Goal: Task Accomplishment & Management: Manage account settings

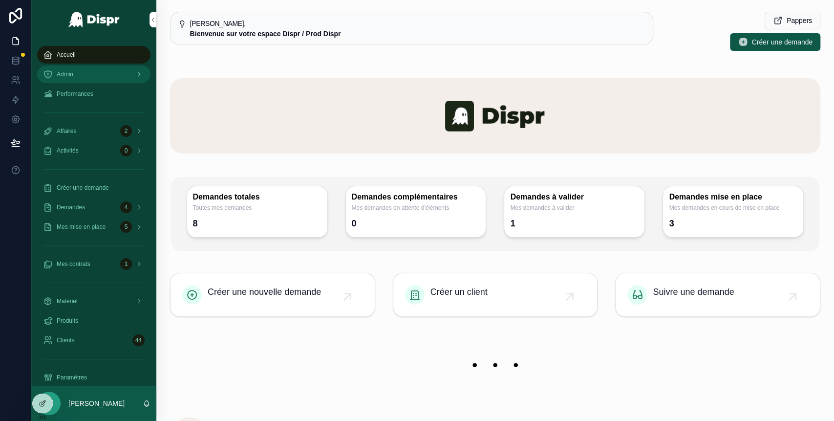
click at [98, 78] on div "Admin" at bounding box center [94, 74] width 102 height 16
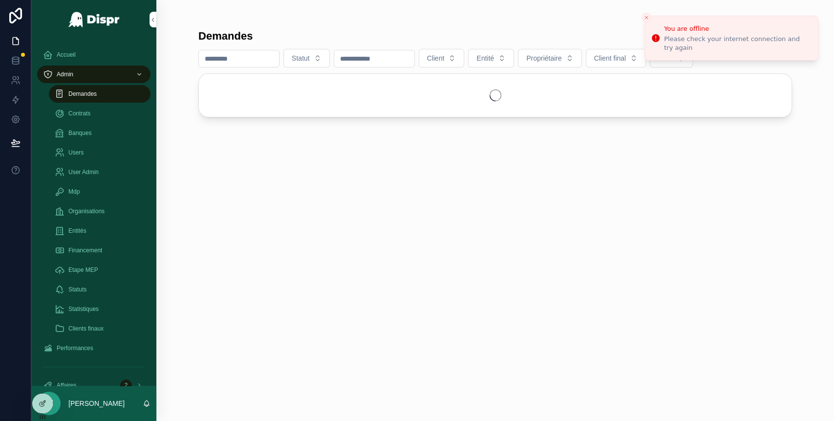
click at [86, 96] on span "Demandes" at bounding box center [82, 94] width 28 height 8
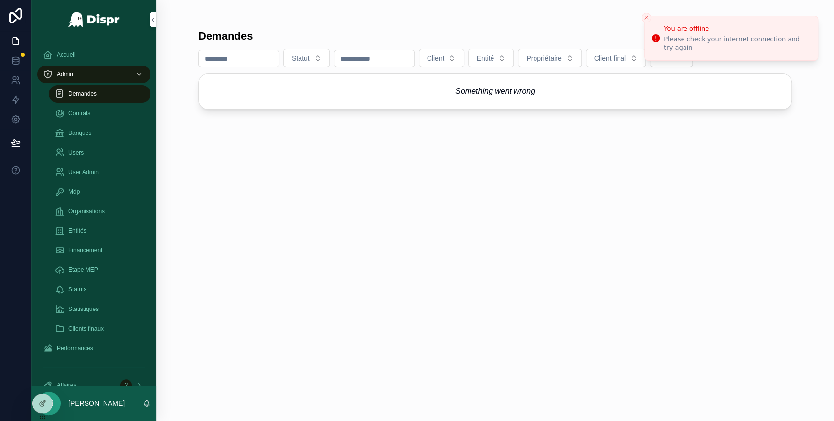
click at [466, 249] on div "Demandes Statut Client Entité Propriétaire Client final MEP Something went wrong" at bounding box center [494, 215] width 593 height 385
click at [82, 55] on div "Accueil" at bounding box center [94, 55] width 102 height 16
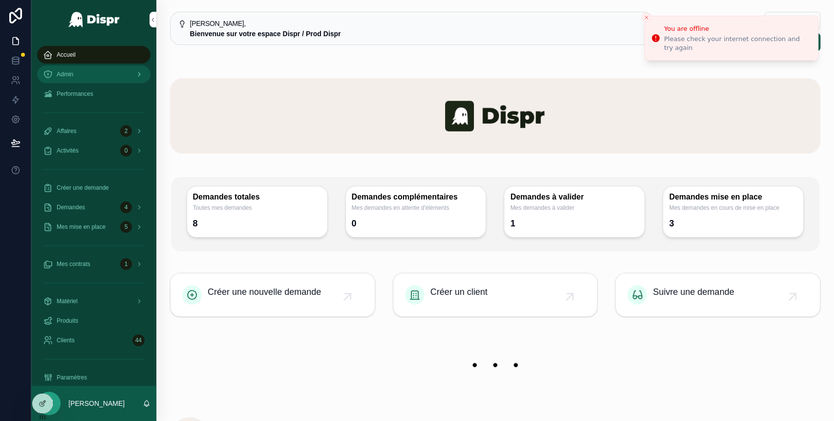
click at [81, 71] on div "Admin" at bounding box center [94, 74] width 102 height 16
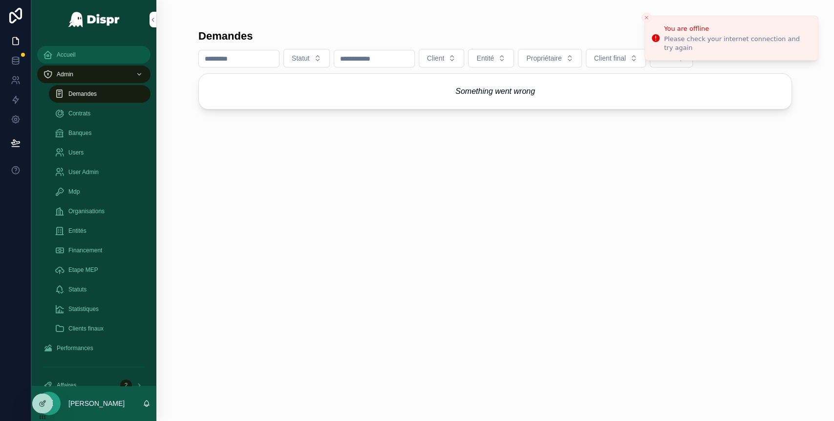
click at [71, 56] on span "Accueil" at bounding box center [66, 55] width 19 height 8
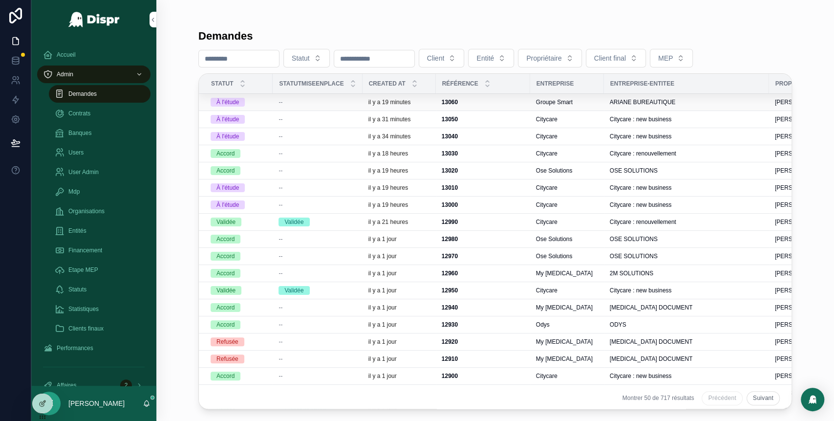
click at [282, 102] on span "--" at bounding box center [280, 102] width 4 height 8
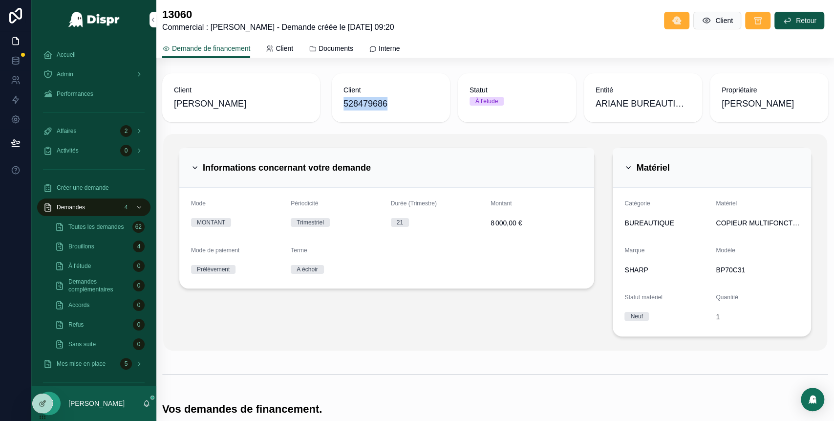
drag, startPoint x: 393, startPoint y: 102, endPoint x: 340, endPoint y: 105, distance: 52.8
click at [343, 105] on span "528479686" at bounding box center [390, 104] width 95 height 14
copy span "528479686"
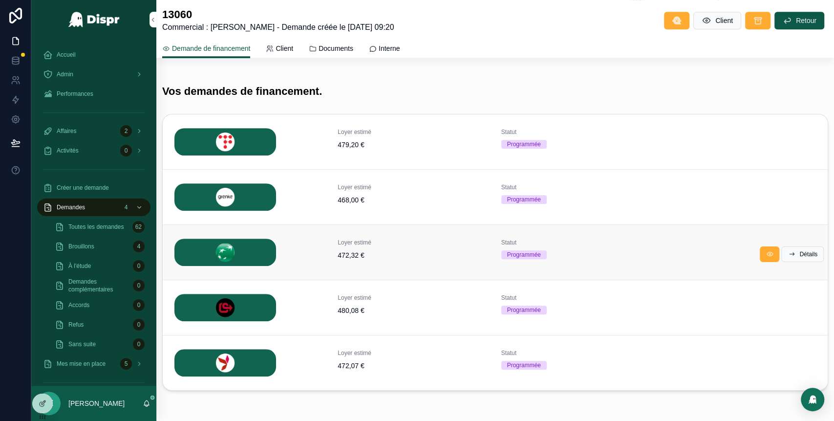
scroll to position [321, 0]
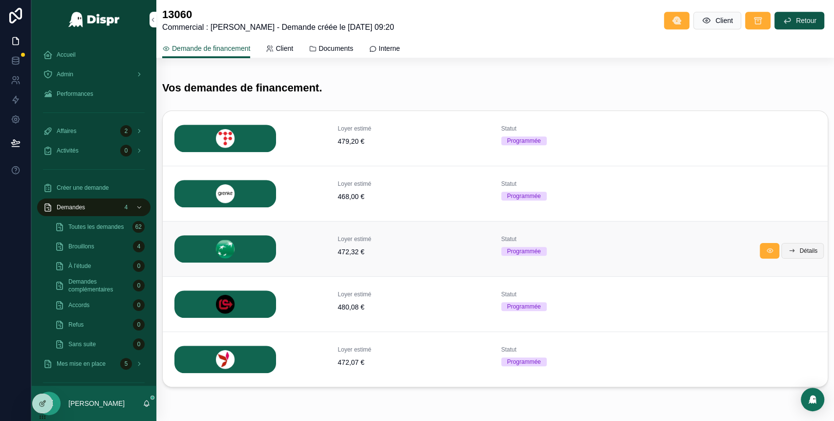
click at [801, 252] on span "Détails" at bounding box center [808, 251] width 18 height 8
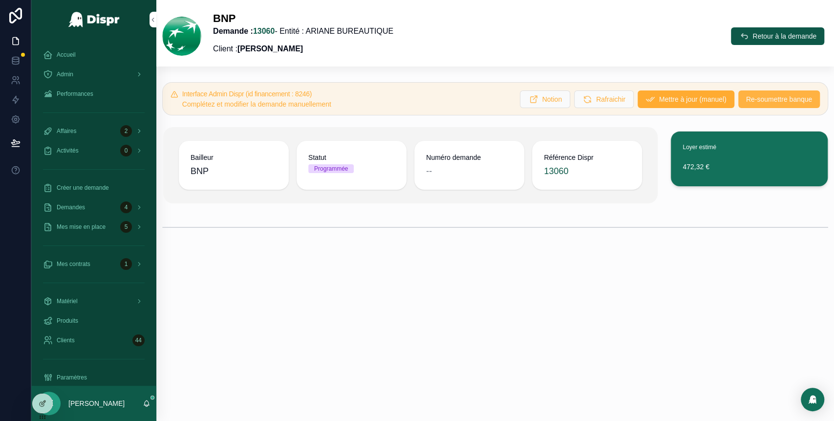
click at [757, 95] on span "Re-soumettre banque" at bounding box center [779, 99] width 66 height 10
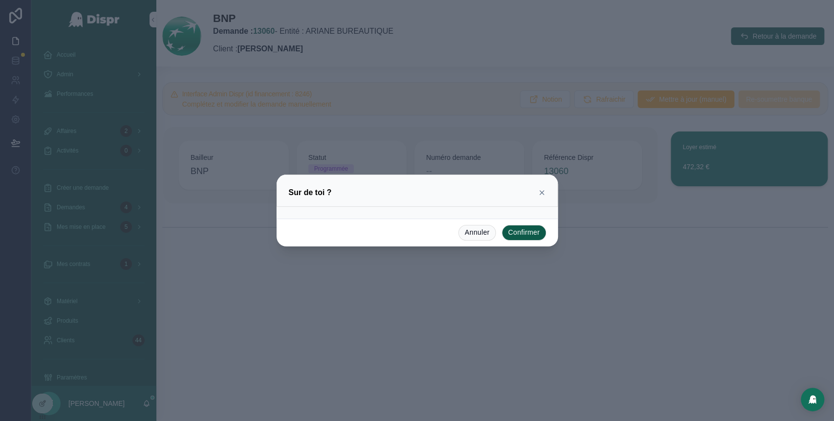
click at [528, 231] on button "Confirmer" at bounding box center [524, 233] width 44 height 16
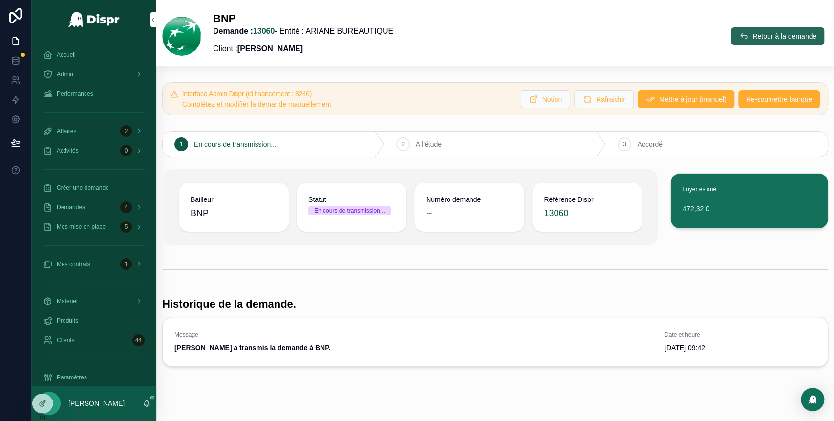
click at [752, 38] on span "Retour à la demande" at bounding box center [784, 36] width 64 height 10
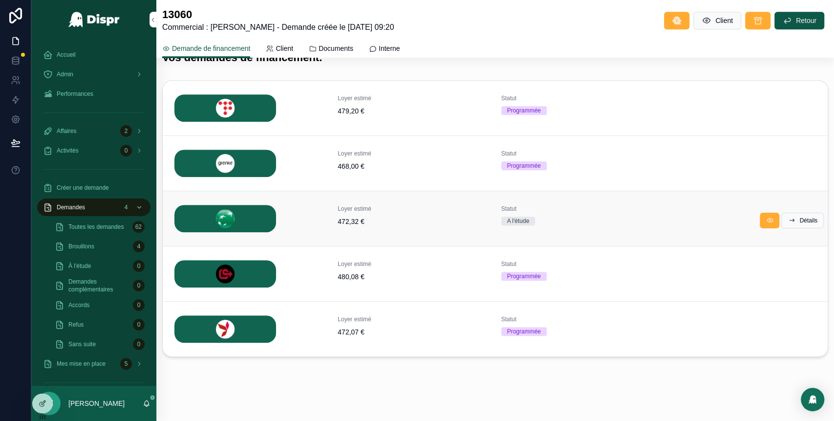
scroll to position [356, 0]
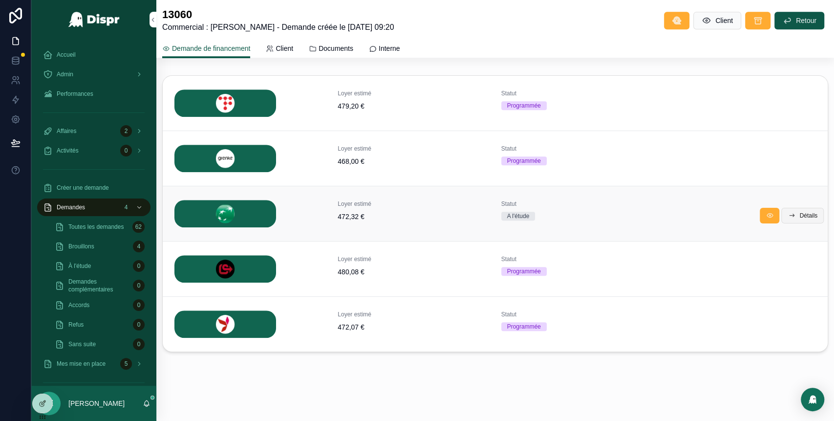
click at [799, 211] on span "Détails" at bounding box center [808, 215] width 18 height 8
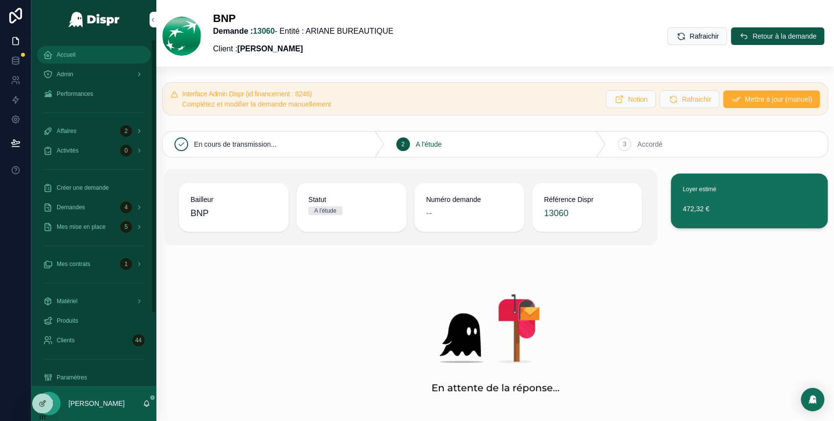
click at [66, 47] on div "Accueil" at bounding box center [94, 55] width 102 height 16
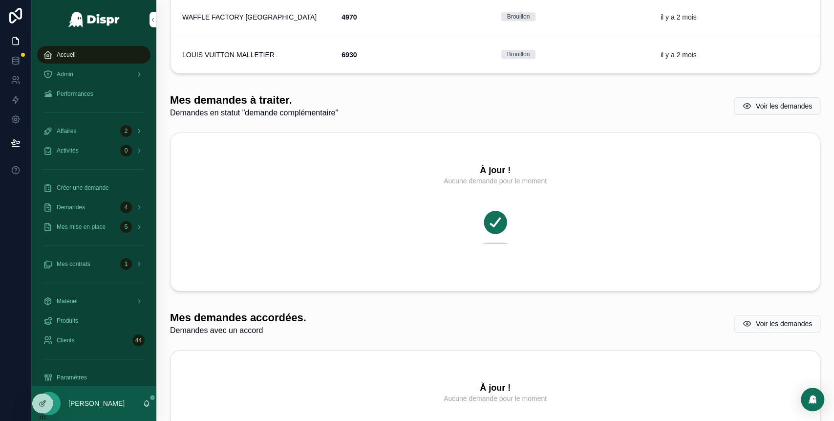
scroll to position [592, 0]
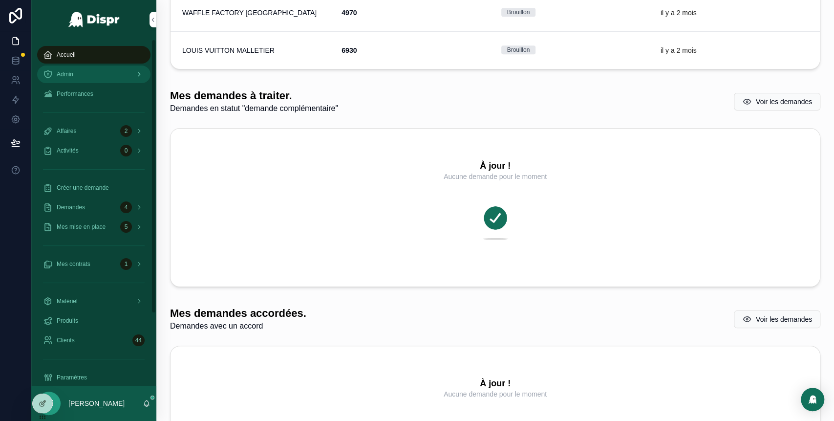
click at [82, 77] on div "Admin" at bounding box center [94, 74] width 102 height 16
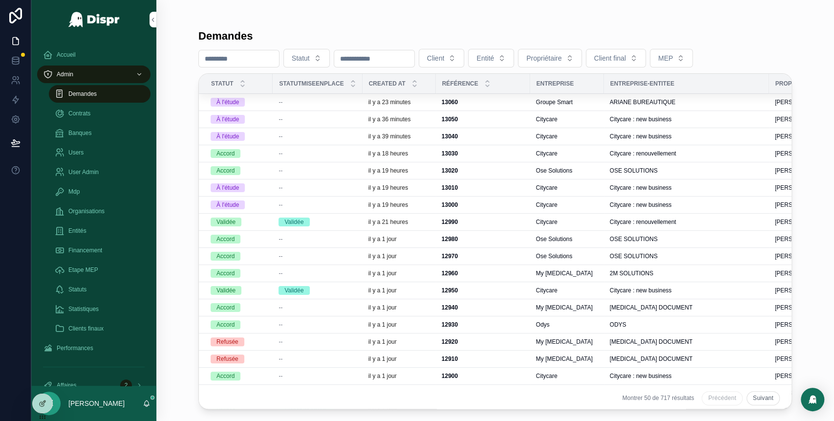
click at [310, 100] on div "--" at bounding box center [317, 102] width 78 height 8
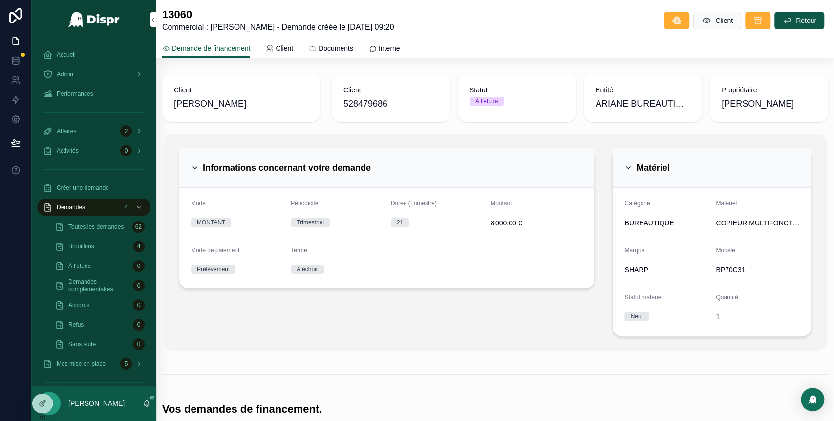
scroll to position [356, 0]
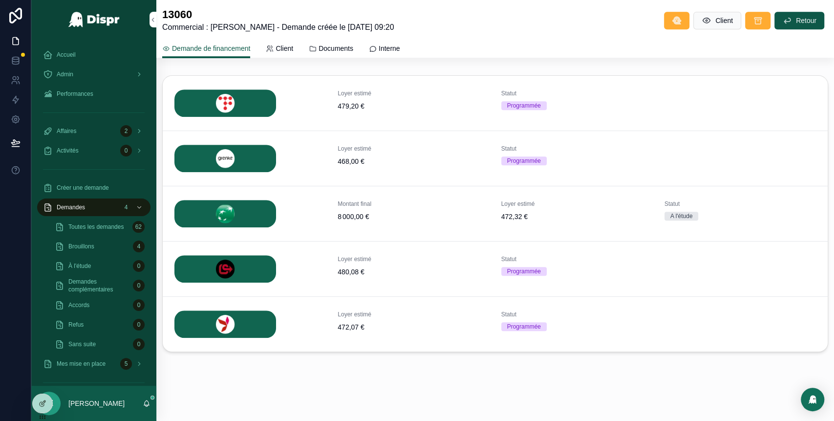
click at [0, 0] on span "Détails" at bounding box center [0, 0] width 0 height 0
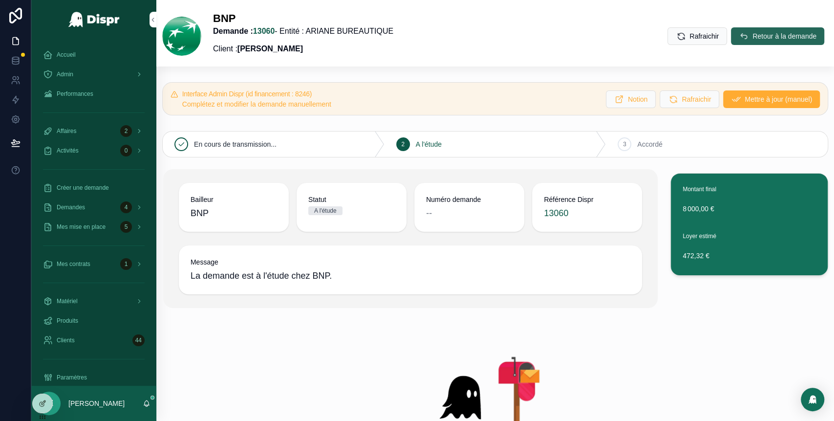
click at [752, 37] on span "Retour à la demande" at bounding box center [784, 36] width 64 height 10
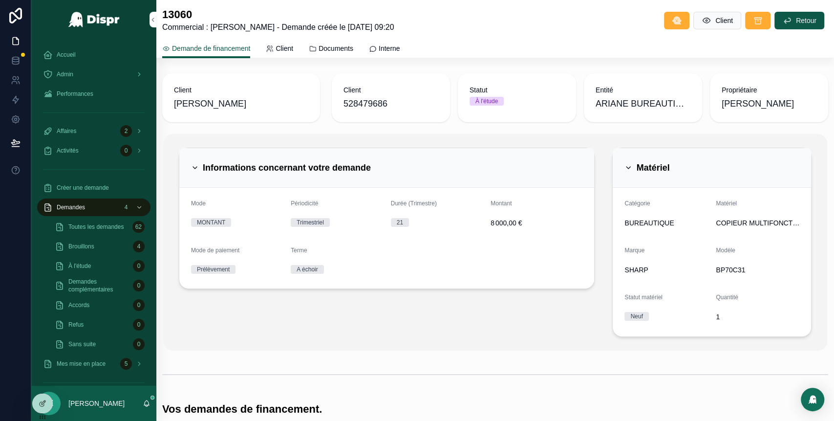
scroll to position [352, 0]
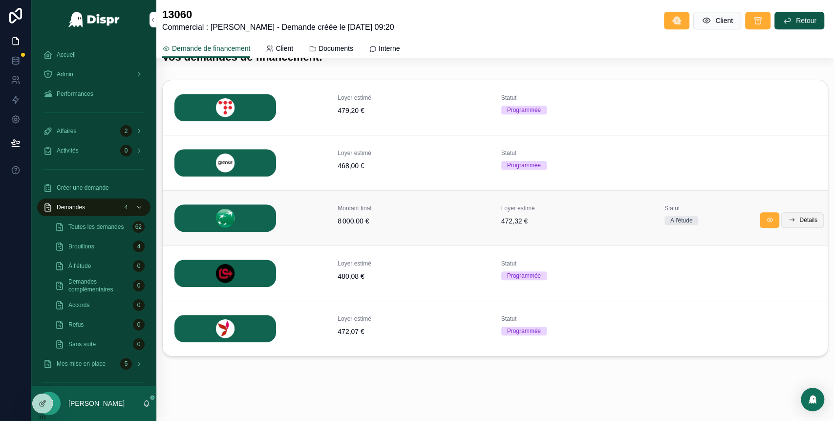
click at [799, 222] on span "Détails" at bounding box center [808, 220] width 18 height 8
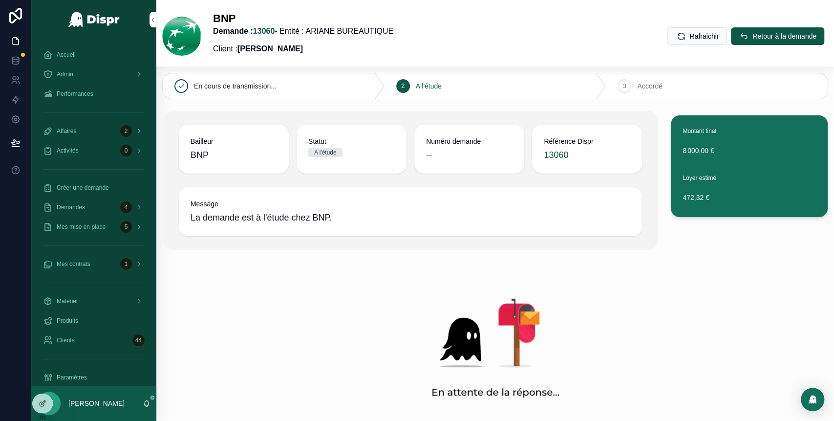
scroll to position [55, 0]
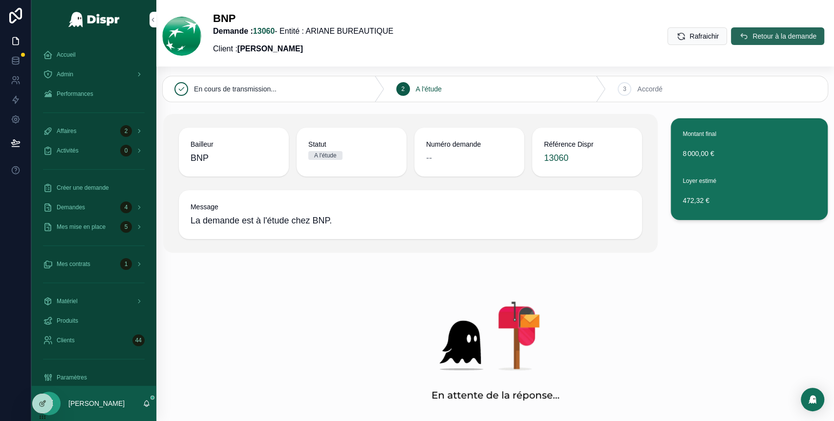
click at [752, 39] on span "Retour à la demande" at bounding box center [784, 36] width 64 height 10
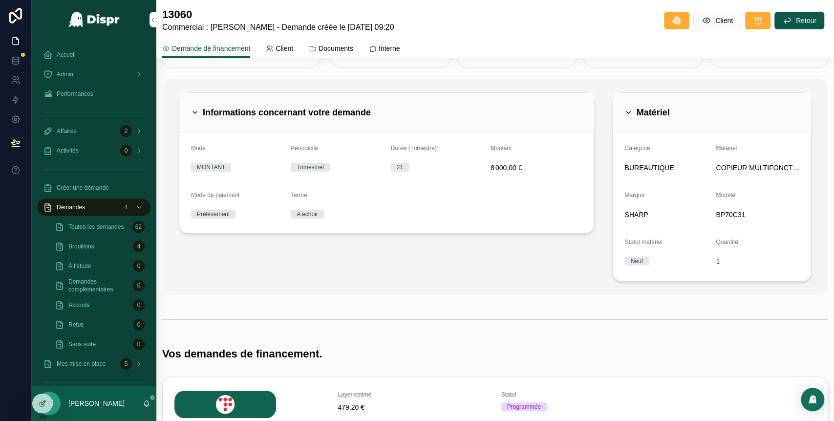
scroll to position [352, 0]
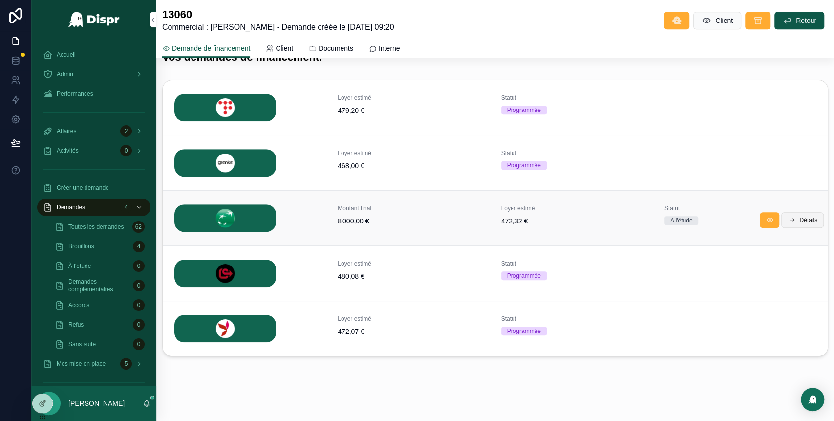
click at [799, 216] on span "Détails" at bounding box center [808, 220] width 18 height 8
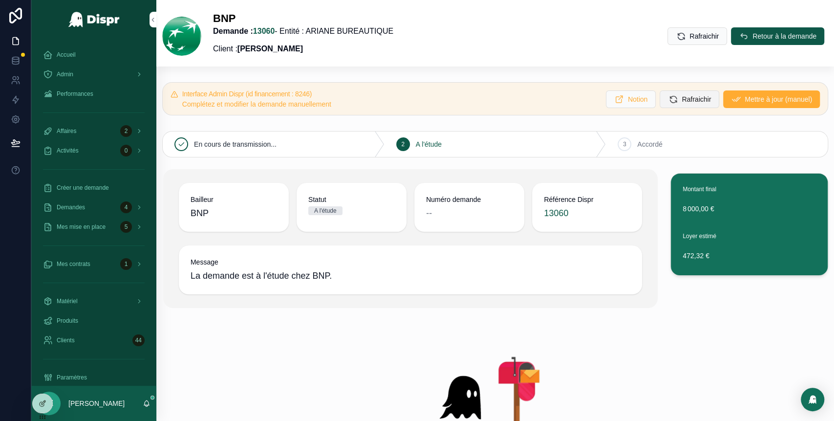
click at [667, 105] on button "Rafraichir" at bounding box center [689, 99] width 60 height 18
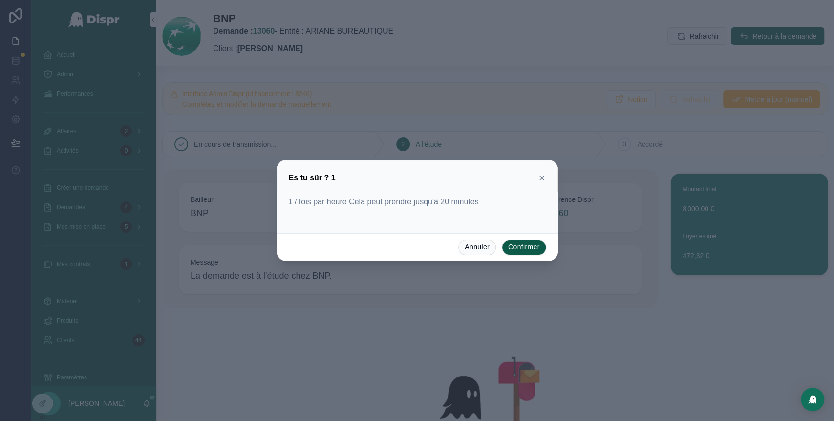
click at [539, 177] on icon at bounding box center [542, 178] width 8 height 8
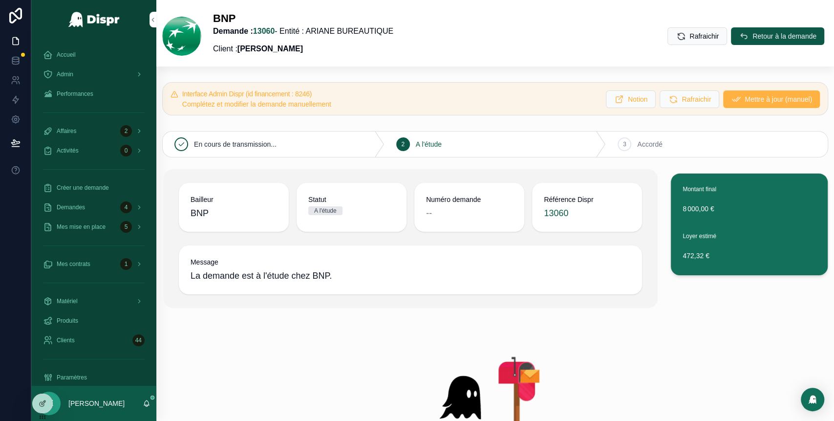
click at [744, 100] on span "Mettre à jour (manuel)" at bounding box center [777, 99] width 67 height 10
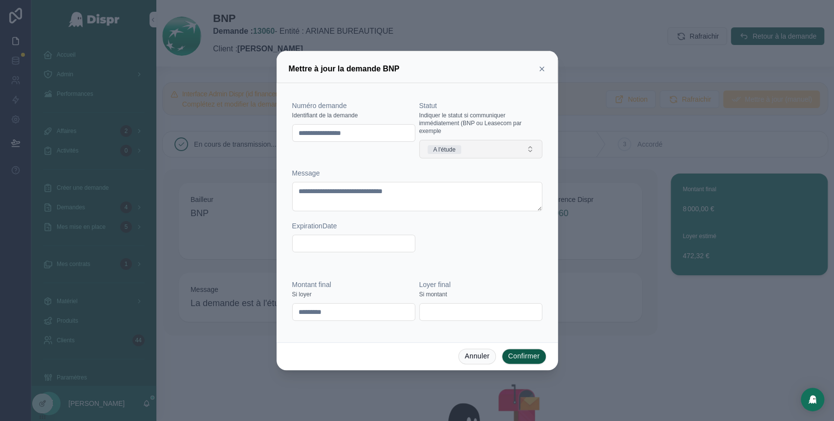
click at [505, 150] on button "A l'étude" at bounding box center [480, 149] width 123 height 19
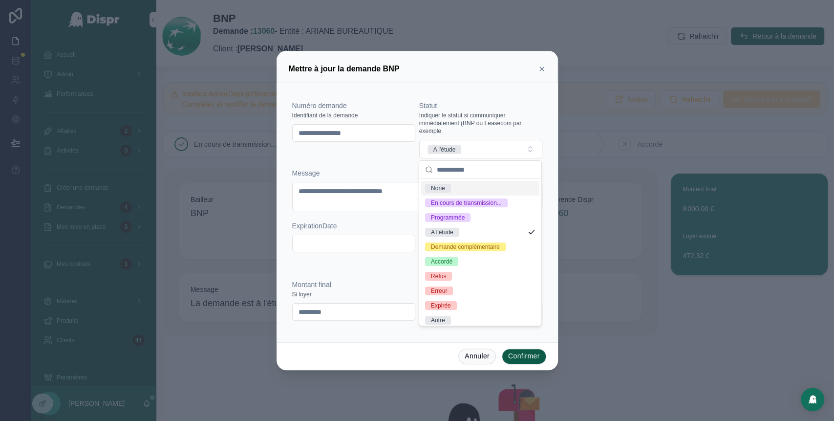
click at [543, 66] on icon at bounding box center [542, 69] width 8 height 8
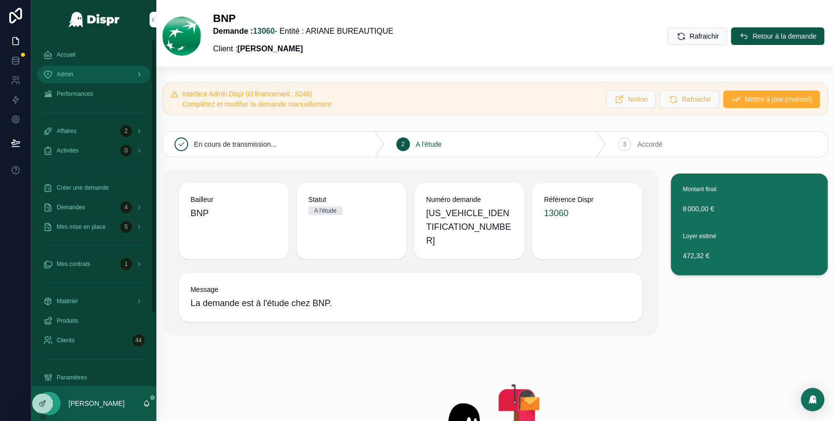
click at [89, 70] on div "Admin" at bounding box center [94, 74] width 102 height 16
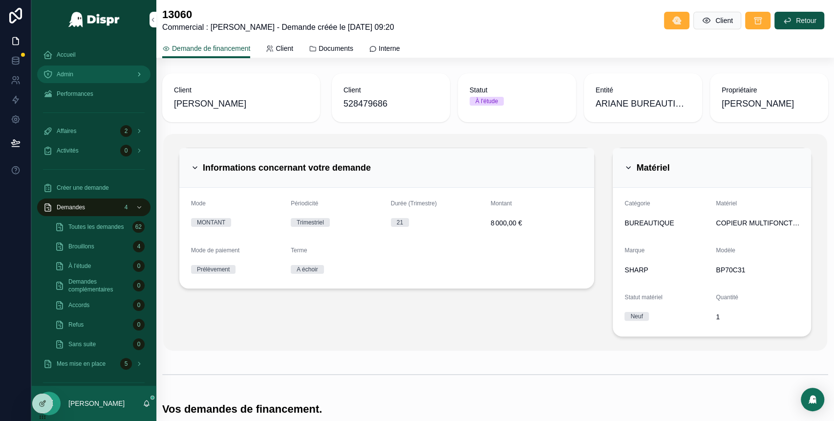
scroll to position [356, 0]
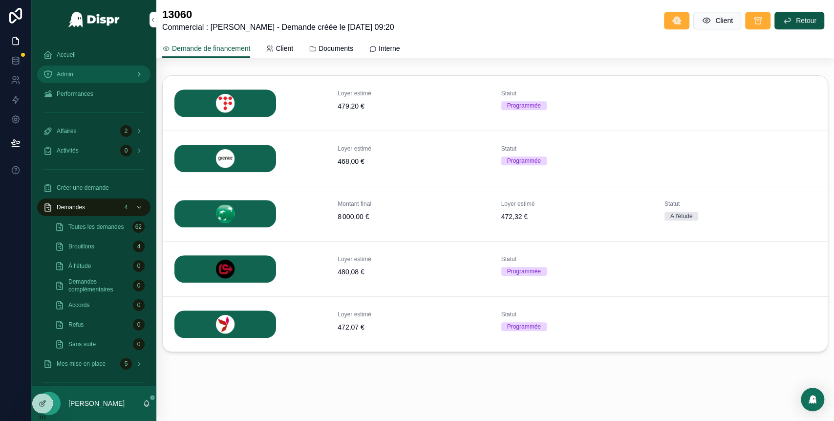
click at [0, 0] on span "Détails" at bounding box center [0, 0] width 0 height 0
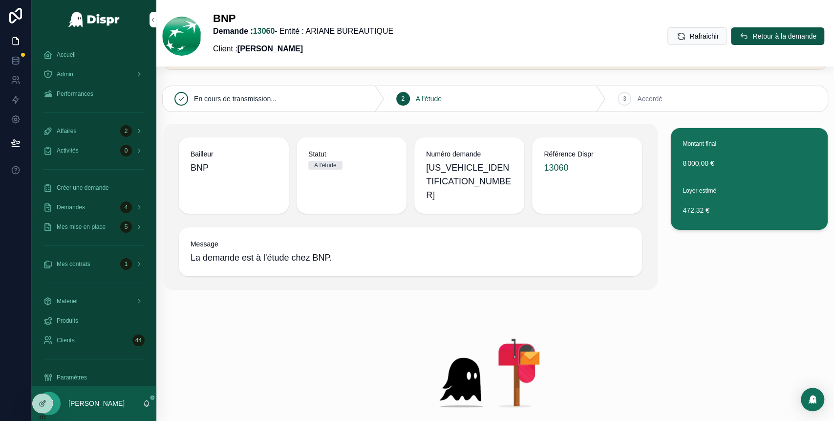
scroll to position [8, 0]
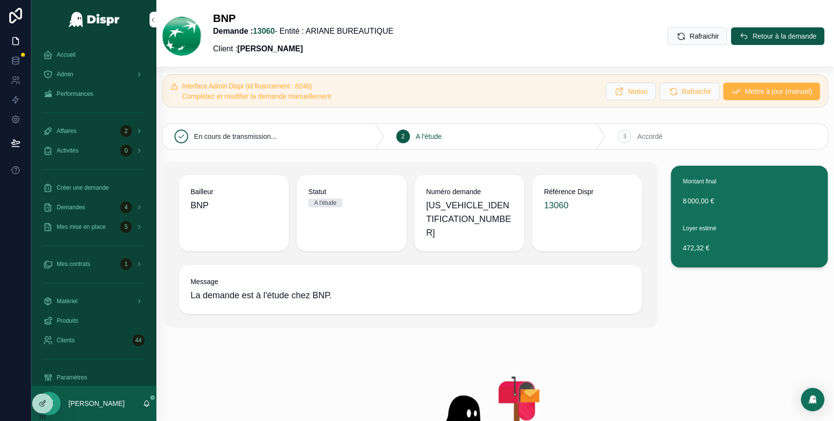
click at [744, 91] on span "Mettre à jour (manuel)" at bounding box center [777, 91] width 67 height 10
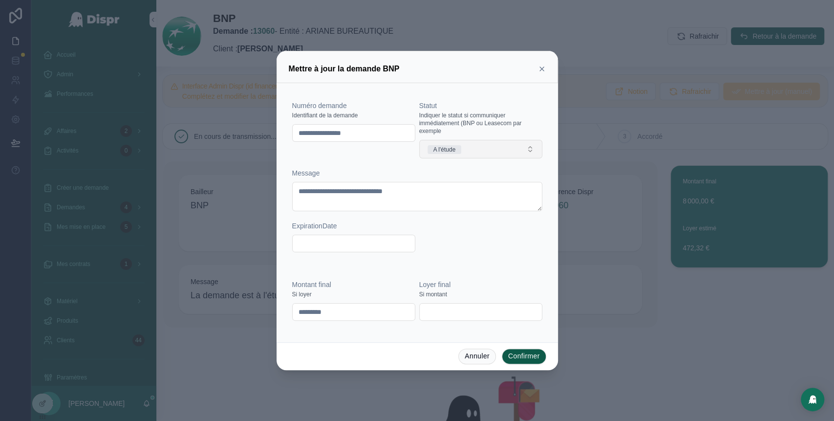
click at [477, 150] on button "A l'étude" at bounding box center [480, 149] width 123 height 19
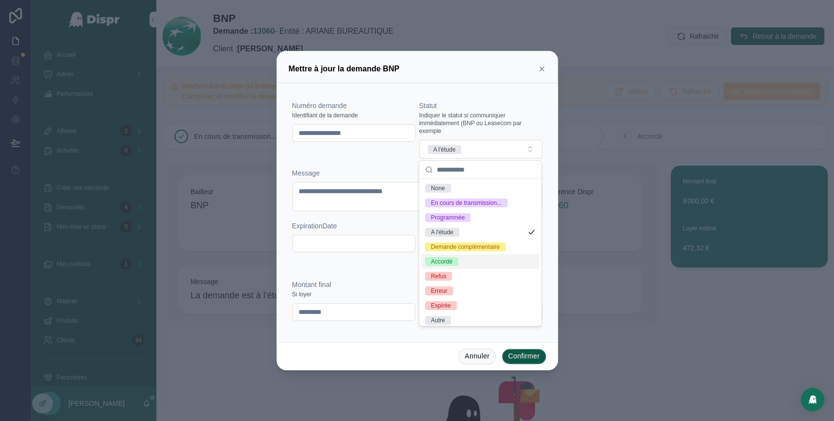
click at [459, 269] on div "Accordé" at bounding box center [480, 261] width 118 height 15
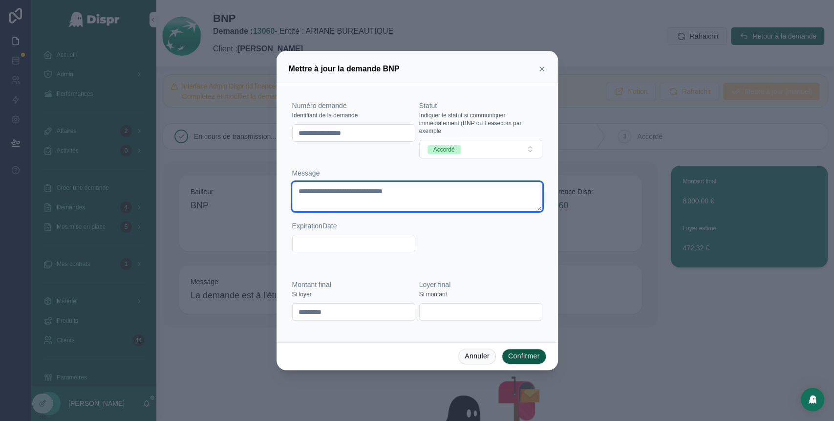
click at [384, 191] on textarea "**********" at bounding box center [417, 196] width 250 height 29
type textarea "**********"
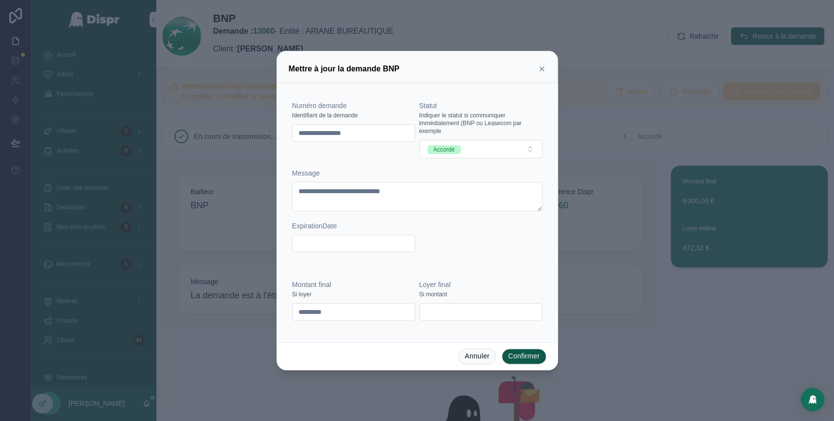
drag, startPoint x: 379, startPoint y: 133, endPoint x: 256, endPoint y: 126, distance: 123.3
click at [256, 126] on div "**********" at bounding box center [417, 210] width 834 height 421
paste input "text"
type input "********"
click at [359, 148] on div "Numéro demande Identifiant de la demande ********" at bounding box center [353, 130] width 123 height 58
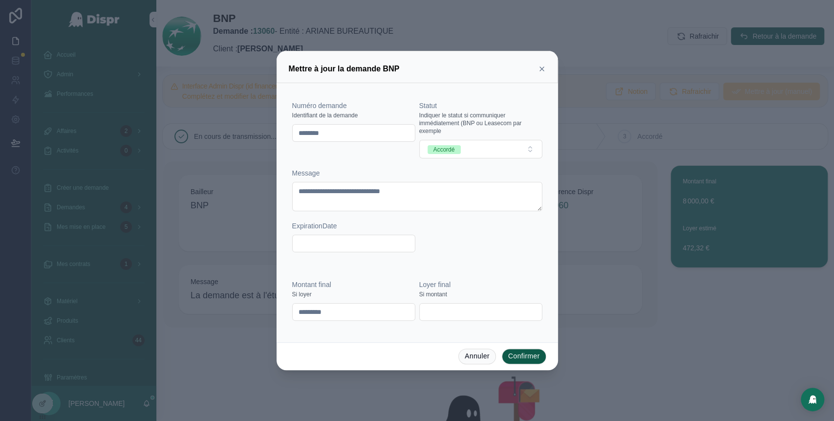
click at [524, 356] on button "Confirmer" at bounding box center [524, 356] width 44 height 16
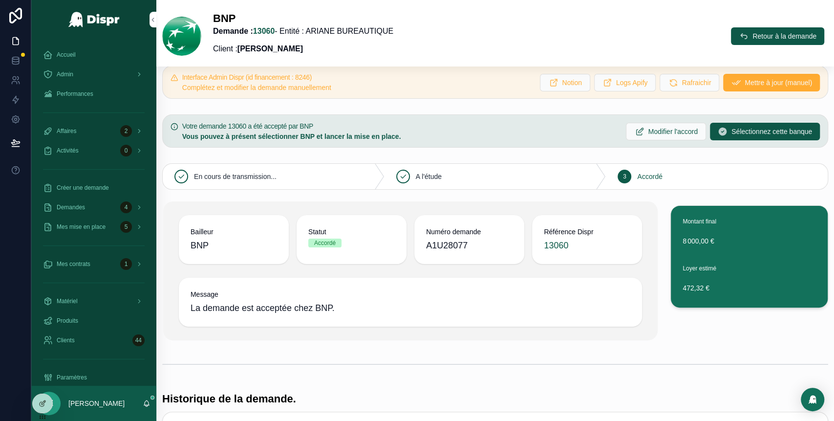
scroll to position [0, 0]
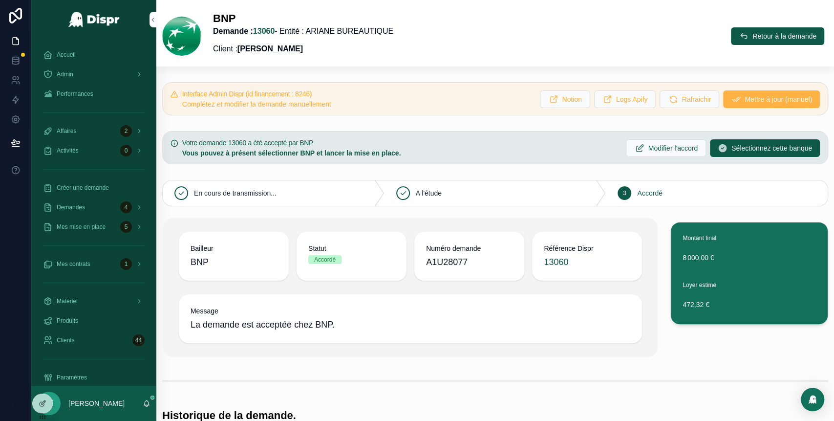
click at [744, 96] on span "Mettre à jour (manuel)" at bounding box center [777, 99] width 67 height 10
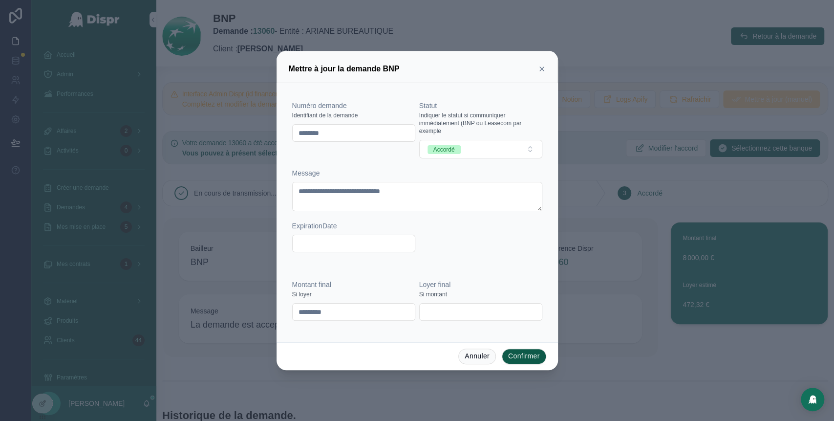
click at [445, 309] on input "text" at bounding box center [481, 312] width 122 height 14
paste input "**********"
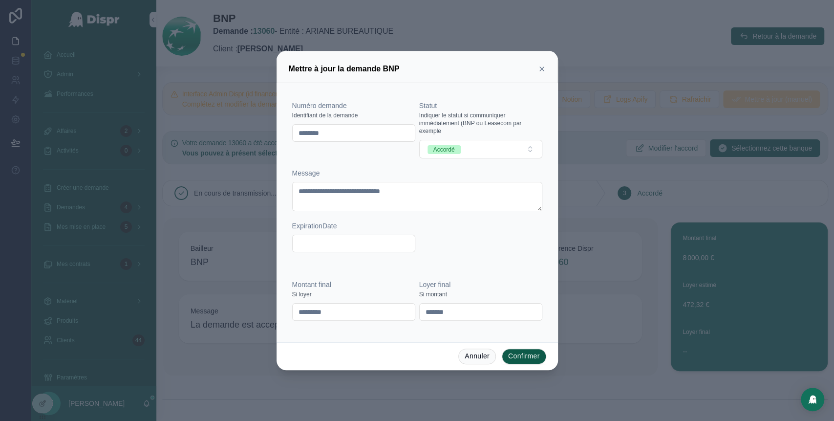
click at [449, 312] on input "*******" at bounding box center [481, 312] width 122 height 14
type input "*******"
click at [523, 348] on button "Confirmer" at bounding box center [524, 356] width 44 height 16
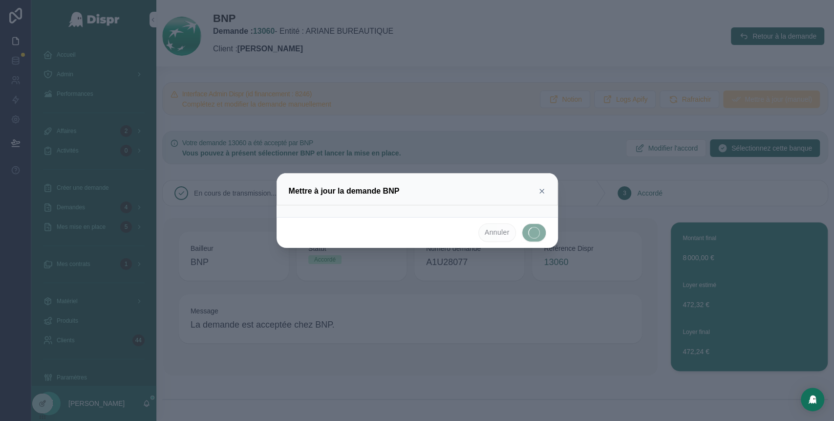
click at [525, 355] on div at bounding box center [417, 210] width 834 height 421
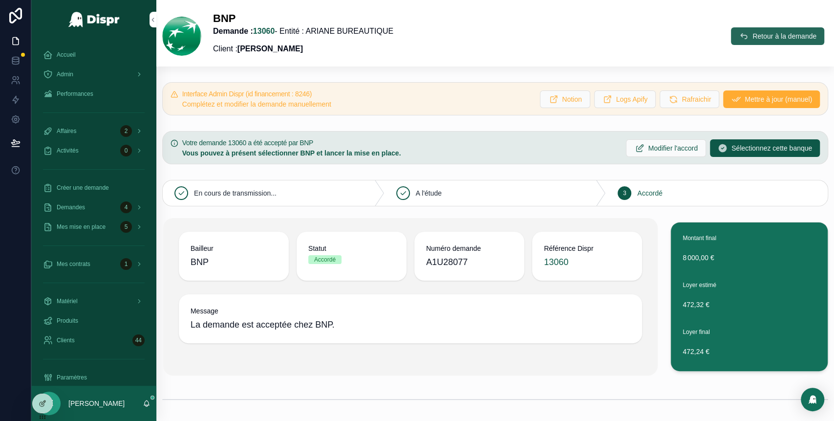
click at [752, 39] on span "Retour à la demande" at bounding box center [784, 36] width 64 height 10
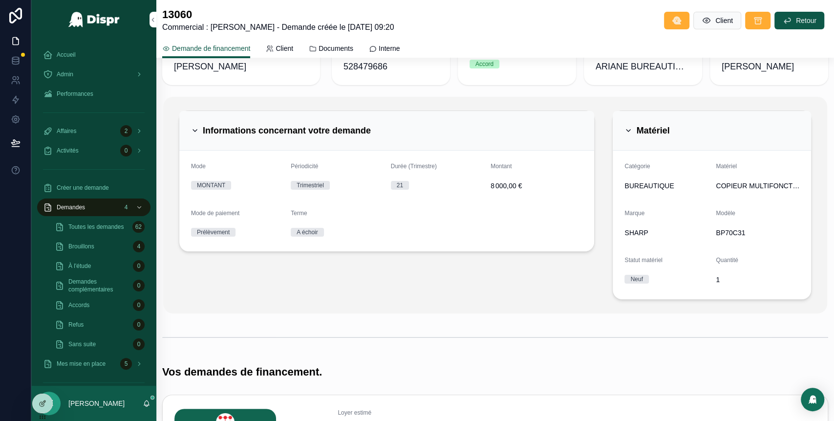
scroll to position [14, 0]
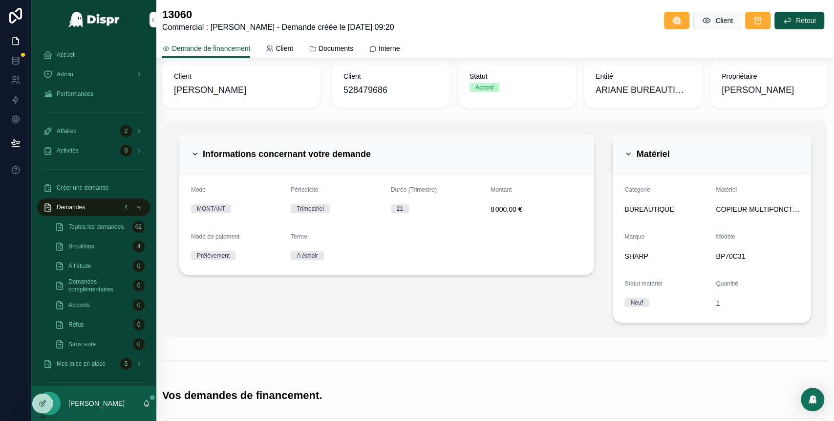
click at [624, 151] on icon "scrollable content" at bounding box center [628, 154] width 8 height 8
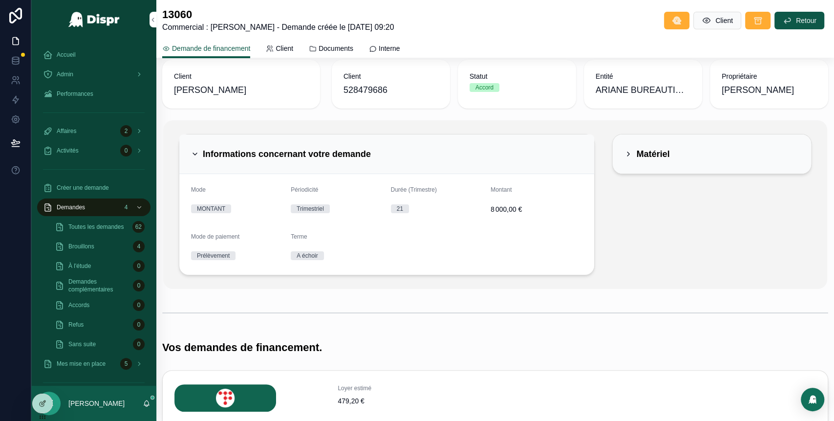
click at [199, 157] on div "Informations concernant votre demande" at bounding box center [281, 154] width 180 height 16
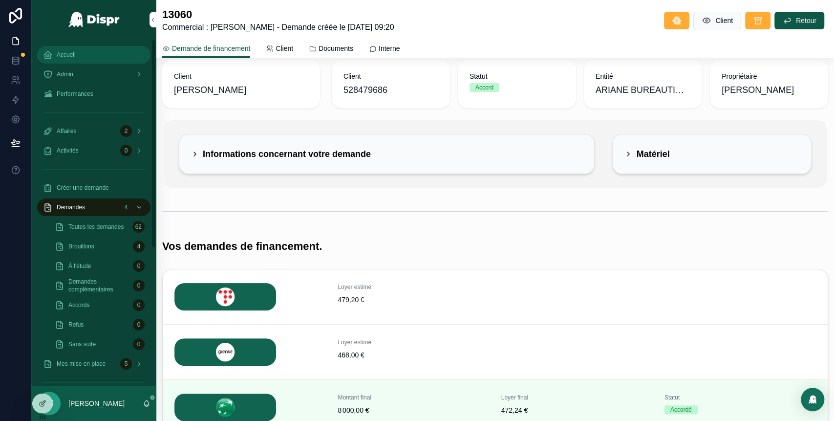
click at [71, 51] on span "Accueil" at bounding box center [66, 55] width 19 height 8
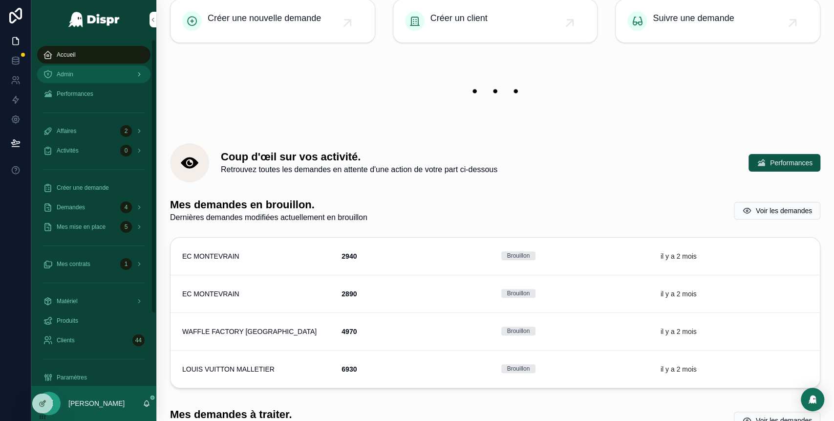
scroll to position [274, 0]
click at [95, 72] on div "Admin" at bounding box center [94, 74] width 102 height 16
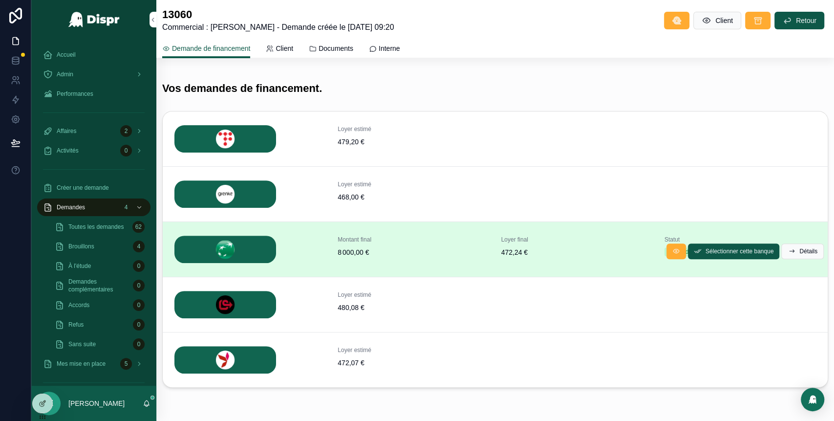
scroll to position [172, 0]
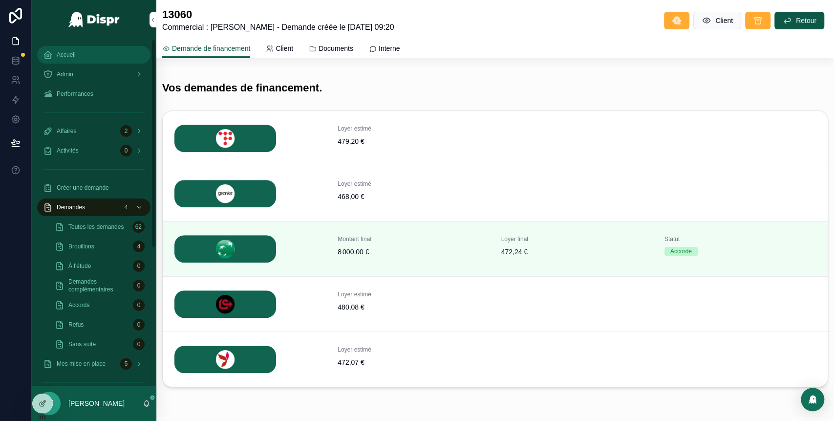
click at [89, 47] on div "Accueil" at bounding box center [94, 55] width 102 height 16
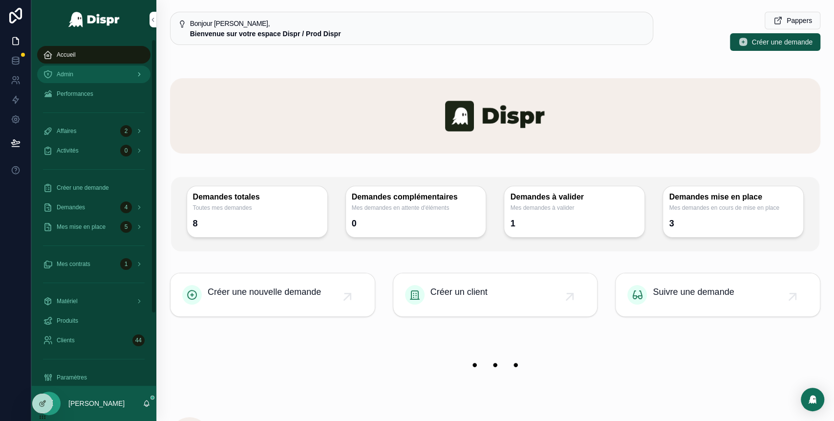
click at [79, 82] on link "Admin" at bounding box center [93, 74] width 113 height 18
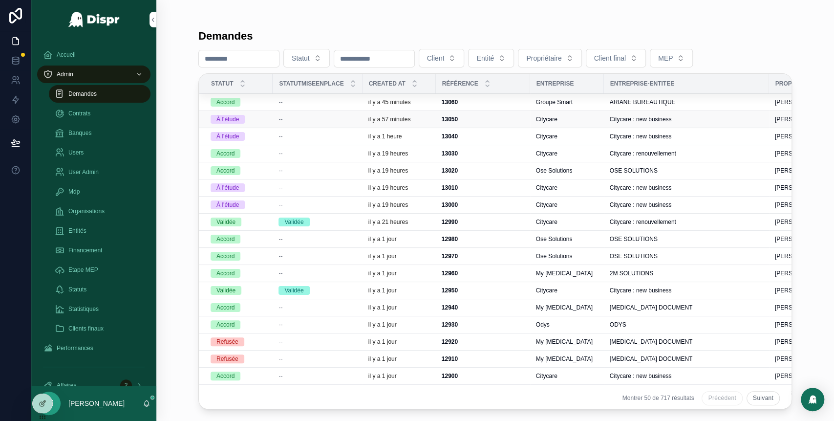
click at [336, 122] on div "--" at bounding box center [317, 119] width 78 height 8
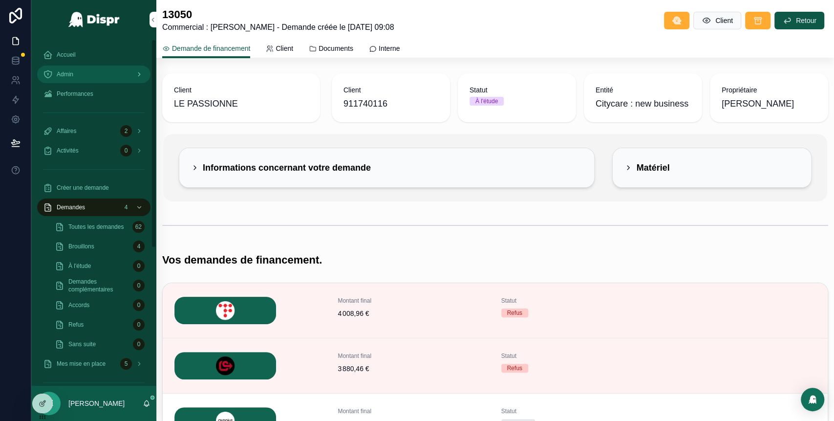
click at [89, 81] on div "Admin" at bounding box center [94, 74] width 102 height 16
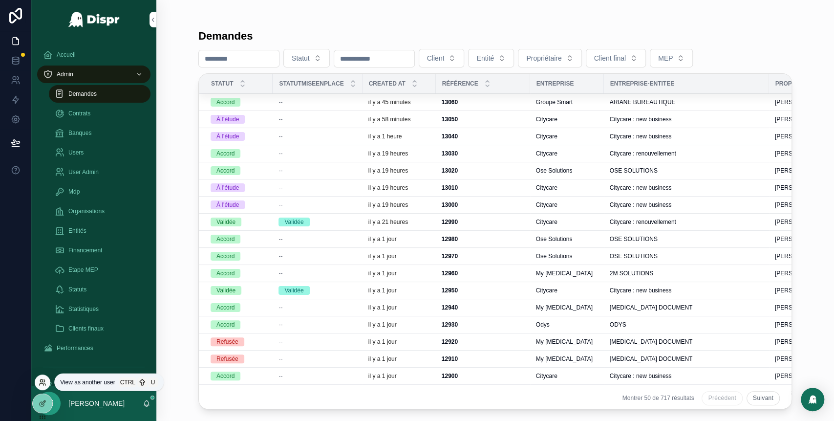
click at [42, 379] on icon at bounding box center [41, 380] width 2 height 2
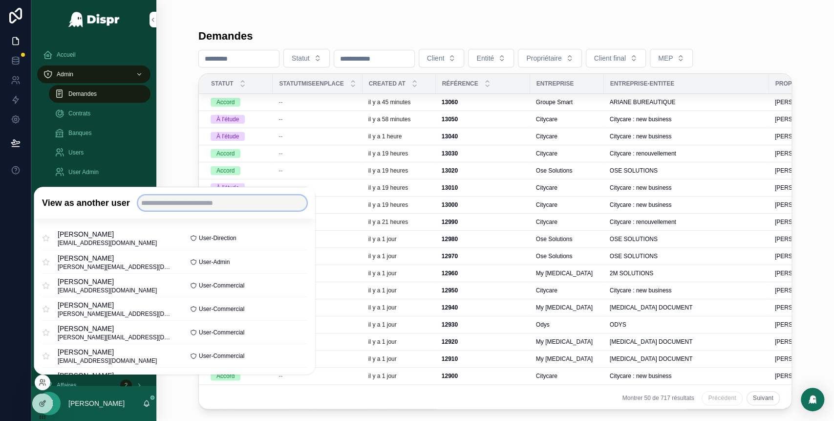
click at [187, 210] on input "text" at bounding box center [222, 203] width 169 height 16
type input "******"
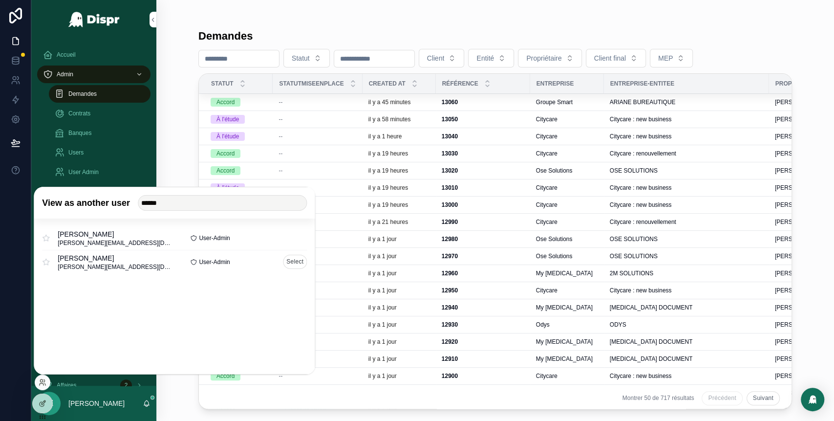
click at [297, 261] on button "Select" at bounding box center [295, 261] width 24 height 14
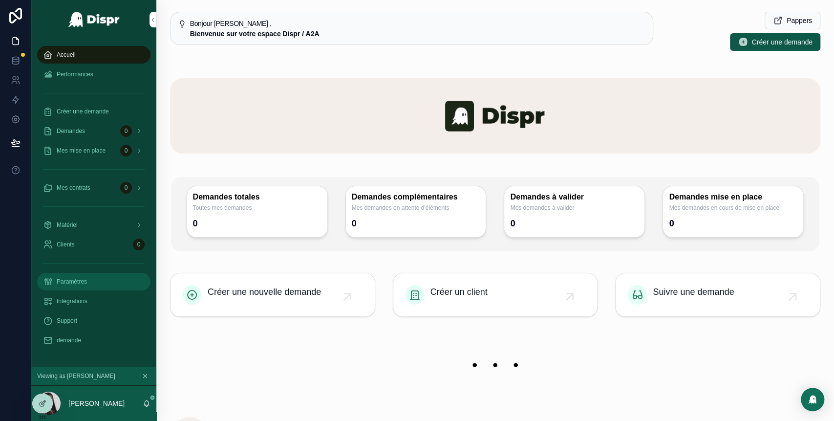
click at [74, 281] on span "Paramètres" at bounding box center [72, 281] width 30 height 8
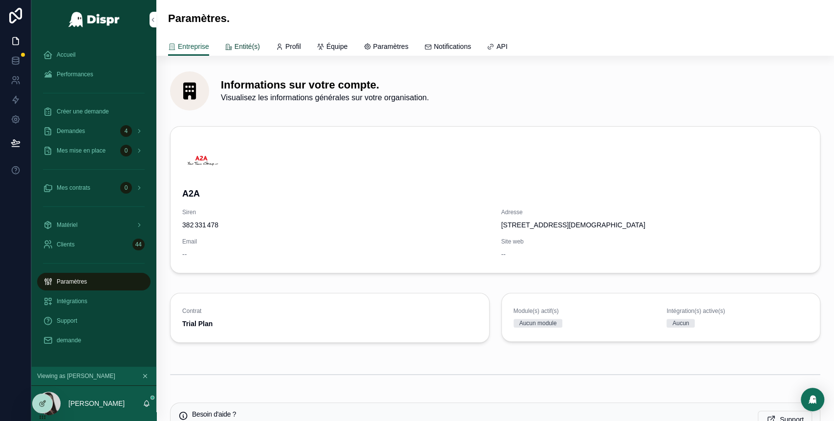
click at [257, 42] on span "Entité(s)" at bounding box center [246, 47] width 25 height 10
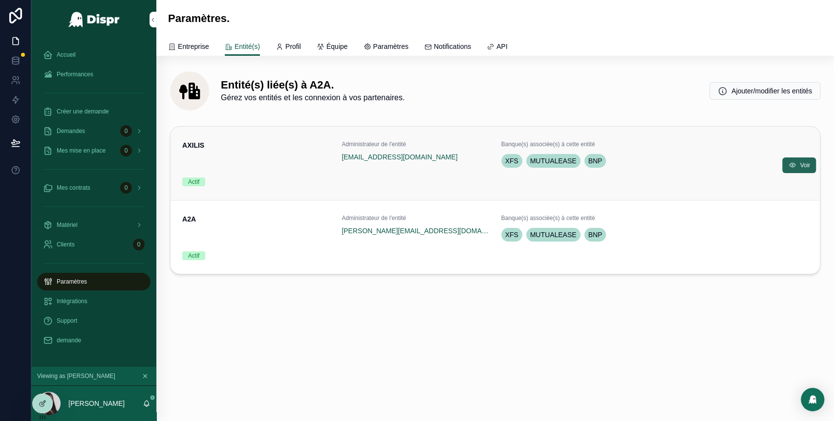
click at [793, 166] on icon "scrollable content" at bounding box center [792, 165] width 8 height 8
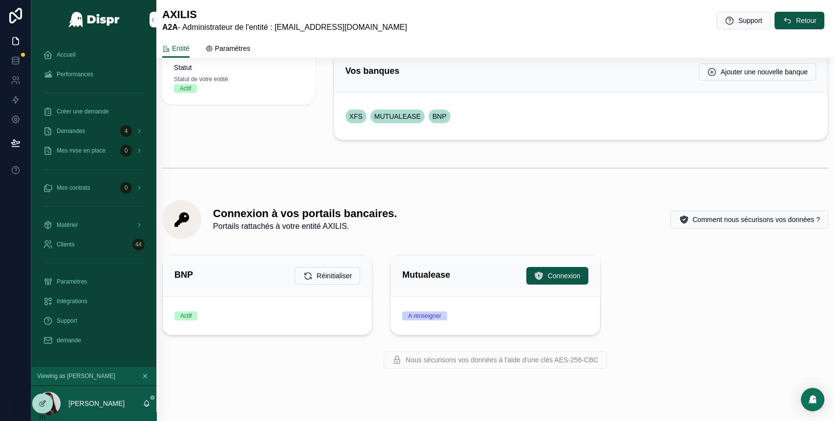
scroll to position [100, 0]
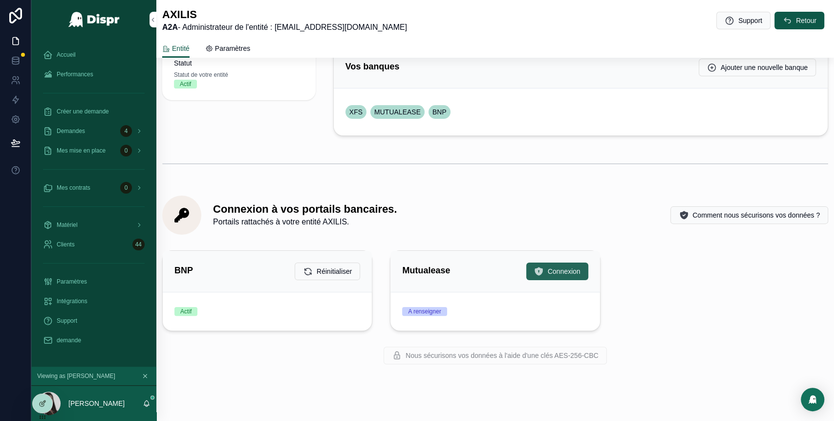
click at [548, 271] on span "Connexion" at bounding box center [564, 271] width 33 height 10
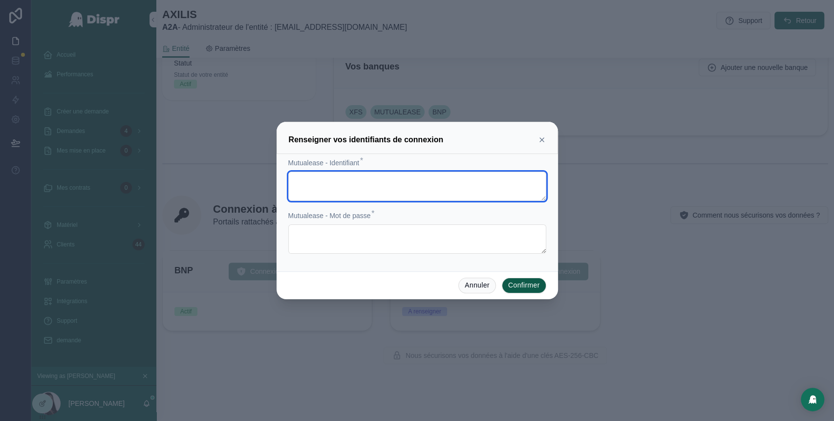
click at [345, 184] on textarea at bounding box center [417, 185] width 258 height 29
paste textarea "**********"
type textarea "**********"
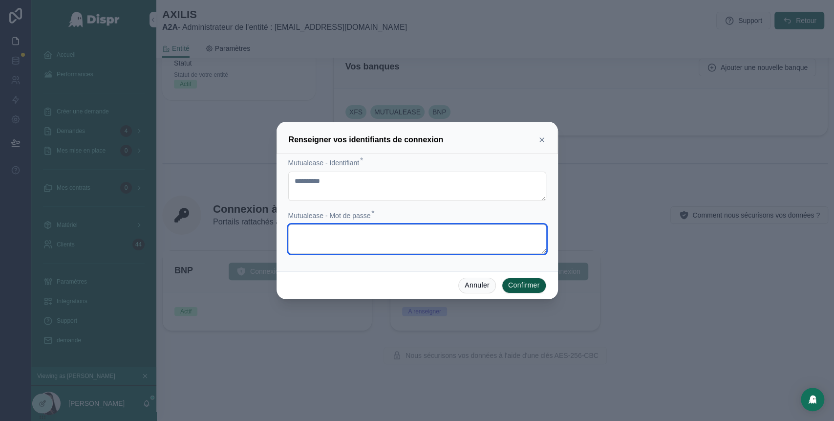
click at [404, 238] on textarea at bounding box center [417, 238] width 258 height 29
paste textarea "**********"
type textarea "**********"
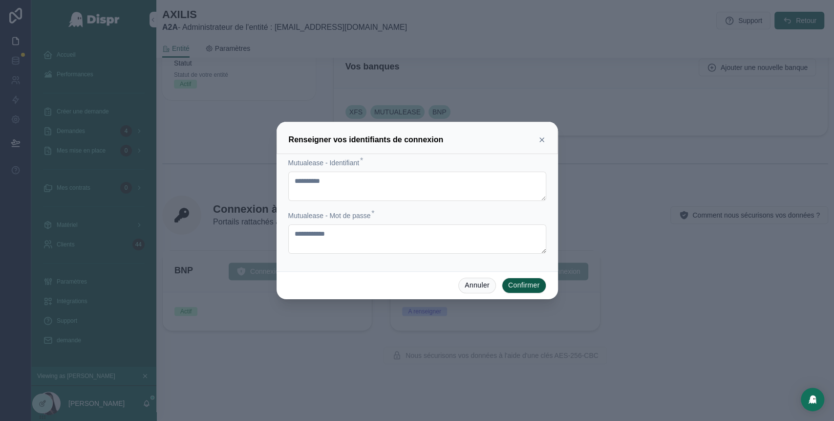
click at [525, 279] on button "Confirmer" at bounding box center [524, 285] width 44 height 16
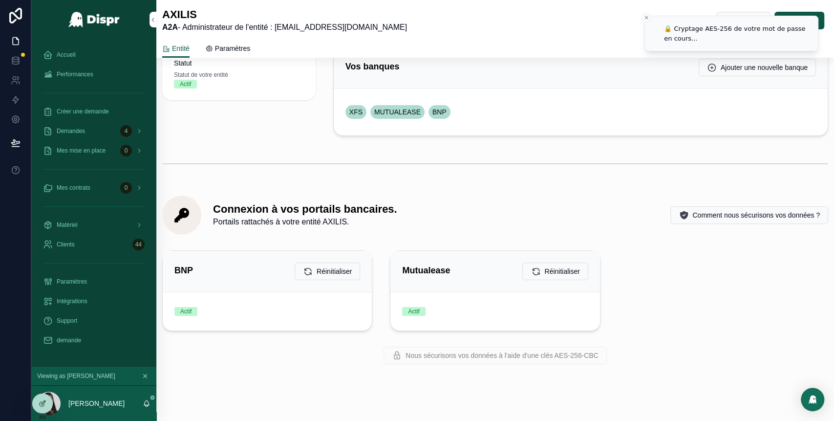
scroll to position [0, 0]
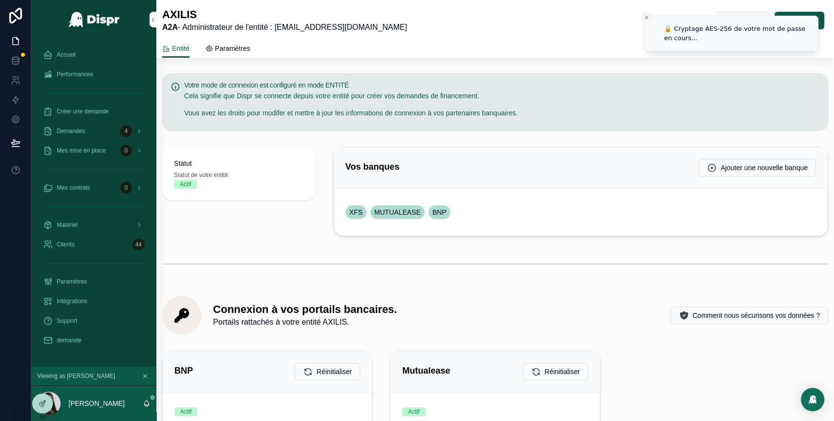
click at [644, 20] on icon "Close toast" at bounding box center [646, 18] width 6 height 6
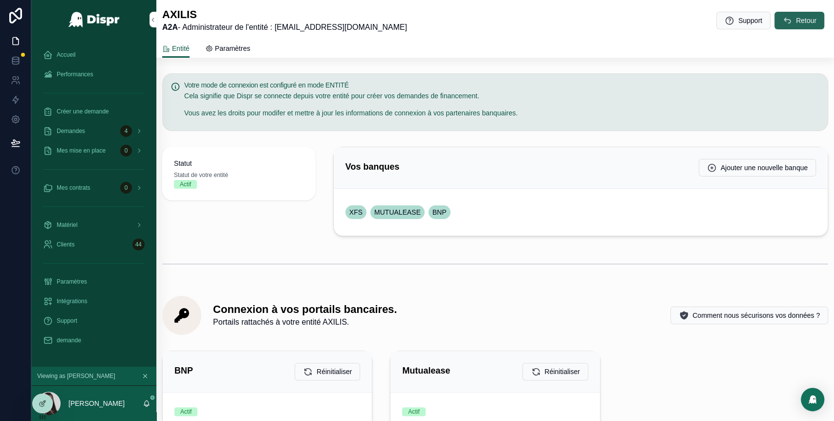
click at [791, 26] on button "Retour" at bounding box center [799, 21] width 50 height 18
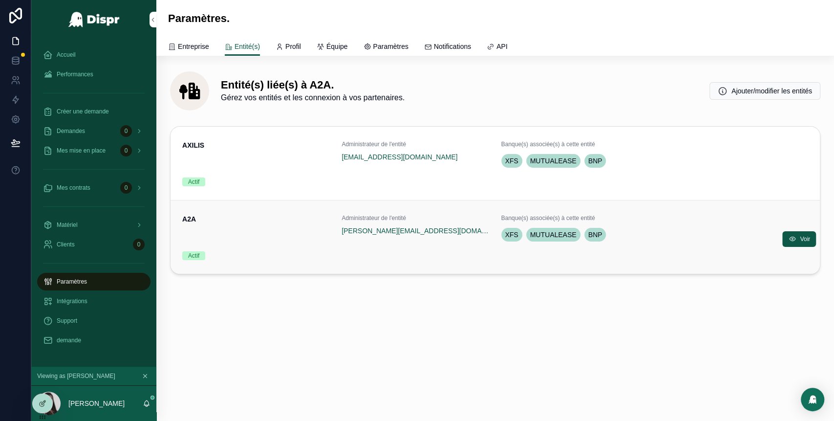
click at [470, 244] on div "A2A Administrateur de l'entité gaelle.ribiollet@securetech.fr Banque(s) associé…" at bounding box center [495, 237] width 626 height 46
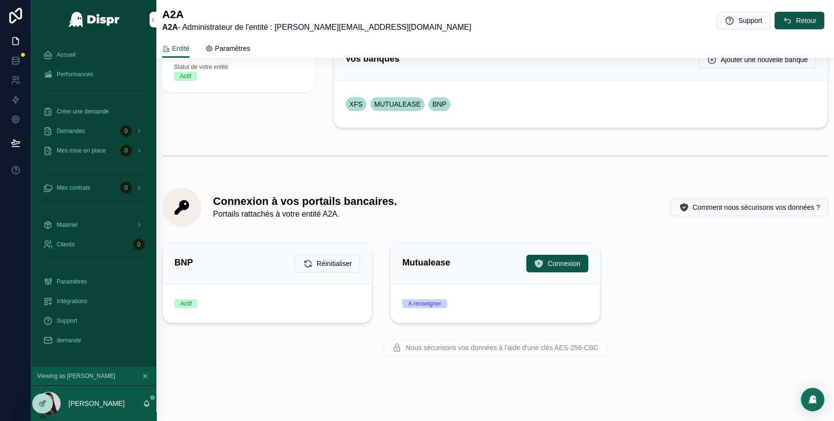
scroll to position [108, 0]
click at [560, 260] on span "Connexion" at bounding box center [564, 263] width 33 height 10
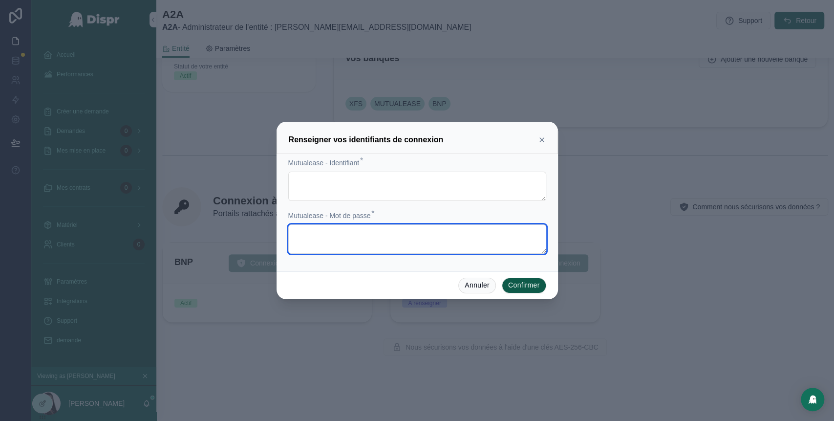
click at [360, 236] on textarea at bounding box center [417, 238] width 258 height 29
paste textarea "**********"
type textarea "**********"
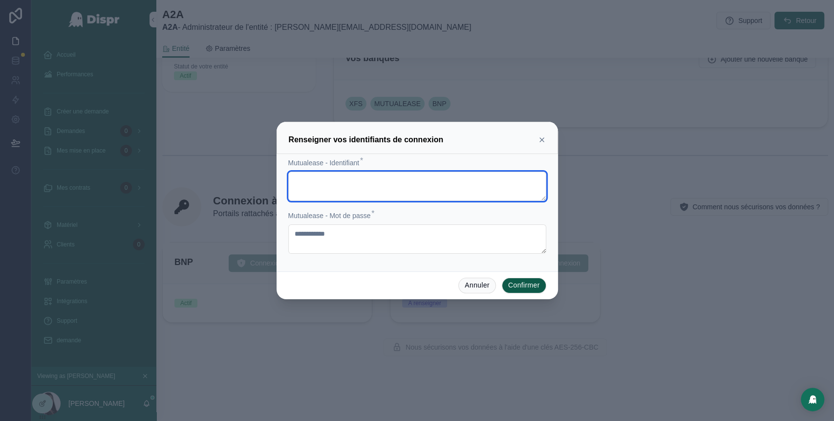
click at [322, 188] on textarea at bounding box center [417, 185] width 258 height 29
paste textarea "**********"
type textarea "**********"
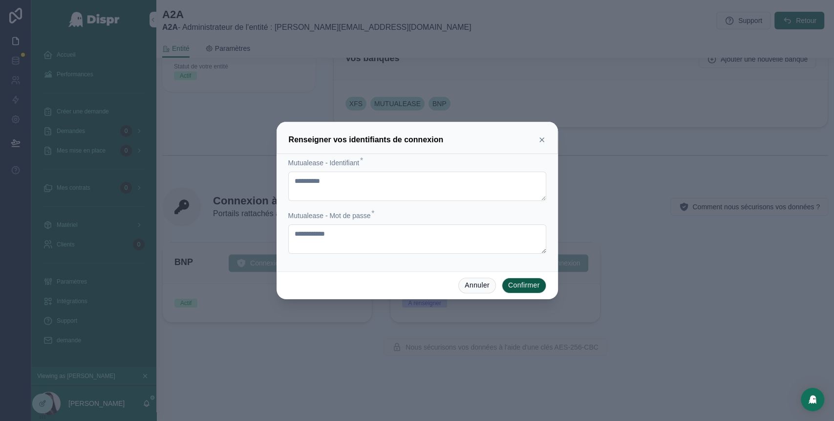
click at [520, 285] on button "Confirmer" at bounding box center [524, 285] width 44 height 16
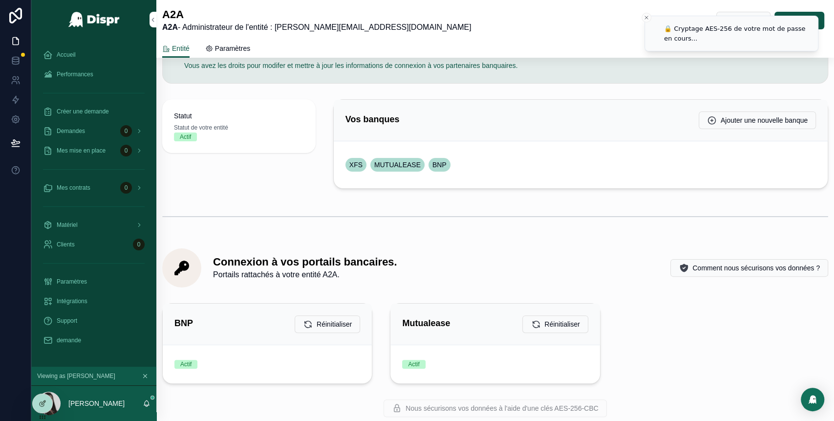
scroll to position [0, 0]
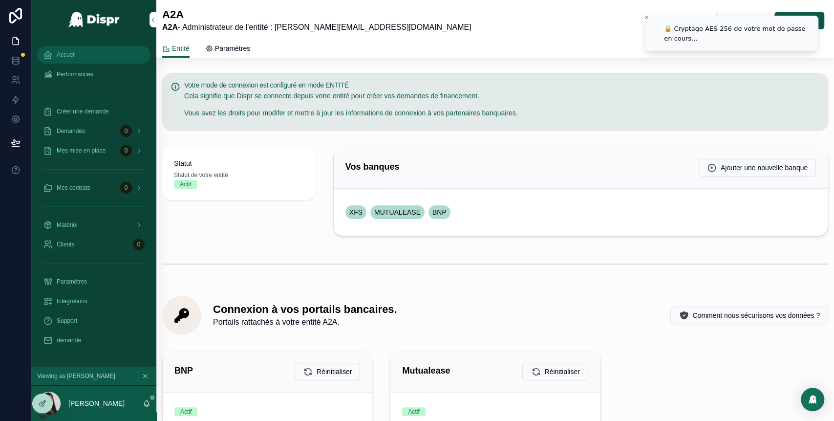
click at [75, 58] on span "Accueil" at bounding box center [66, 55] width 19 height 8
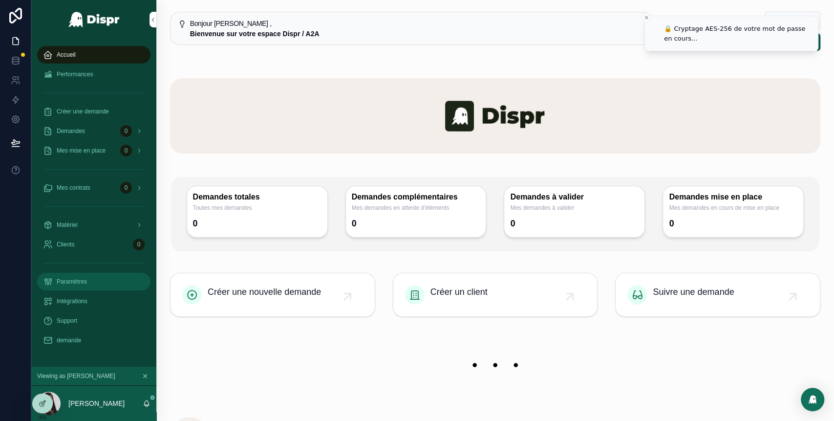
click at [92, 287] on div "Paramètres" at bounding box center [94, 282] width 102 height 16
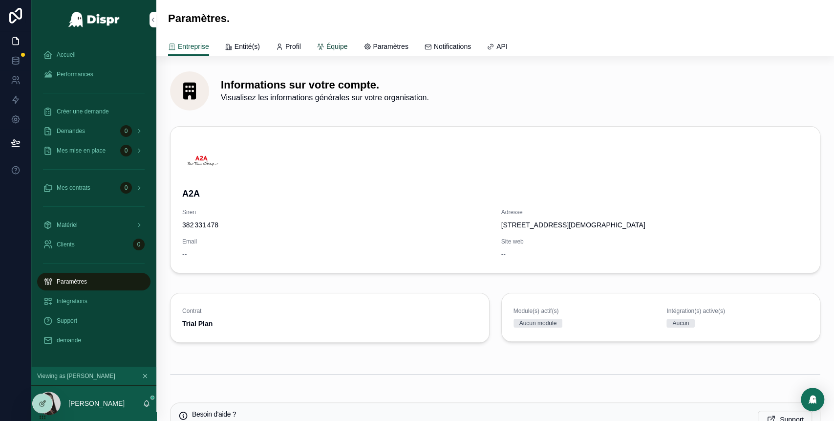
click at [347, 43] on span "Équipe" at bounding box center [336, 47] width 21 height 10
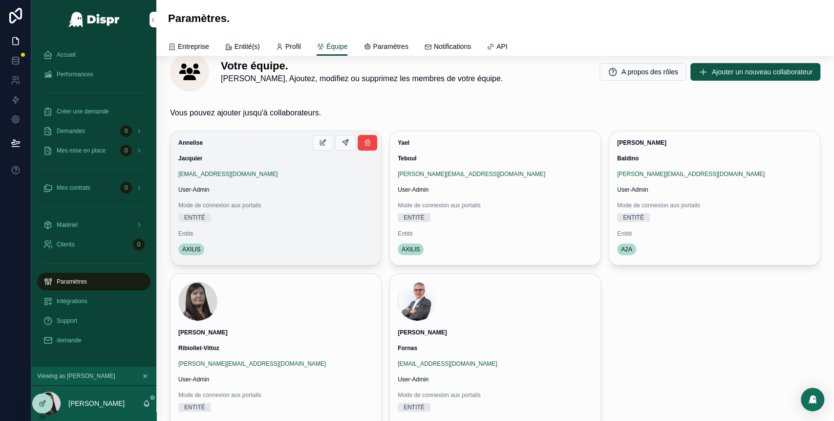
scroll to position [18, 0]
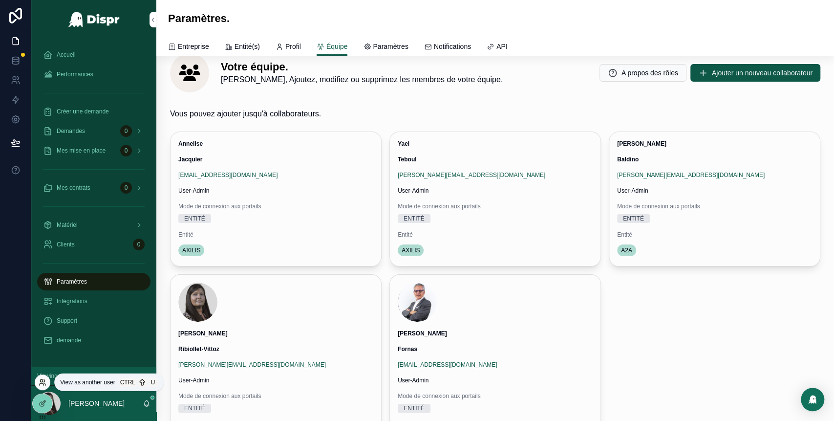
click at [42, 380] on icon at bounding box center [43, 382] width 8 height 8
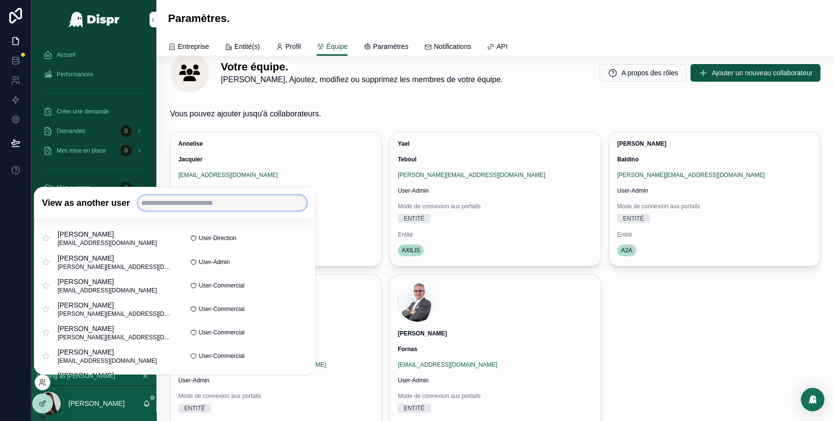
click at [183, 208] on input "text" at bounding box center [222, 203] width 169 height 16
type input "******"
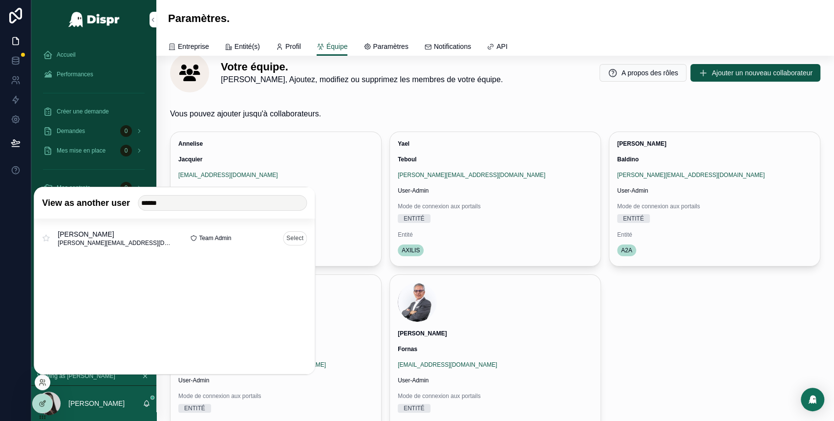
click at [295, 236] on button "Select" at bounding box center [295, 238] width 24 height 14
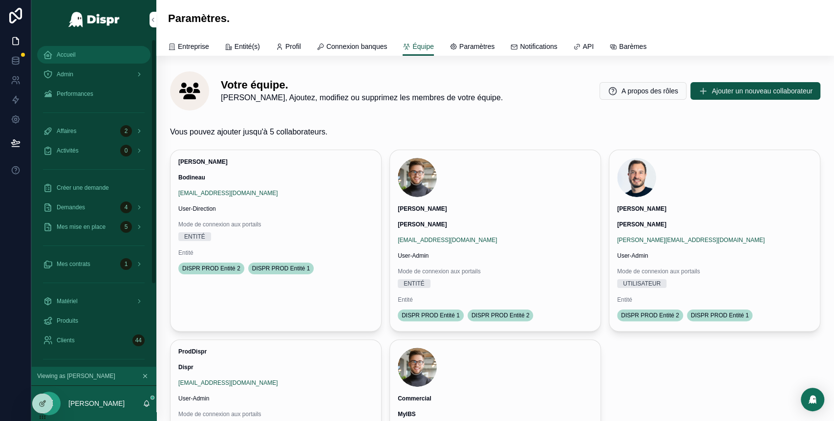
click at [76, 54] on span "Accueil" at bounding box center [66, 55] width 19 height 8
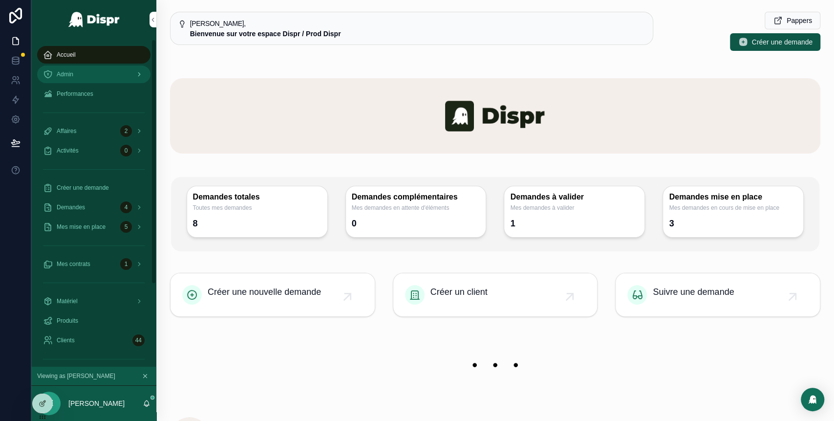
click at [109, 73] on div "Admin" at bounding box center [94, 74] width 102 height 16
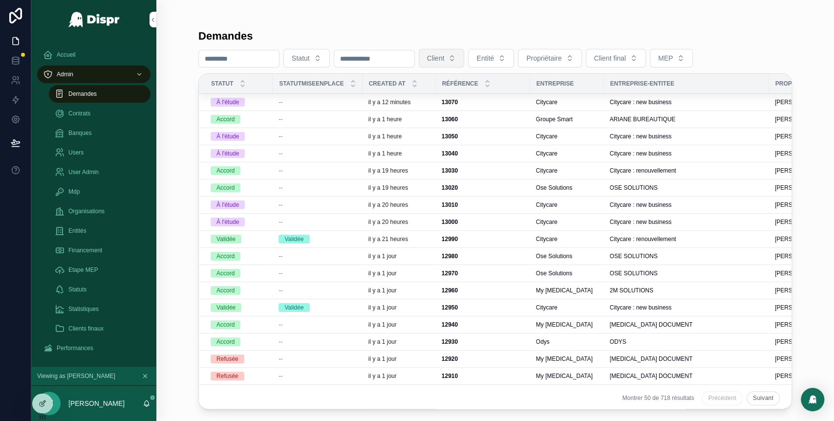
click at [464, 60] on button "Client" at bounding box center [442, 58] width 46 height 19
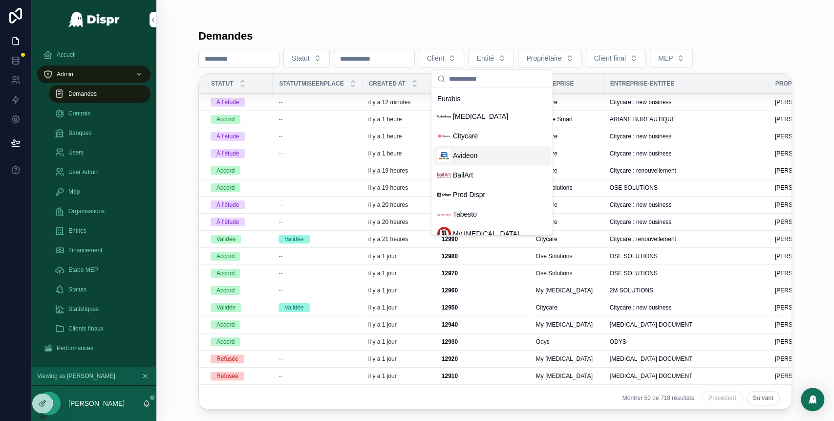
scroll to position [259, 0]
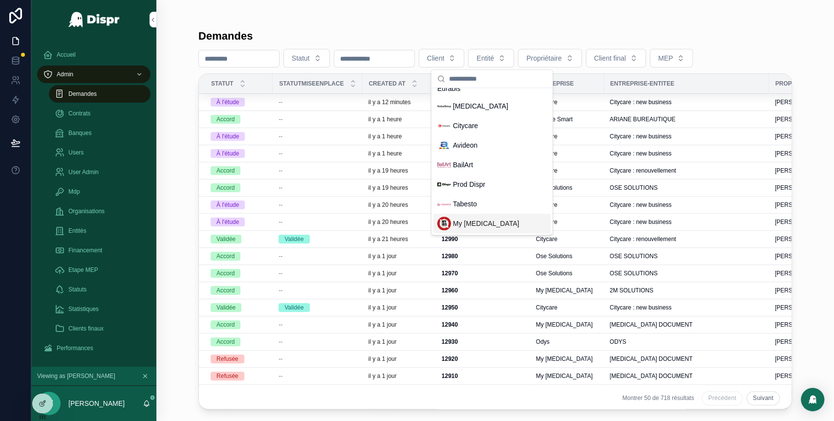
click at [467, 223] on span "My [MEDICAL_DATA]" at bounding box center [486, 223] width 66 height 10
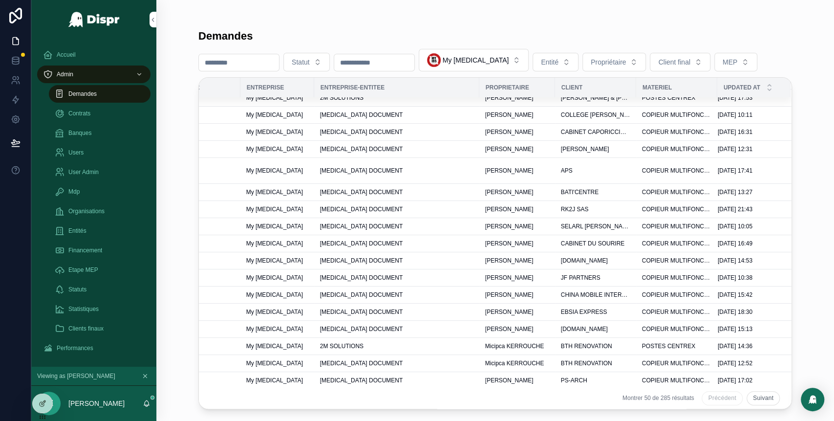
scroll to position [0, 313]
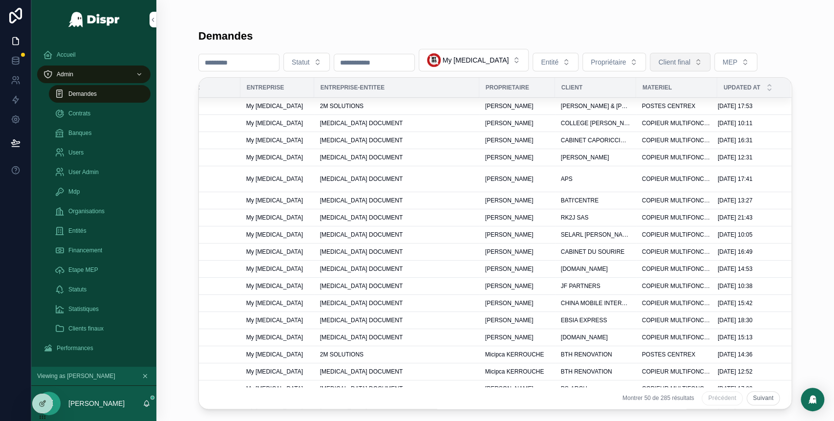
click at [690, 63] on span "Client final" at bounding box center [674, 62] width 32 height 10
click at [549, 19] on div "scrollable content" at bounding box center [494, 20] width 593 height 8
click at [402, 63] on input "scrollable content" at bounding box center [374, 63] width 80 height 14
paste input "*********"
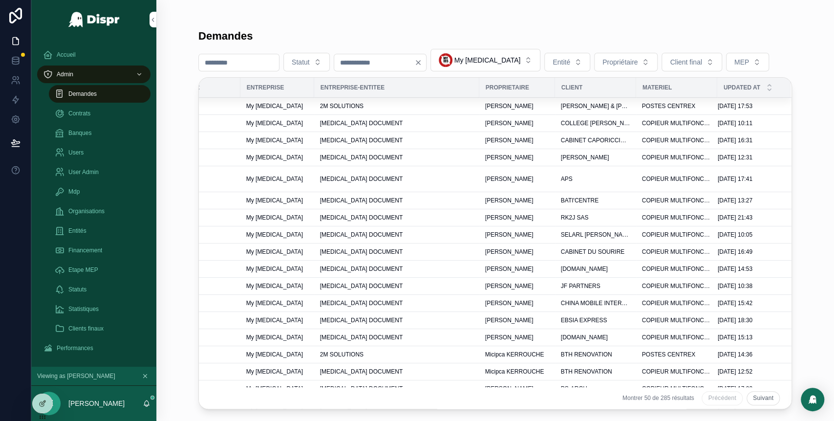
type input "*********"
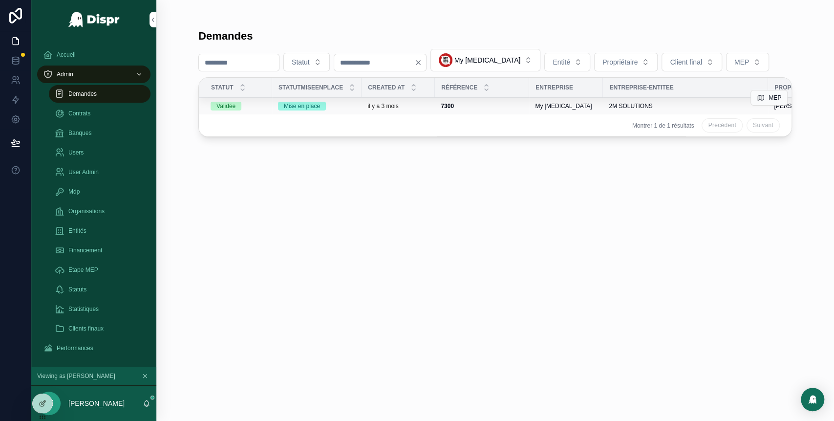
click at [489, 107] on div "7300 7300" at bounding box center [482, 106] width 83 height 8
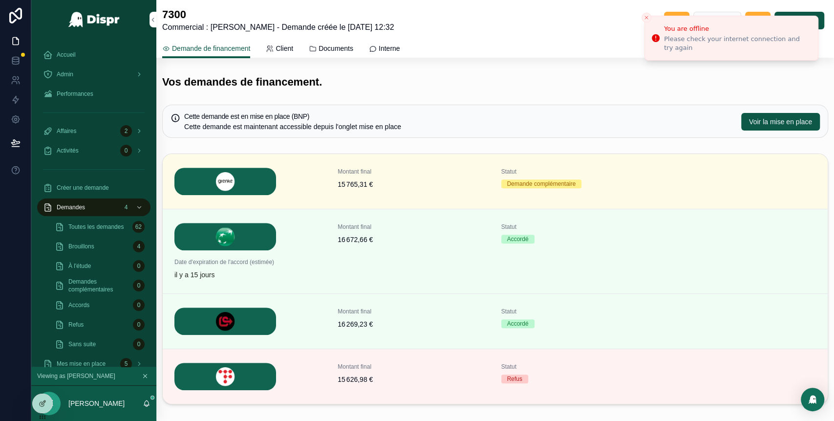
scroll to position [239, 0]
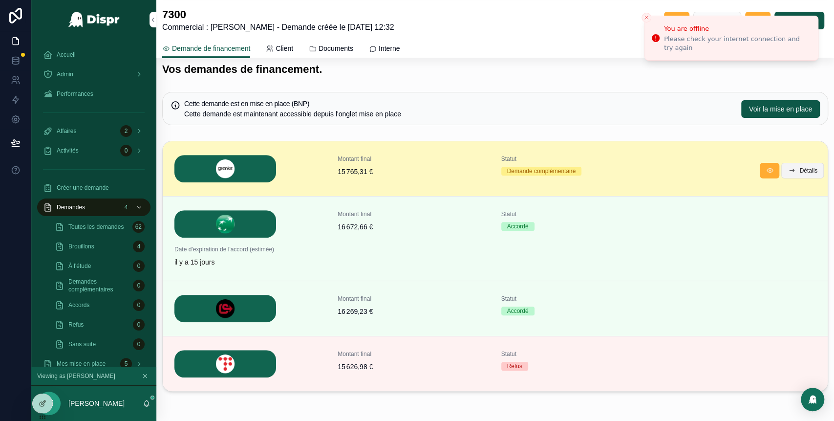
click at [796, 163] on button "Détails" at bounding box center [802, 171] width 42 height 16
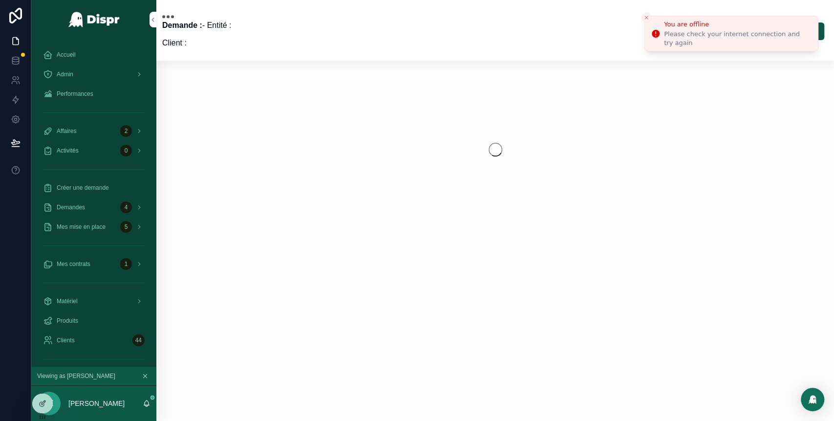
click at [644, 19] on icon "Close toast" at bounding box center [646, 18] width 6 height 6
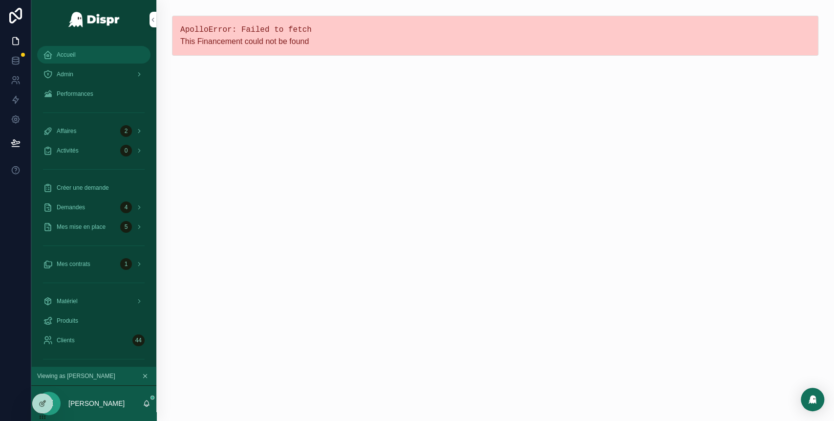
click at [75, 61] on div "Accueil" at bounding box center [94, 55] width 102 height 16
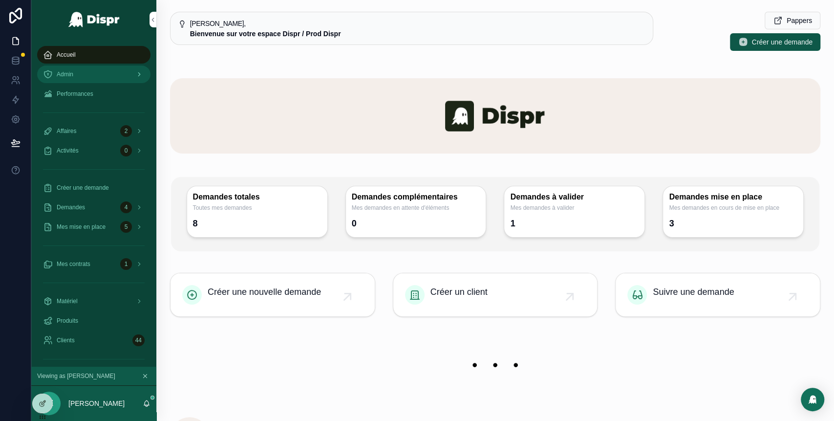
click at [88, 73] on div "Admin" at bounding box center [94, 74] width 102 height 16
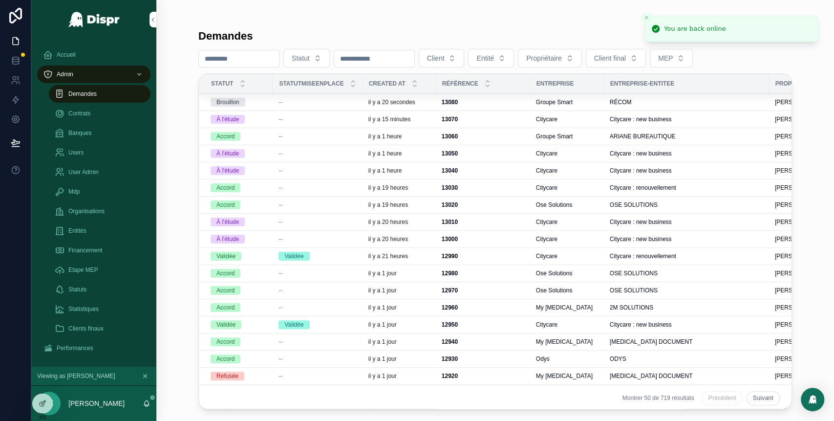
click at [414, 55] on input "scrollable content" at bounding box center [374, 59] width 80 height 14
paste input "*********"
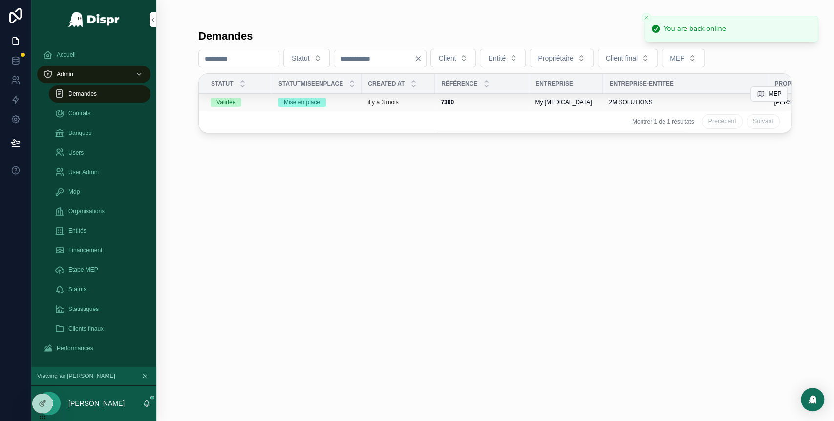
type input "*********"
click at [498, 103] on div "7300 7300" at bounding box center [482, 102] width 83 height 8
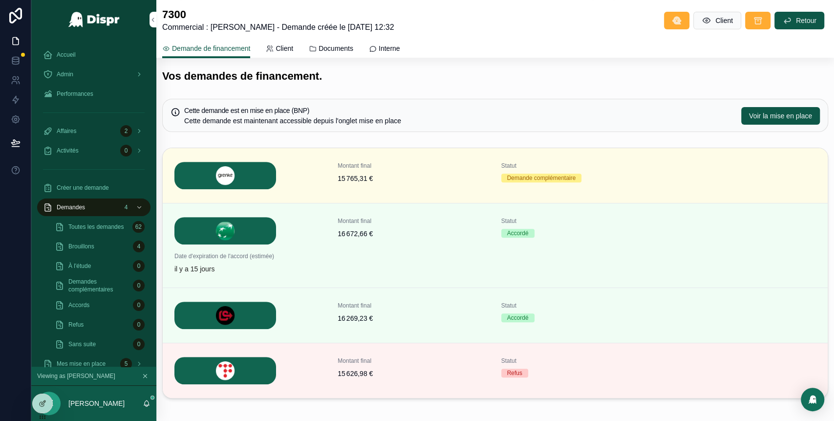
scroll to position [247, 0]
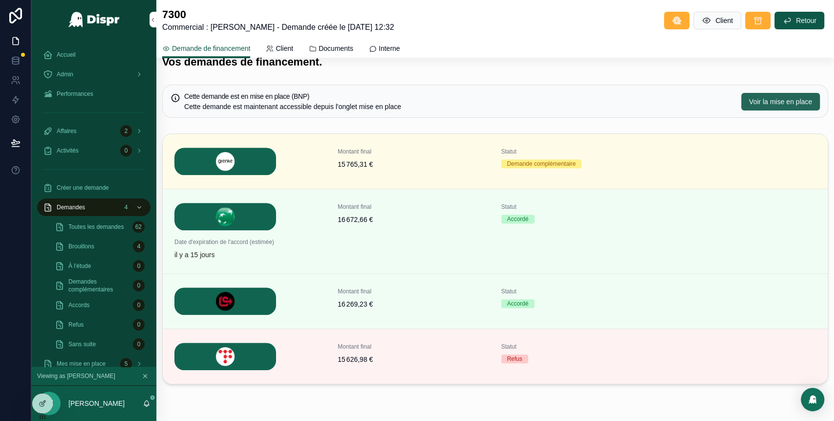
click at [745, 93] on button "Voir la mise en place" at bounding box center [780, 102] width 79 height 18
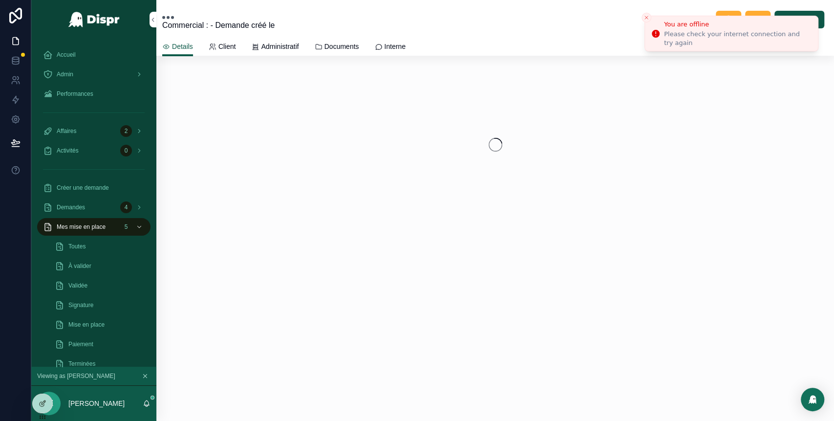
click at [645, 18] on line "Close toast" at bounding box center [646, 17] width 3 height 3
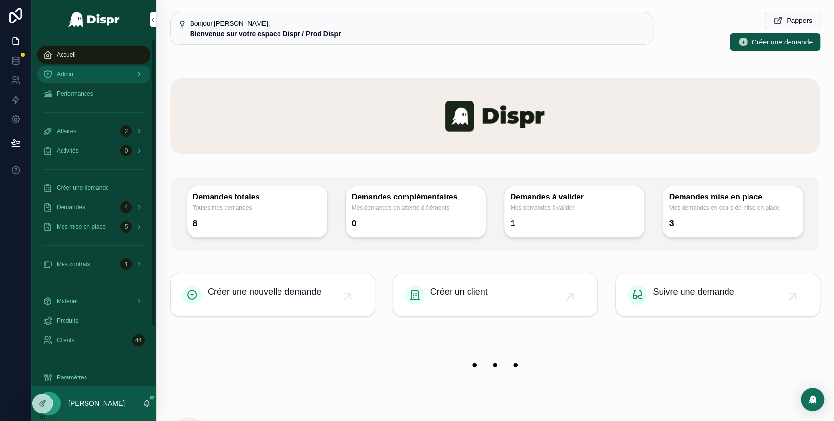
click at [107, 74] on div "Admin" at bounding box center [94, 74] width 102 height 16
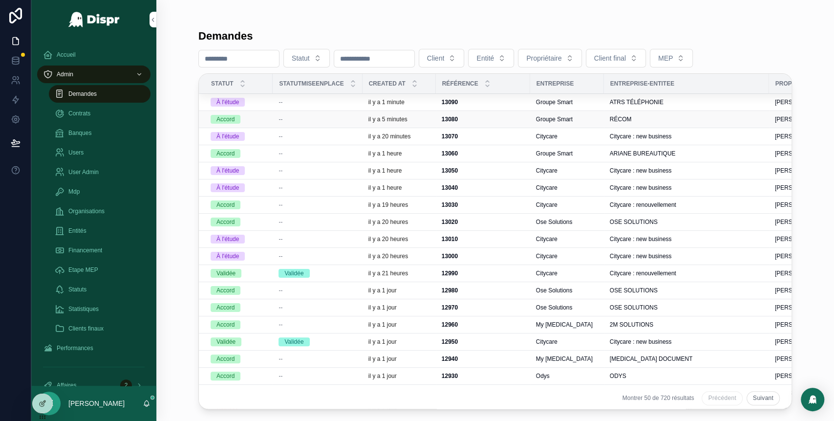
click at [348, 119] on div "--" at bounding box center [317, 119] width 78 height 8
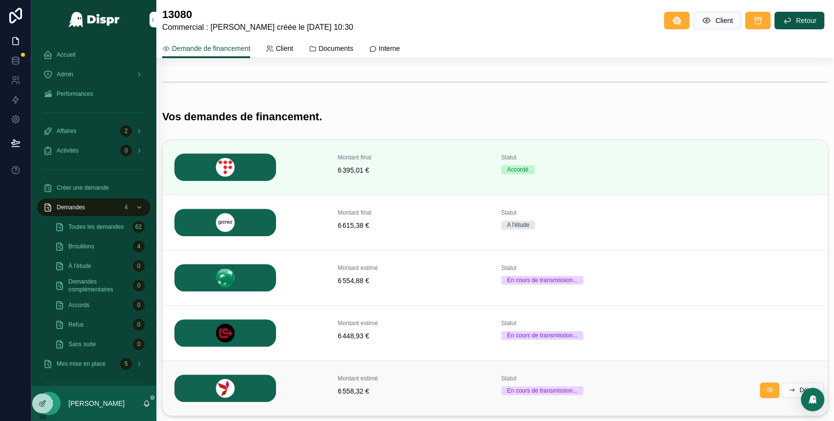
scroll to position [139, 0]
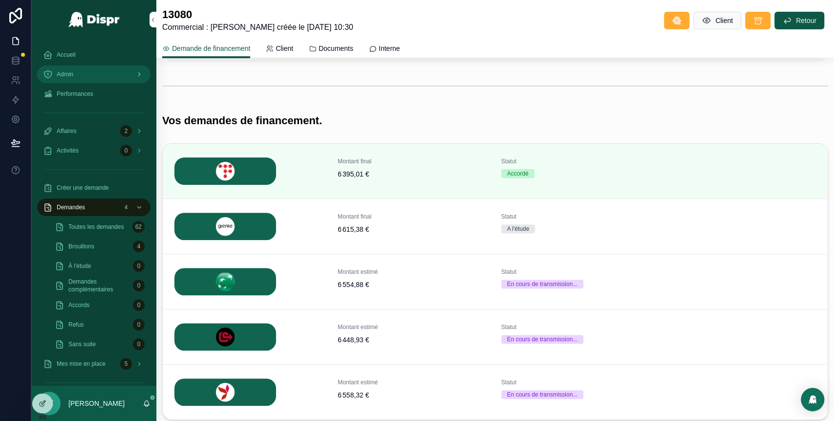
click at [106, 74] on div "Admin" at bounding box center [94, 74] width 102 height 16
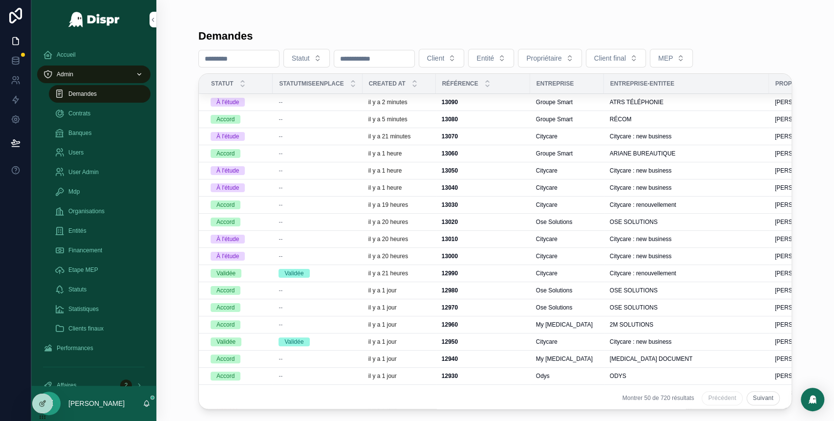
click at [356, 105] on div "--" at bounding box center [317, 102] width 78 height 8
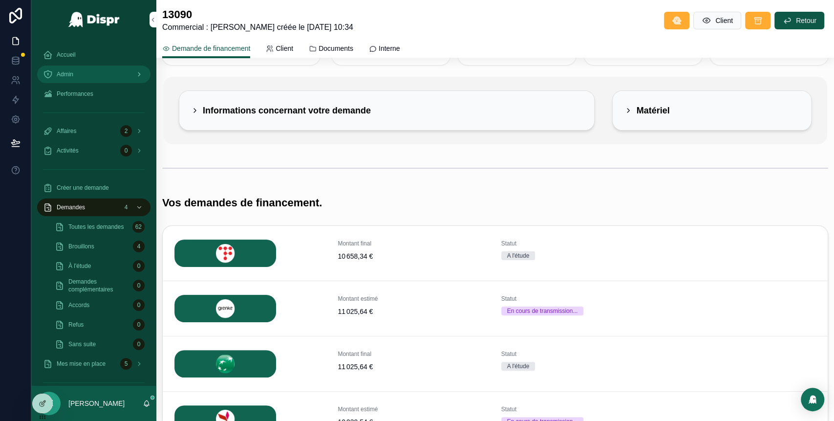
scroll to position [60, 0]
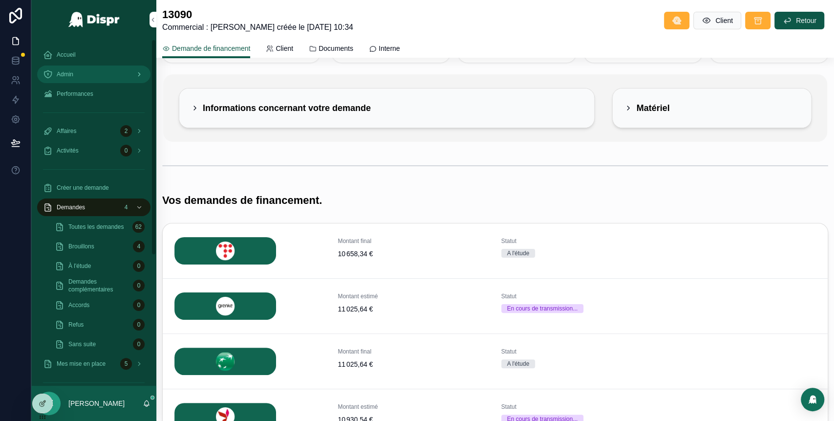
click at [92, 72] on div "Admin" at bounding box center [94, 74] width 102 height 16
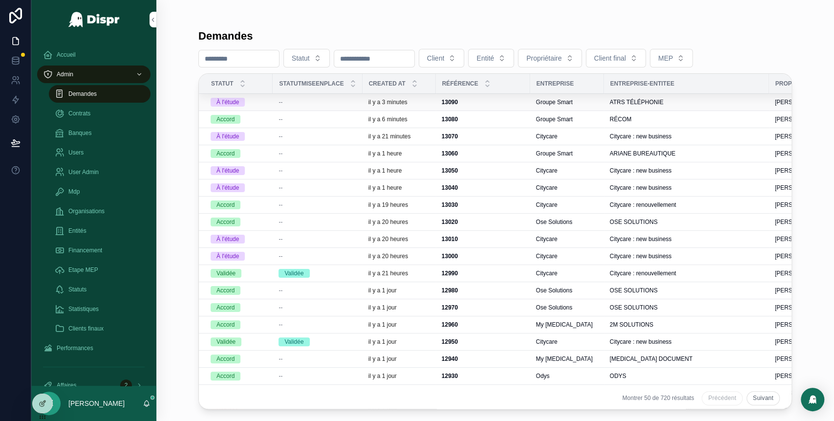
click at [267, 104] on div "À l'étude" at bounding box center [239, 102] width 56 height 9
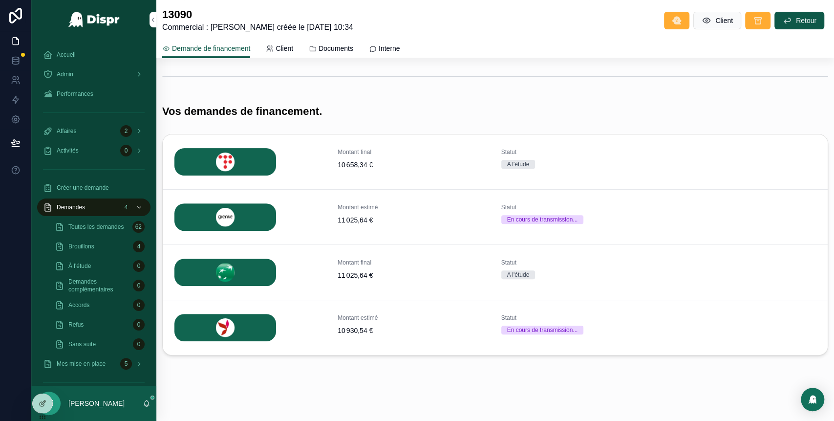
scroll to position [152, 0]
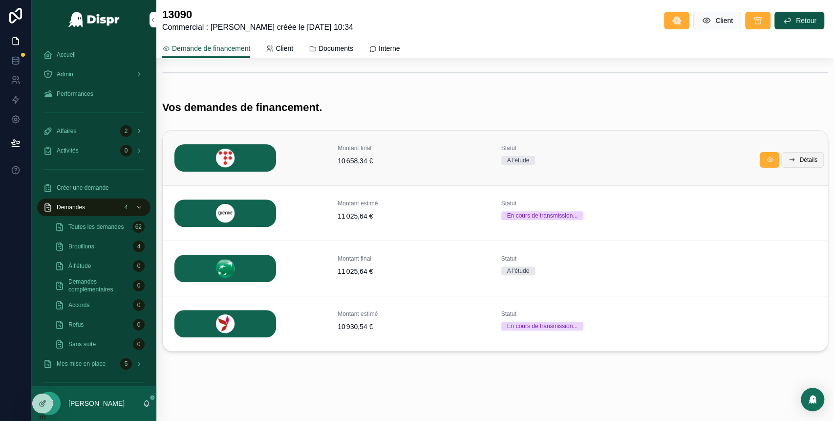
click at [799, 158] on span "Détails" at bounding box center [808, 160] width 18 height 8
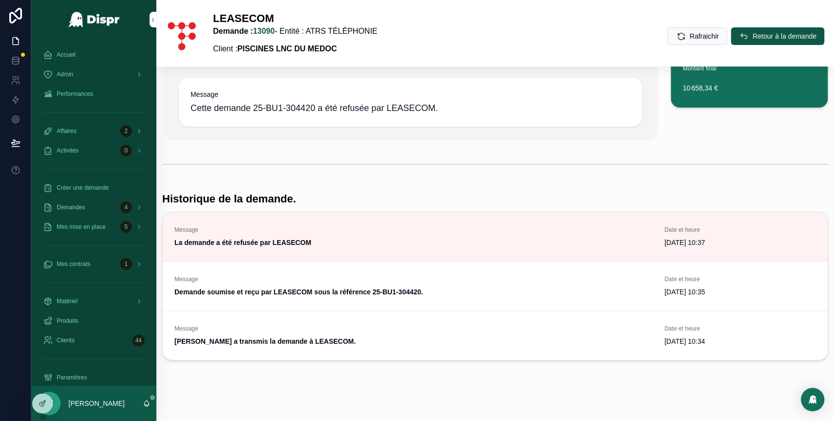
scroll to position [130, 0]
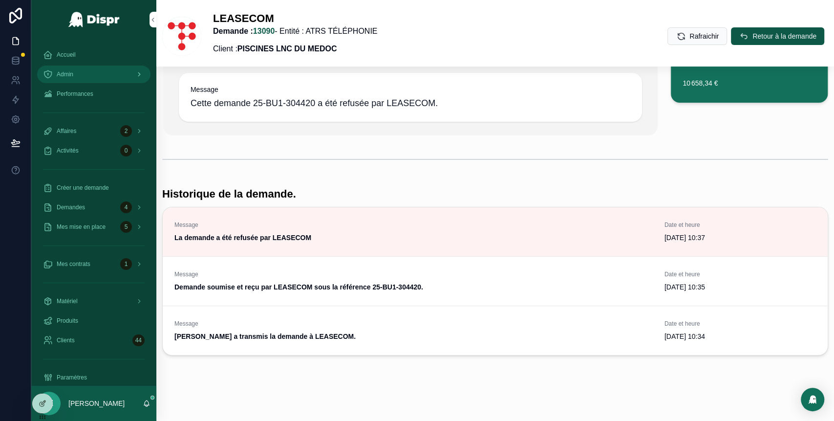
click at [114, 79] on div "Admin" at bounding box center [94, 74] width 102 height 16
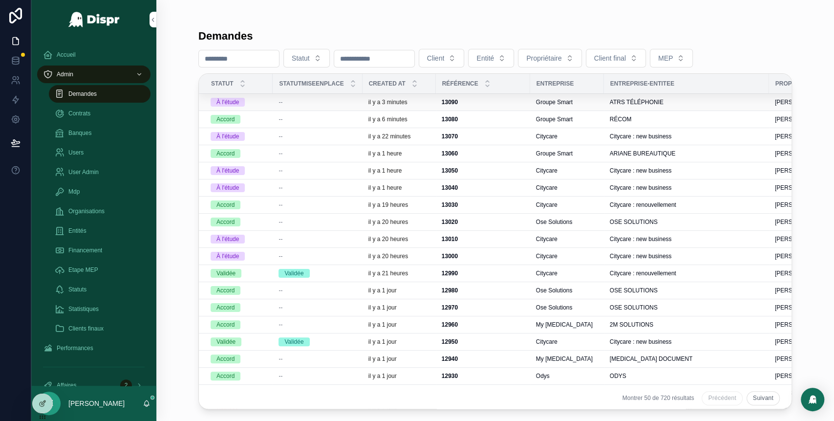
click at [333, 105] on td "--" at bounding box center [317, 102] width 89 height 17
click at [333, 105] on div "--" at bounding box center [317, 102] width 78 height 8
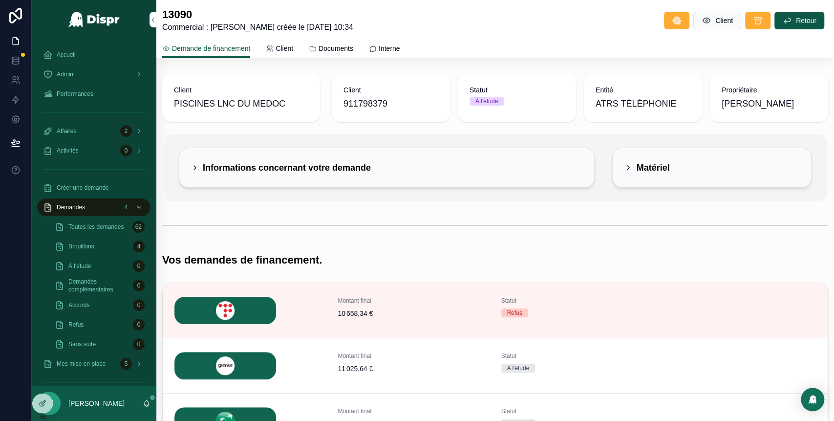
scroll to position [152, 0]
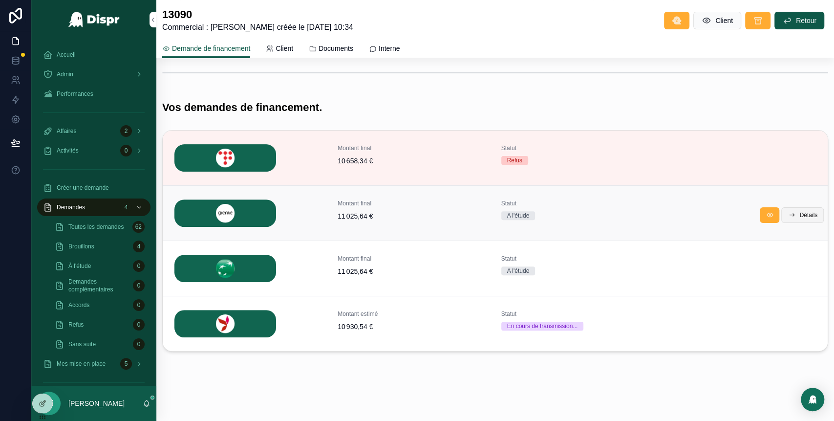
click at [799, 217] on span "Détails" at bounding box center [808, 215] width 18 height 8
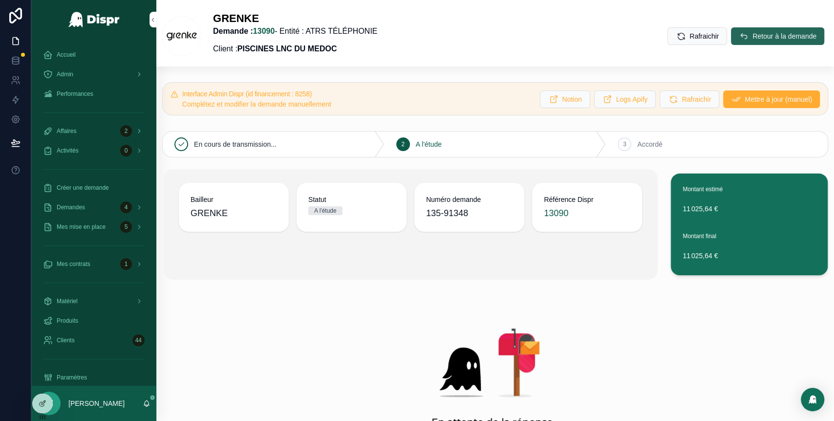
click at [752, 35] on span "Retour à la demande" at bounding box center [784, 36] width 64 height 10
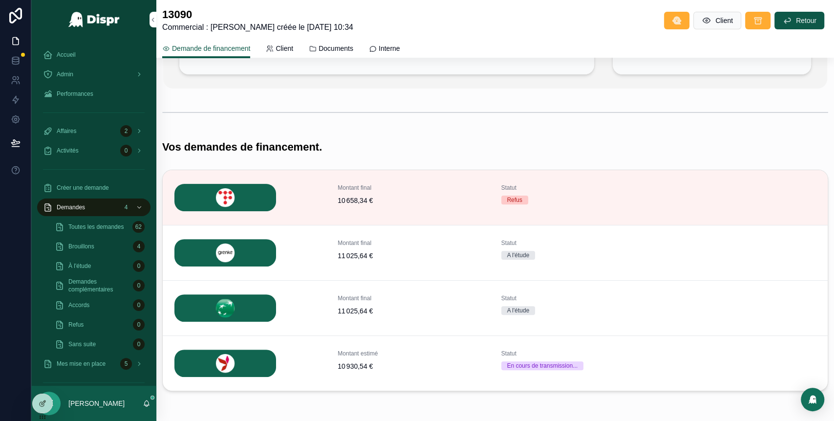
scroll to position [152, 0]
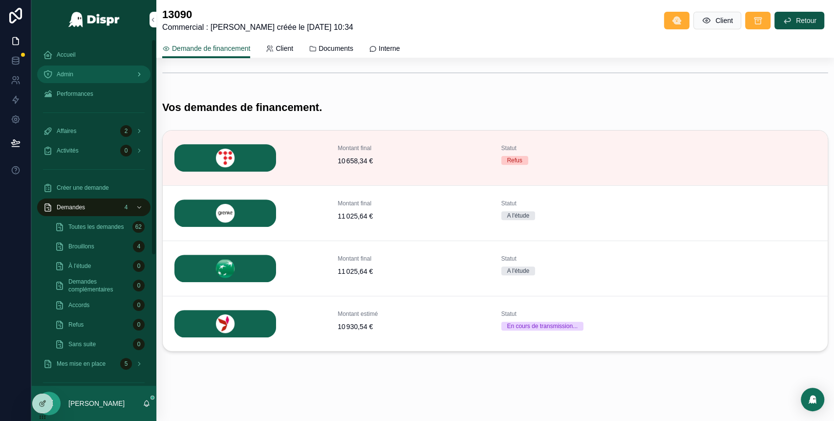
click at [106, 77] on div "Admin" at bounding box center [94, 74] width 102 height 16
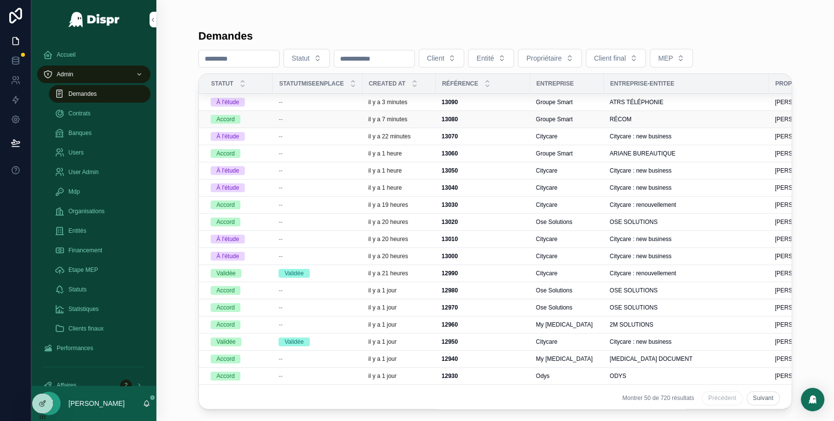
click at [260, 123] on div "Accord" at bounding box center [239, 119] width 56 height 9
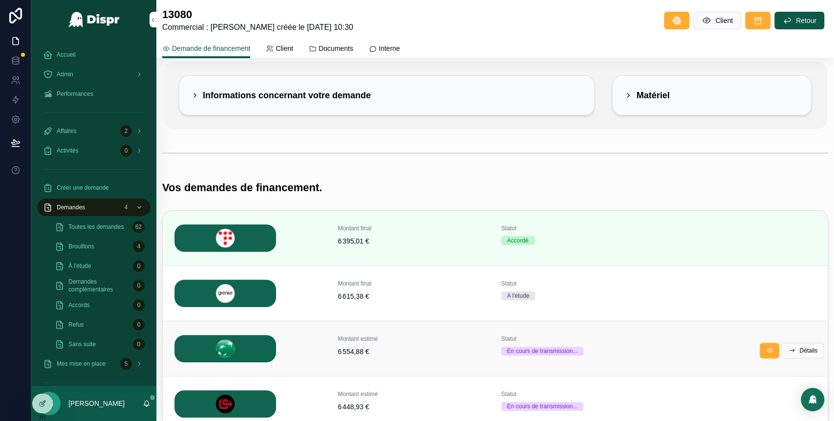
scroll to position [59, 0]
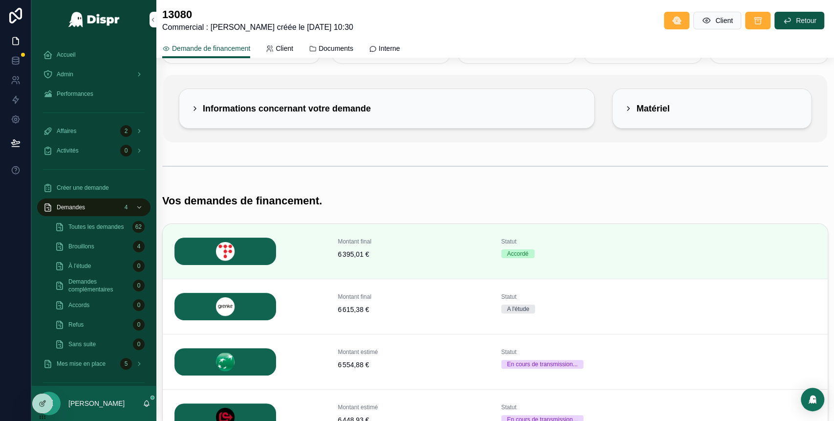
click at [191, 106] on icon "scrollable content" at bounding box center [195, 109] width 8 height 8
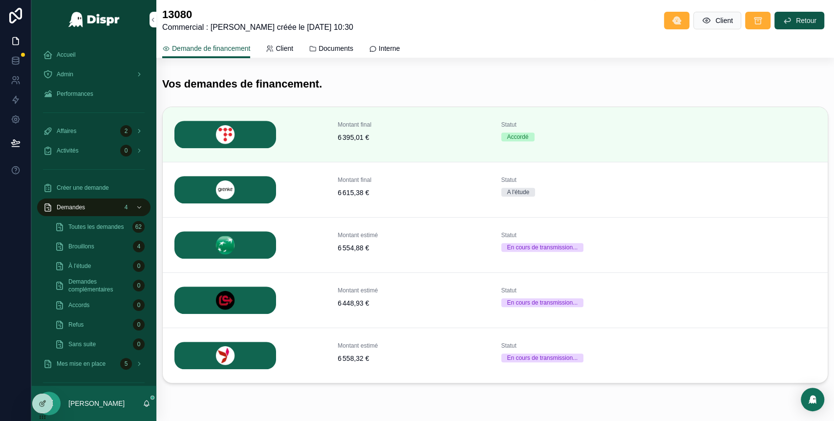
scroll to position [309, 0]
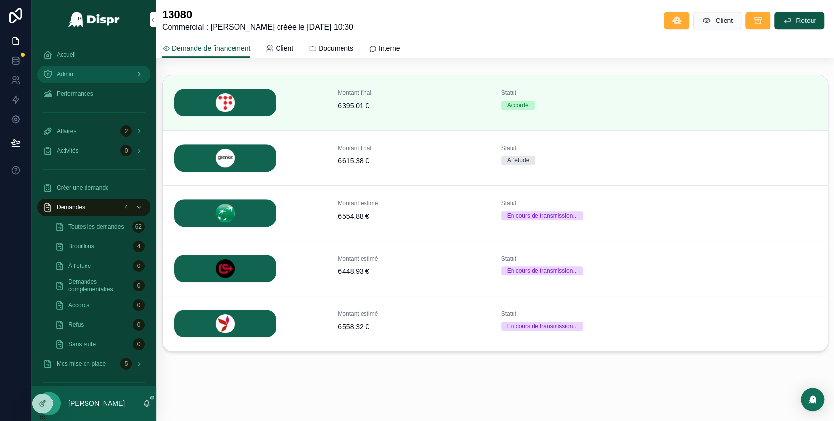
click at [87, 71] on div "Admin" at bounding box center [94, 74] width 102 height 16
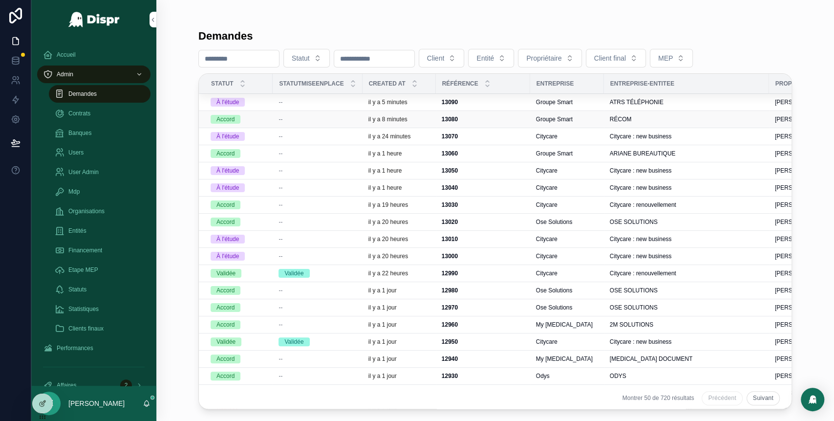
click at [282, 118] on span "--" at bounding box center [280, 119] width 4 height 8
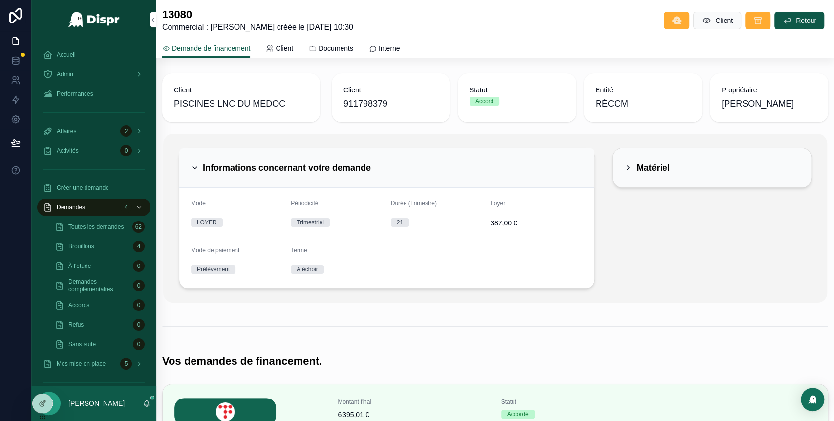
scroll to position [309, 0]
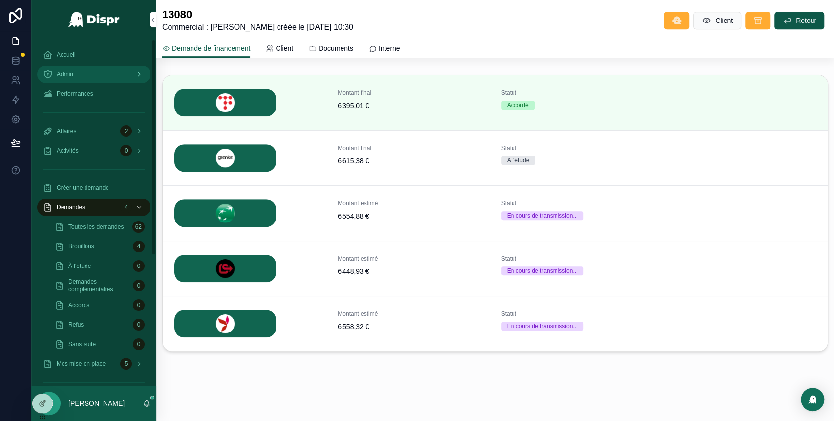
click at [94, 78] on div "Admin" at bounding box center [94, 74] width 102 height 16
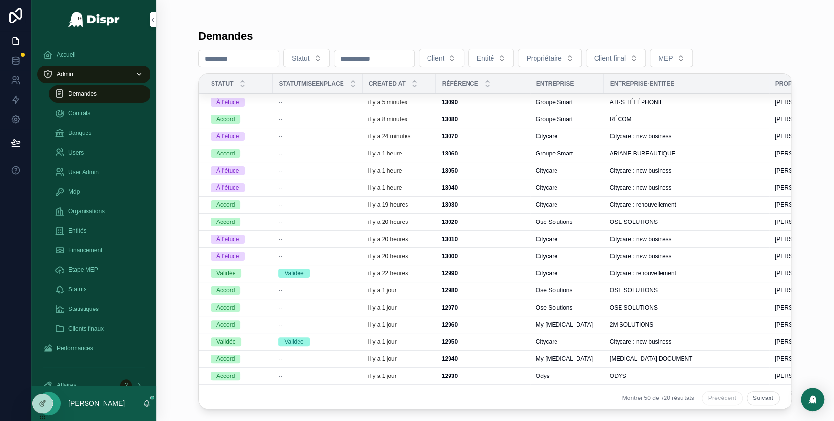
click at [332, 102] on div "--" at bounding box center [317, 102] width 78 height 8
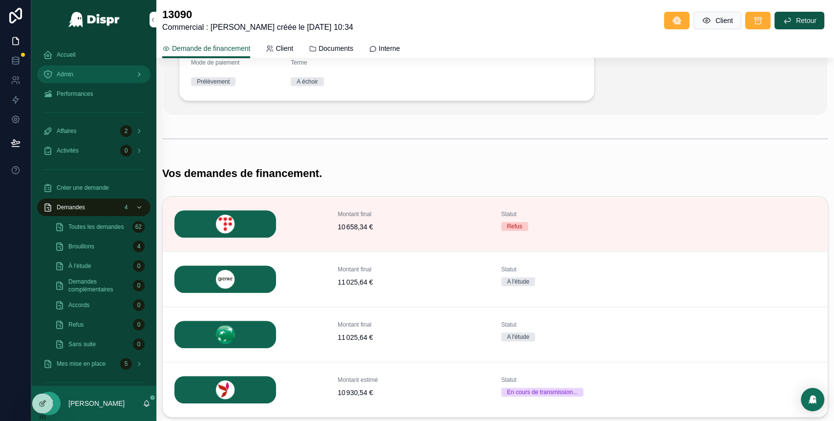
scroll to position [253, 0]
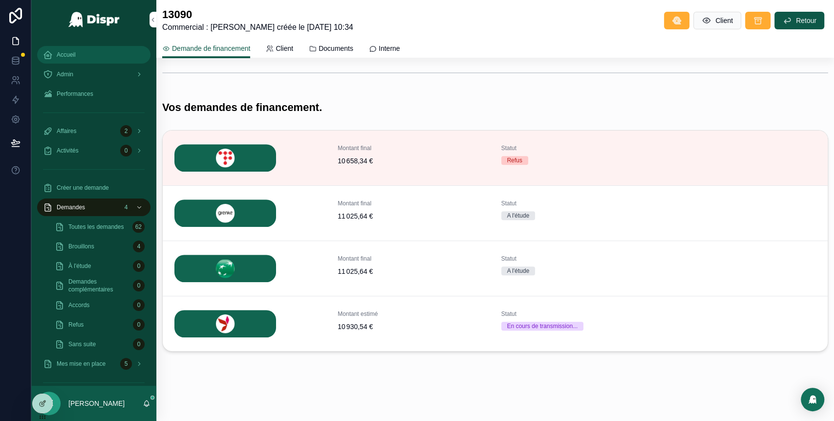
click at [86, 62] on div "Accueil" at bounding box center [94, 55] width 102 height 16
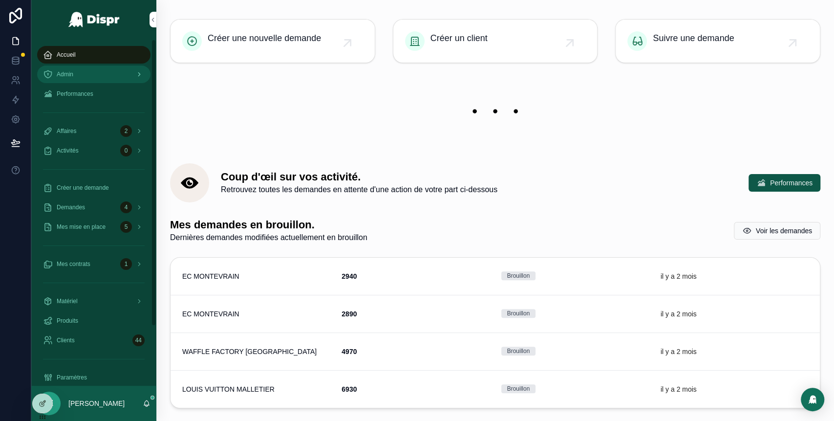
click at [67, 70] on span "Admin" at bounding box center [65, 74] width 17 height 8
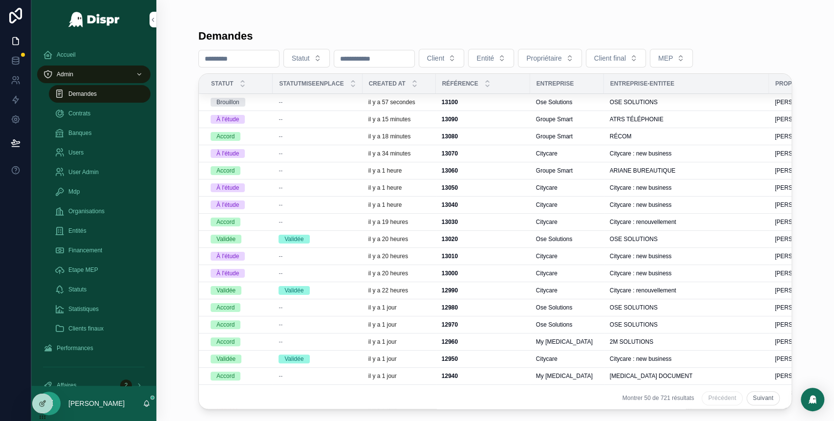
click at [267, 136] on div "Accord" at bounding box center [239, 136] width 56 height 9
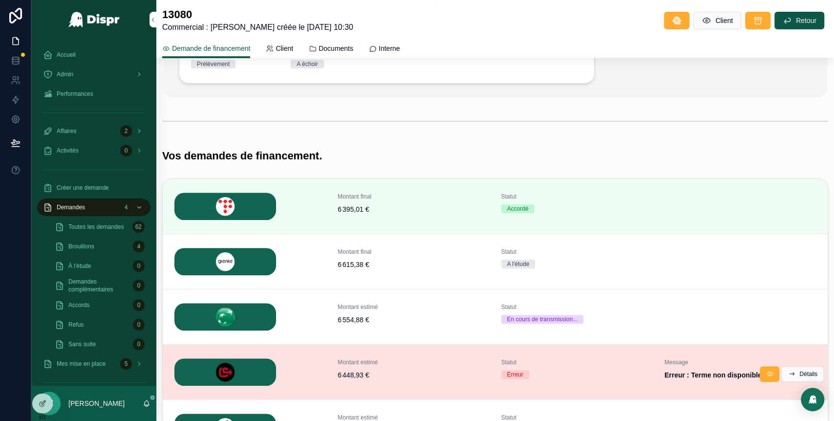
scroll to position [206, 0]
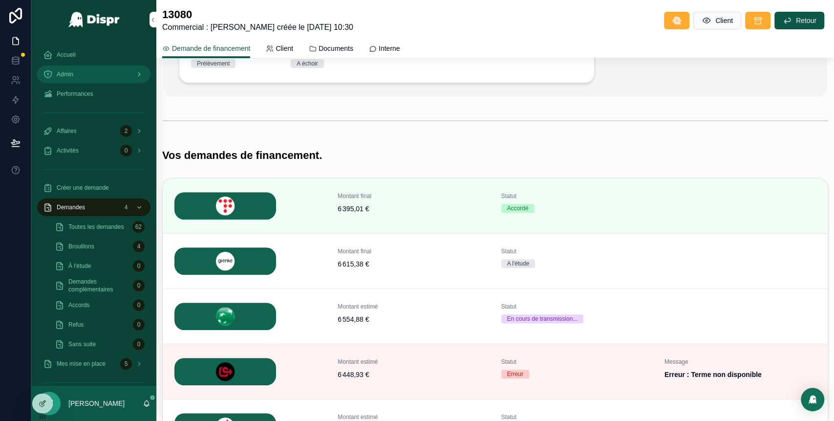
click at [106, 81] on div "Admin" at bounding box center [94, 74] width 102 height 16
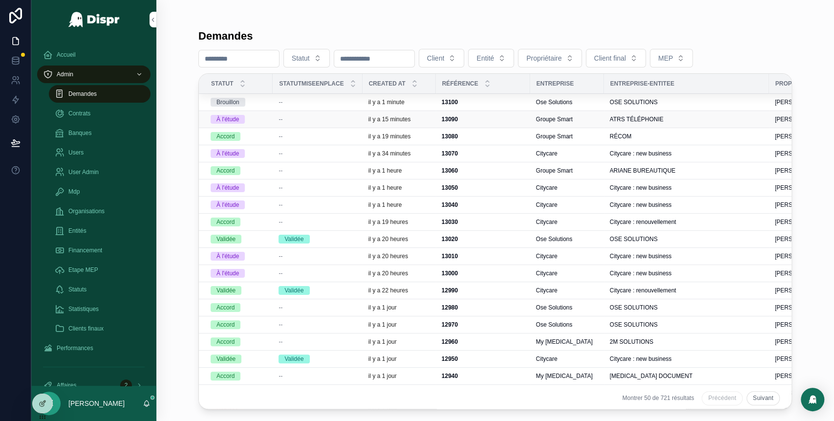
click at [282, 119] on span "--" at bounding box center [280, 119] width 4 height 8
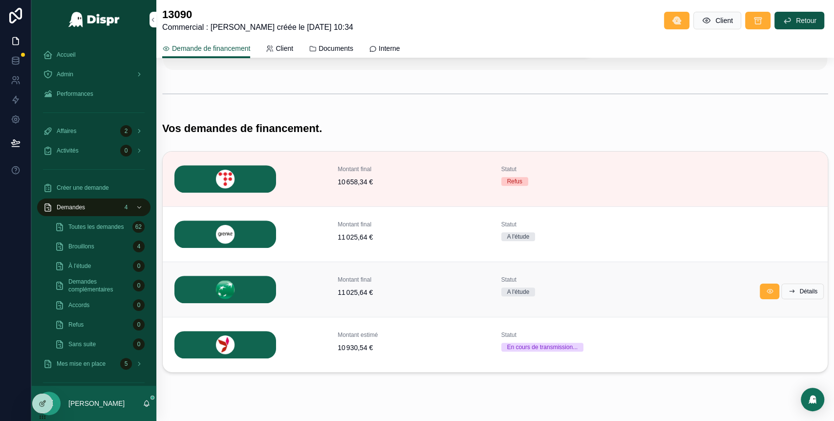
scroll to position [249, 0]
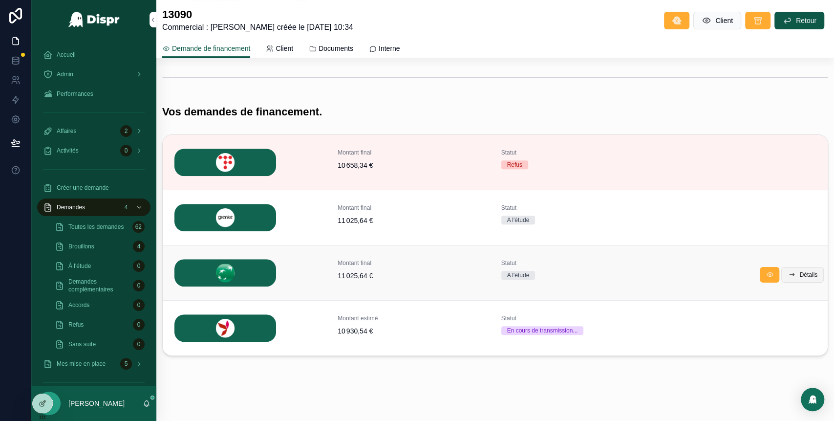
click at [801, 276] on span "Détails" at bounding box center [808, 275] width 18 height 8
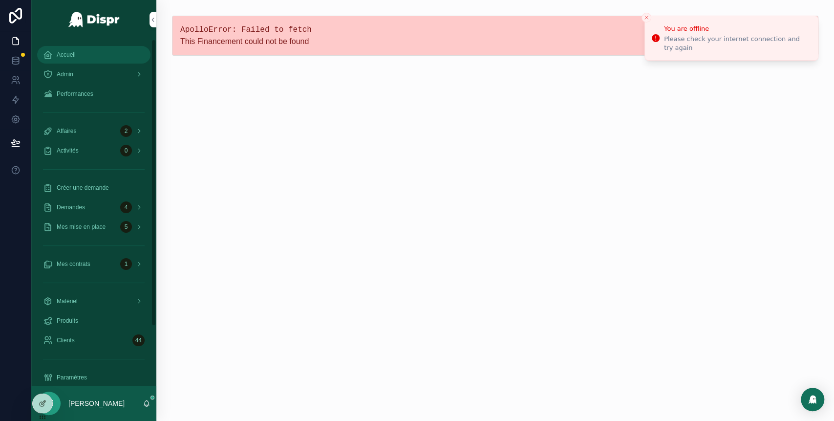
click at [77, 57] on div "Accueil" at bounding box center [94, 55] width 102 height 16
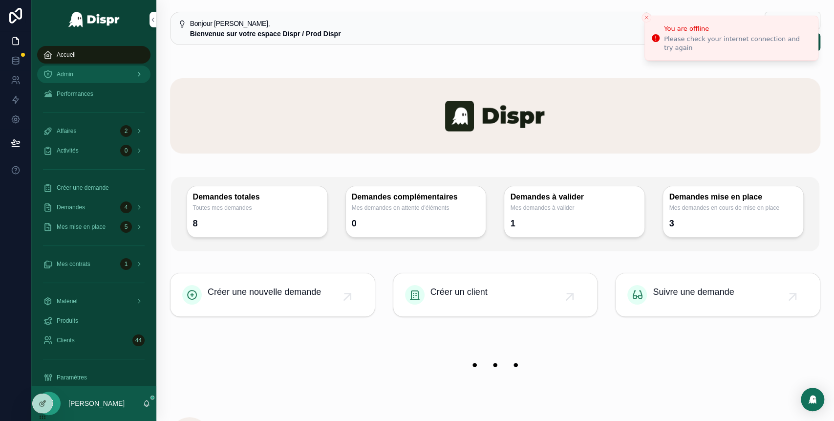
click at [101, 73] on div "Admin" at bounding box center [94, 74] width 102 height 16
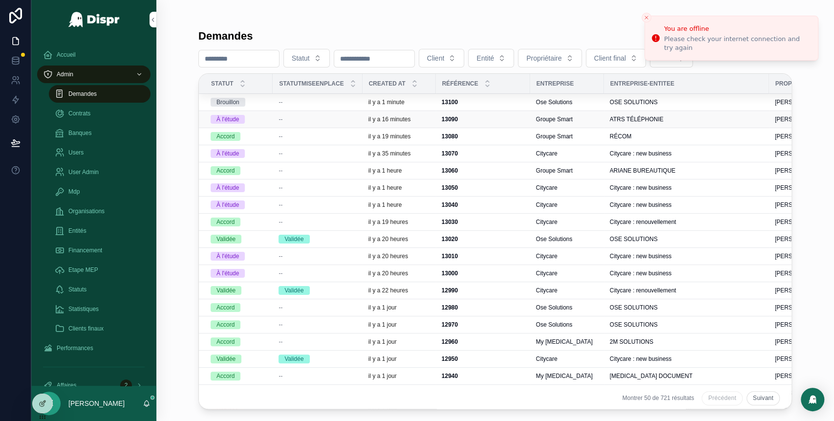
click at [339, 118] on div "--" at bounding box center [317, 119] width 78 height 8
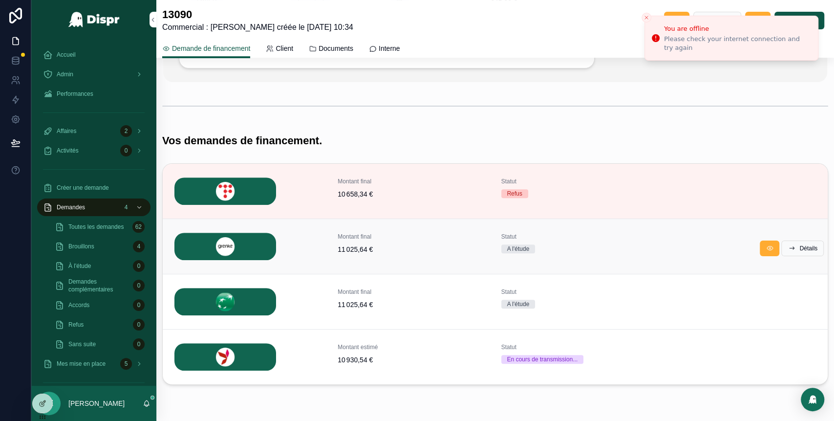
scroll to position [219, 0]
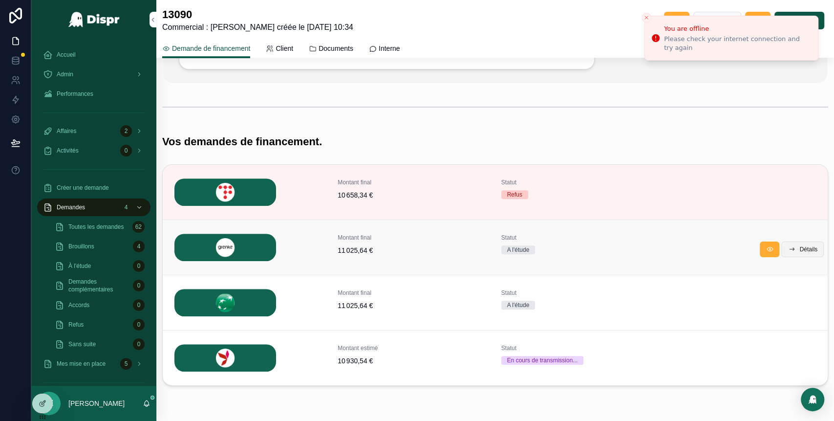
click at [803, 250] on span "Détails" at bounding box center [808, 249] width 18 height 8
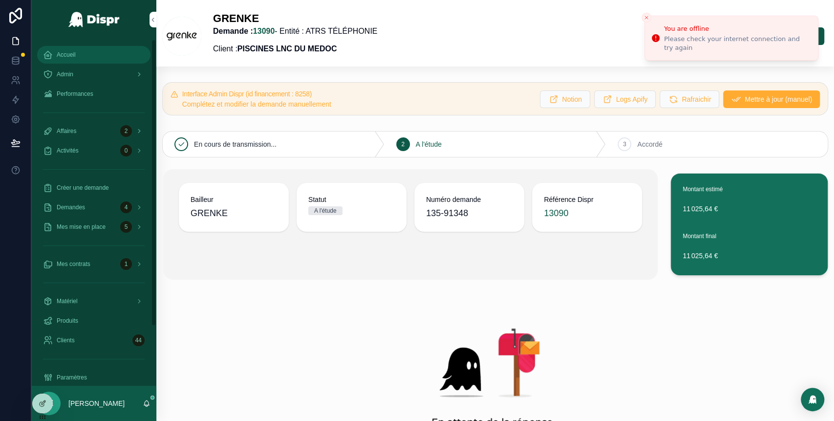
click at [54, 51] on div "Accueil" at bounding box center [94, 55] width 102 height 16
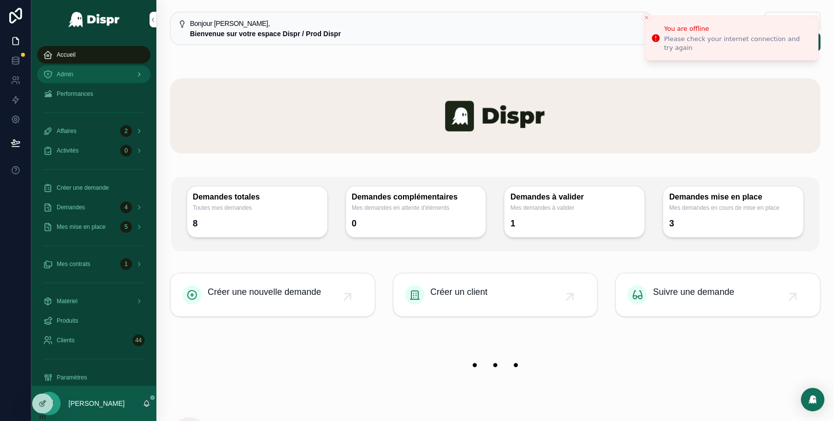
click at [83, 74] on div "Admin" at bounding box center [94, 74] width 102 height 16
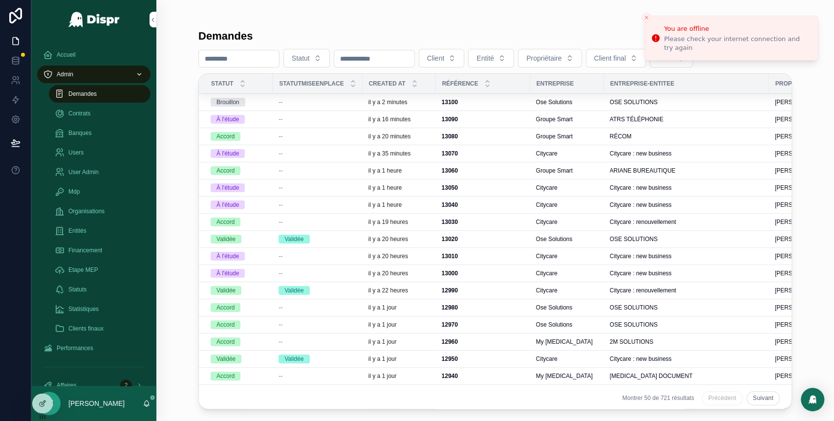
click at [267, 105] on div "Brouillon" at bounding box center [239, 102] width 56 height 9
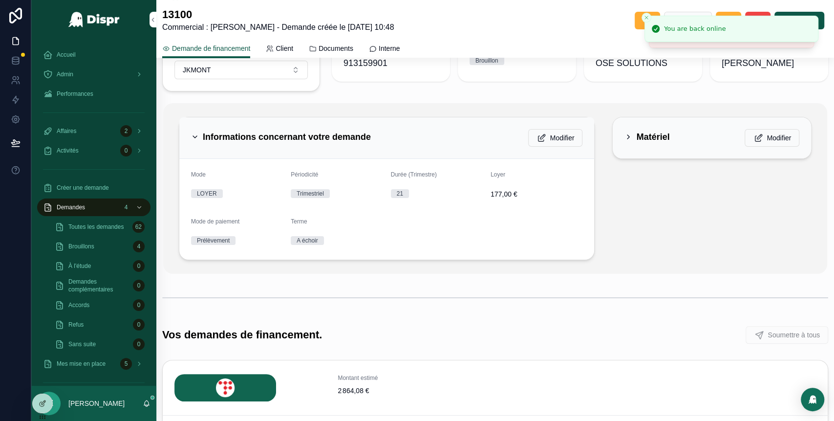
scroll to position [81, 0]
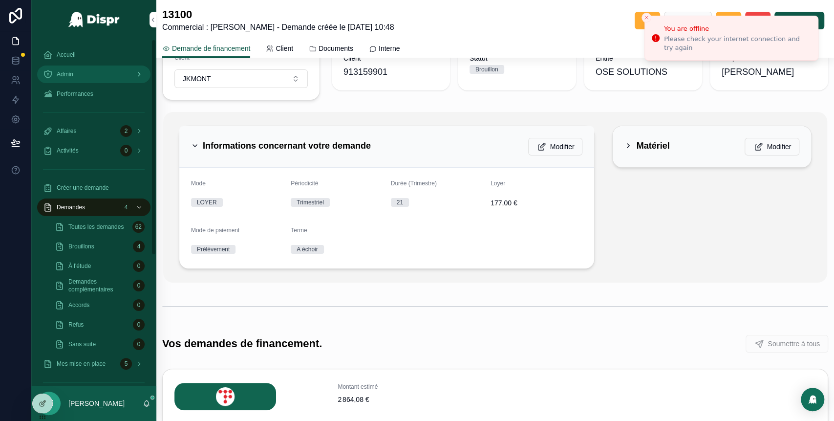
click at [93, 70] on div "Admin" at bounding box center [94, 74] width 102 height 16
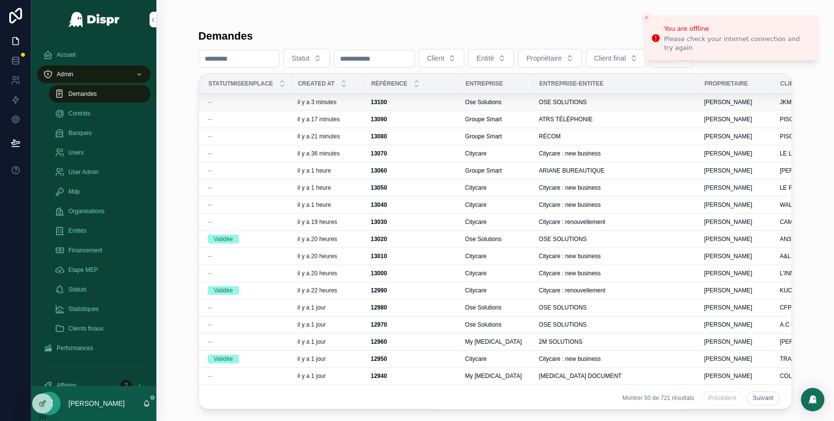
scroll to position [0, 49]
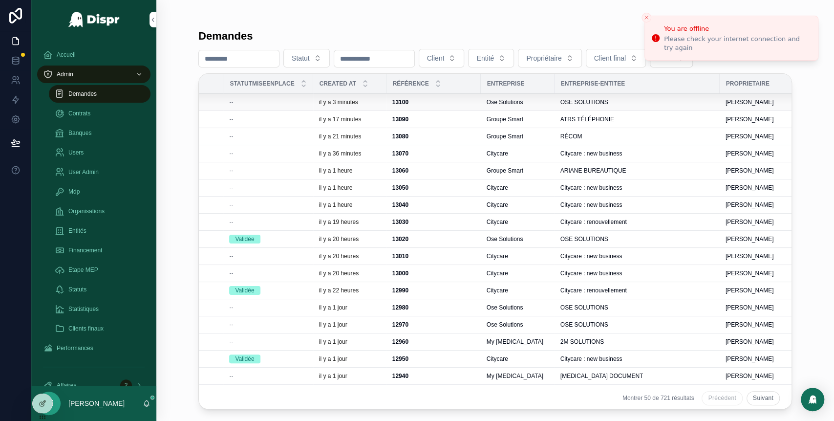
click at [296, 101] on div "--" at bounding box center [268, 102] width 78 height 8
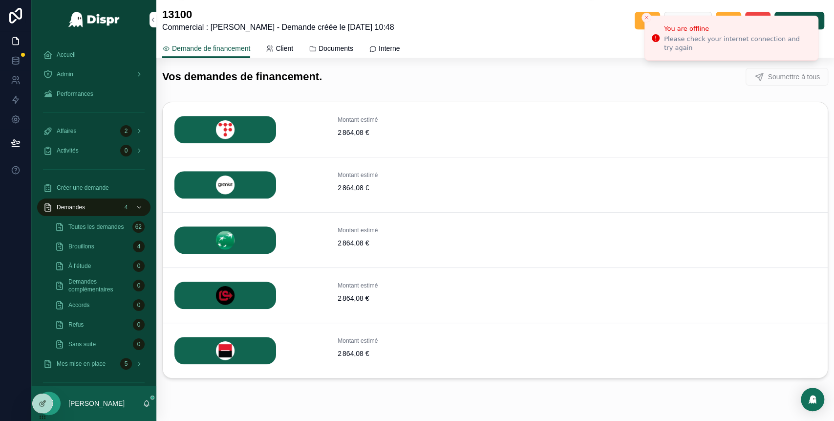
scroll to position [374, 0]
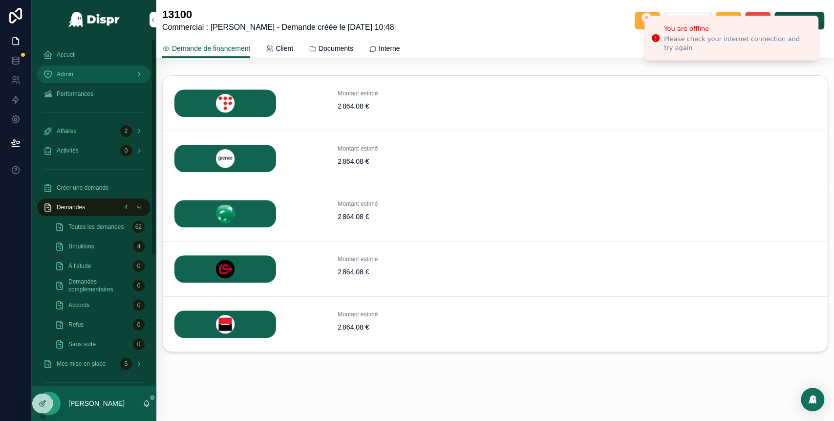
click at [90, 74] on div "Admin" at bounding box center [94, 74] width 102 height 16
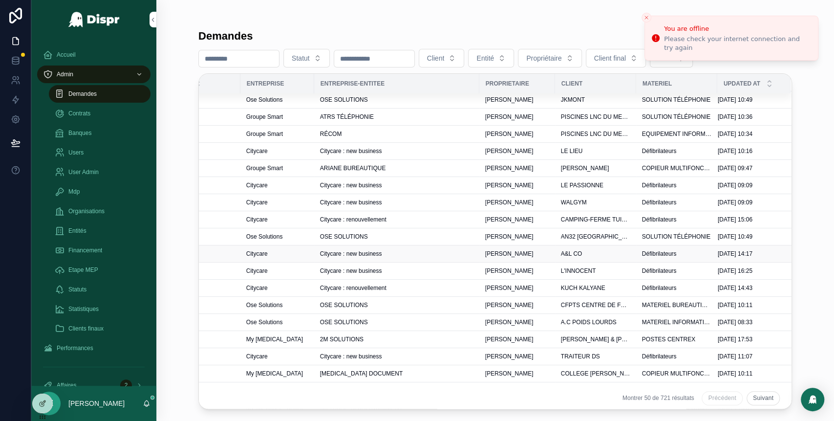
scroll to position [0, 313]
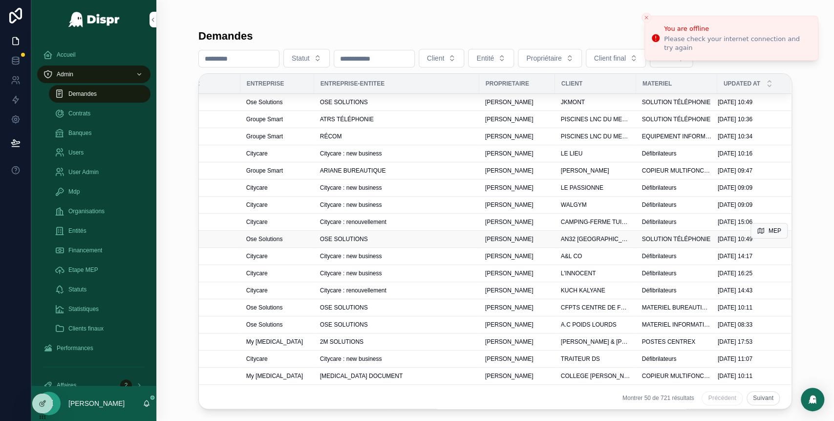
click at [581, 240] on span "AN32 [GEOGRAPHIC_DATA]" at bounding box center [595, 239] width 69 height 8
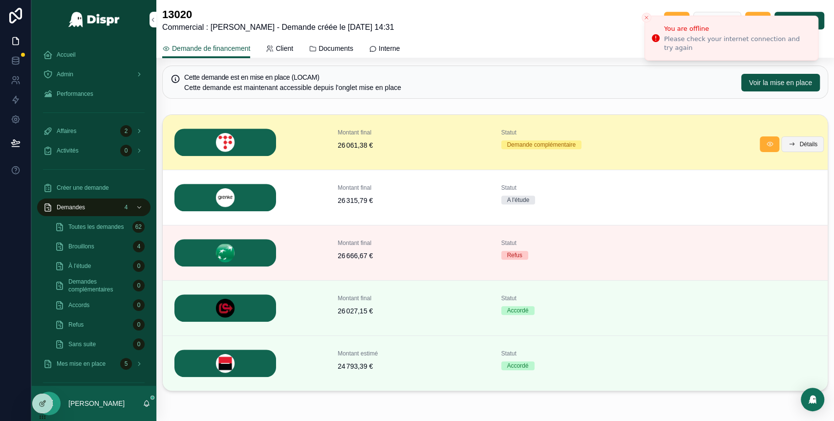
scroll to position [366, 0]
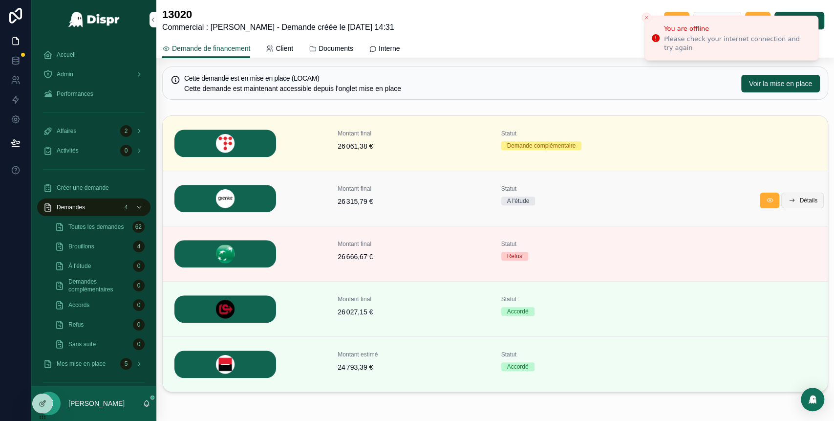
click at [799, 200] on span "Détails" at bounding box center [808, 200] width 18 height 8
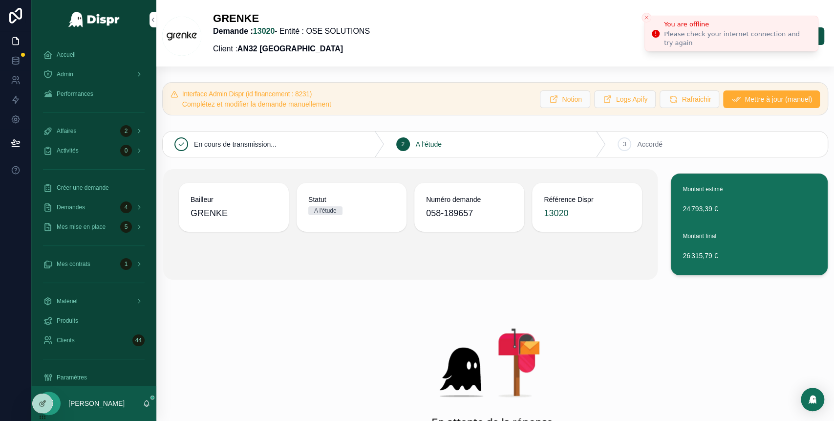
click at [648, 17] on icon "Close toast" at bounding box center [646, 18] width 6 height 6
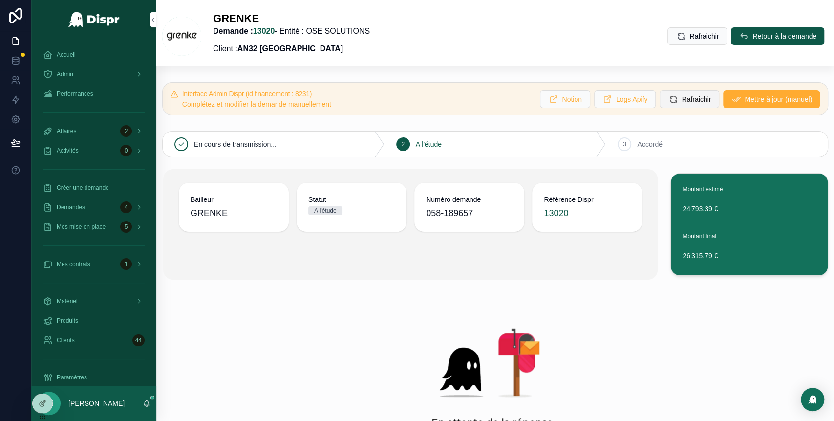
click at [681, 102] on span "Rafraichir" at bounding box center [695, 99] width 29 height 10
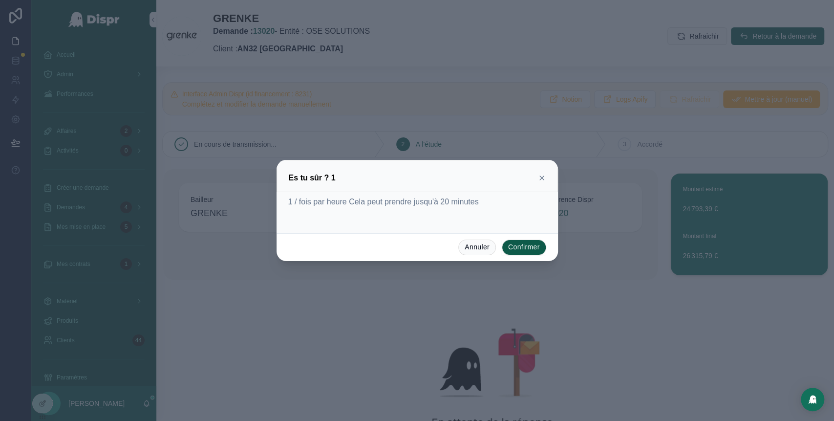
click at [540, 180] on icon at bounding box center [542, 178] width 8 height 8
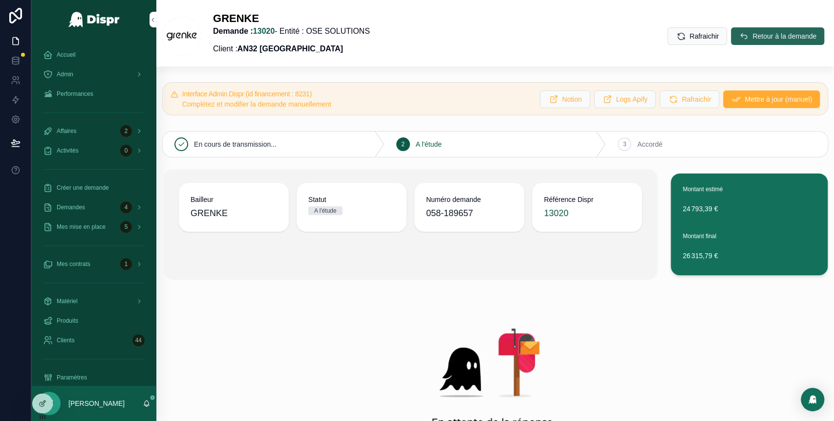
click at [759, 38] on span "Retour à la demande" at bounding box center [784, 36] width 64 height 10
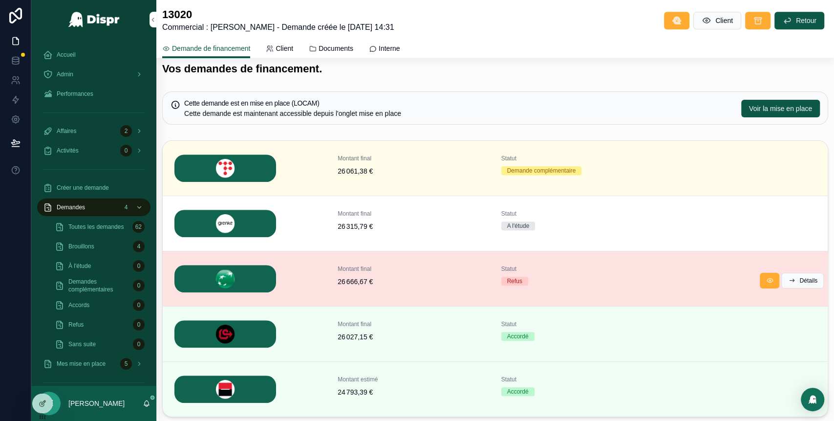
scroll to position [340, 0]
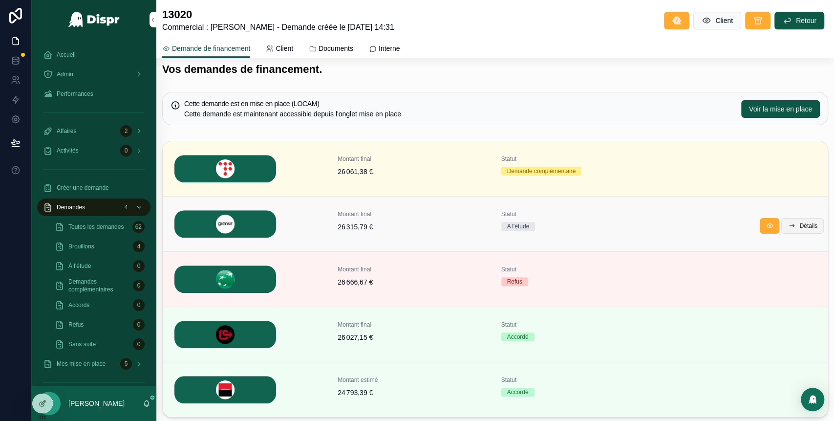
click at [799, 227] on span "Détails" at bounding box center [808, 226] width 18 height 8
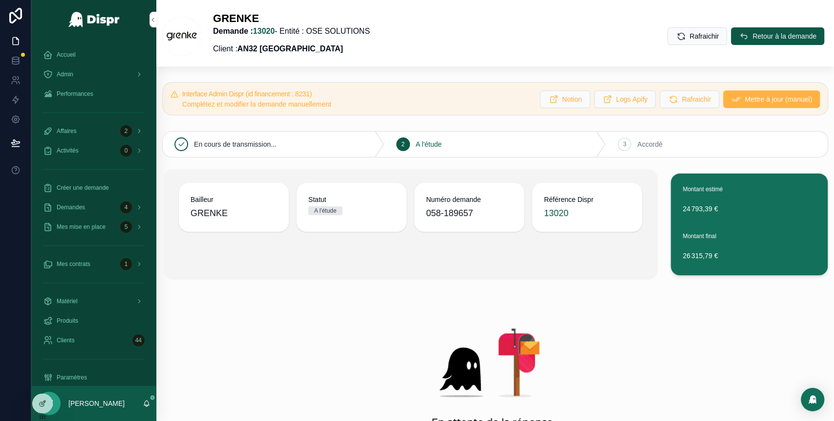
click at [744, 96] on span "Mettre à jour (manuel)" at bounding box center [777, 99] width 67 height 10
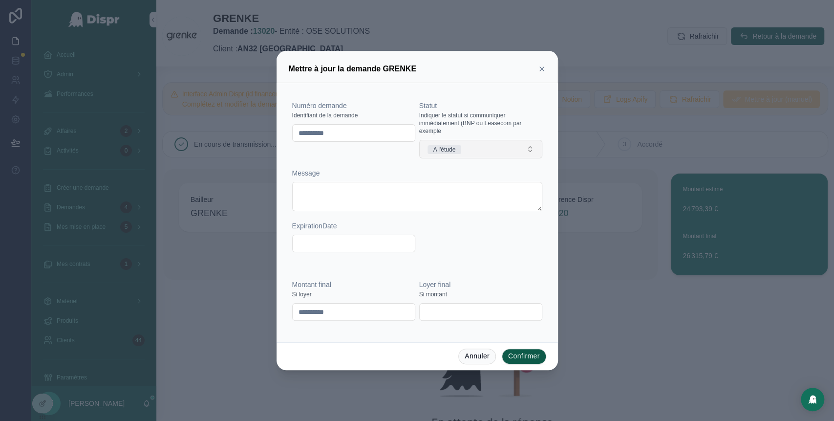
click at [505, 151] on button "A l'étude" at bounding box center [480, 149] width 123 height 19
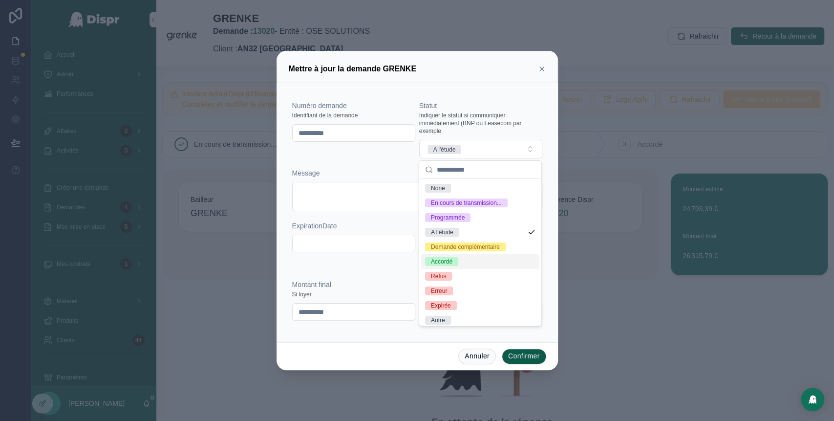
click at [458, 269] on div "Accordé" at bounding box center [480, 261] width 118 height 15
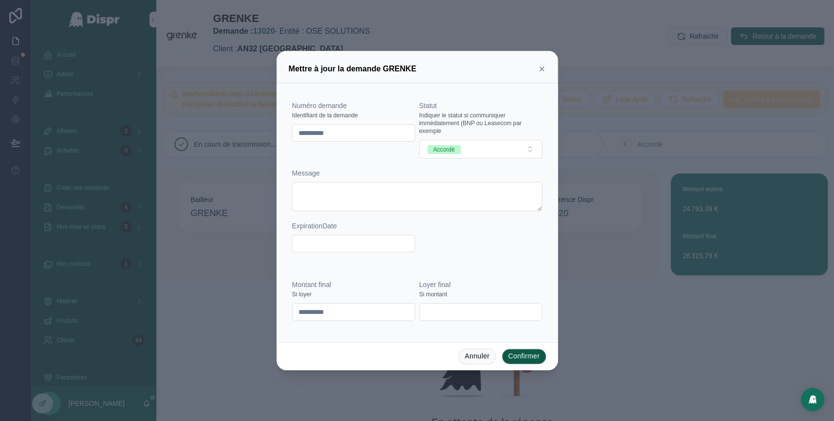
click at [530, 352] on button "Confirmer" at bounding box center [524, 356] width 44 height 16
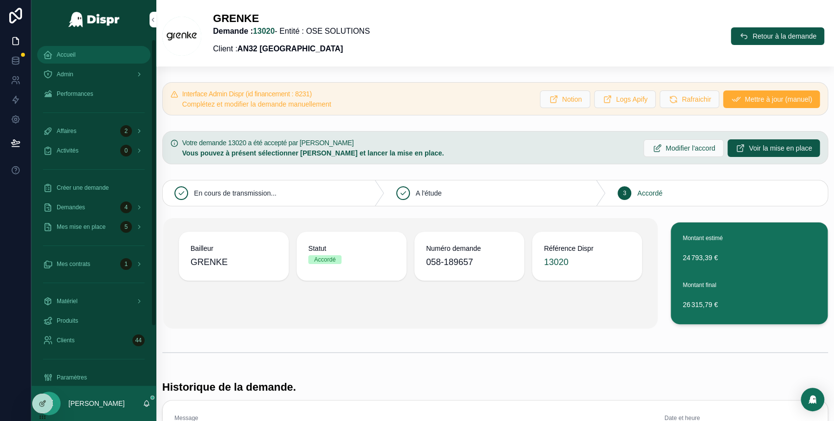
click at [81, 53] on div "Accueil" at bounding box center [94, 55] width 102 height 16
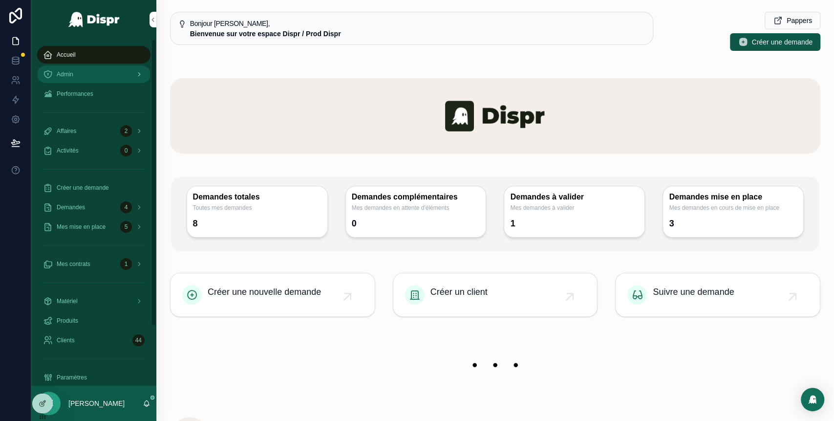
click at [86, 71] on div "Admin" at bounding box center [94, 74] width 102 height 16
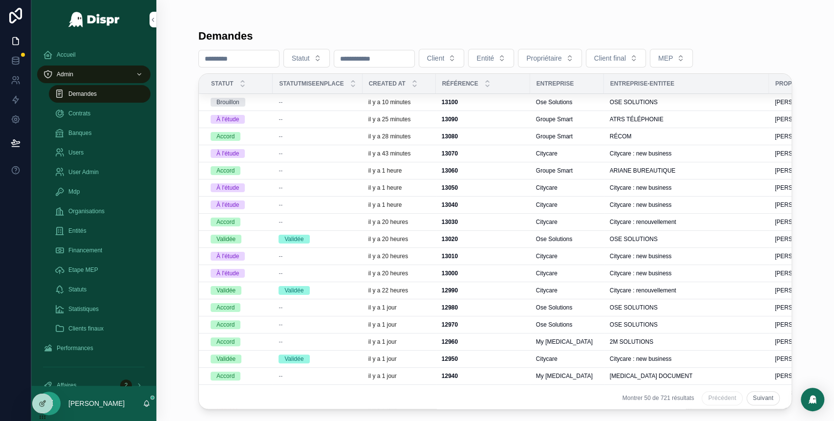
click at [399, 56] on input "scrollable content" at bounding box center [374, 59] width 80 height 14
paste input "*********"
type input "*********"
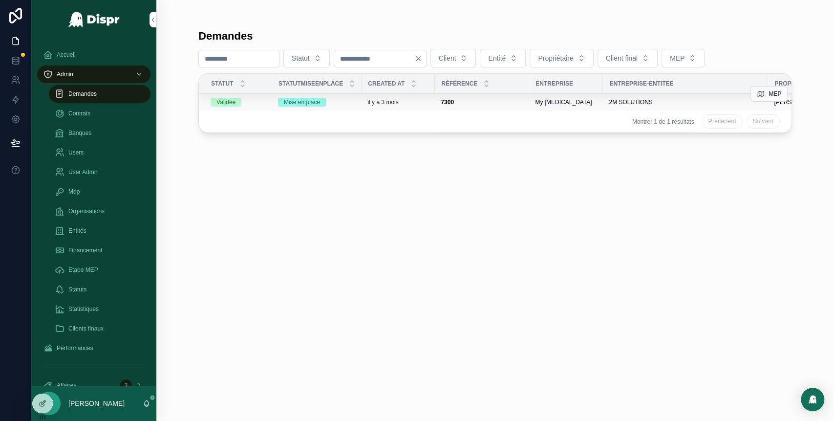
click at [492, 102] on div "7300 7300" at bounding box center [482, 102] width 83 height 8
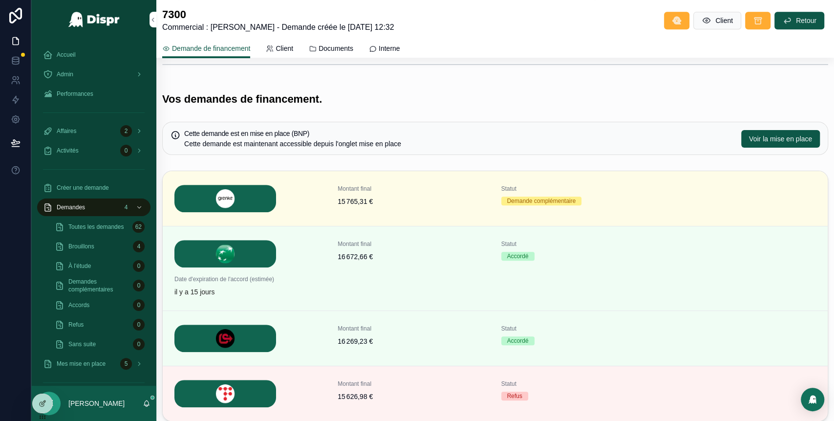
scroll to position [309, 0]
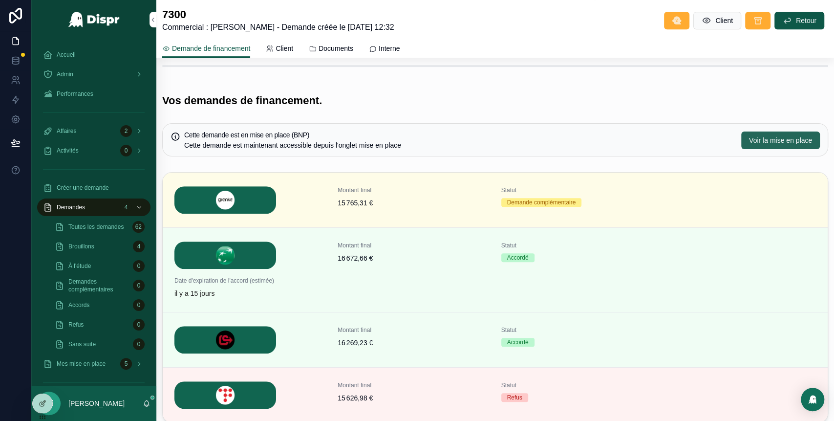
click at [751, 143] on span "Voir la mise en place" at bounding box center [780, 140] width 63 height 10
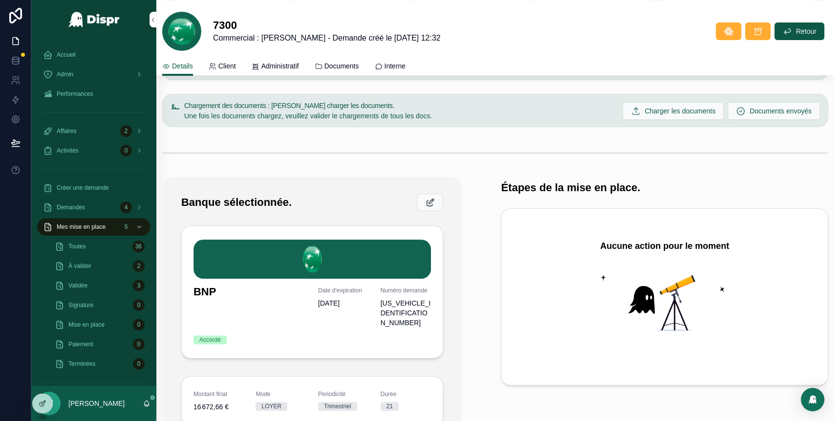
scroll to position [165, 0]
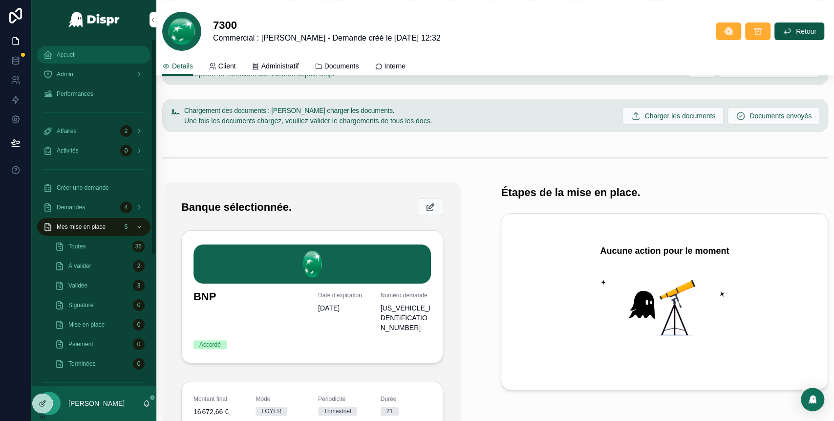
click at [91, 59] on div "Accueil" at bounding box center [94, 55] width 102 height 16
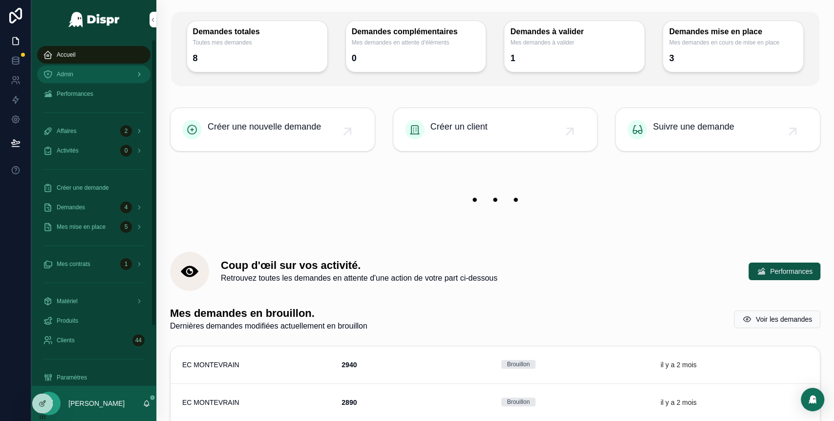
click at [105, 77] on div "Admin" at bounding box center [94, 74] width 102 height 16
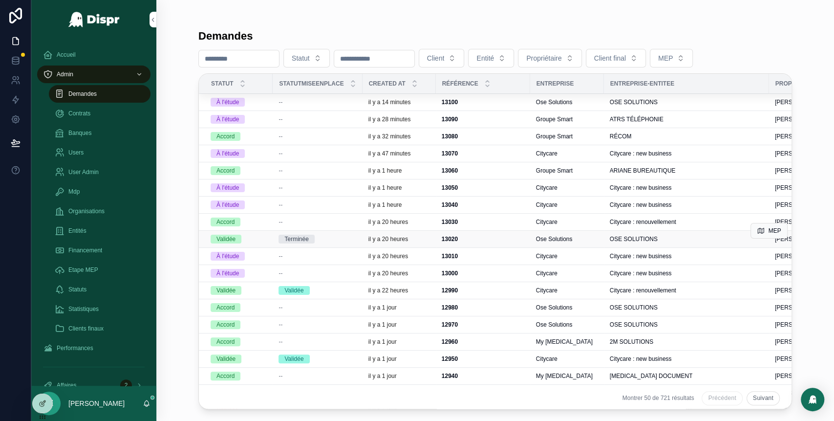
click at [356, 238] on div "Terminée" at bounding box center [317, 238] width 78 height 9
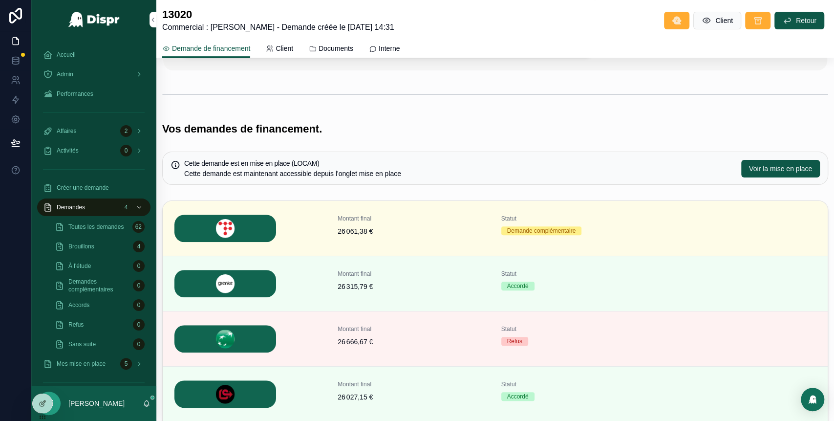
scroll to position [278, 0]
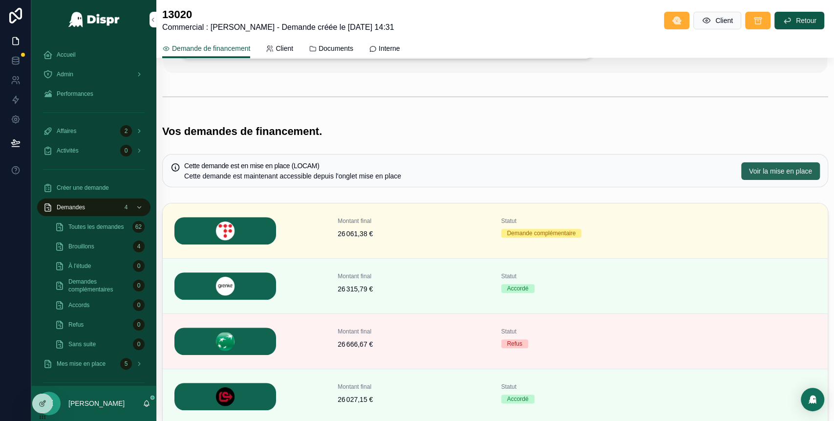
click at [765, 172] on span "Voir la mise en place" at bounding box center [780, 171] width 63 height 10
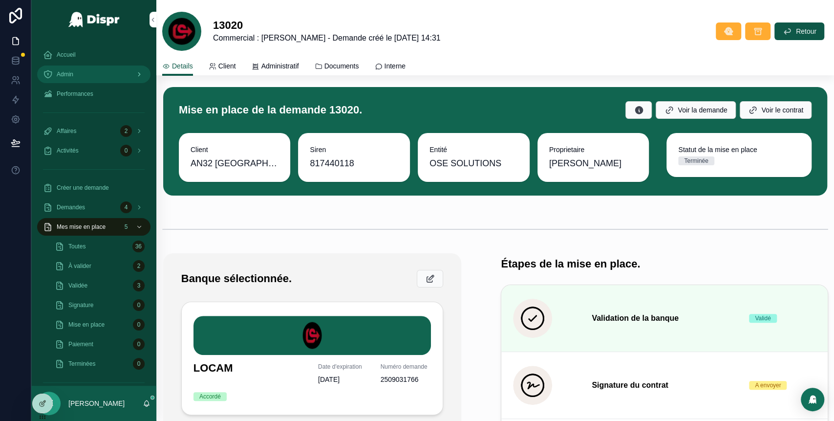
click at [82, 70] on div "Admin" at bounding box center [94, 74] width 102 height 16
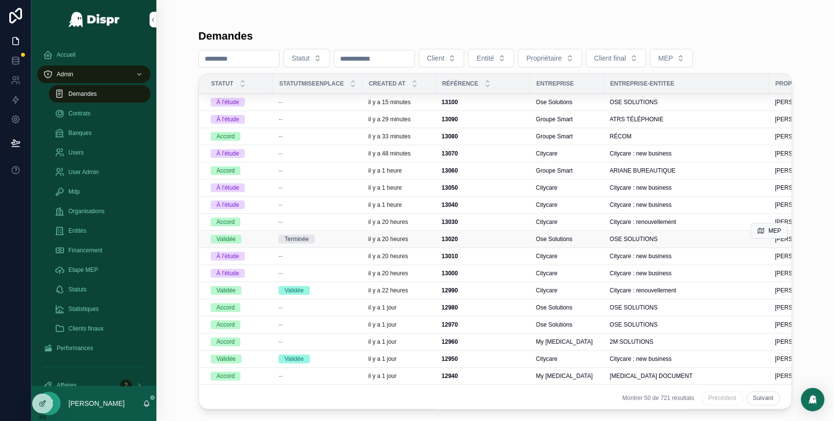
click at [344, 238] on div "Terminée" at bounding box center [317, 238] width 78 height 9
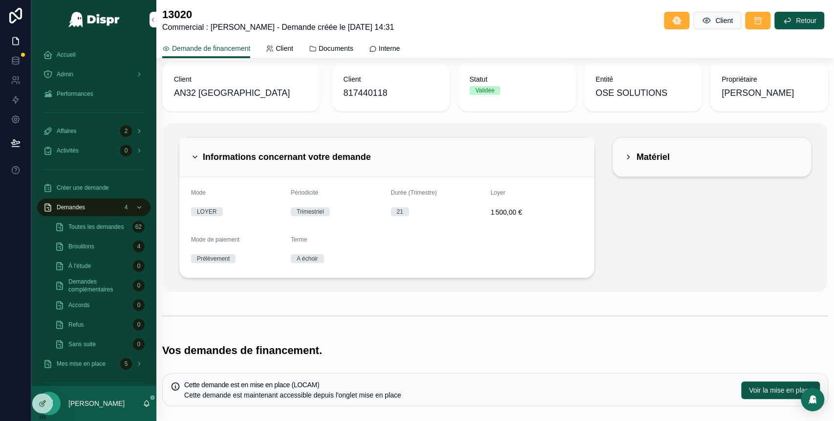
scroll to position [13, 0]
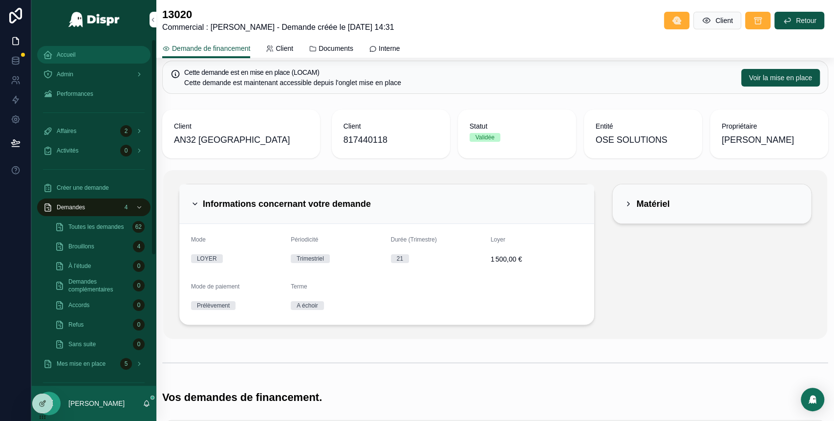
click at [90, 54] on div "Accueil" at bounding box center [94, 55] width 102 height 16
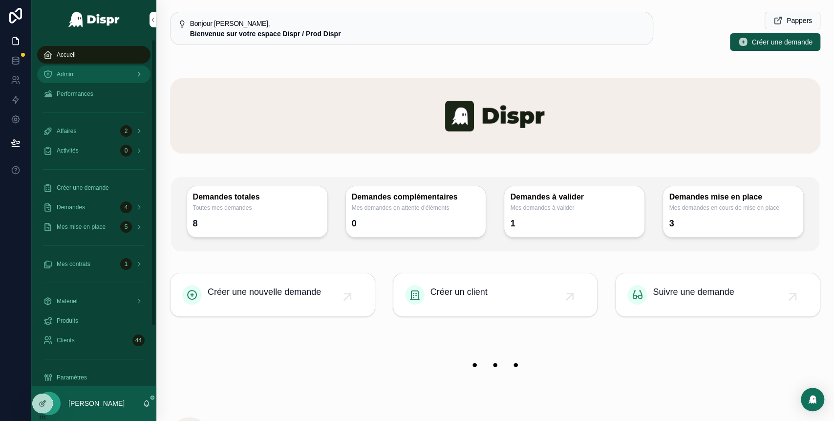
click at [84, 65] on link "Admin" at bounding box center [93, 74] width 113 height 18
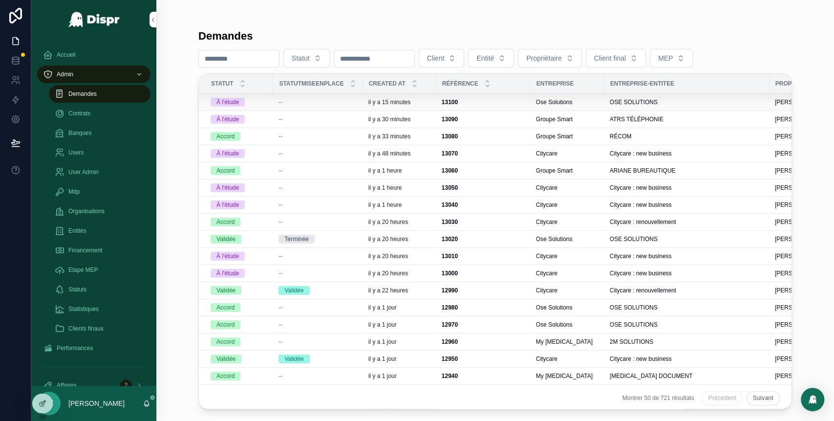
click at [327, 104] on div "--" at bounding box center [317, 102] width 78 height 8
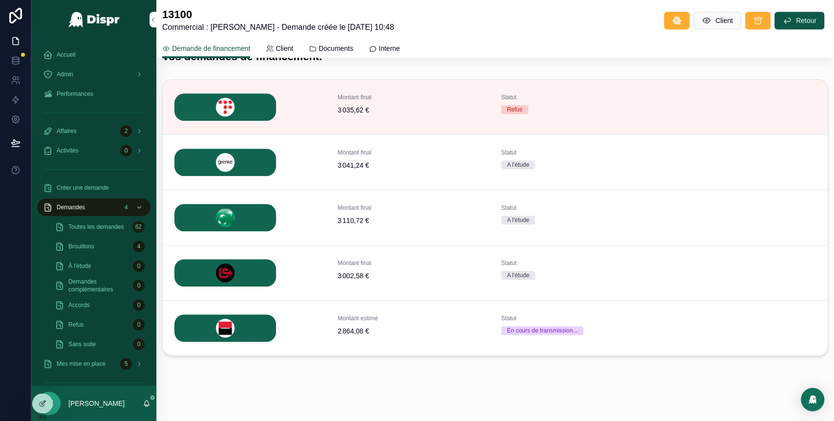
scroll to position [309, 0]
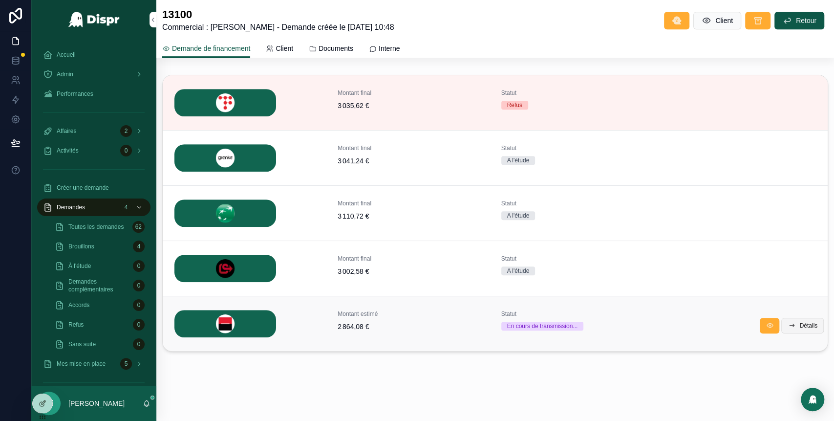
click at [800, 324] on span "Détails" at bounding box center [808, 325] width 18 height 8
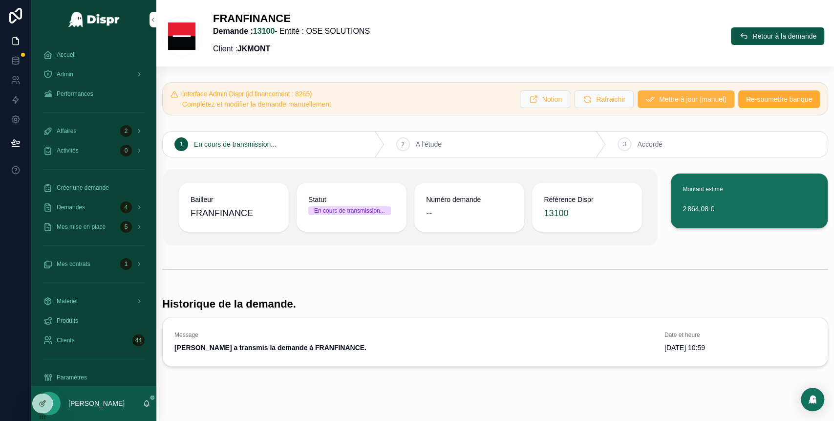
click at [684, 101] on span "Mettre à jour (manuel)" at bounding box center [692, 99] width 67 height 10
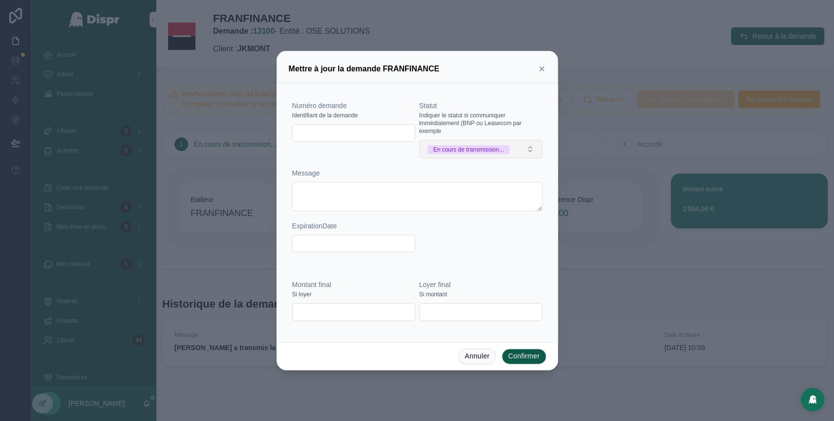
click at [481, 154] on button "En cours de transmission..." at bounding box center [480, 149] width 123 height 19
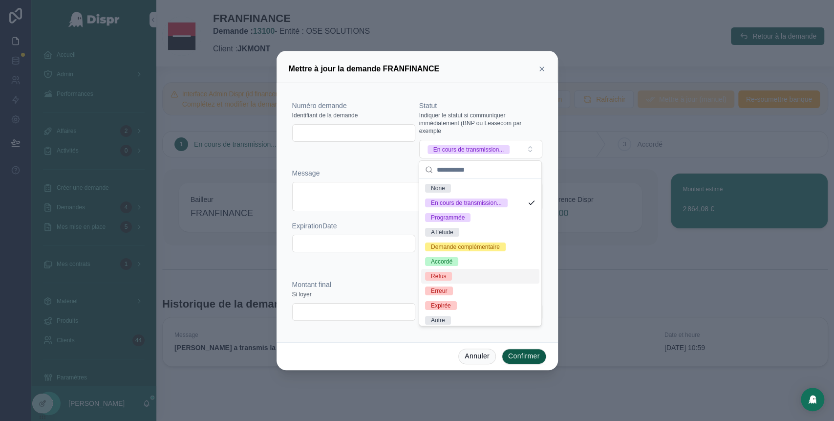
click at [457, 283] on div "Refus" at bounding box center [480, 276] width 118 height 15
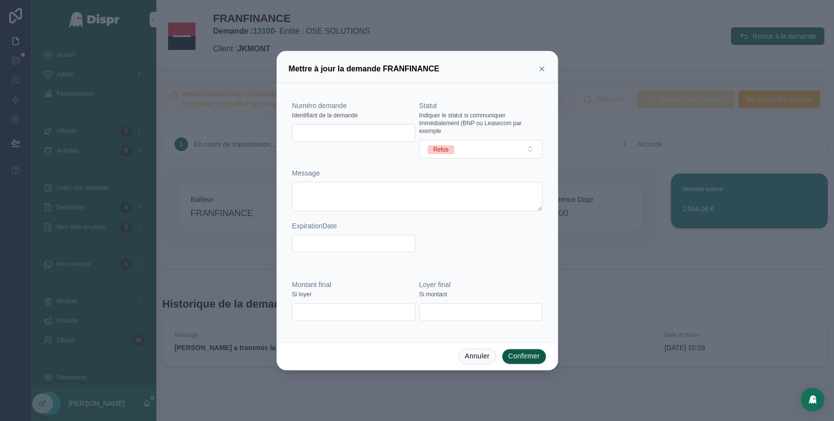
click at [325, 138] on input "text" at bounding box center [354, 133] width 122 height 14
paste input "*******"
type input "*******"
click at [367, 175] on div "Message" at bounding box center [417, 173] width 250 height 10
click at [520, 357] on button "Confirmer" at bounding box center [524, 356] width 44 height 16
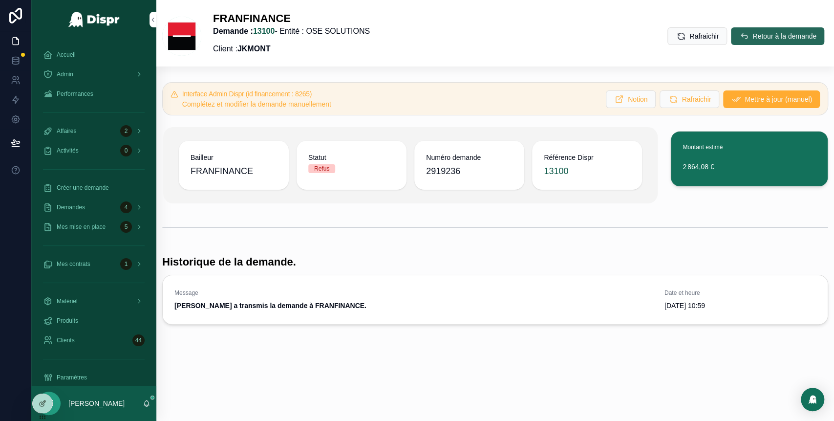
click at [754, 40] on span "Retour à la demande" at bounding box center [784, 36] width 64 height 10
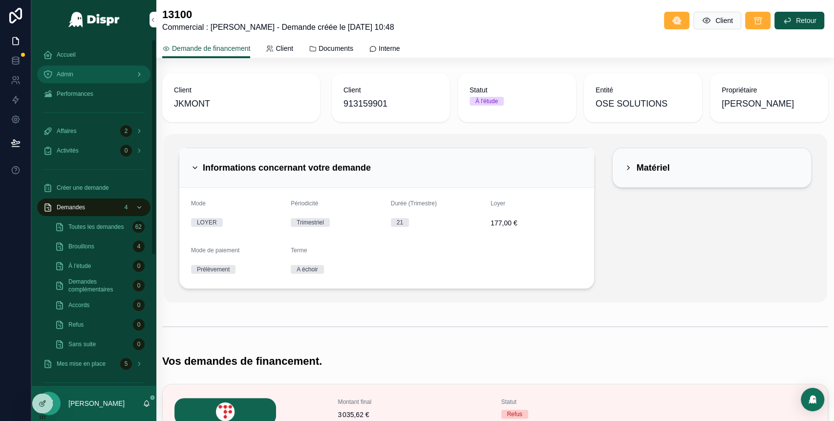
click at [78, 76] on div "Admin" at bounding box center [94, 74] width 102 height 16
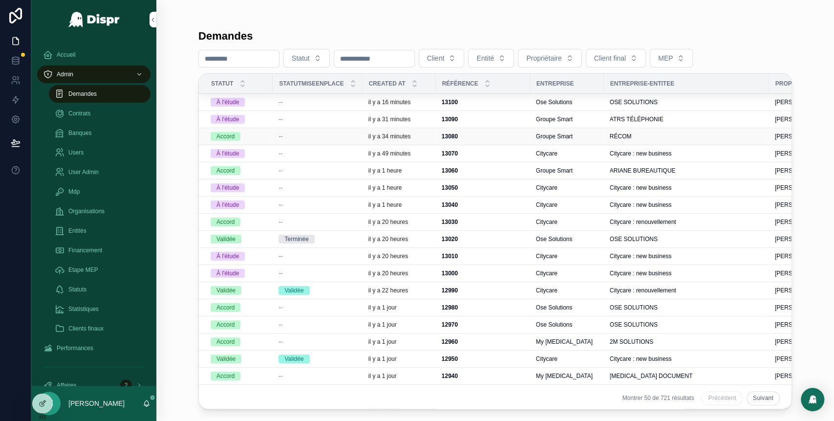
click at [293, 135] on div "--" at bounding box center [317, 136] width 78 height 8
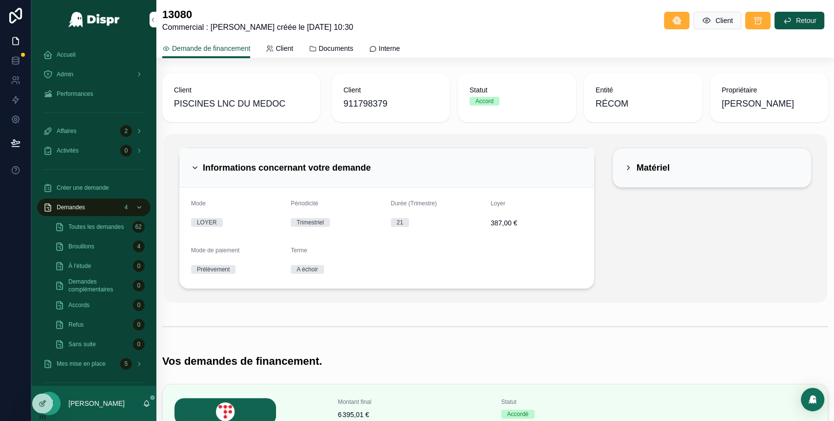
scroll to position [309, 0]
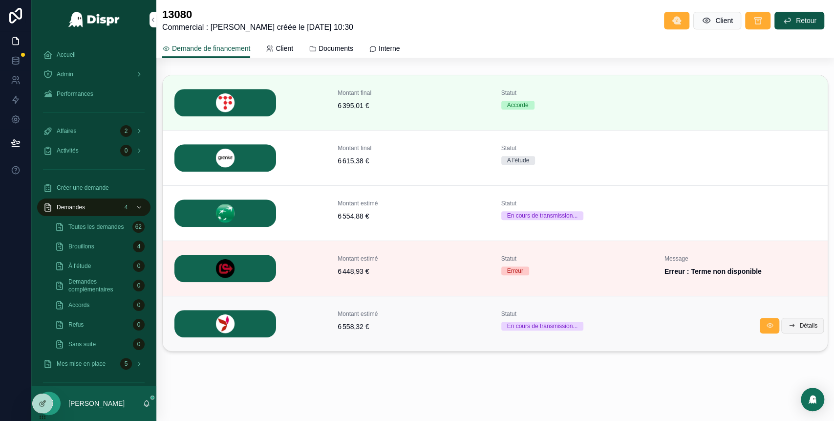
click at [799, 325] on span "Détails" at bounding box center [808, 325] width 18 height 8
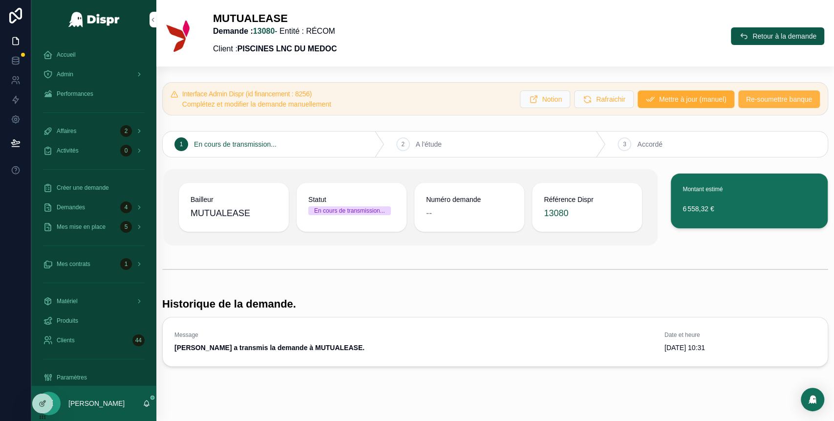
click at [750, 102] on span "Re-soumettre banque" at bounding box center [779, 99] width 66 height 10
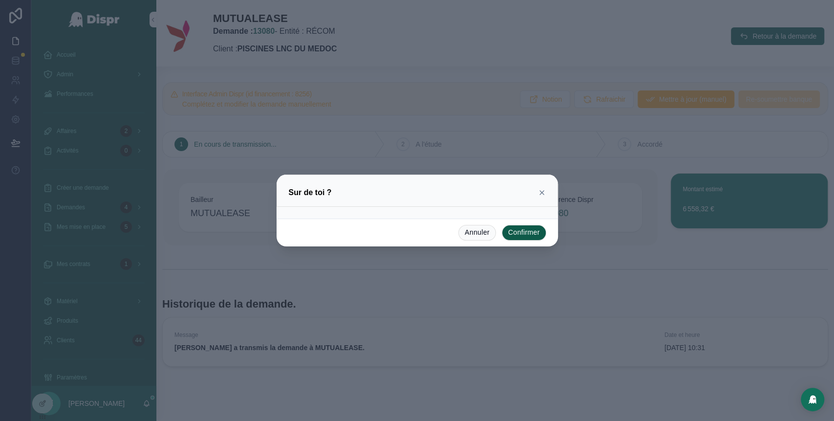
click at [546, 233] on div "Annuler Confirmer" at bounding box center [416, 232] width 281 height 28
click at [521, 232] on button "Confirmer" at bounding box center [524, 233] width 44 height 16
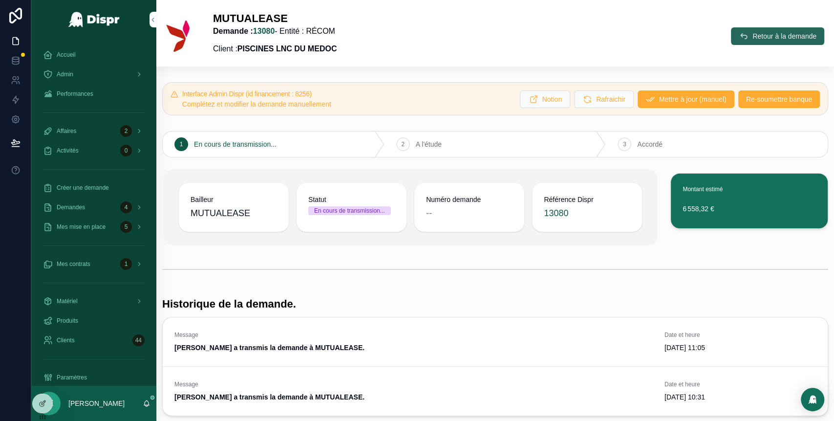
click at [755, 36] on span "Retour à la demande" at bounding box center [784, 36] width 64 height 10
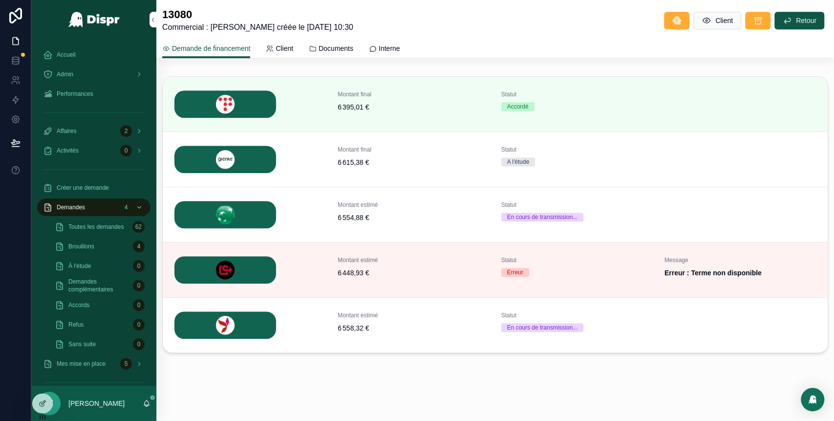
scroll to position [309, 0]
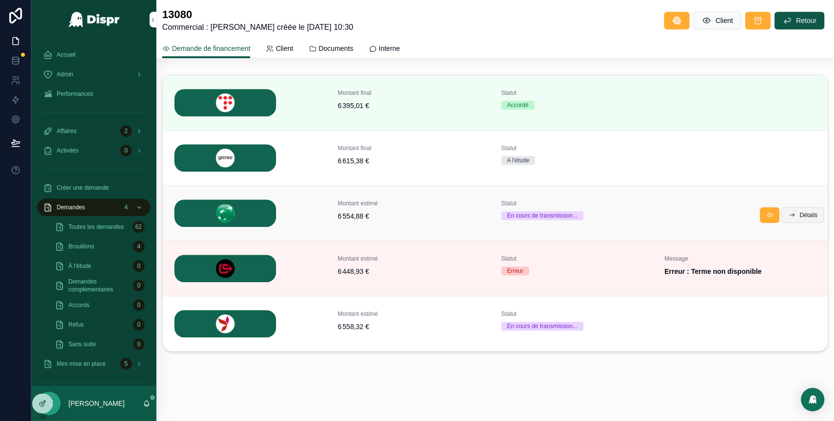
click at [799, 215] on span "Détails" at bounding box center [808, 215] width 18 height 8
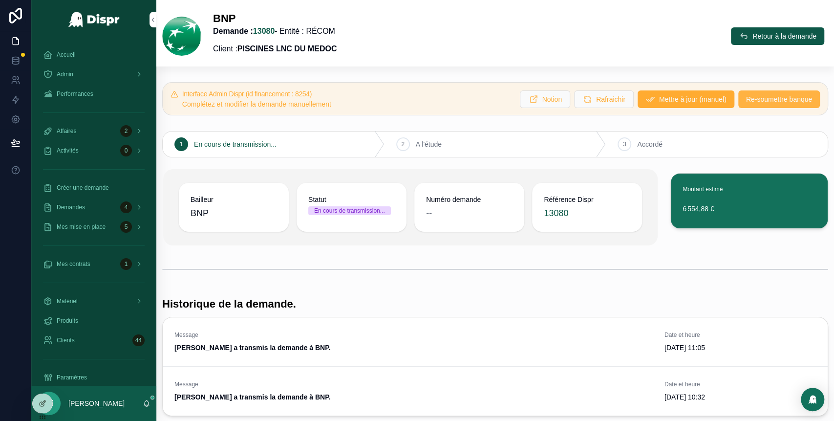
click at [758, 98] on span "Re-soumettre banque" at bounding box center [779, 99] width 66 height 10
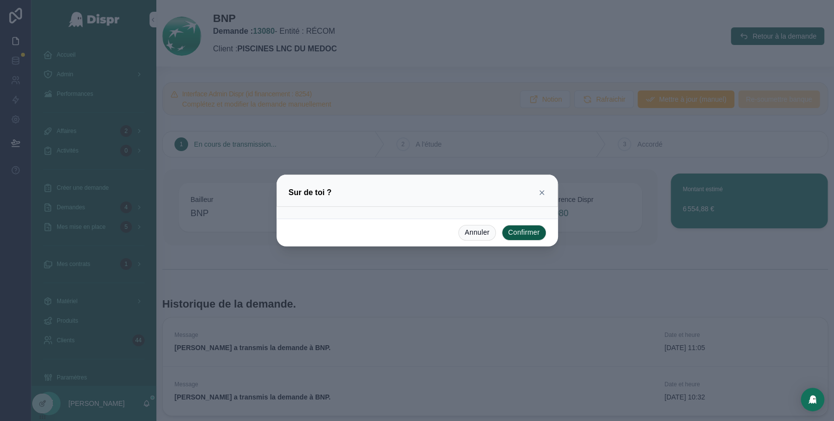
click at [522, 230] on button "Confirmer" at bounding box center [524, 233] width 44 height 16
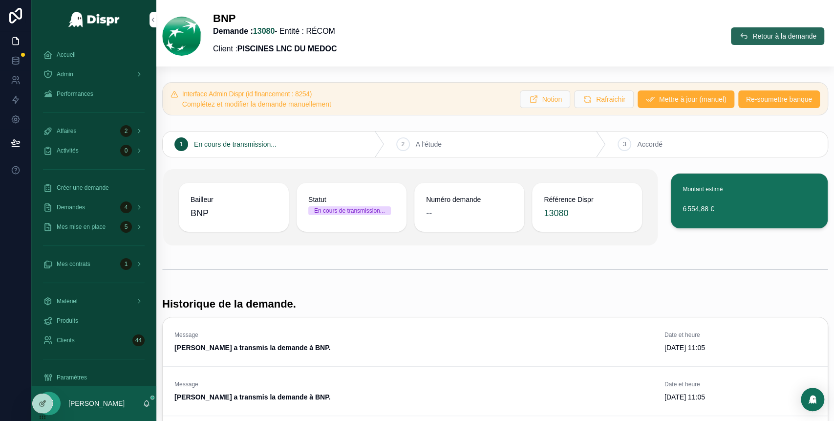
click at [752, 37] on span "Retour à la demande" at bounding box center [784, 36] width 64 height 10
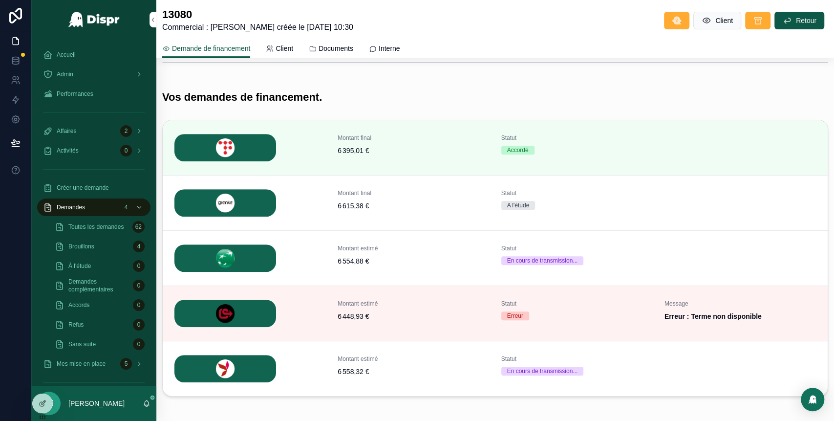
scroll to position [309, 0]
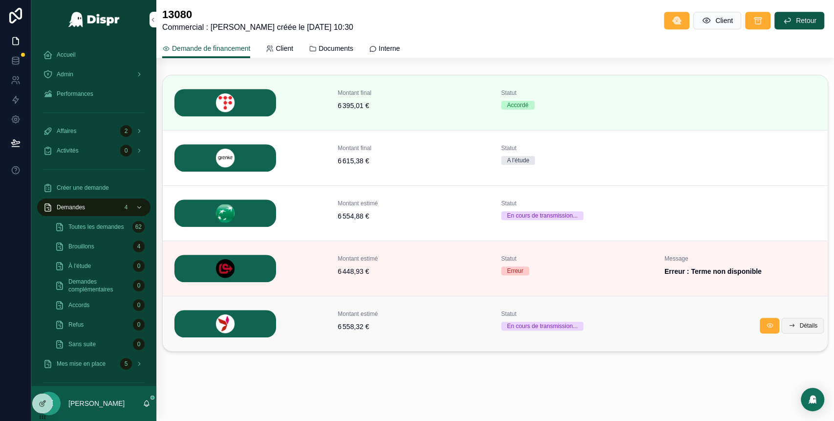
click at [787, 325] on icon "scrollable content" at bounding box center [791, 325] width 8 height 8
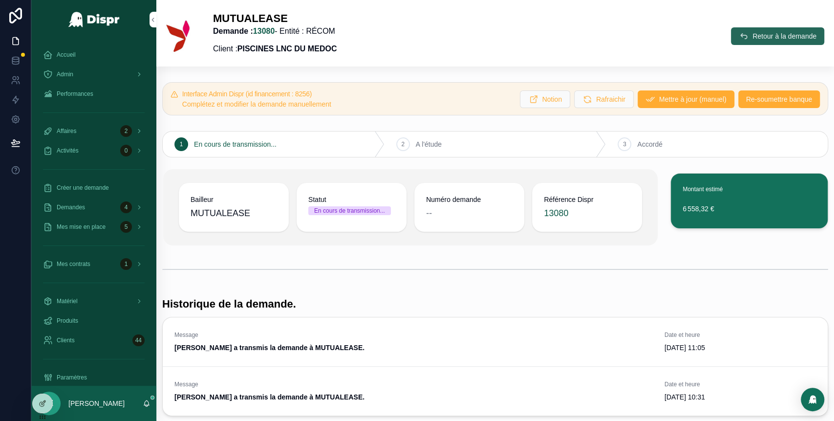
click at [731, 37] on button "Retour à la demande" at bounding box center [777, 36] width 93 height 18
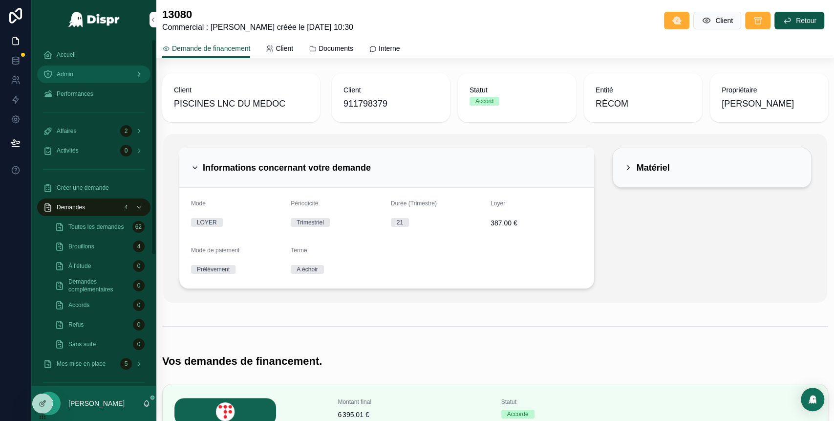
click at [116, 70] on div "Admin" at bounding box center [94, 74] width 102 height 16
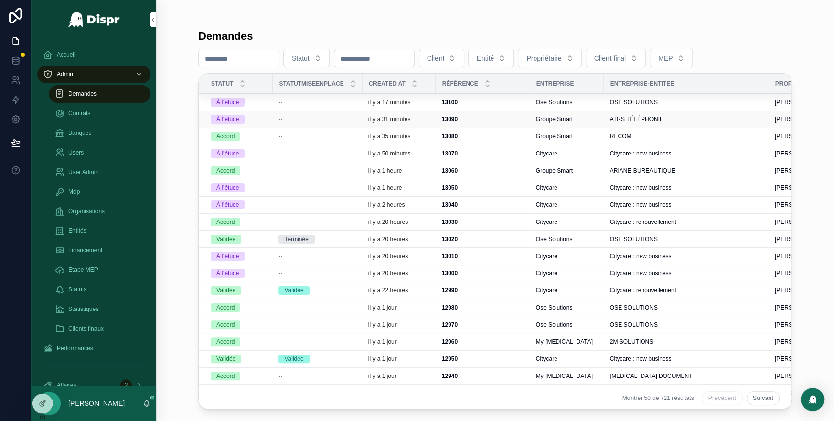
click at [267, 119] on div "À l'étude" at bounding box center [239, 119] width 56 height 9
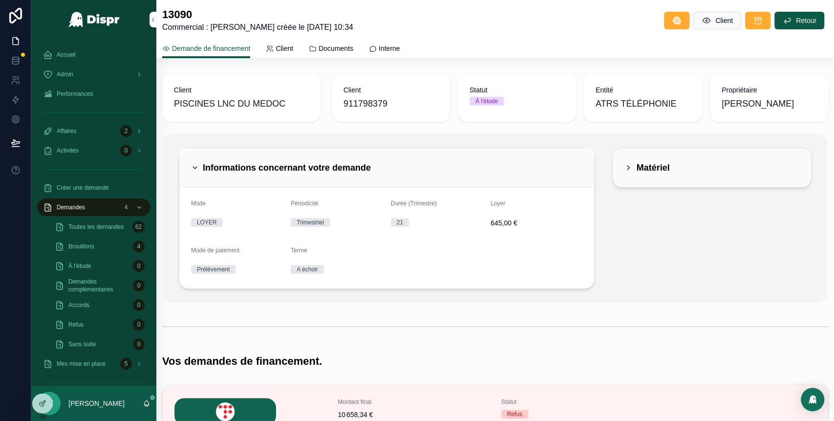
scroll to position [253, 0]
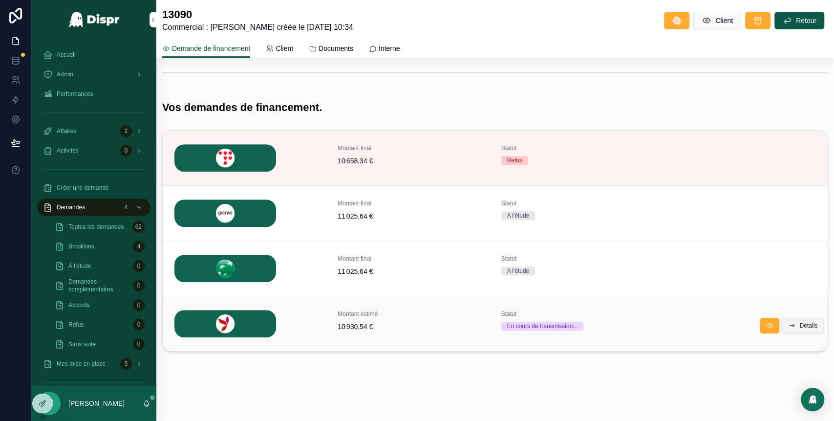
click at [799, 324] on span "Détails" at bounding box center [808, 325] width 18 height 8
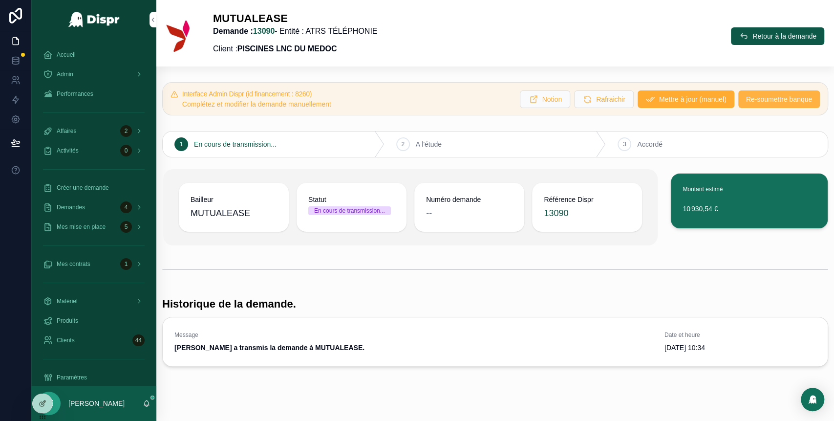
click at [748, 101] on span "Re-soumettre banque" at bounding box center [779, 99] width 66 height 10
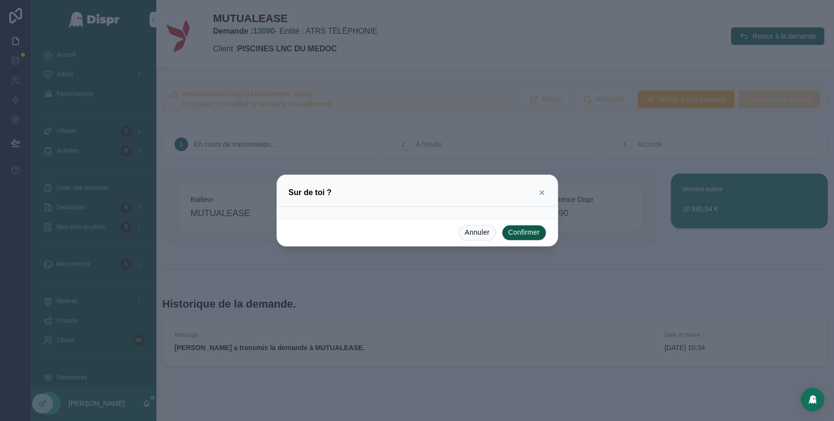
click at [522, 233] on button "Confirmer" at bounding box center [524, 233] width 44 height 16
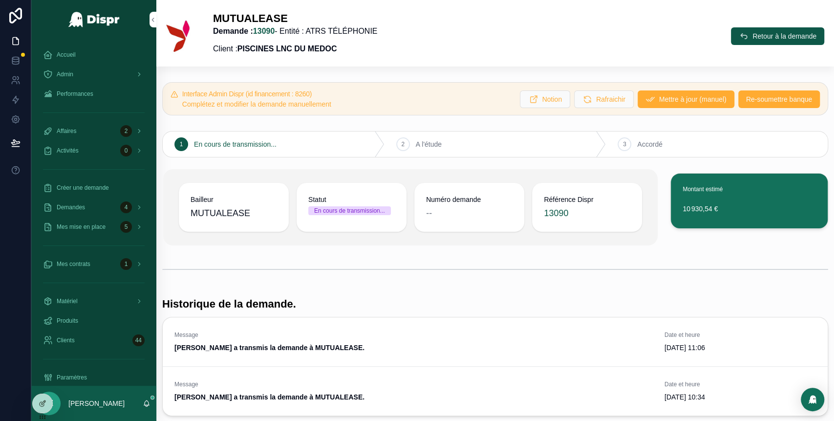
scroll to position [64, 0]
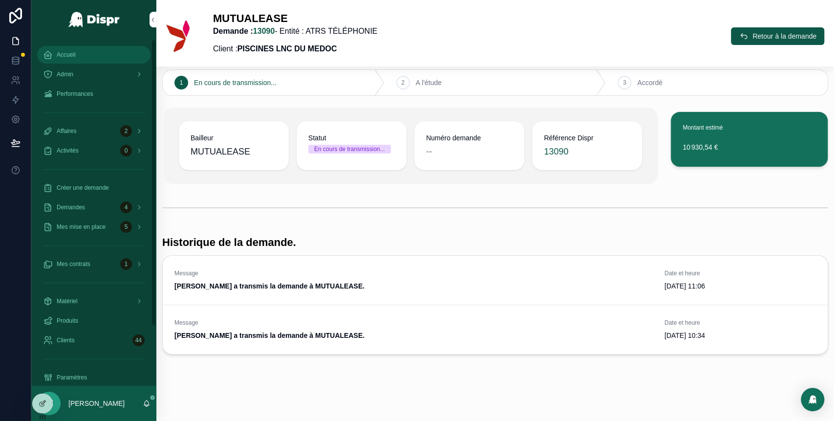
click at [90, 61] on div "Accueil" at bounding box center [94, 55] width 102 height 16
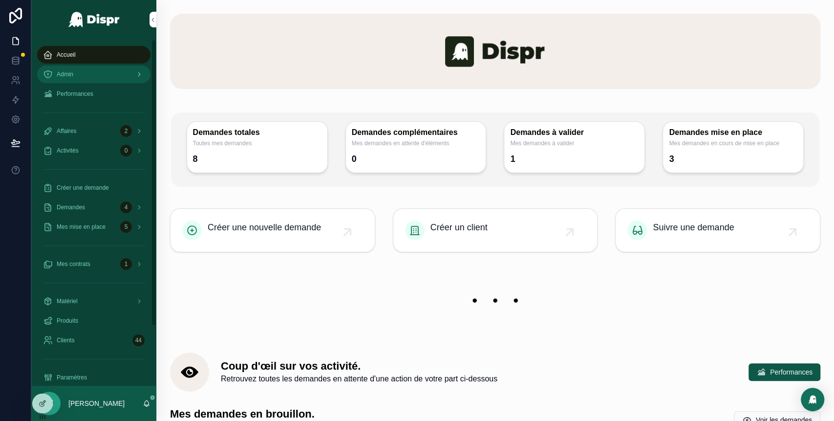
click at [87, 74] on div "Admin" at bounding box center [94, 74] width 102 height 16
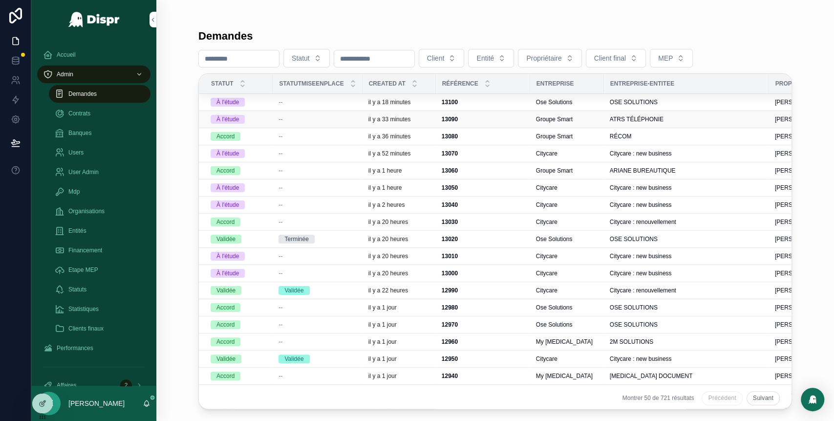
click at [308, 119] on div "--" at bounding box center [317, 119] width 78 height 8
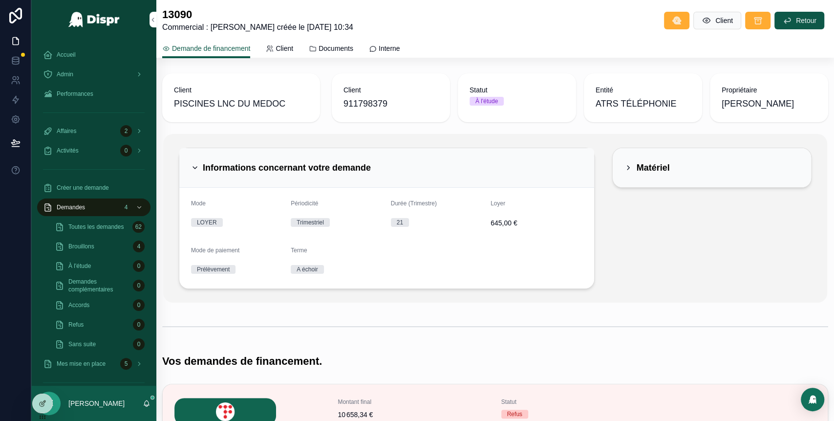
scroll to position [253, 0]
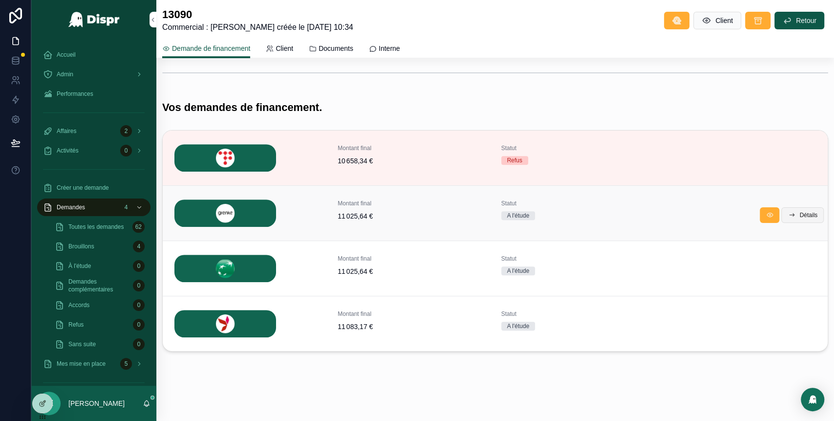
click at [799, 217] on span "Détails" at bounding box center [808, 215] width 18 height 8
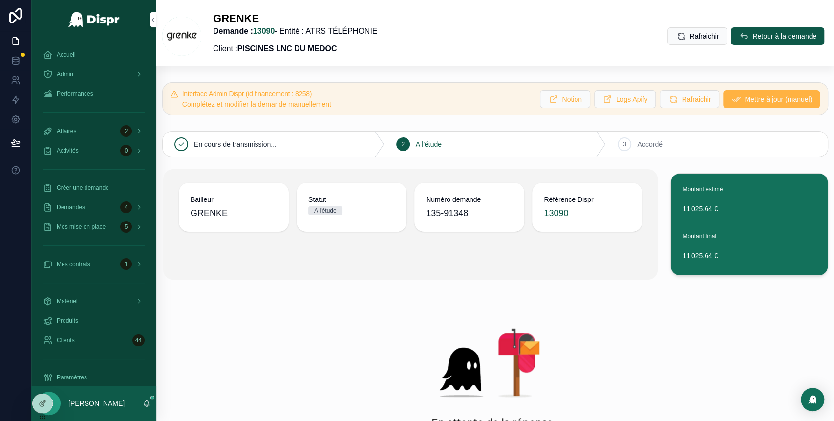
click at [744, 98] on span "Mettre à jour (manuel)" at bounding box center [777, 99] width 67 height 10
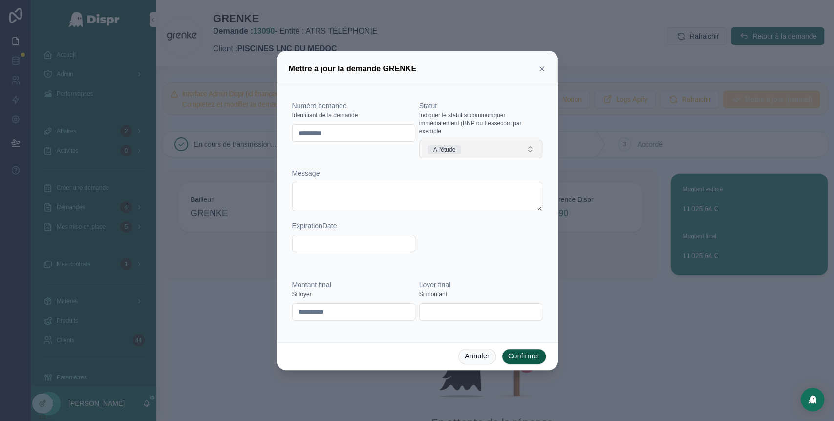
click at [484, 148] on button "A l'étude" at bounding box center [480, 149] width 123 height 19
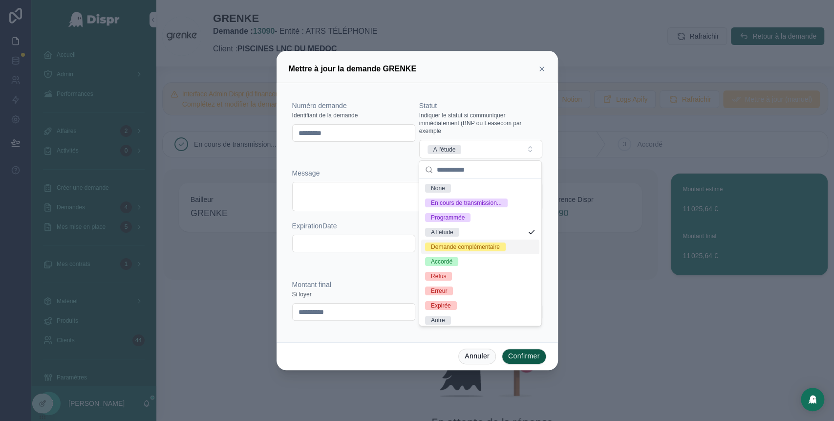
click at [472, 251] on div "Demande complémentaire" at bounding box center [465, 246] width 69 height 9
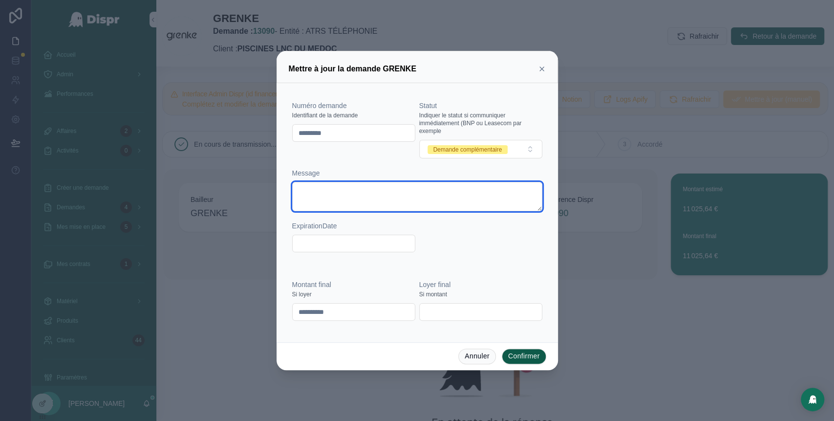
click at [326, 192] on textarea at bounding box center [417, 196] width 250 height 29
paste textarea "**********"
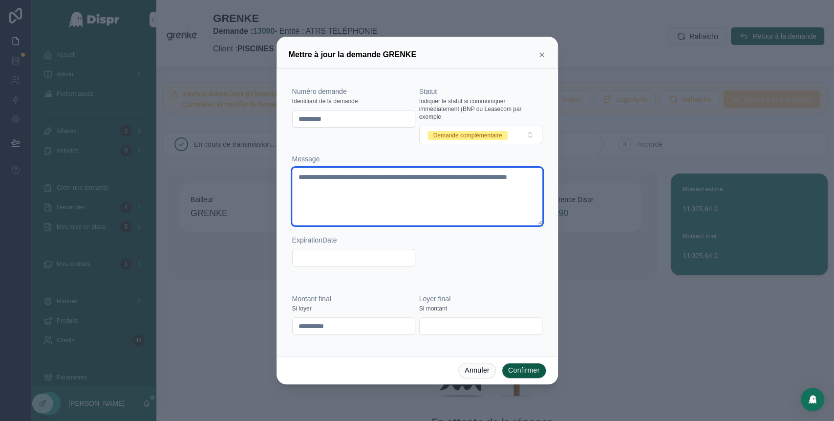
type textarea "**********"
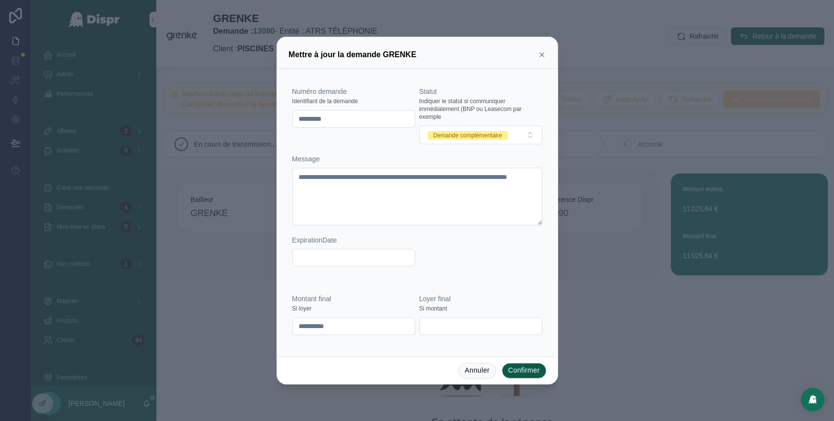
click at [524, 373] on button "Confirmer" at bounding box center [524, 370] width 44 height 16
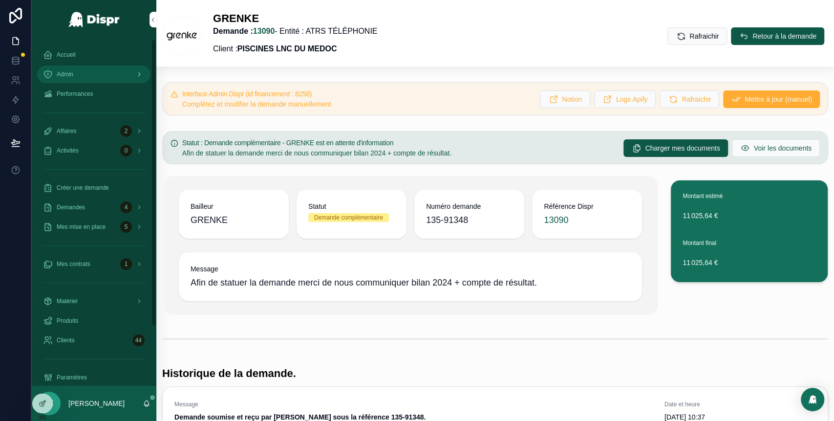
click at [90, 66] on link "Admin" at bounding box center [93, 74] width 113 height 18
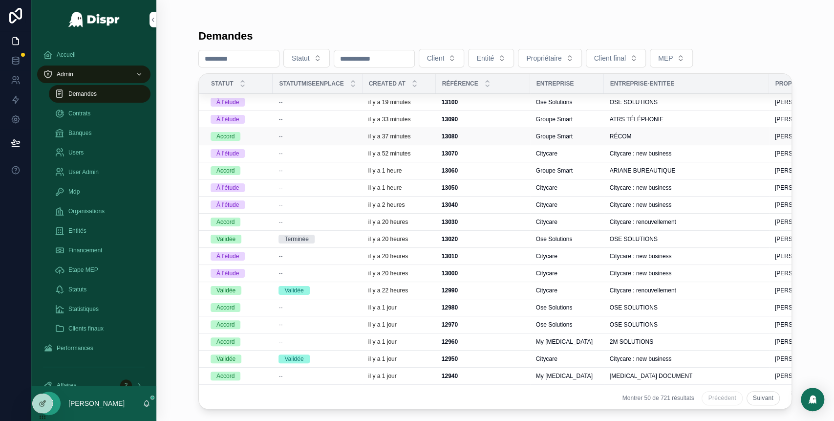
click at [292, 137] on div "--" at bounding box center [317, 136] width 78 height 8
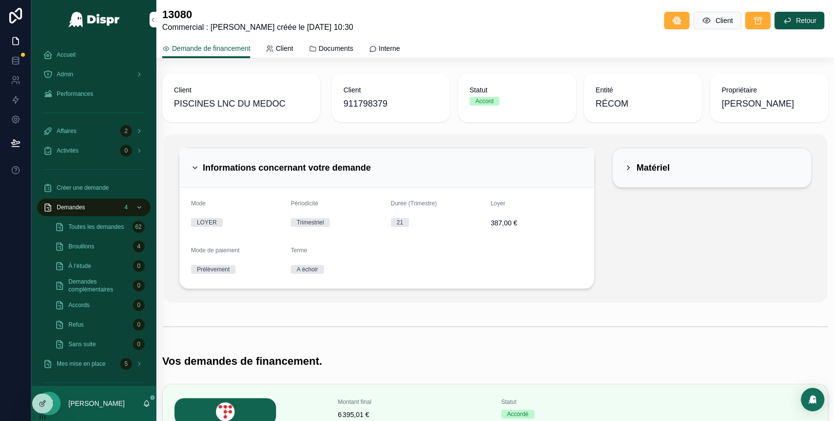
scroll to position [309, 0]
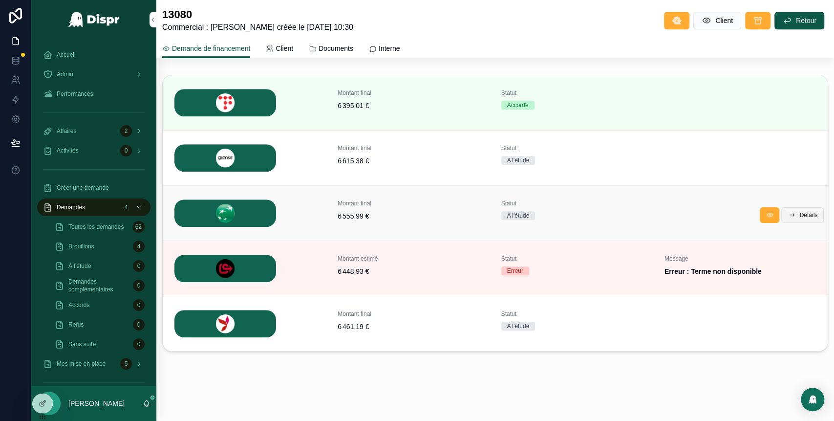
click at [800, 214] on span "Détails" at bounding box center [808, 215] width 18 height 8
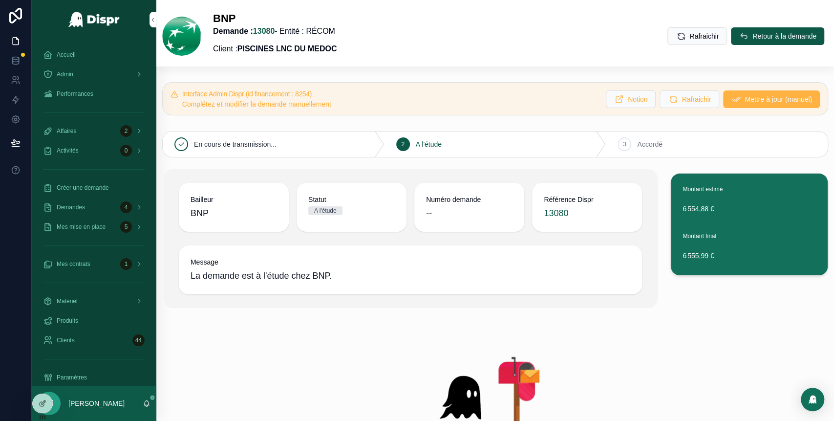
click at [744, 97] on span "Mettre à jour (manuel)" at bounding box center [777, 99] width 67 height 10
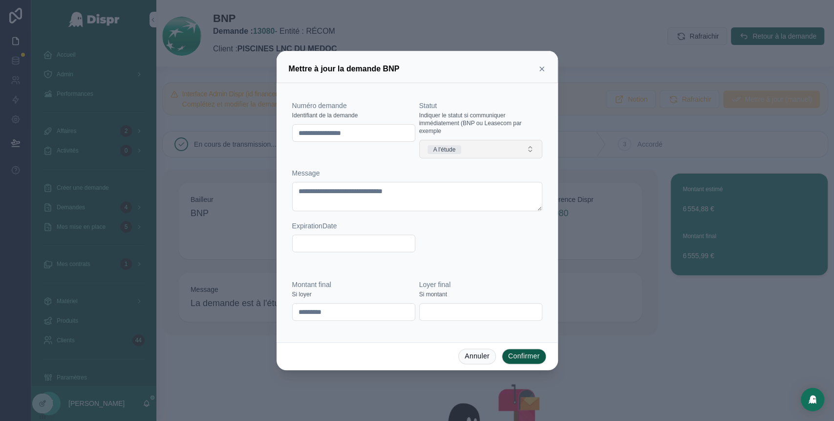
click at [486, 150] on button "A l'étude" at bounding box center [480, 149] width 123 height 19
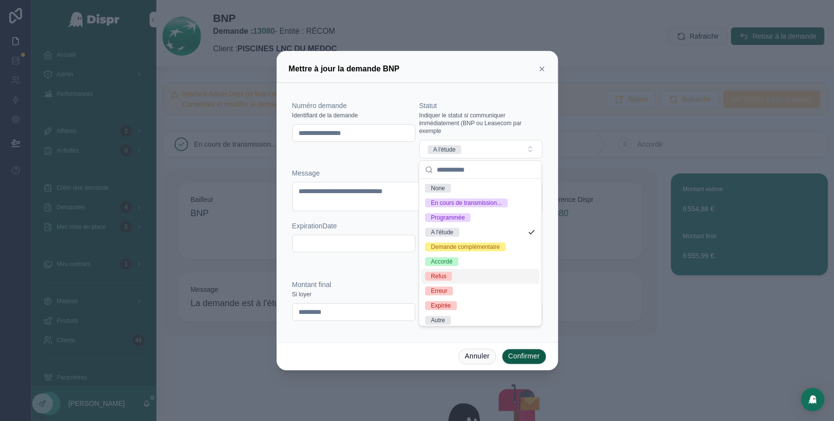
click at [454, 283] on div "Refus" at bounding box center [480, 276] width 118 height 15
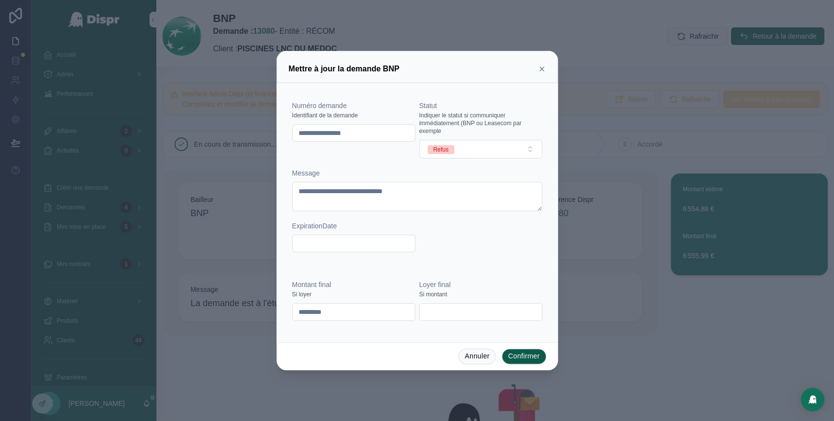
drag, startPoint x: 389, startPoint y: 137, endPoint x: 290, endPoint y: 137, distance: 99.6
click at [290, 137] on div "**********" at bounding box center [417, 176] width 258 height 179
paste input "text"
type input "********"
click at [515, 356] on button "Confirmer" at bounding box center [524, 356] width 44 height 16
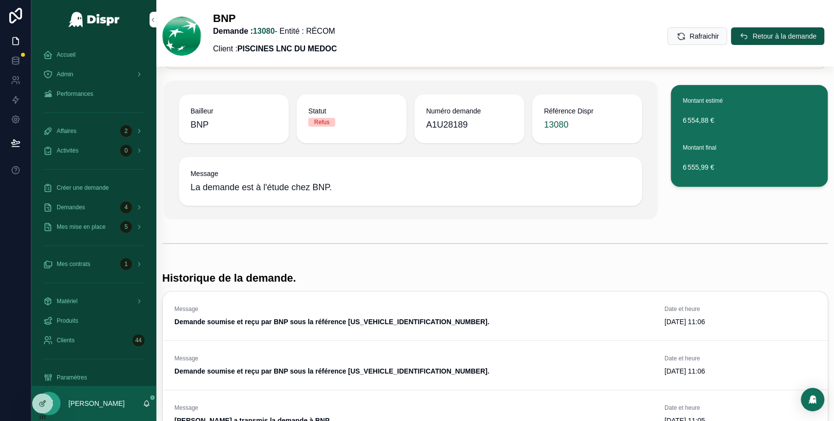
scroll to position [35, 0]
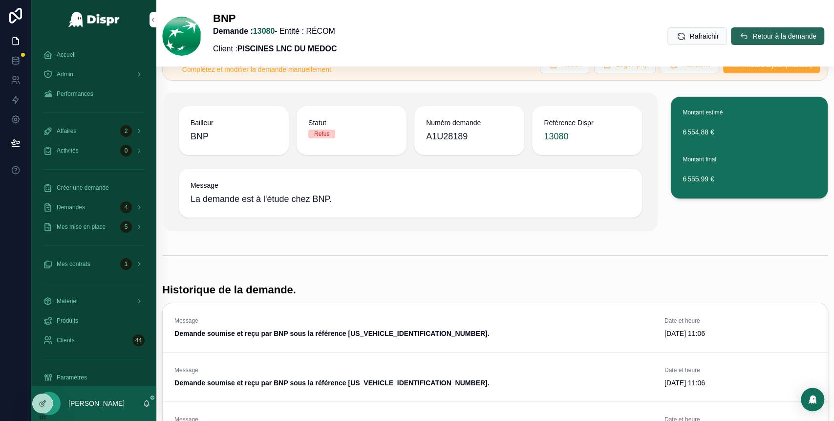
click at [752, 39] on span "Retour à la demande" at bounding box center [784, 36] width 64 height 10
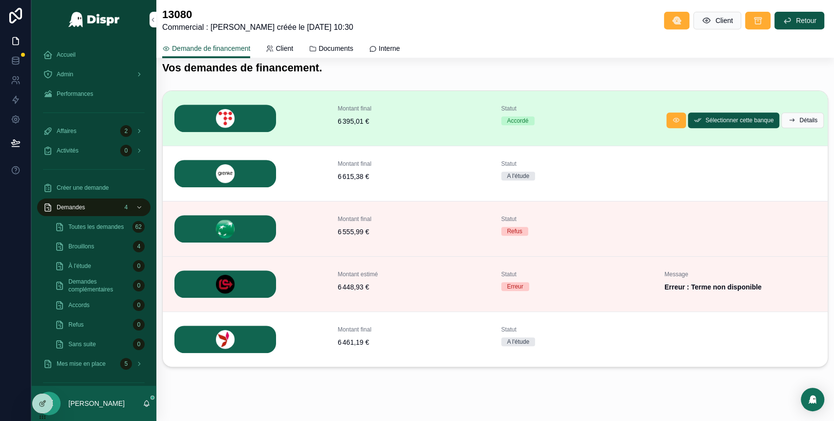
scroll to position [295, 0]
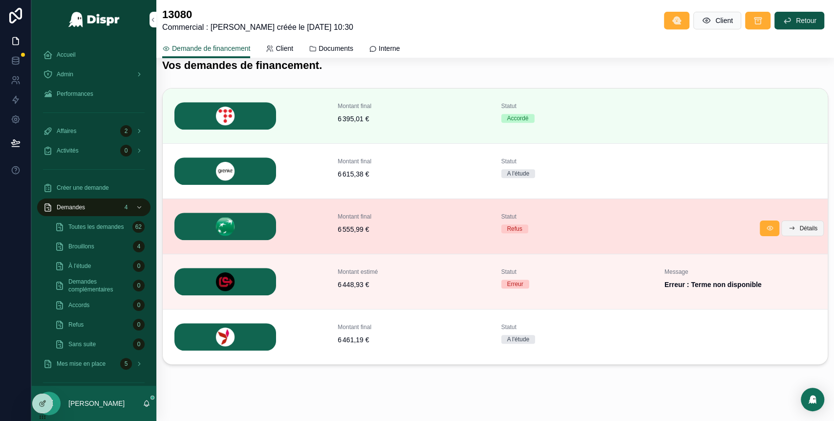
click at [803, 232] on button "Détails" at bounding box center [802, 228] width 42 height 16
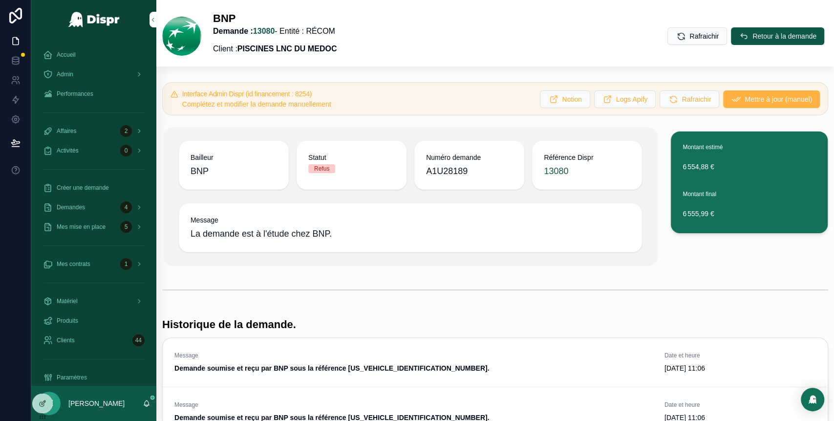
click at [744, 102] on span "Mettre à jour (manuel)" at bounding box center [777, 99] width 67 height 10
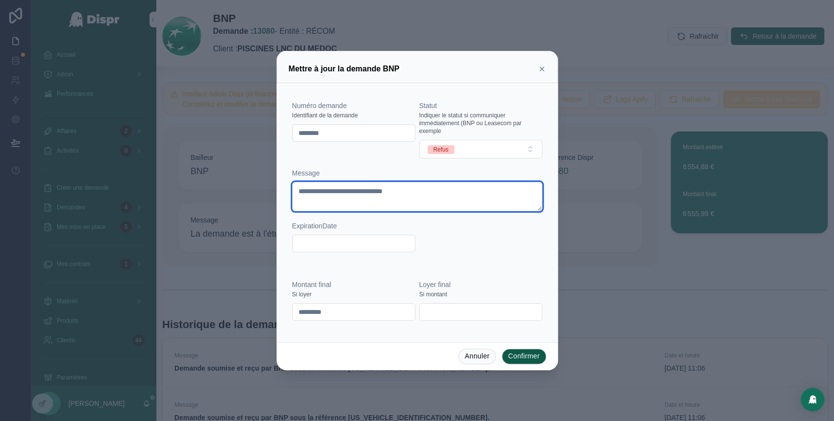
click at [385, 191] on textarea "**********" at bounding box center [417, 196] width 250 height 29
type textarea "**********"
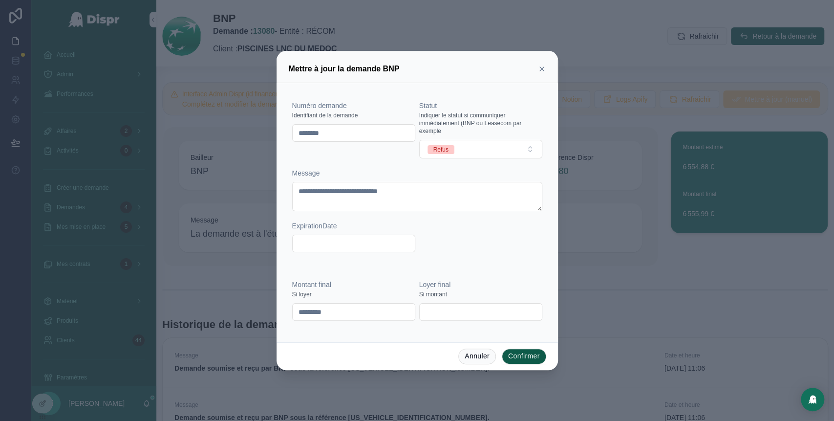
click at [519, 352] on button "Confirmer" at bounding box center [524, 356] width 44 height 16
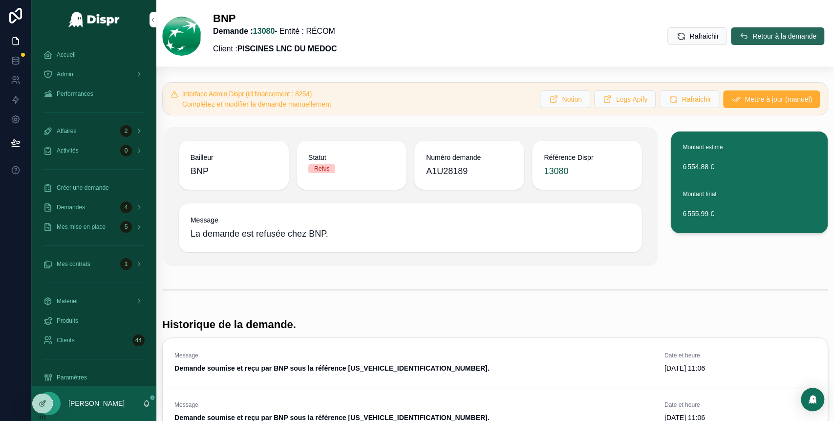
click at [756, 35] on span "Retour à la demande" at bounding box center [784, 36] width 64 height 10
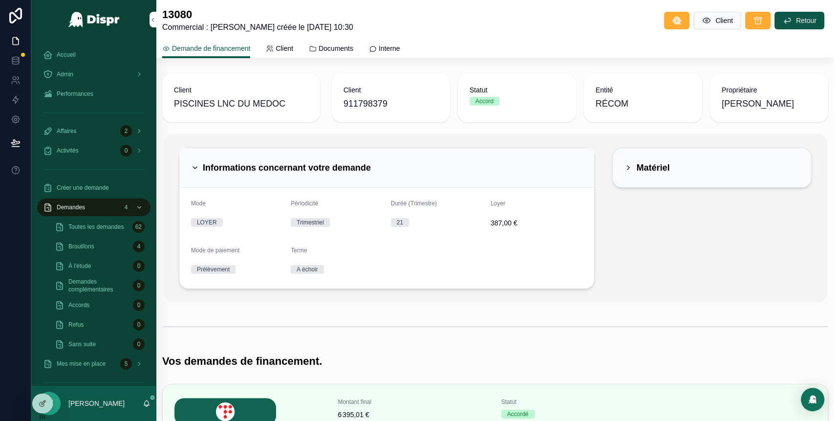
scroll to position [309, 0]
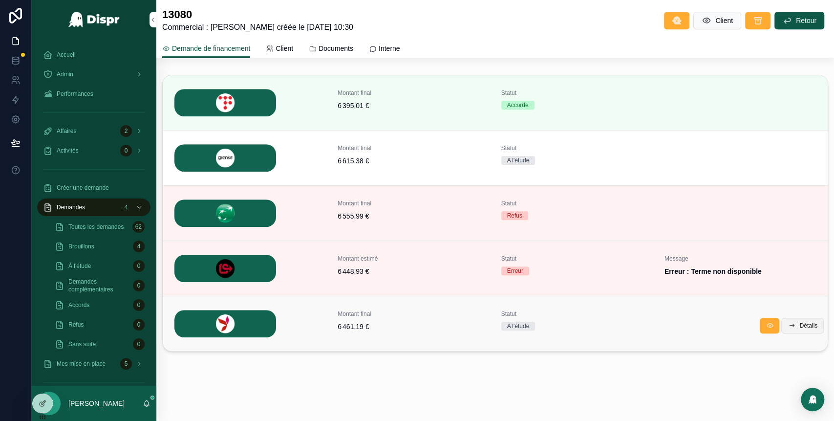
click at [800, 325] on span "Détails" at bounding box center [808, 325] width 18 height 8
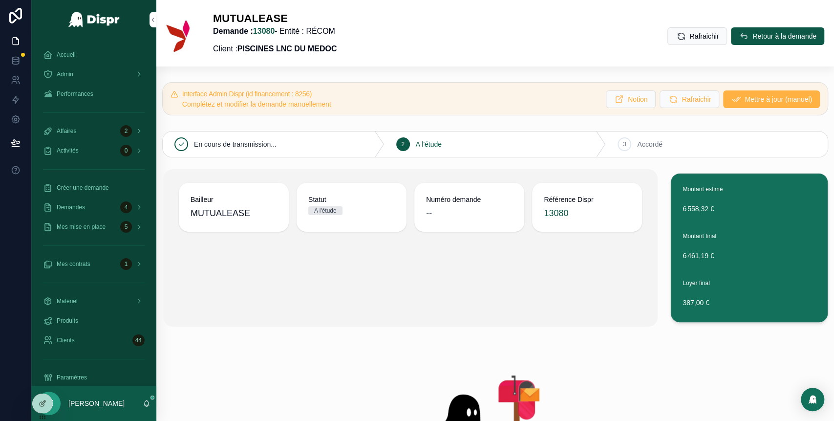
click at [744, 98] on span "Mettre à jour (manuel)" at bounding box center [777, 99] width 67 height 10
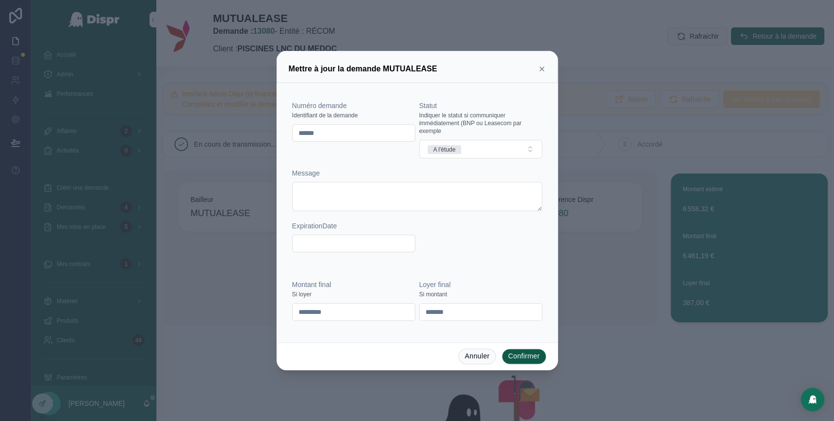
click at [543, 67] on icon at bounding box center [542, 69] width 4 height 4
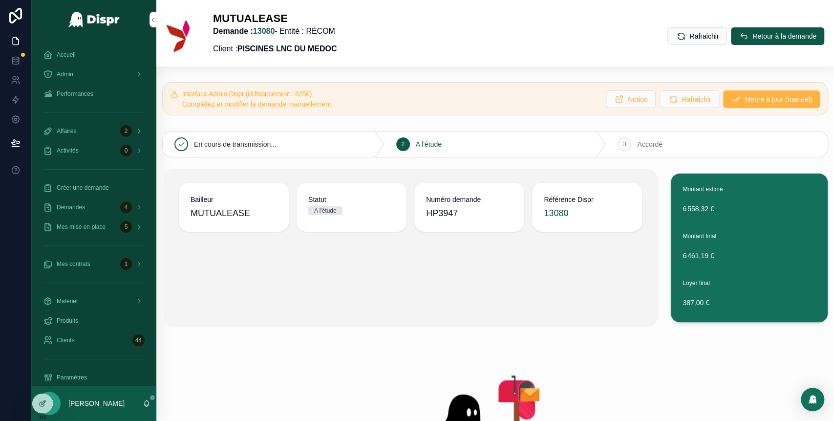
click at [762, 99] on span "Mettre à jour (manuel)" at bounding box center [777, 99] width 67 height 10
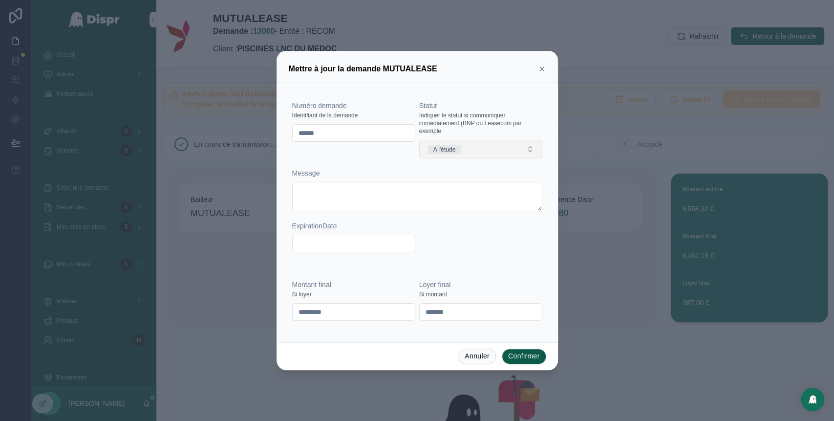
click at [492, 152] on button "A l'étude" at bounding box center [480, 149] width 123 height 19
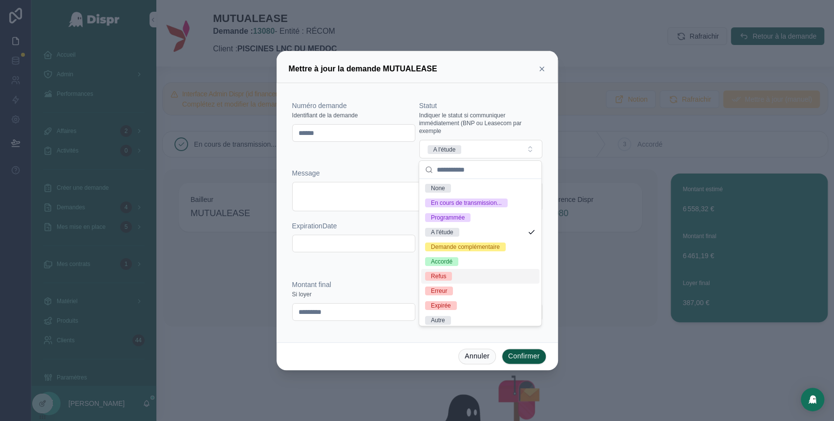
click at [465, 283] on div "Refus" at bounding box center [480, 276] width 118 height 15
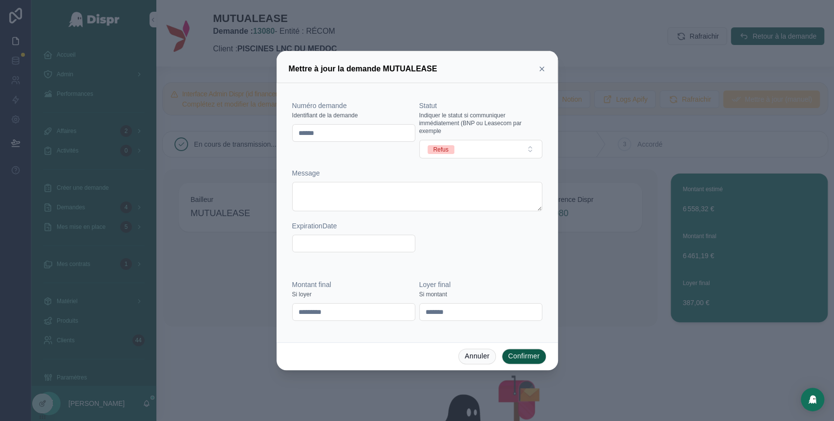
click at [516, 355] on button "Confirmer" at bounding box center [524, 356] width 44 height 16
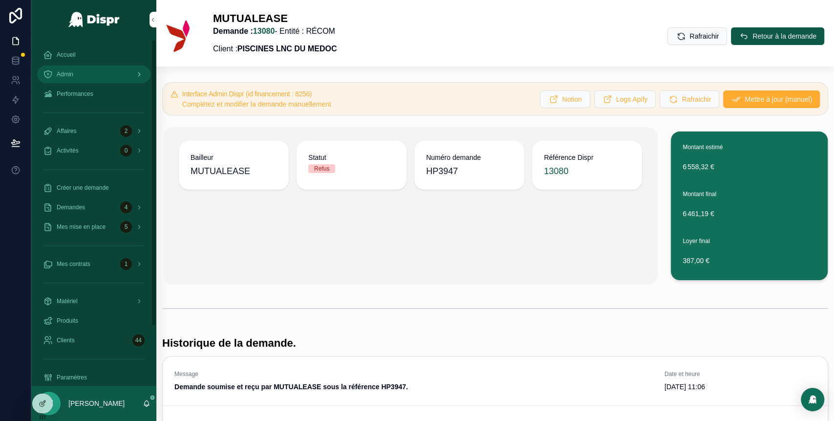
click at [97, 73] on div "Admin" at bounding box center [94, 74] width 102 height 16
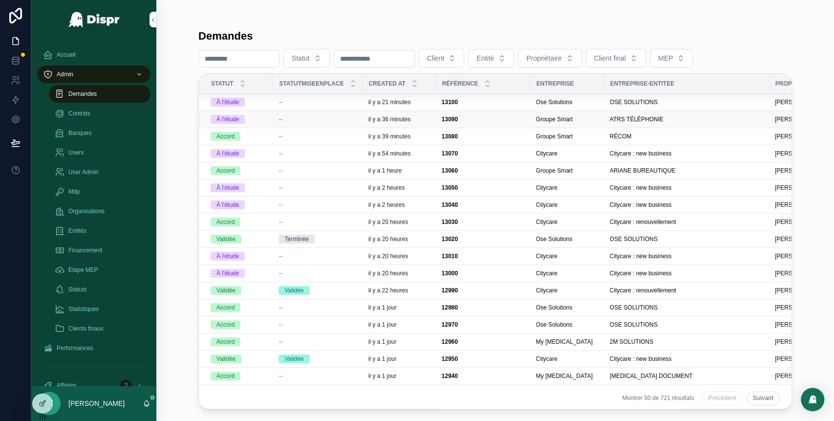
click at [296, 117] on div "--" at bounding box center [317, 119] width 78 height 8
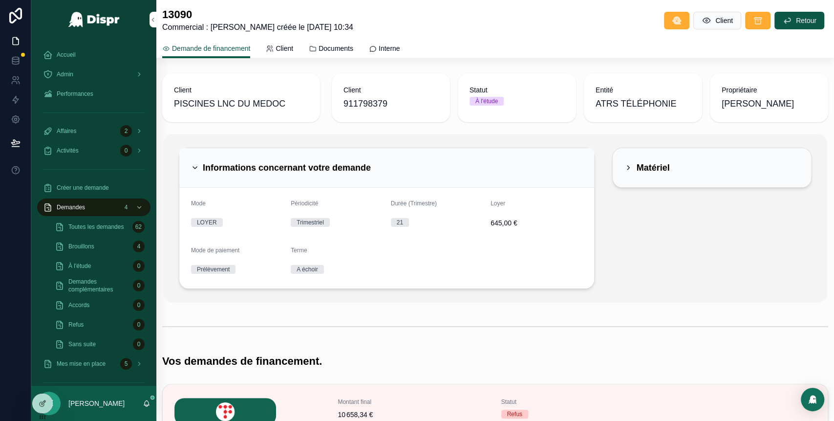
scroll to position [253, 0]
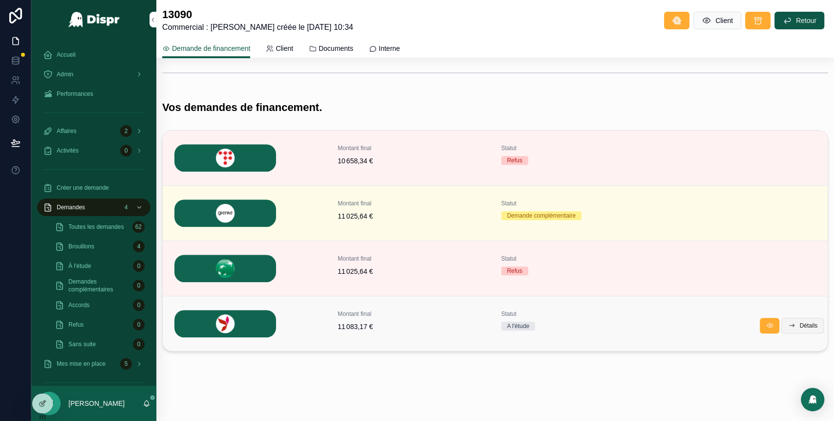
click at [786, 325] on button "Détails" at bounding box center [802, 325] width 42 height 16
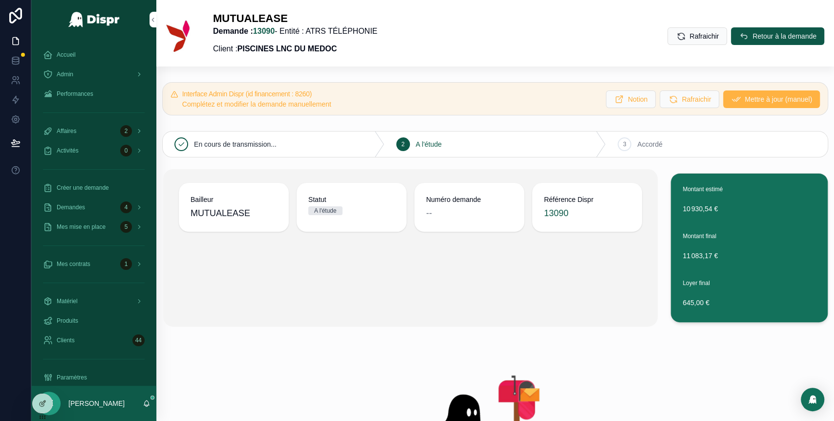
click at [752, 107] on button "Mettre à jour (manuel)" at bounding box center [771, 99] width 97 height 18
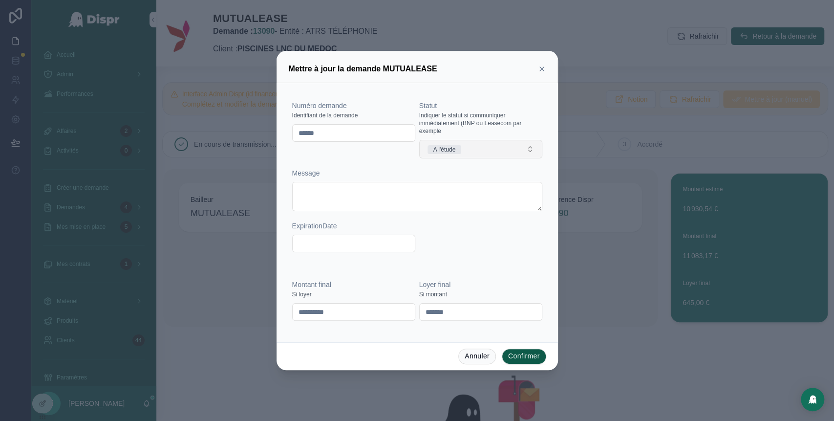
click at [510, 150] on button "A l'étude" at bounding box center [480, 149] width 123 height 19
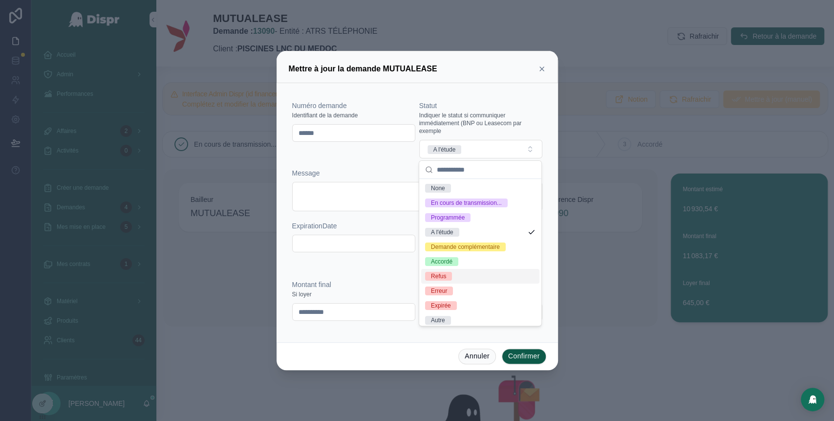
click at [453, 283] on div "Refus" at bounding box center [480, 276] width 118 height 15
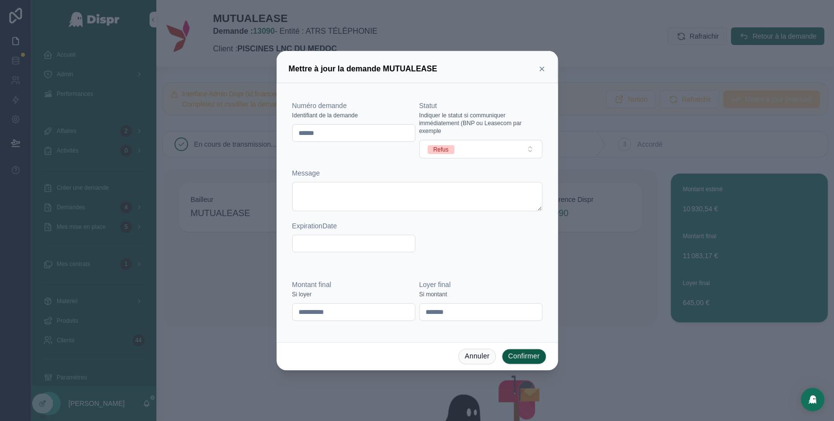
drag, startPoint x: 349, startPoint y: 133, endPoint x: 266, endPoint y: 133, distance: 83.0
click at [266, 133] on div "**********" at bounding box center [417, 210] width 834 height 421
click at [524, 358] on button "Confirmer" at bounding box center [524, 356] width 44 height 16
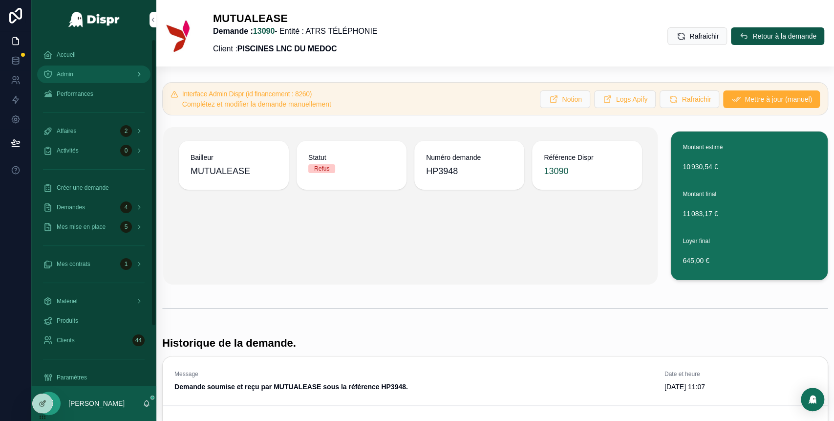
click at [94, 69] on div "Admin" at bounding box center [94, 74] width 102 height 16
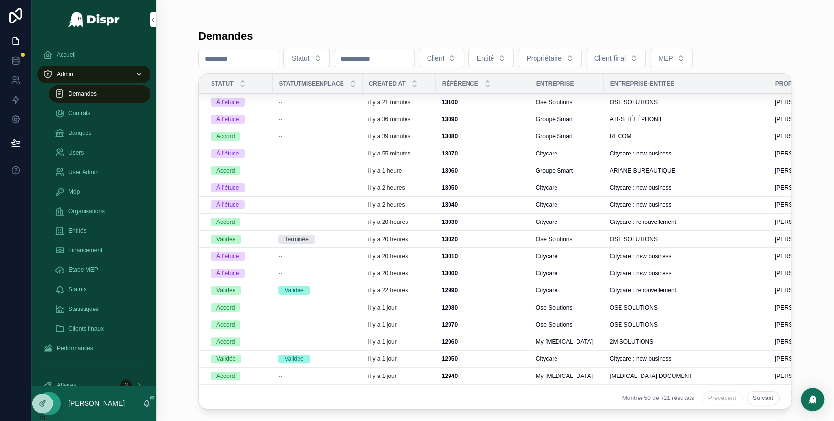
click at [261, 98] on div "À l'étude" at bounding box center [239, 102] width 56 height 9
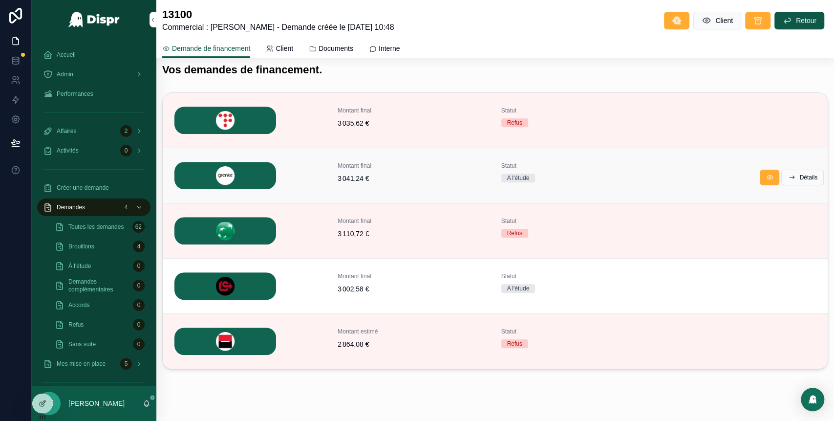
scroll to position [309, 0]
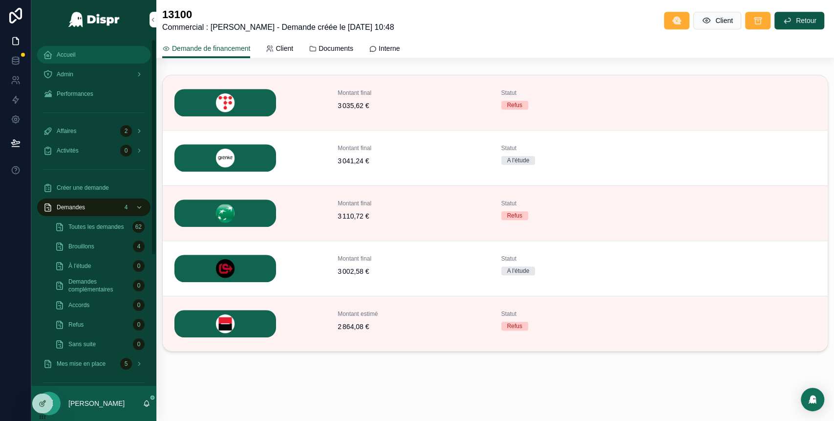
click at [96, 63] on link "Accueil" at bounding box center [93, 55] width 113 height 18
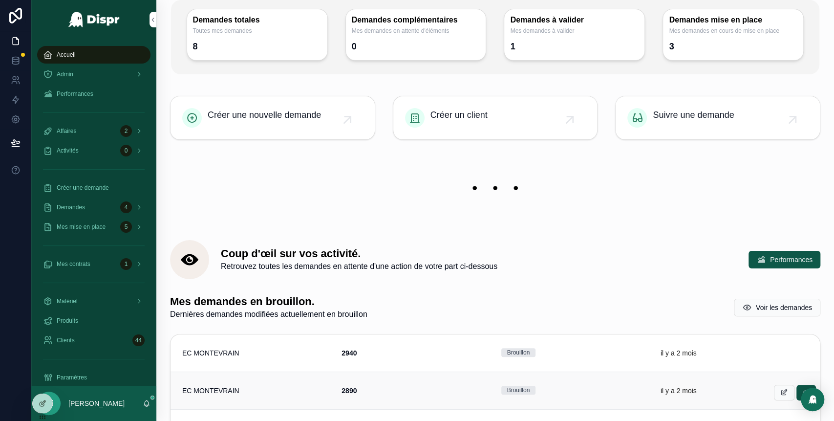
scroll to position [164, 0]
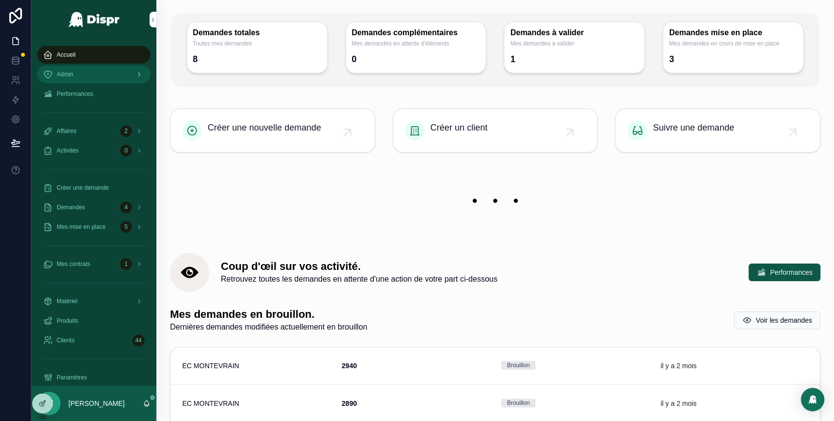
click at [96, 74] on div "Admin" at bounding box center [94, 74] width 102 height 16
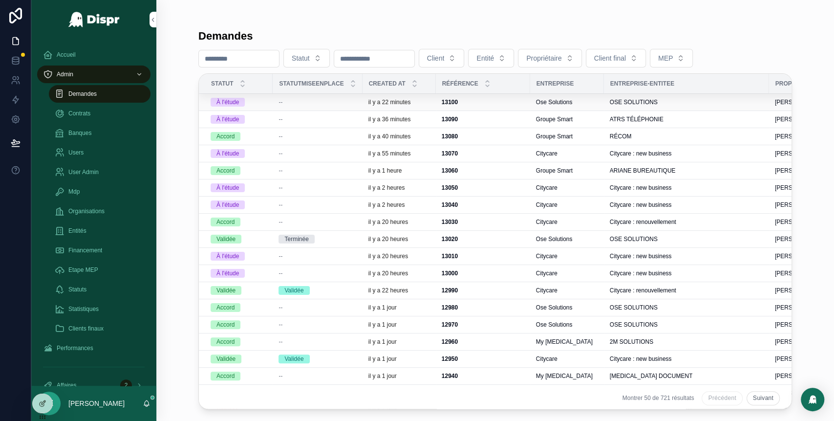
click at [321, 106] on td "--" at bounding box center [317, 102] width 89 height 17
click at [273, 101] on td "À l'étude" at bounding box center [236, 102] width 74 height 17
click at [291, 103] on div "--" at bounding box center [317, 102] width 78 height 8
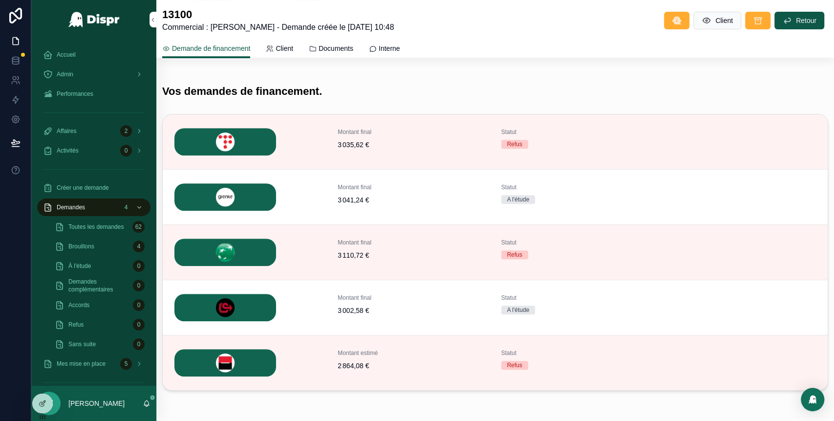
scroll to position [309, 0]
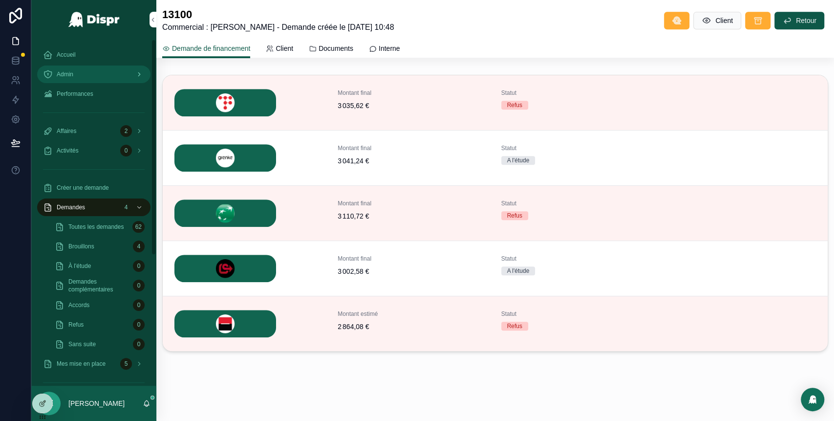
click at [90, 74] on div "Admin" at bounding box center [94, 74] width 102 height 16
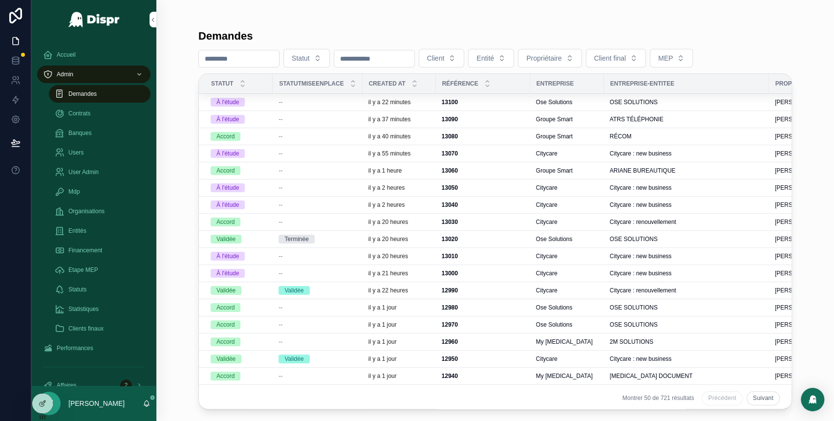
click at [282, 121] on span "--" at bounding box center [280, 119] width 4 height 8
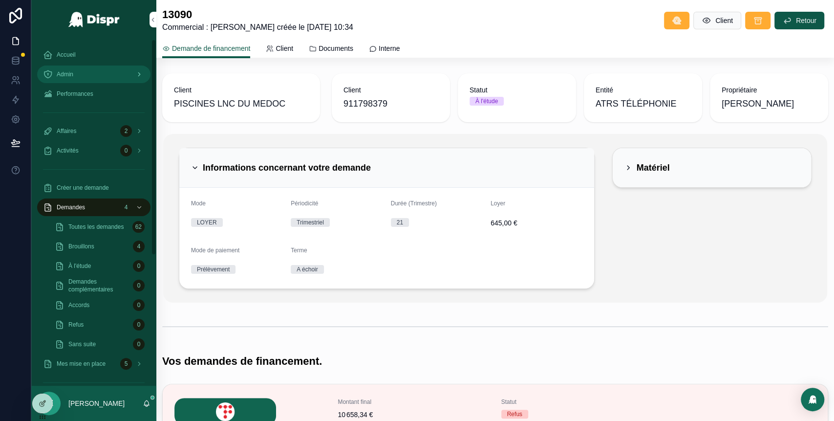
click at [94, 72] on div "Admin" at bounding box center [94, 74] width 102 height 16
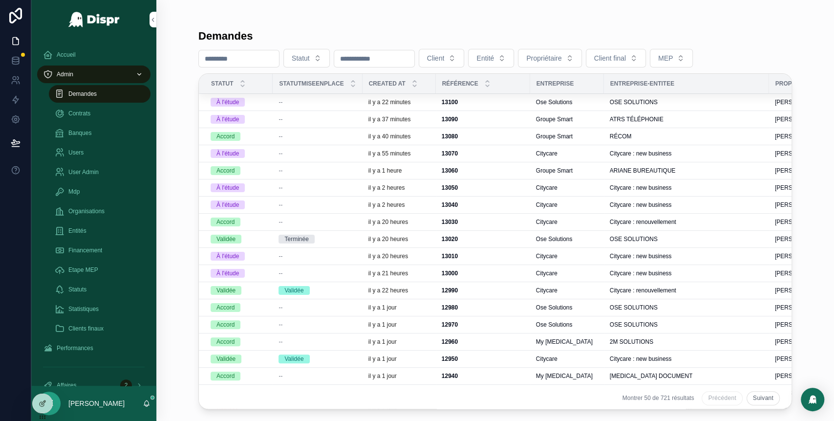
click at [282, 138] on span "--" at bounding box center [280, 136] width 4 height 8
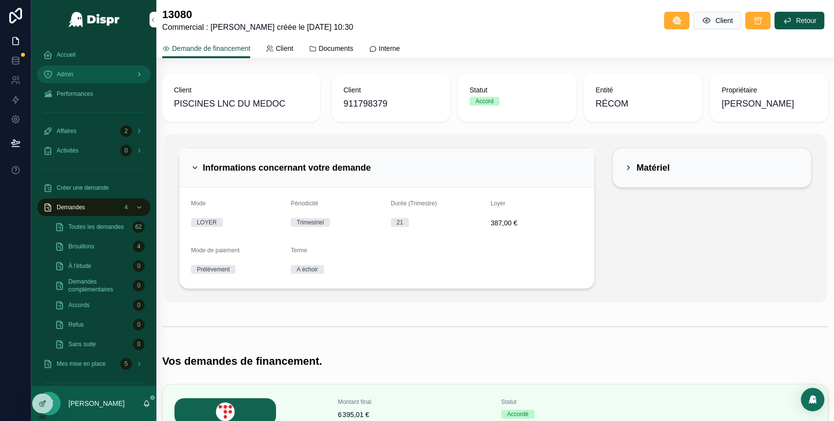
click at [94, 72] on div "Admin" at bounding box center [94, 74] width 102 height 16
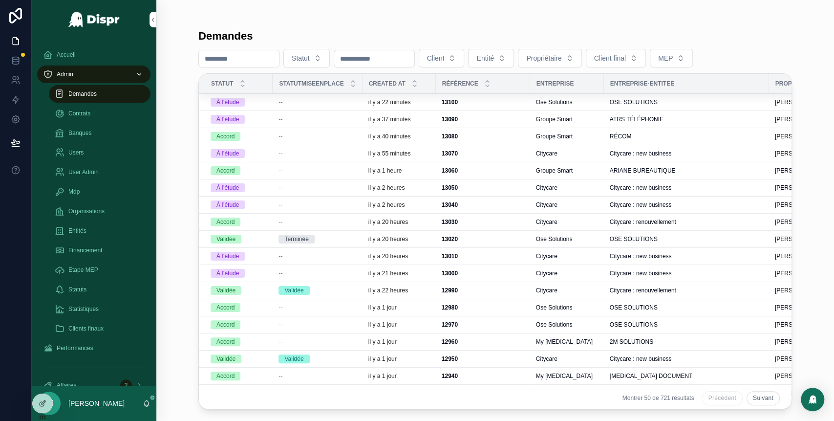
click at [329, 240] on div "Terminée" at bounding box center [317, 238] width 78 height 9
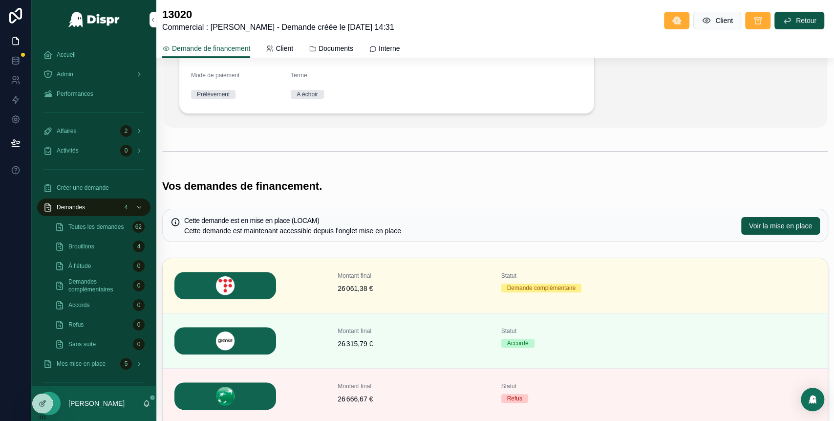
scroll to position [212, 0]
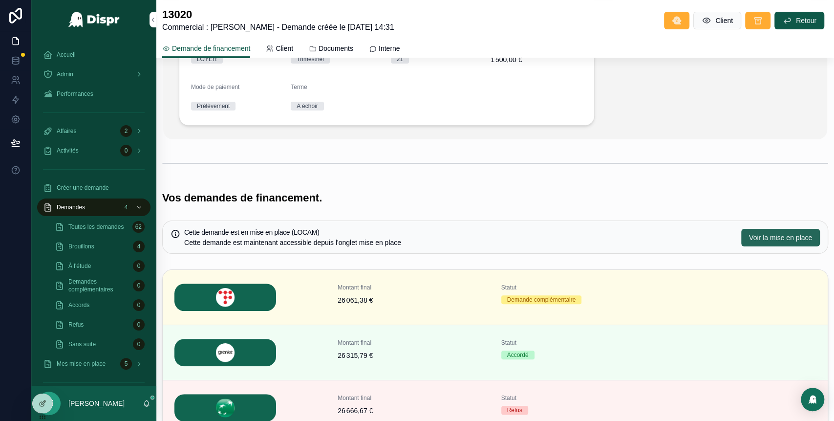
click at [751, 240] on span "Voir la mise en place" at bounding box center [780, 237] width 63 height 10
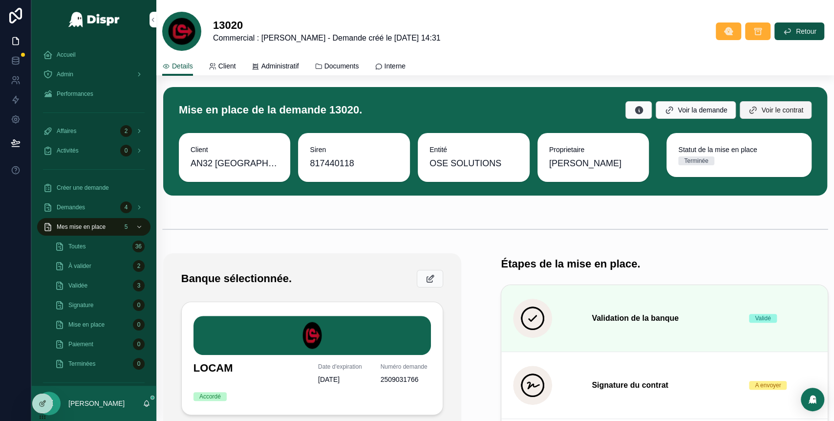
click at [784, 111] on span "Voir le contrat" at bounding box center [782, 110] width 42 height 10
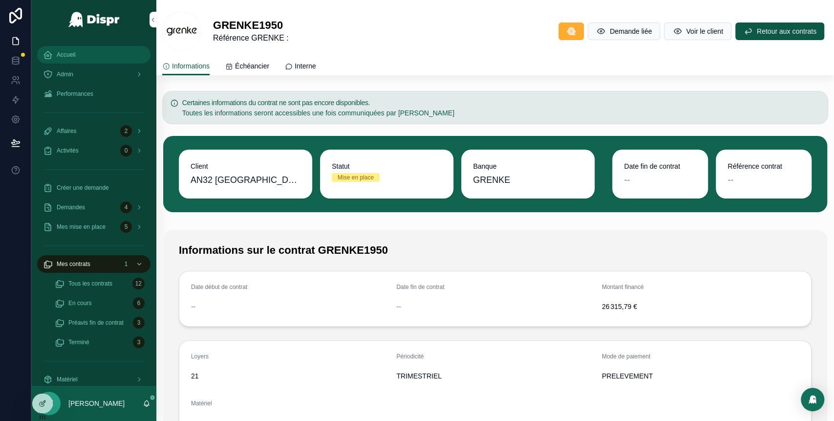
click at [79, 47] on div "Accueil" at bounding box center [94, 55] width 102 height 16
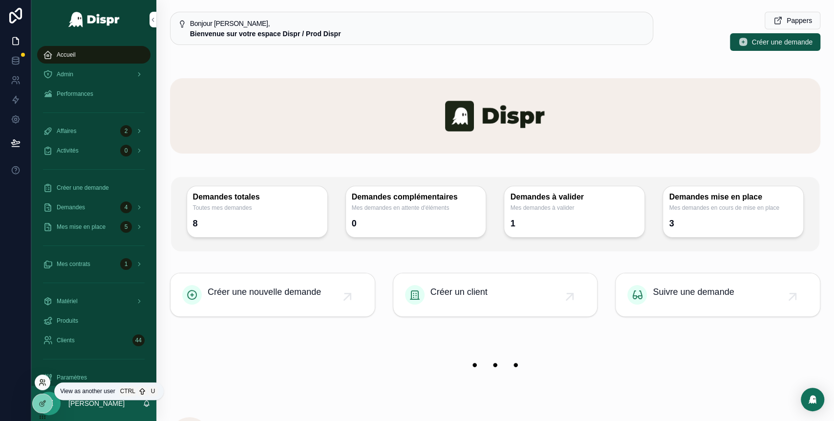
click at [44, 382] on icon at bounding box center [43, 382] width 8 height 8
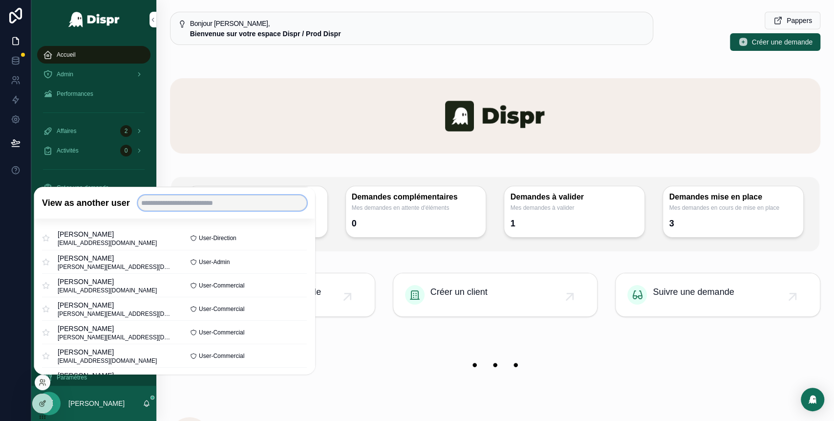
click at [190, 210] on input "text" at bounding box center [222, 203] width 169 height 16
type input "****"
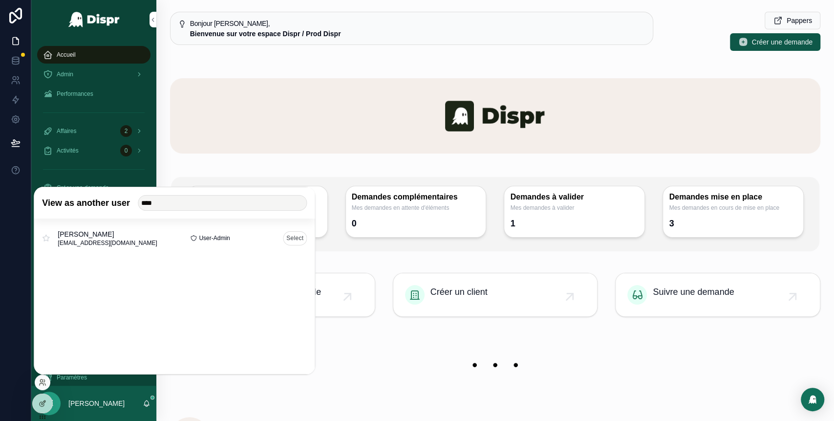
click at [302, 241] on button "Select" at bounding box center [295, 238] width 24 height 14
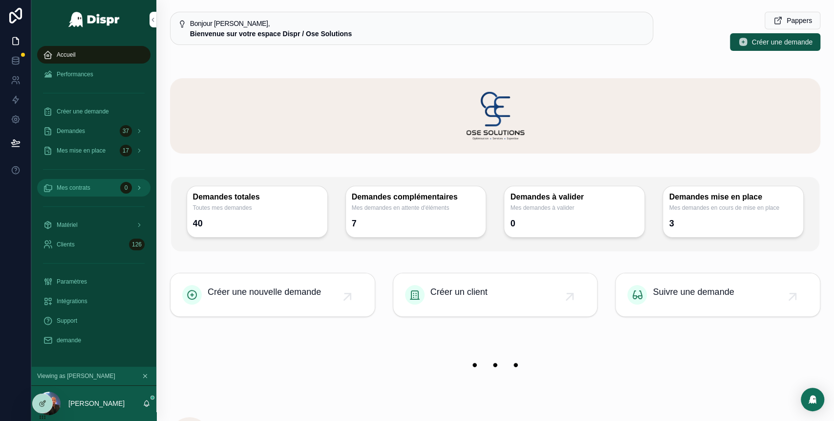
click at [106, 190] on div "Mes contrats 0" at bounding box center [94, 188] width 102 height 16
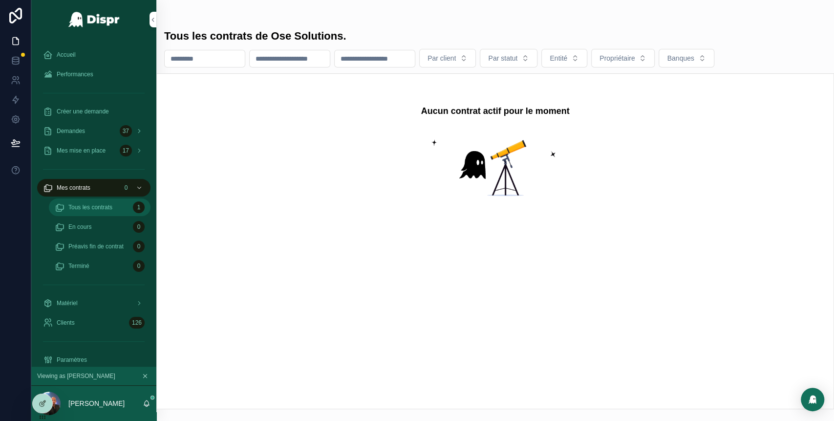
click at [112, 209] on span "Tous les contrats" at bounding box center [90, 207] width 44 height 8
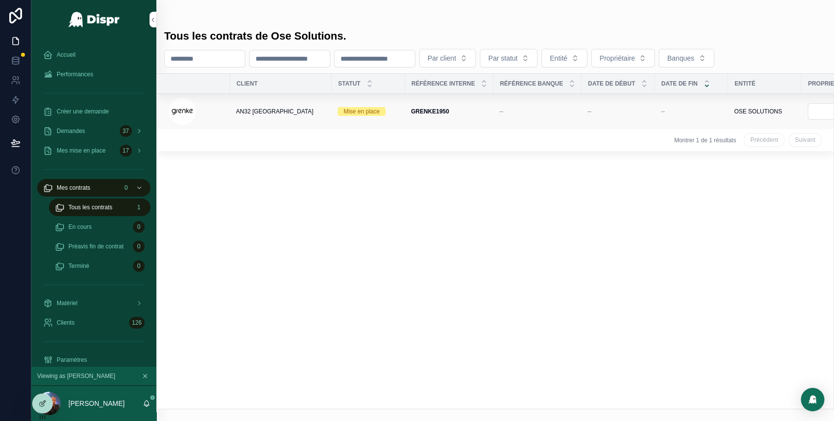
scroll to position [0, 141]
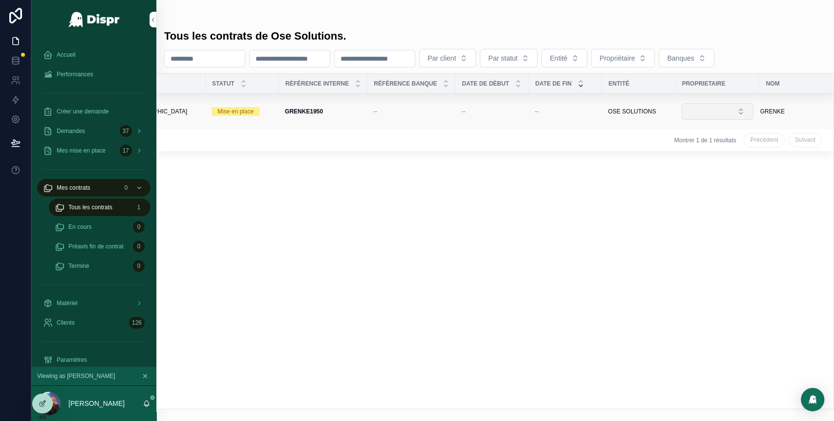
click at [719, 115] on button "Select Button" at bounding box center [716, 111] width 71 height 17
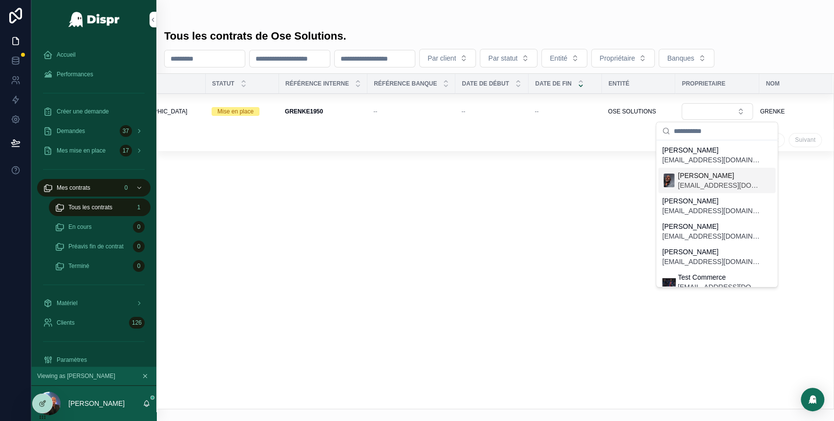
click at [717, 179] on span "[PERSON_NAME]" at bounding box center [718, 175] width 82 height 10
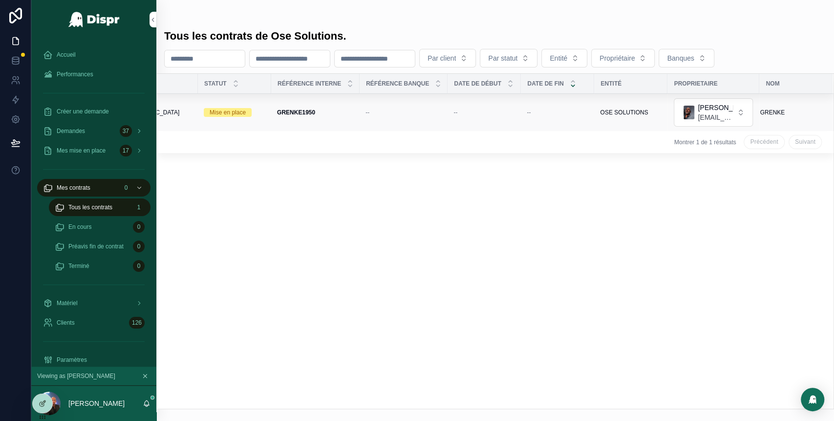
scroll to position [0, 0]
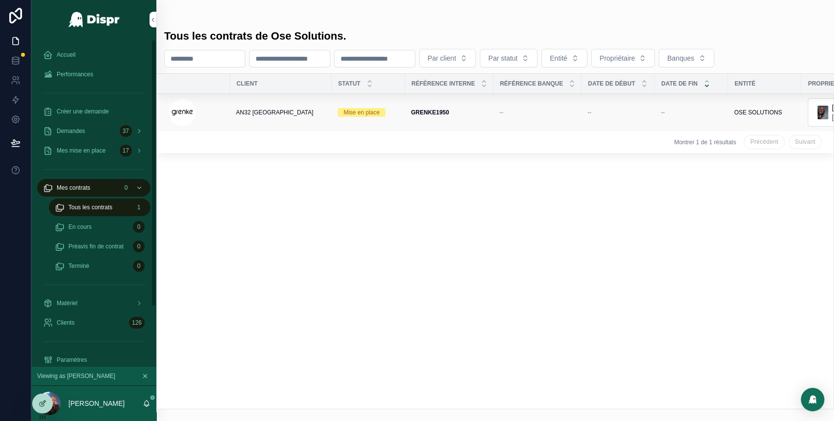
click at [251, 113] on span "AN32 [GEOGRAPHIC_DATA]" at bounding box center [274, 112] width 77 height 8
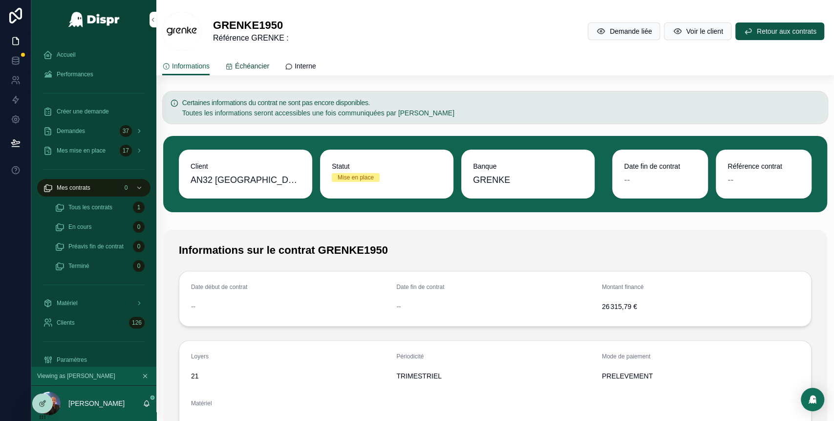
click at [269, 67] on span "Échéancier" at bounding box center [252, 66] width 34 height 10
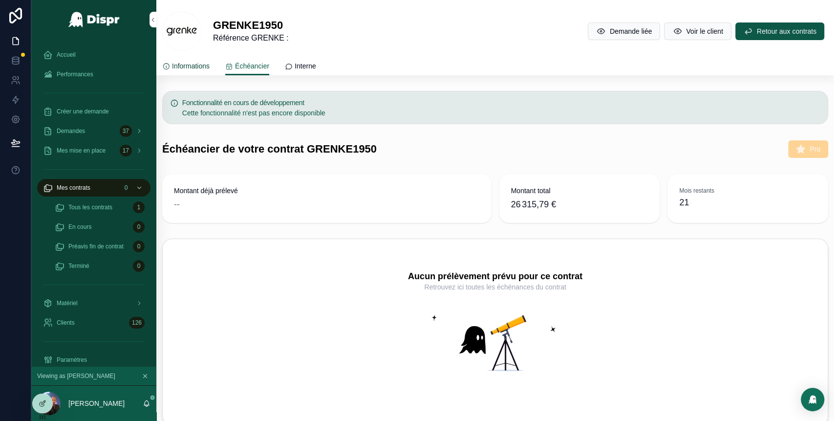
click at [190, 62] on span "Informations" at bounding box center [191, 66] width 38 height 10
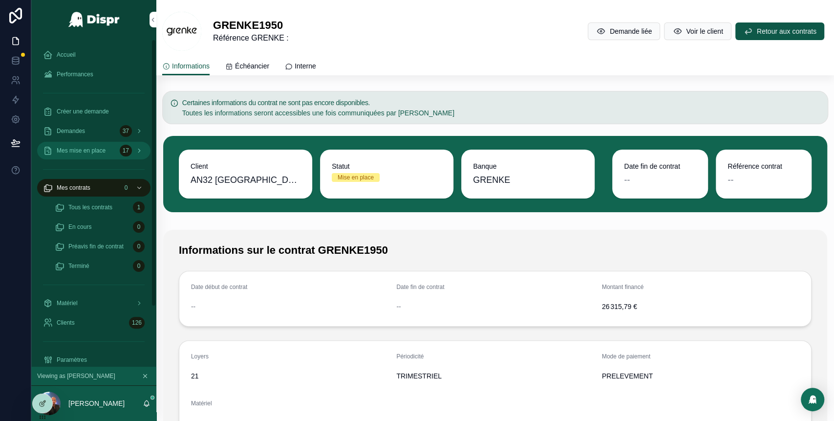
click at [92, 149] on span "Mes mise en place" at bounding box center [81, 151] width 49 height 8
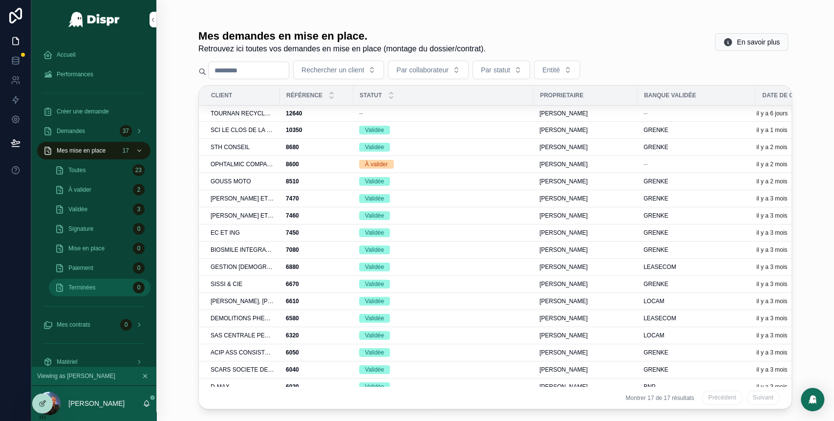
click at [105, 286] on div "Terminées 0" at bounding box center [100, 287] width 90 height 16
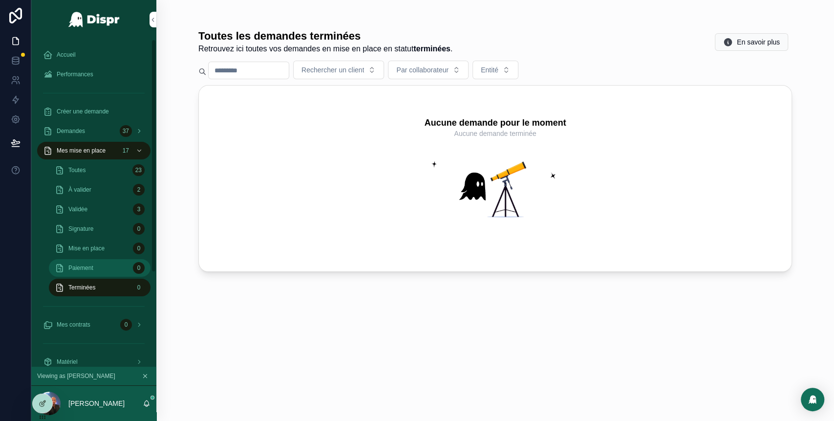
click at [100, 272] on div "Paiement 0" at bounding box center [100, 268] width 90 height 16
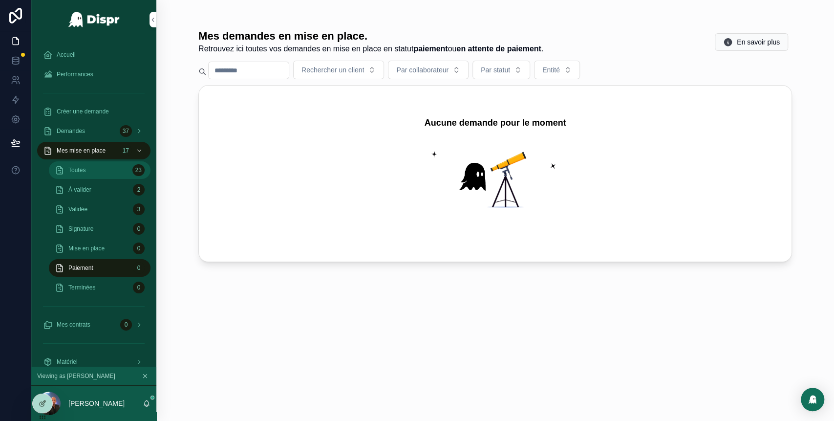
click at [104, 170] on div "Toutes 23" at bounding box center [100, 170] width 90 height 16
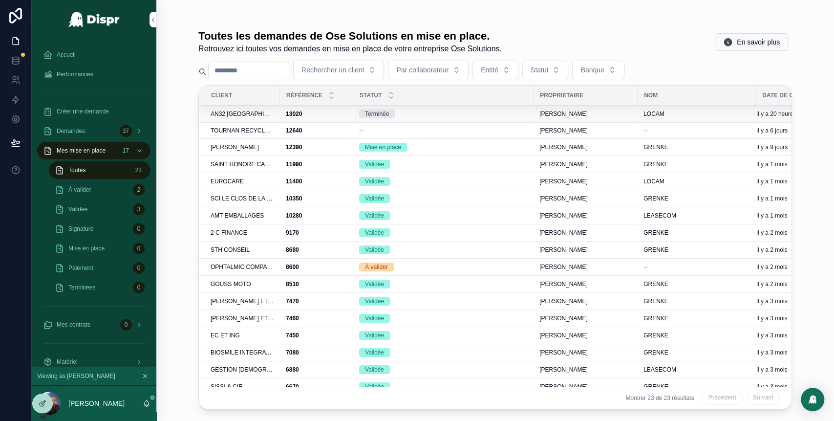
click at [336, 115] on div "13020 13020" at bounding box center [317, 114] width 62 height 8
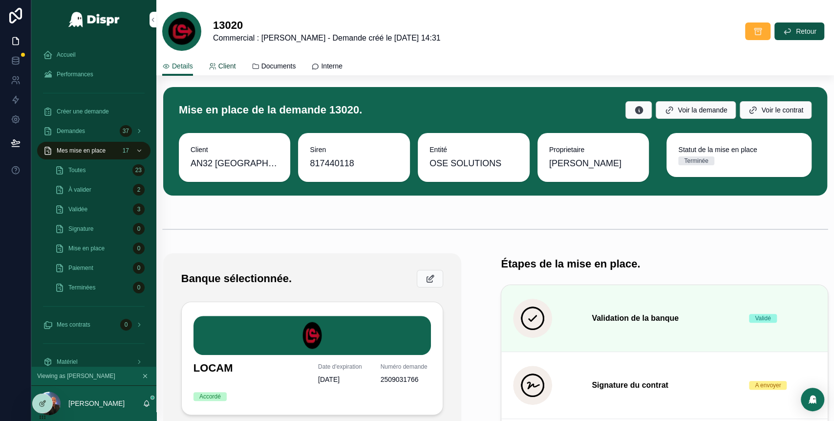
click at [216, 63] on icon "scrollable content" at bounding box center [213, 67] width 8 height 8
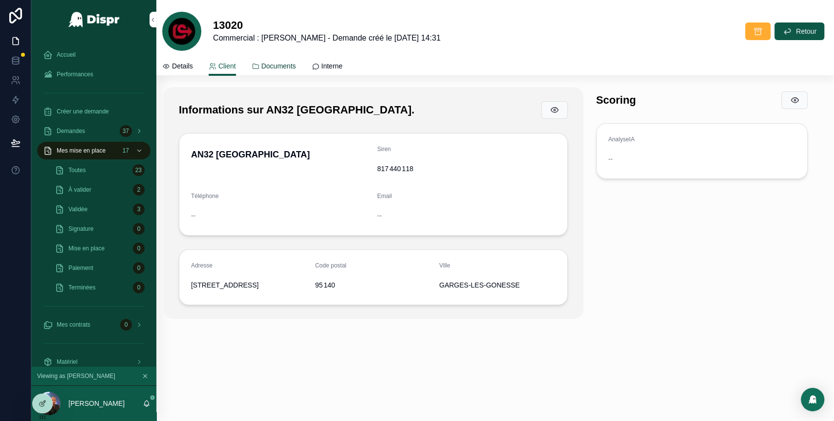
click at [280, 65] on span "Documents" at bounding box center [278, 66] width 35 height 10
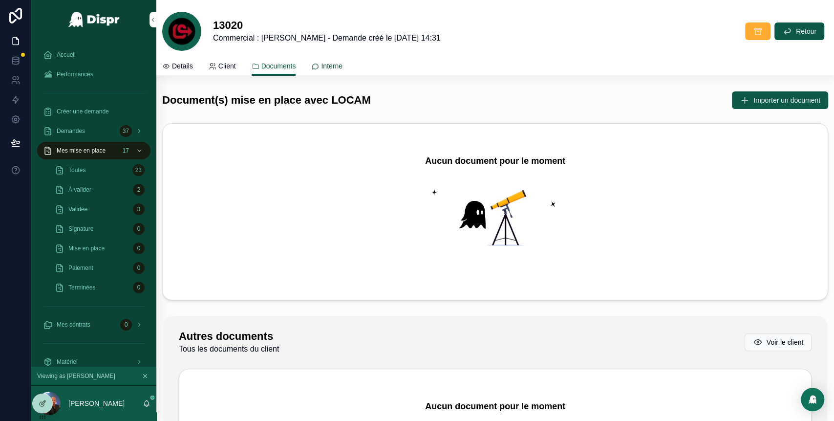
click at [341, 68] on span "Interne" at bounding box center [331, 66] width 21 height 10
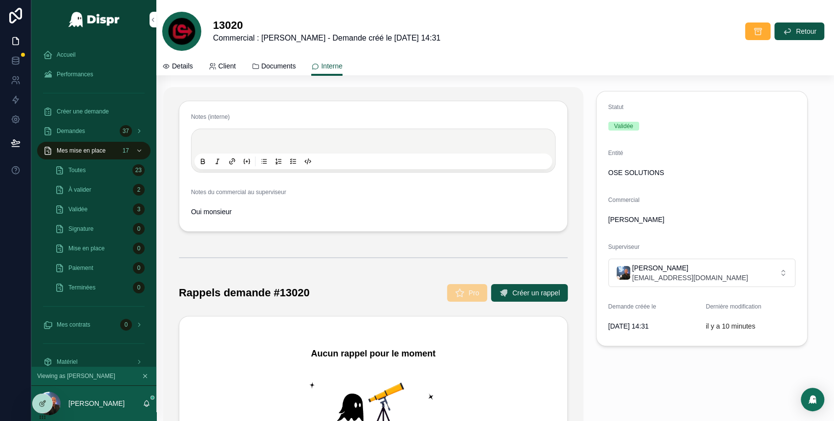
click at [333, 254] on div "scrollable content" at bounding box center [373, 257] width 389 height 24
click at [297, 247] on div "scrollable content" at bounding box center [373, 257] width 389 height 24
click at [262, 59] on link "Documents" at bounding box center [274, 67] width 44 height 20
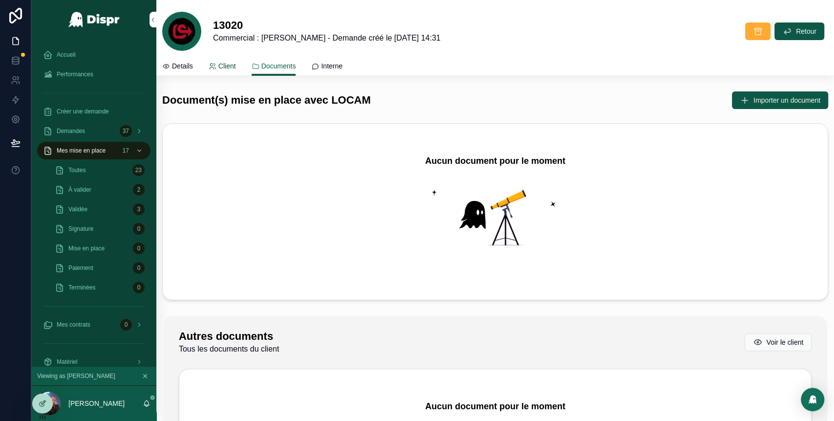
click at [219, 60] on link "Client" at bounding box center [222, 67] width 27 height 20
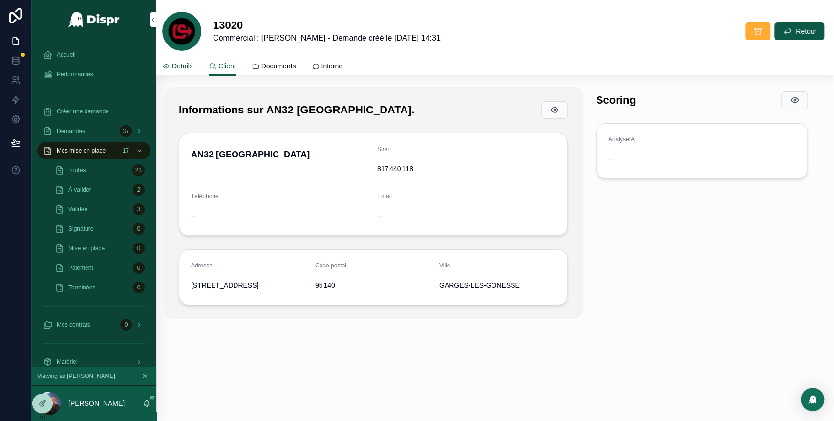
click at [181, 70] on span "Details" at bounding box center [182, 66] width 21 height 10
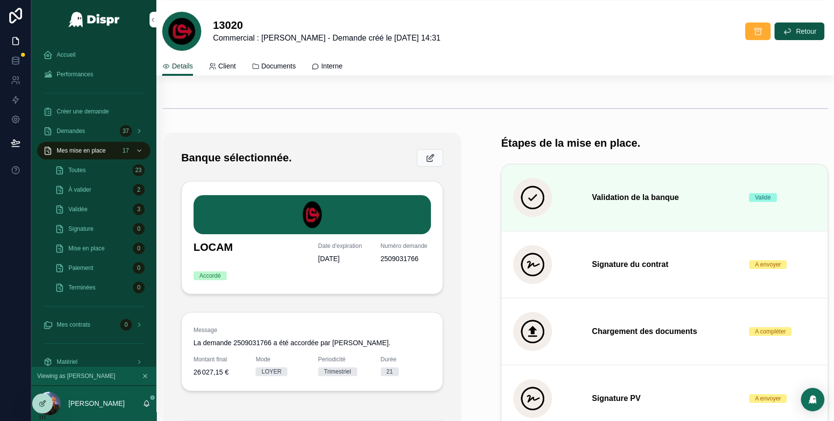
scroll to position [119, 0]
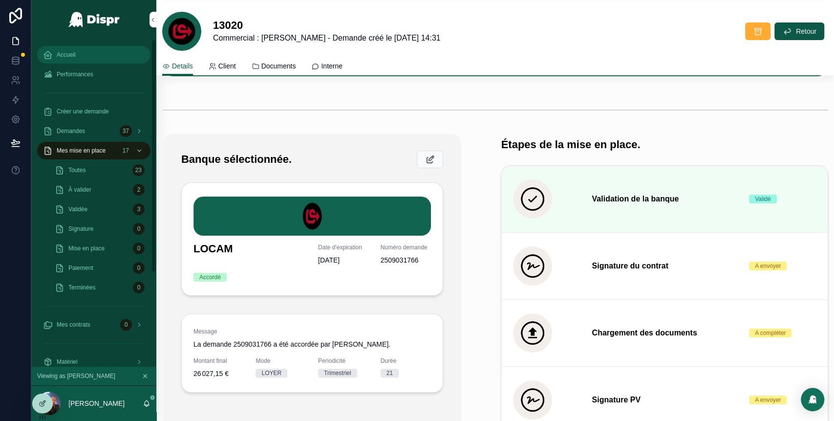
click at [74, 60] on div "Accueil" at bounding box center [94, 55] width 102 height 16
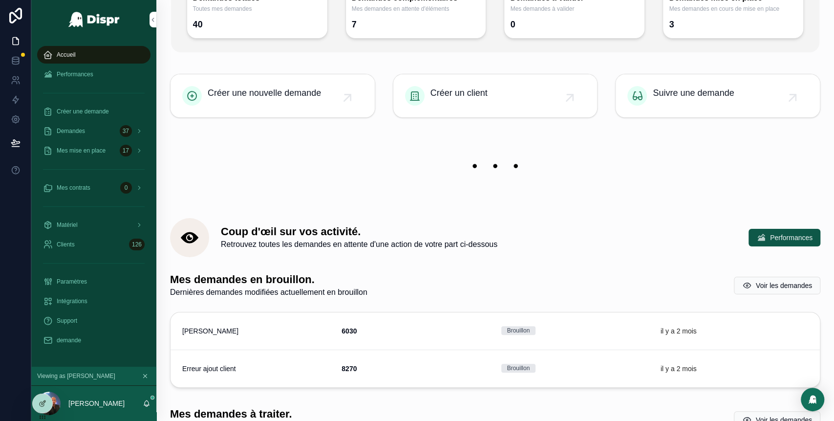
scroll to position [199, 0]
click at [42, 383] on icon at bounding box center [42, 384] width 4 height 2
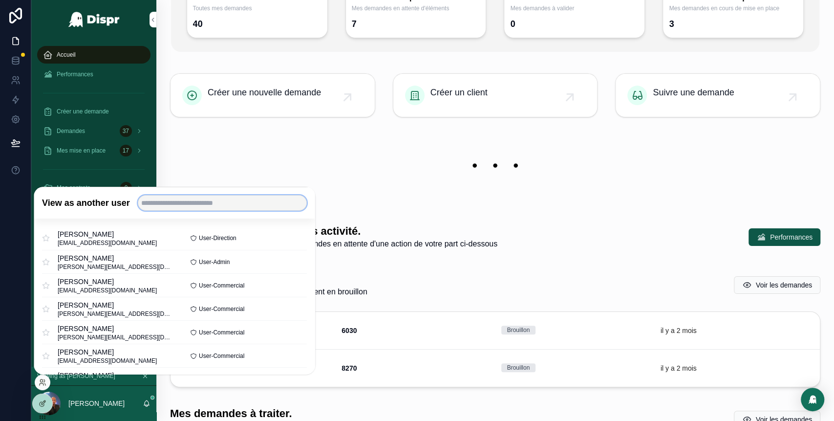
click at [199, 201] on input "text" at bounding box center [222, 203] width 169 height 16
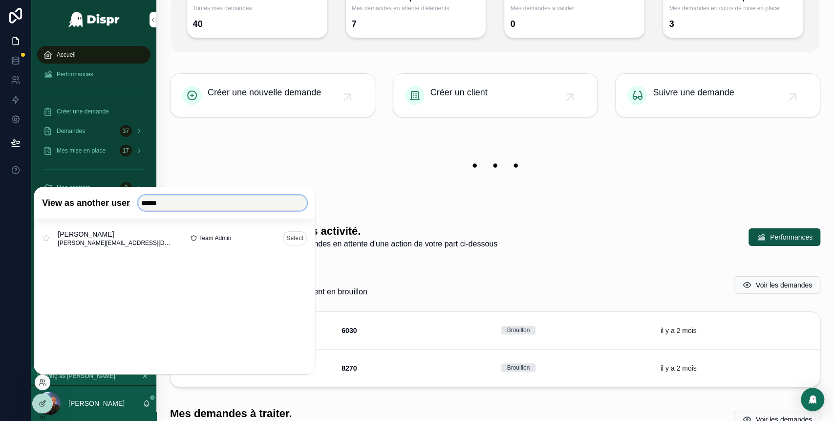
type input "******"
click at [295, 238] on button "Select" at bounding box center [295, 238] width 24 height 14
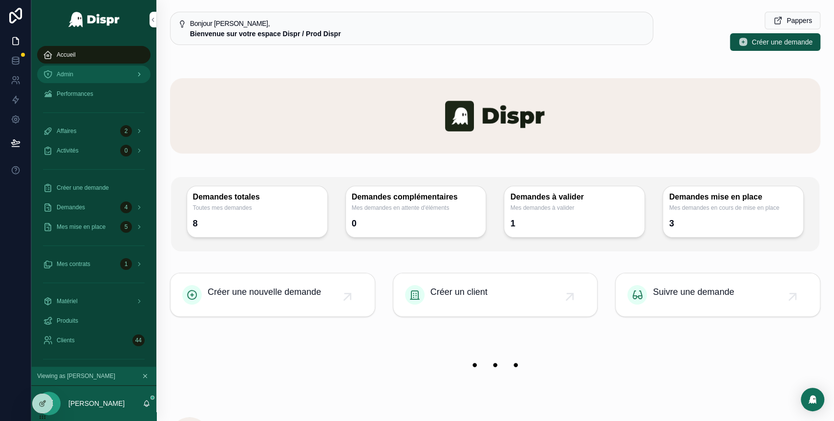
click at [95, 78] on div "Admin" at bounding box center [94, 74] width 102 height 16
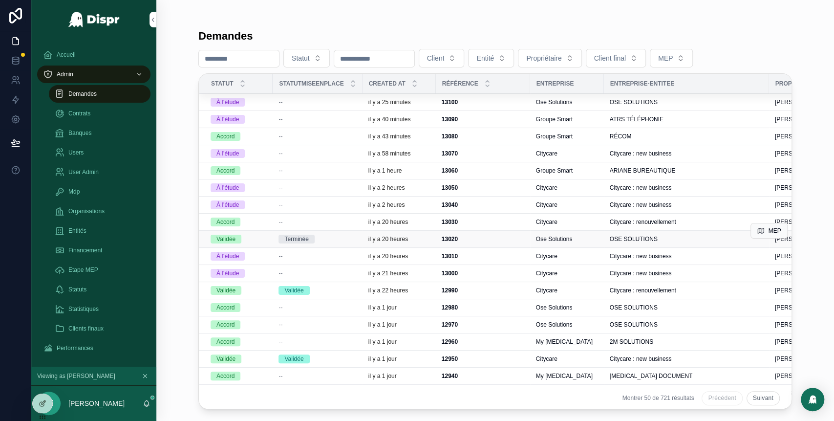
click at [348, 238] on div "Terminée" at bounding box center [317, 238] width 78 height 9
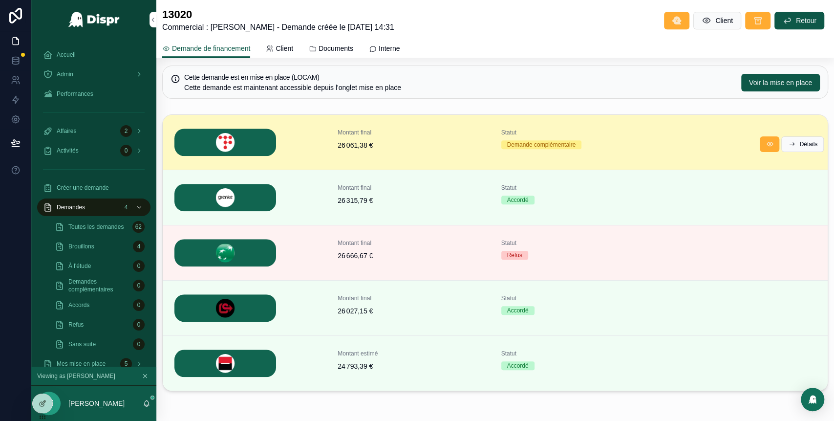
scroll to position [345, 0]
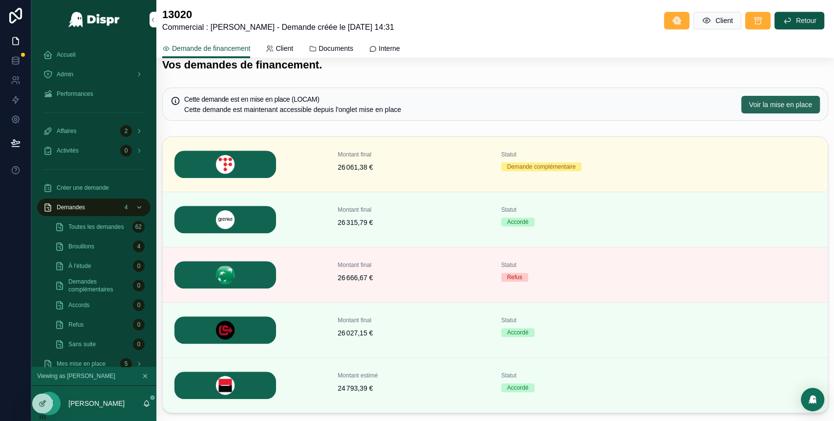
click at [755, 105] on span "Voir la mise en place" at bounding box center [780, 105] width 63 height 10
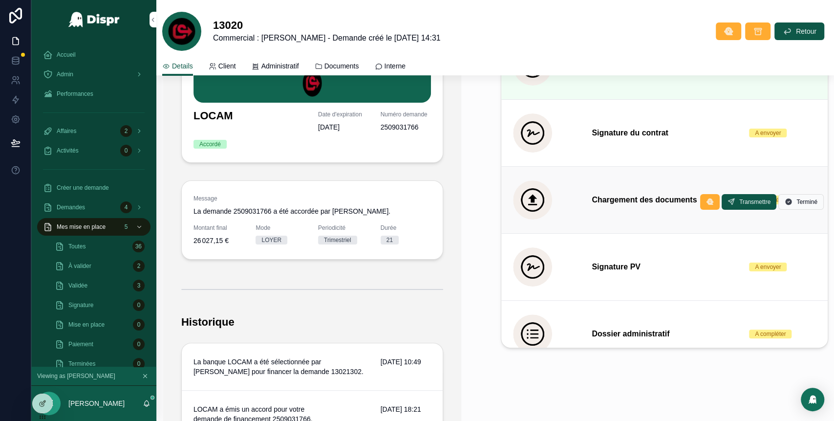
scroll to position [255, 0]
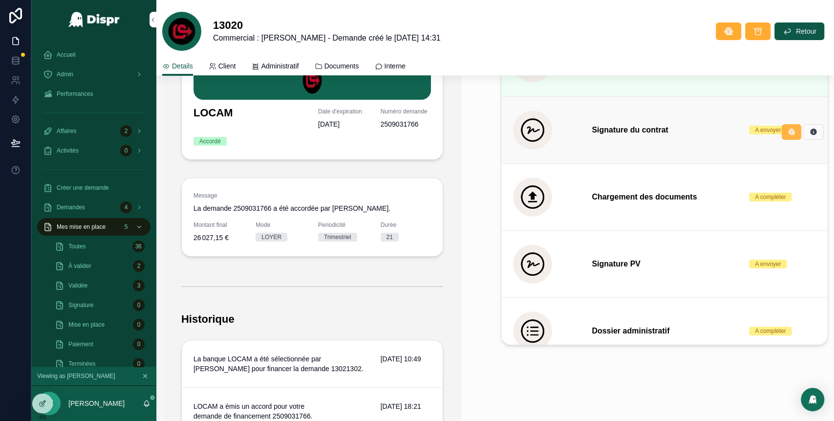
click at [787, 134] on icon "scrollable content" at bounding box center [791, 132] width 8 height 8
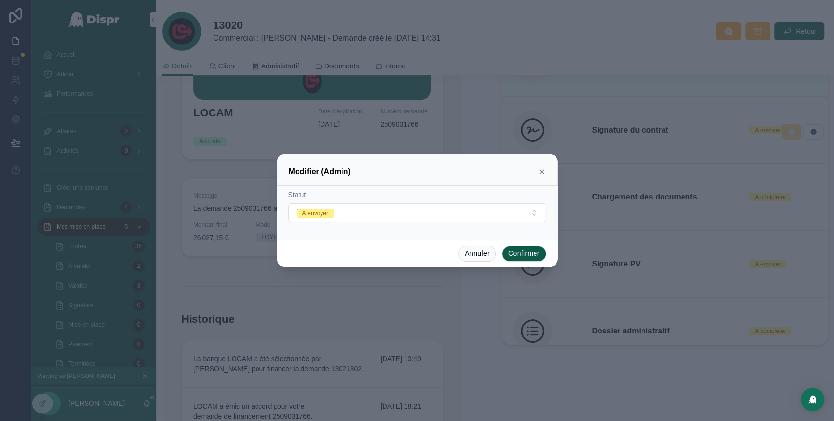
click at [541, 173] on icon at bounding box center [542, 172] width 8 height 8
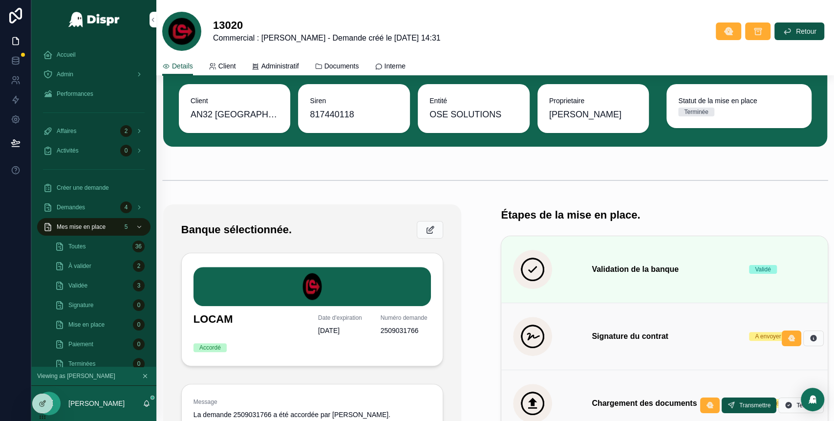
scroll to position [13, 0]
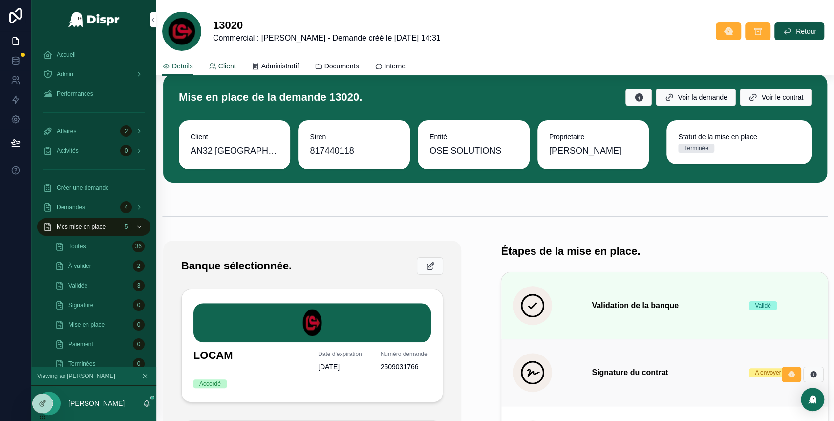
click at [216, 66] on icon "scrollable content" at bounding box center [213, 67] width 8 height 8
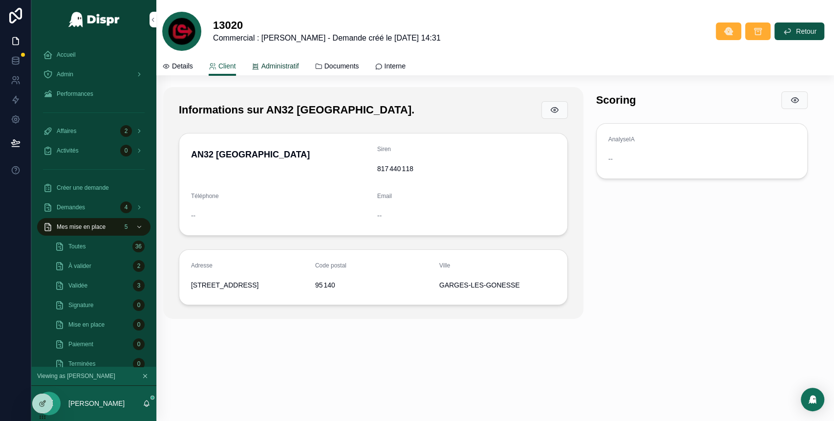
click at [290, 70] on span "Administratif" at bounding box center [280, 66] width 38 height 10
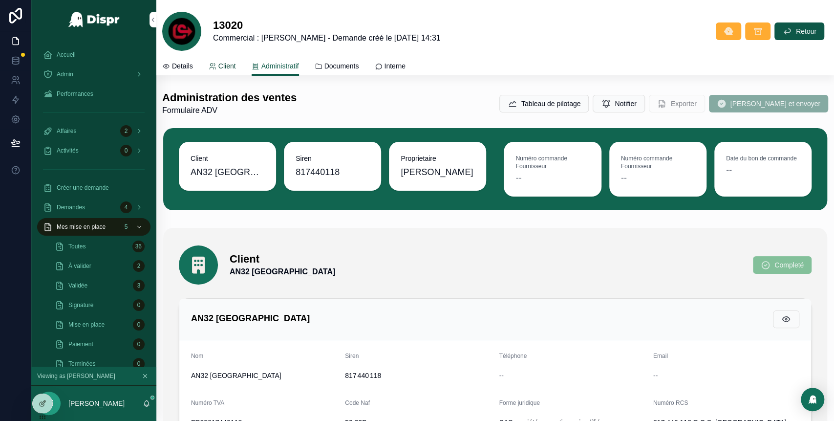
click at [228, 62] on span "Client" at bounding box center [227, 66] width 18 height 10
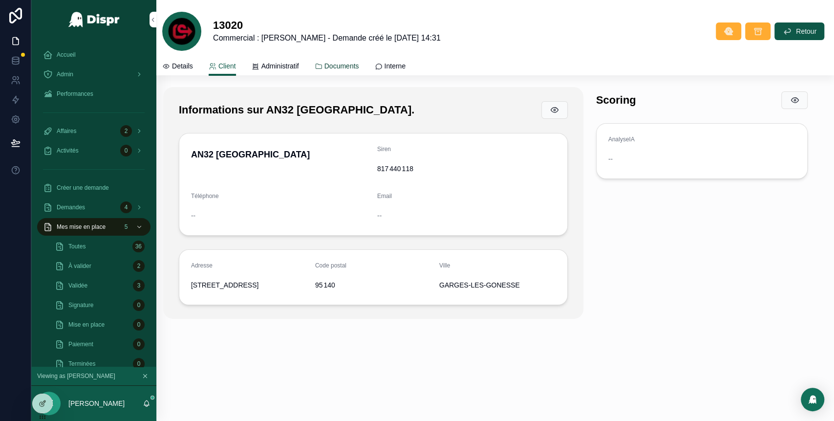
click at [352, 64] on span "Documents" at bounding box center [341, 66] width 35 height 10
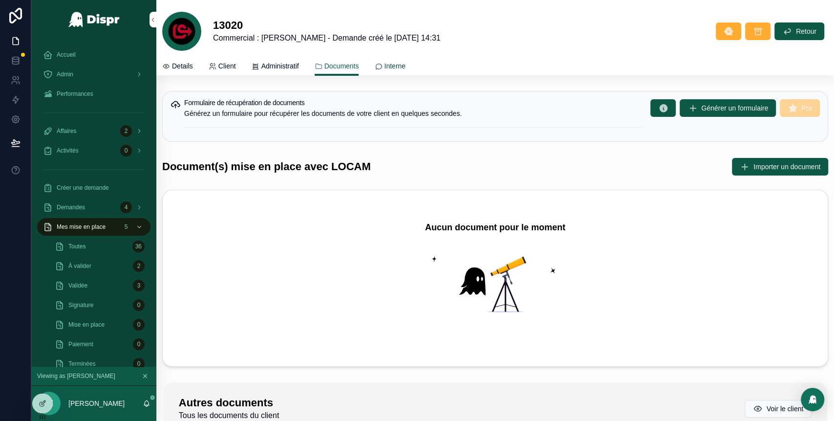
click at [405, 66] on span "Interne" at bounding box center [394, 66] width 21 height 10
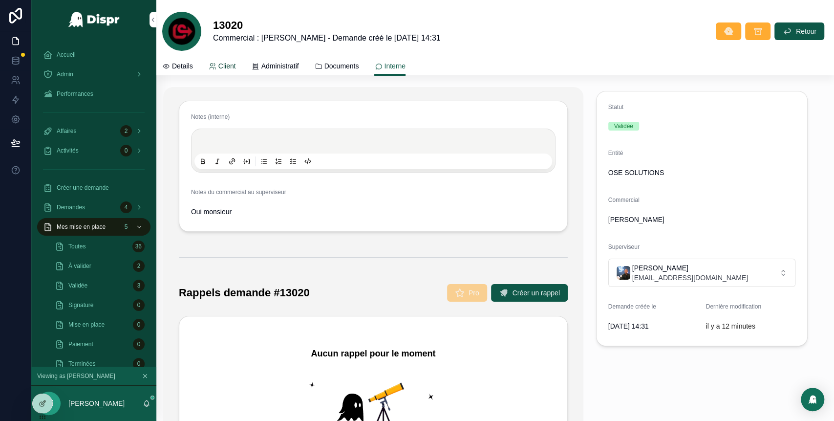
click at [230, 70] on span "Client" at bounding box center [227, 66] width 18 height 10
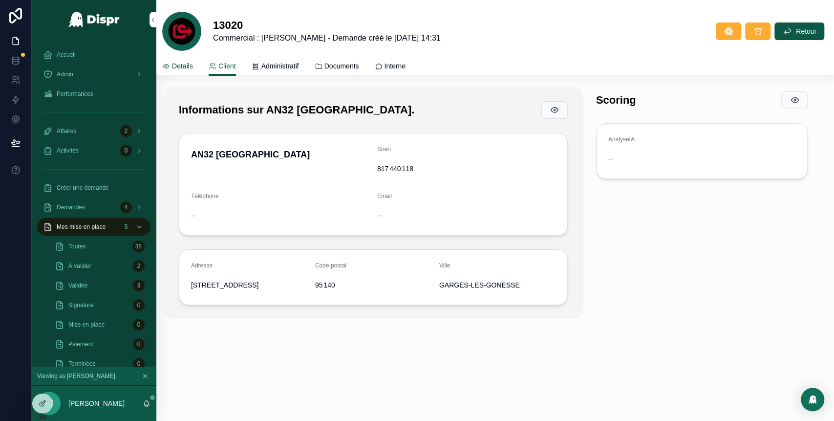
click at [182, 67] on span "Details" at bounding box center [182, 66] width 21 height 10
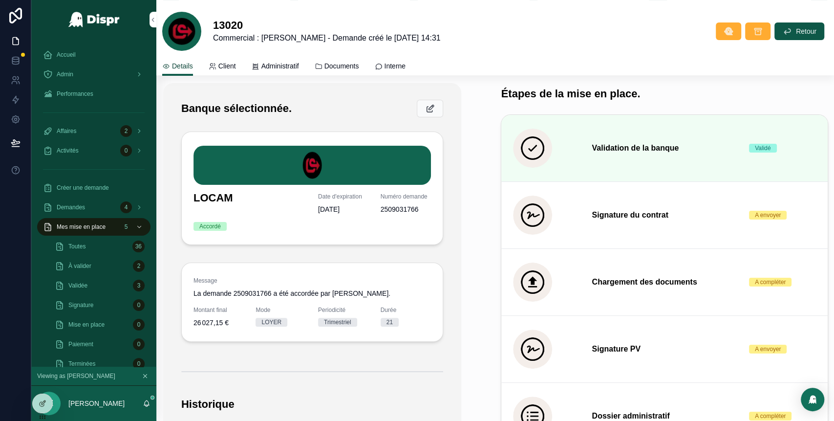
scroll to position [174, 0]
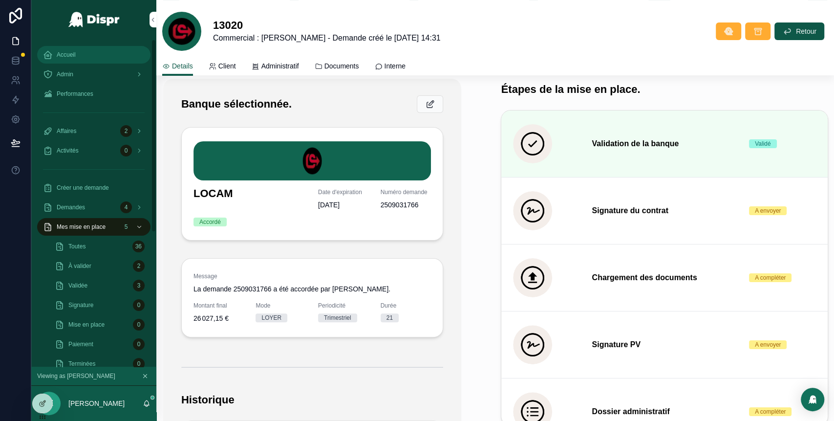
click at [73, 48] on div "Accueil" at bounding box center [94, 55] width 102 height 16
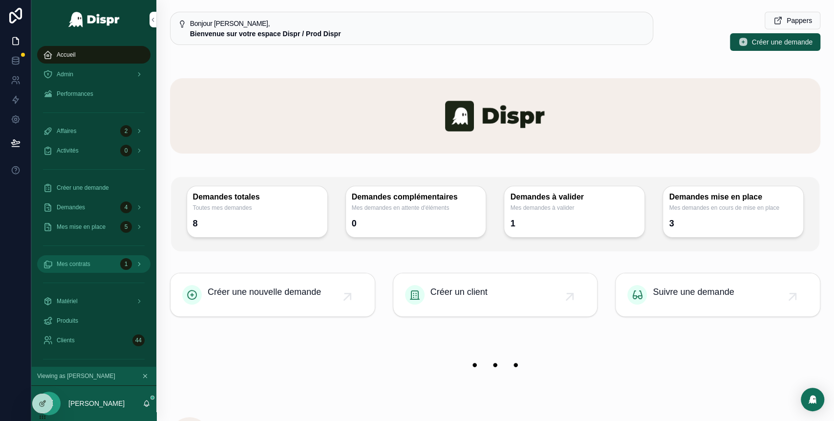
click at [108, 263] on div "Mes contrats 1" at bounding box center [94, 264] width 102 height 16
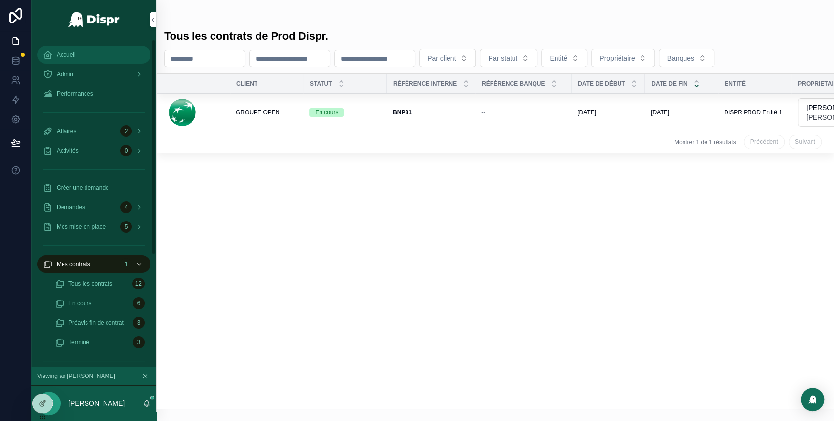
click at [77, 46] on link "Accueil" at bounding box center [93, 55] width 113 height 18
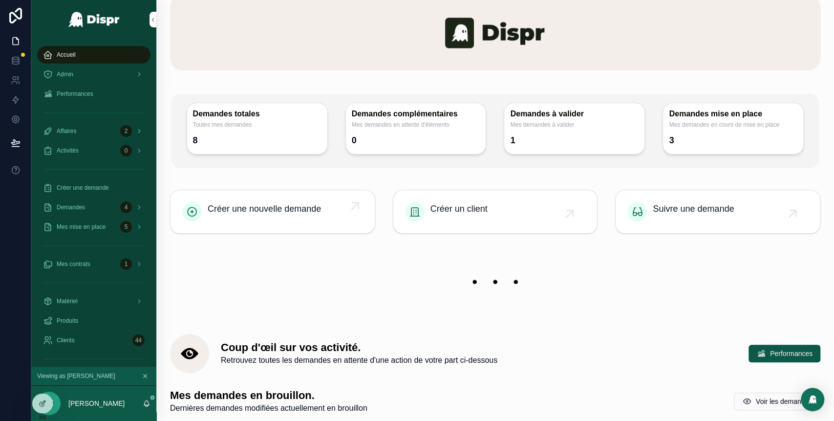
scroll to position [99, 0]
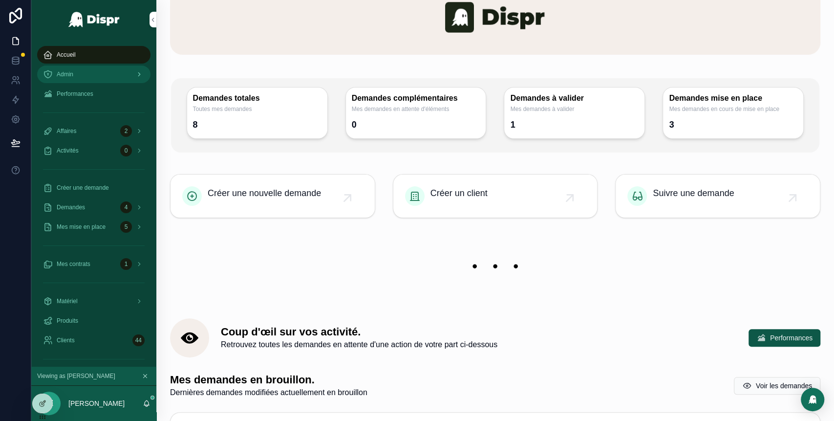
click at [102, 74] on div "Admin" at bounding box center [94, 74] width 102 height 16
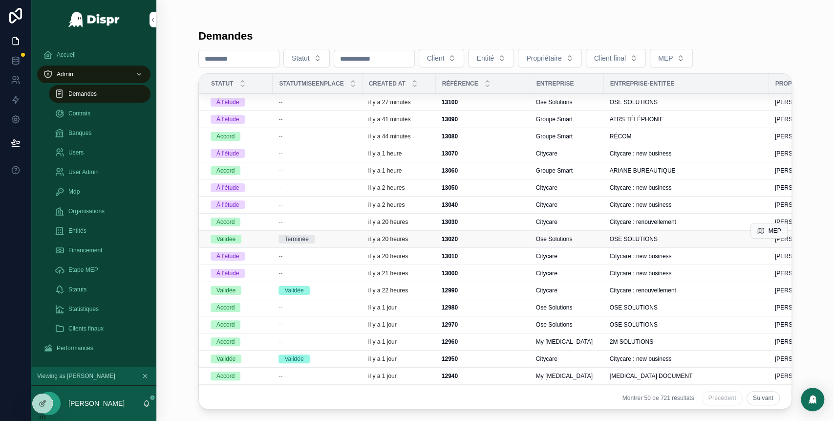
click at [356, 242] on div "Terminée" at bounding box center [317, 238] width 78 height 9
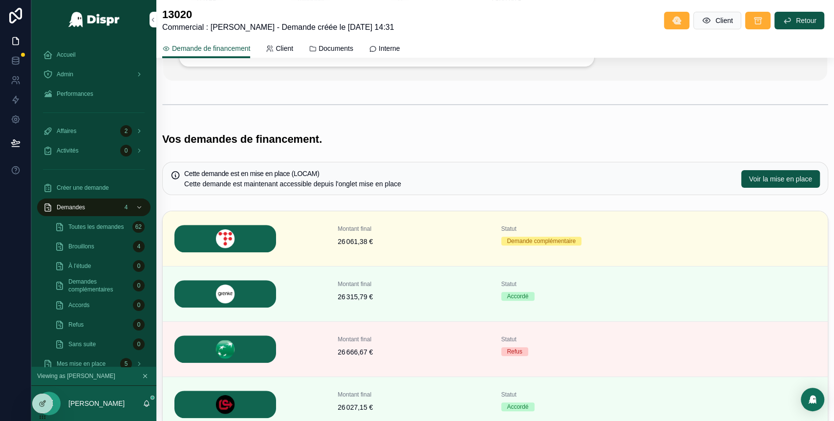
scroll to position [261, 0]
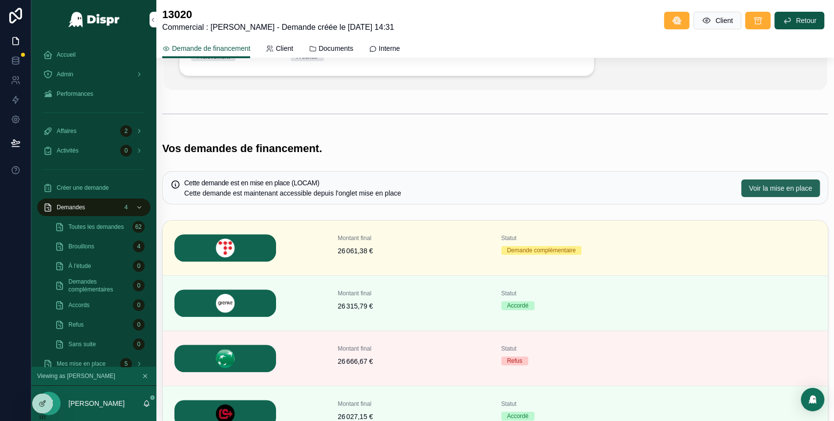
click at [749, 192] on button "Voir la mise en place" at bounding box center [780, 188] width 79 height 18
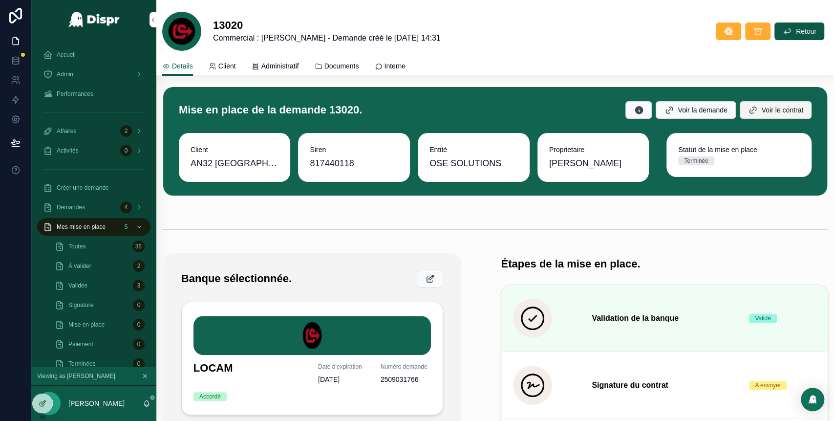
click at [761, 110] on span "Voir le contrat" at bounding box center [782, 110] width 42 height 10
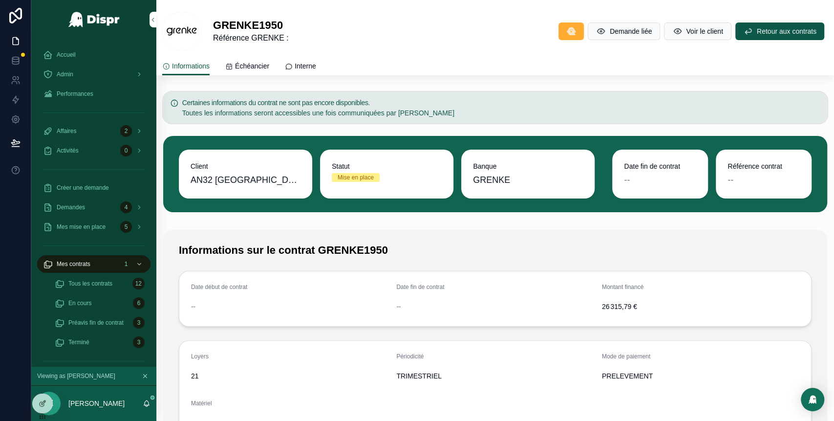
click at [642, 177] on div "--" at bounding box center [660, 180] width 72 height 14
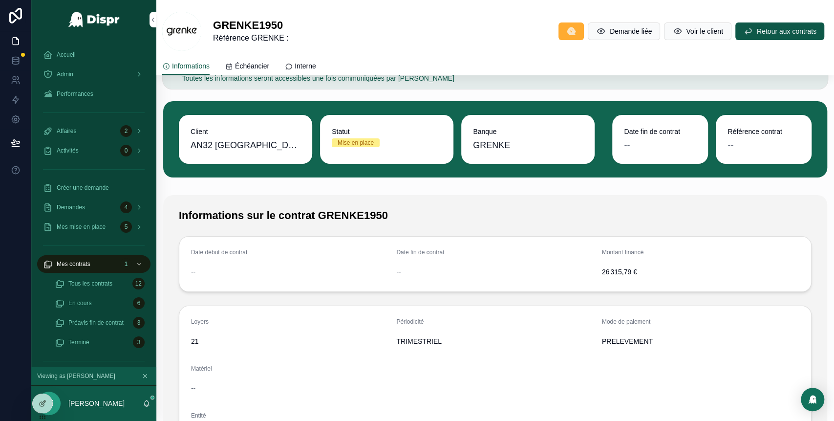
scroll to position [23, 0]
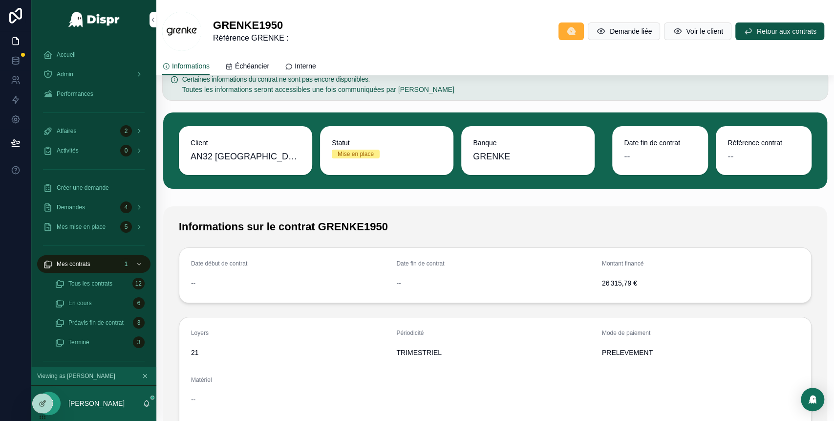
click at [628, 162] on div "--" at bounding box center [660, 156] width 72 height 14
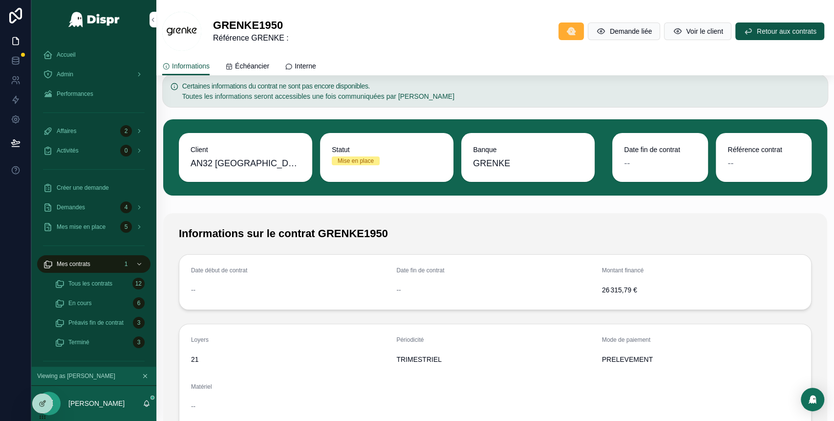
scroll to position [0, 0]
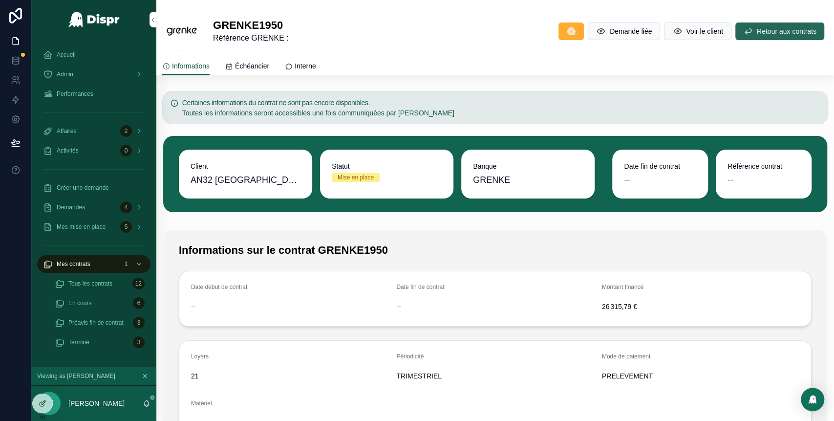
click at [757, 34] on span "Retour aux contrats" at bounding box center [787, 31] width 60 height 10
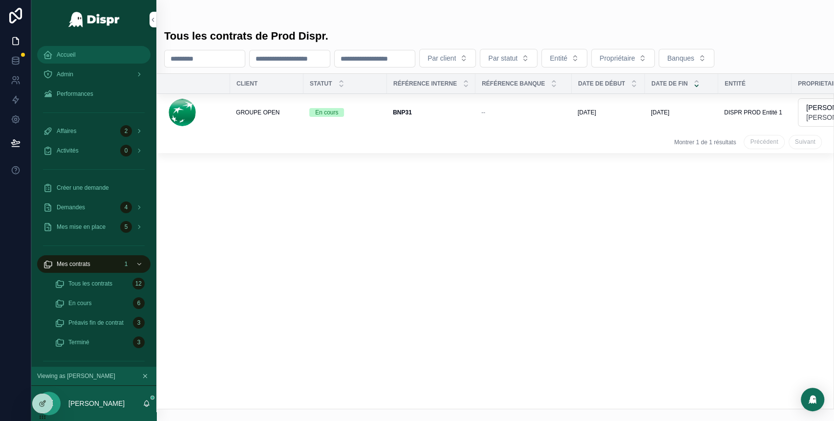
click at [87, 49] on div "Accueil" at bounding box center [94, 55] width 102 height 16
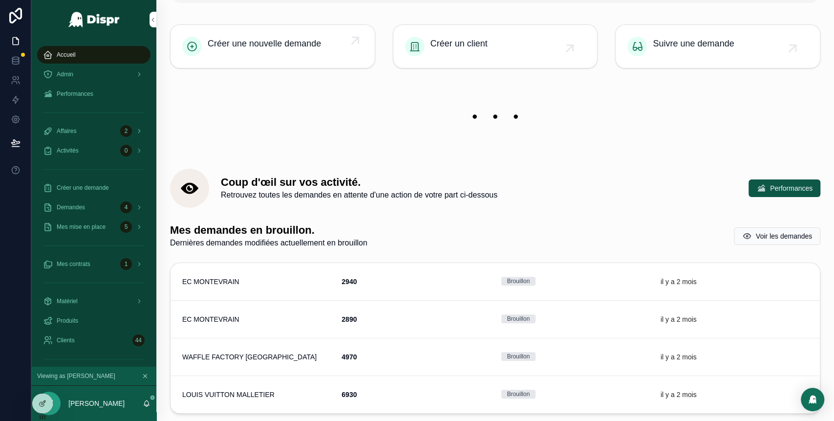
scroll to position [247, 0]
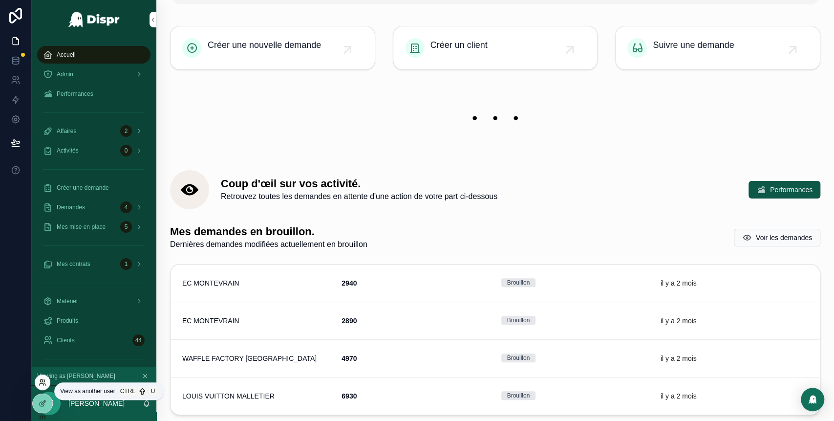
click at [43, 385] on icon at bounding box center [43, 382] width 8 height 8
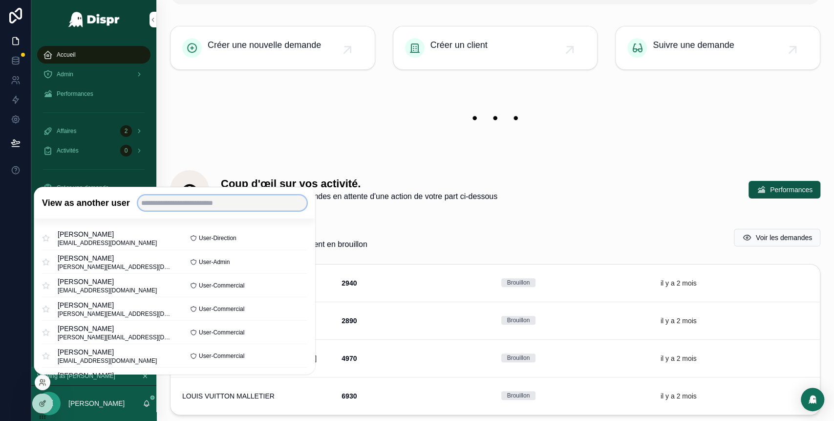
click at [208, 205] on input "text" at bounding box center [222, 203] width 169 height 16
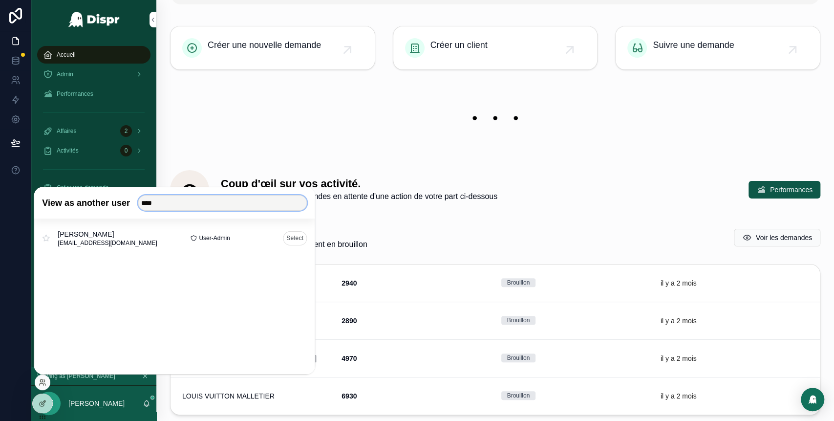
type input "****"
click at [288, 236] on button "Select" at bounding box center [295, 238] width 24 height 14
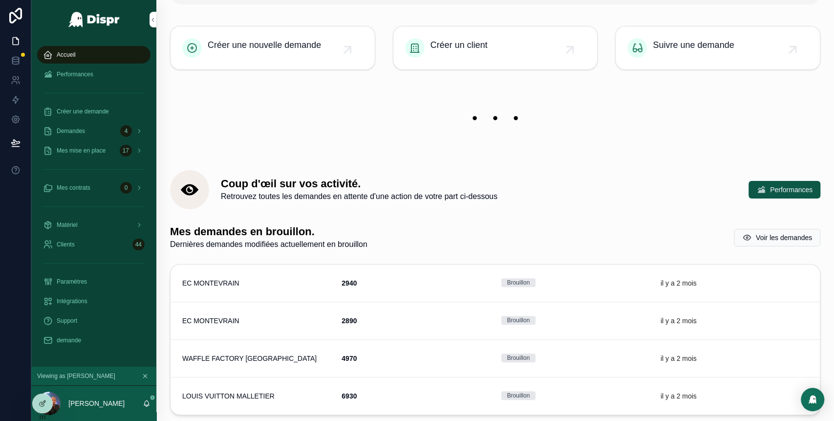
click at [291, 115] on img "scrollable content" at bounding box center [495, 118] width 650 height 42
click at [114, 188] on div "Mes contrats 0" at bounding box center [94, 188] width 102 height 16
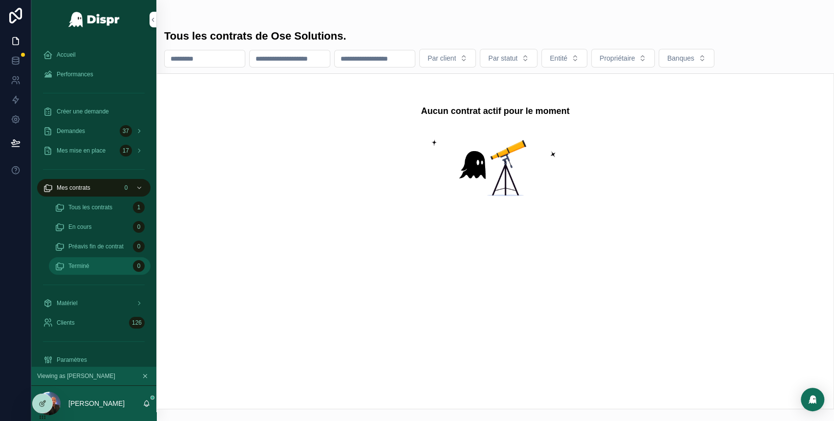
click at [120, 269] on div "Terminé 0" at bounding box center [100, 266] width 90 height 16
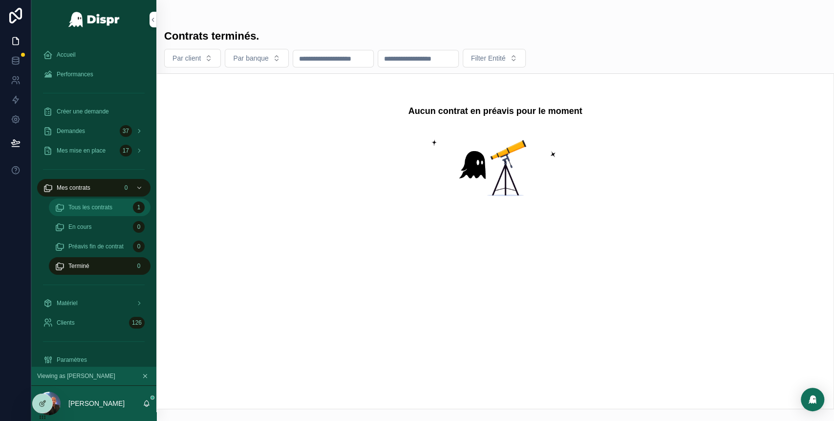
click at [98, 202] on div "Tous les contrats 1" at bounding box center [100, 207] width 90 height 16
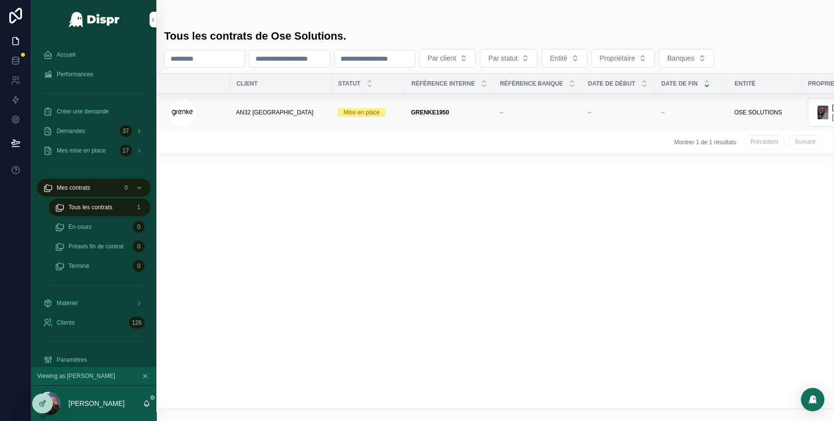
click at [478, 112] on div "GRENKE1950 GRENKE1950" at bounding box center [449, 112] width 77 height 8
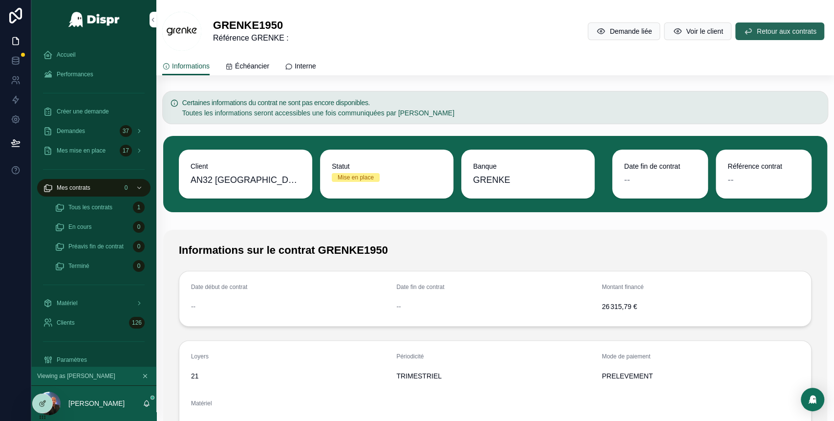
click at [757, 35] on span "Retour aux contrats" at bounding box center [787, 31] width 60 height 10
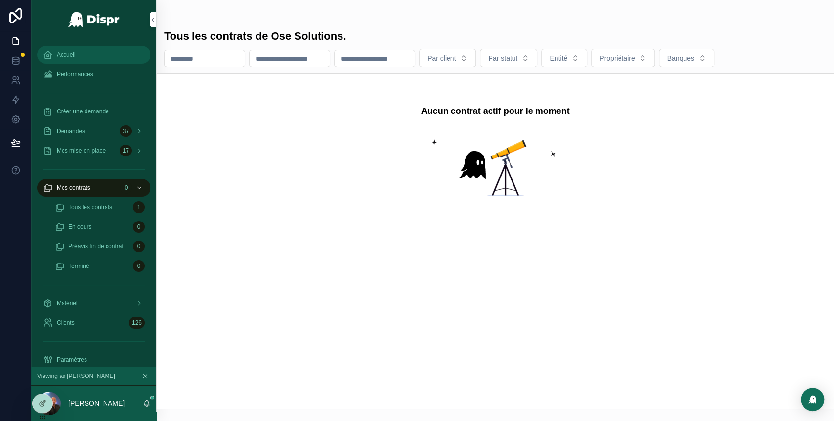
click at [76, 53] on span "Accueil" at bounding box center [66, 55] width 19 height 8
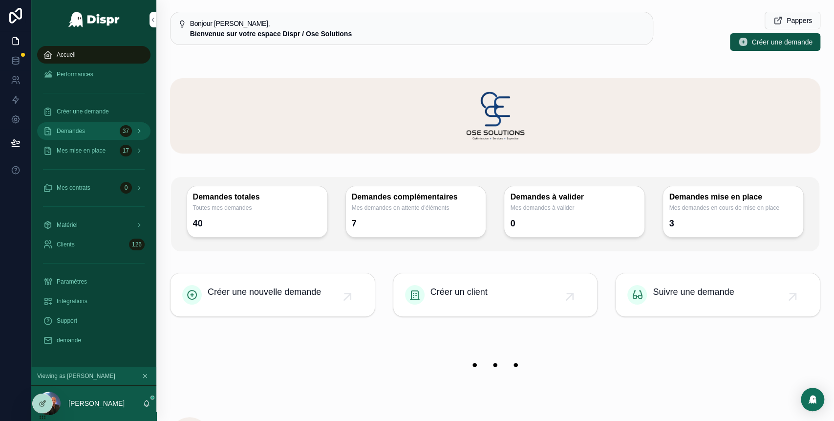
click at [88, 133] on div "Demandes 37" at bounding box center [94, 131] width 102 height 16
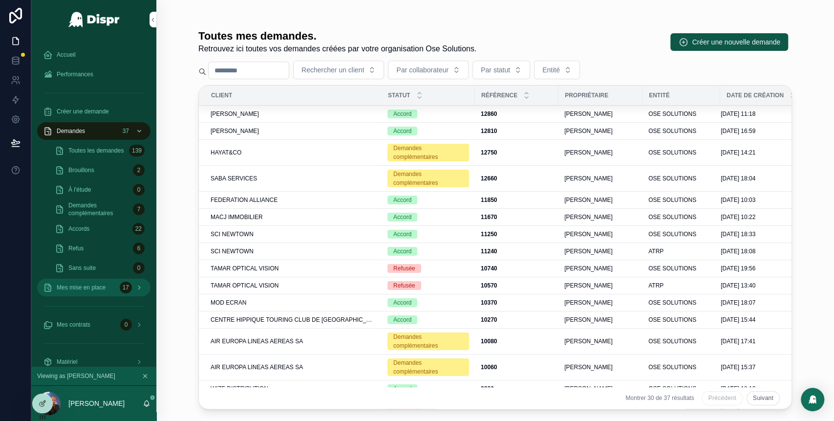
click at [117, 287] on div "Mes mise en place 17" at bounding box center [94, 287] width 102 height 16
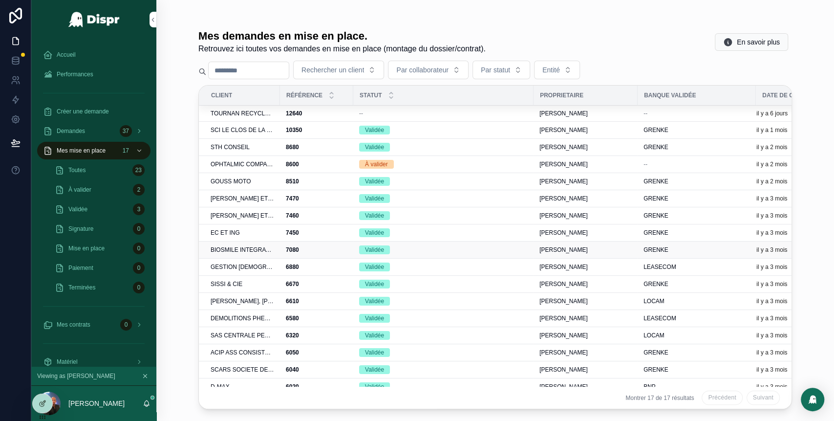
scroll to position [16, 0]
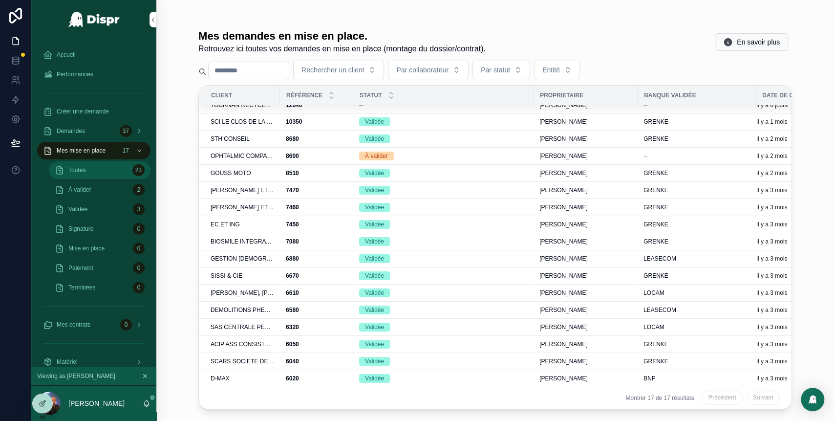
click at [115, 169] on div "Toutes 23" at bounding box center [100, 170] width 90 height 16
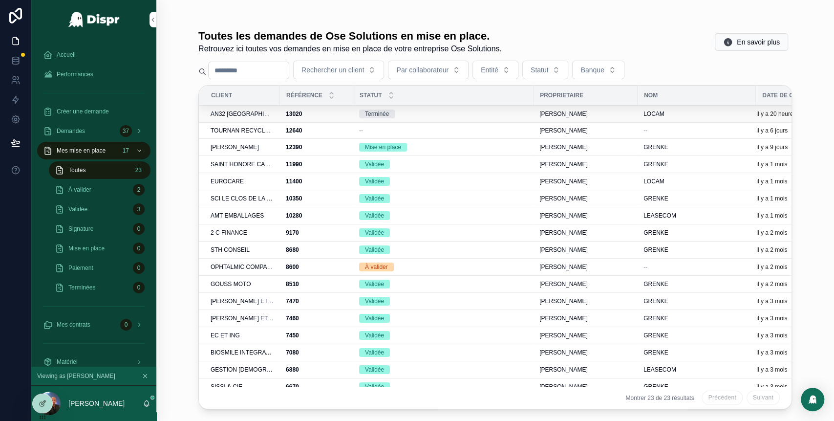
click at [433, 111] on div "Terminée" at bounding box center [443, 113] width 169 height 9
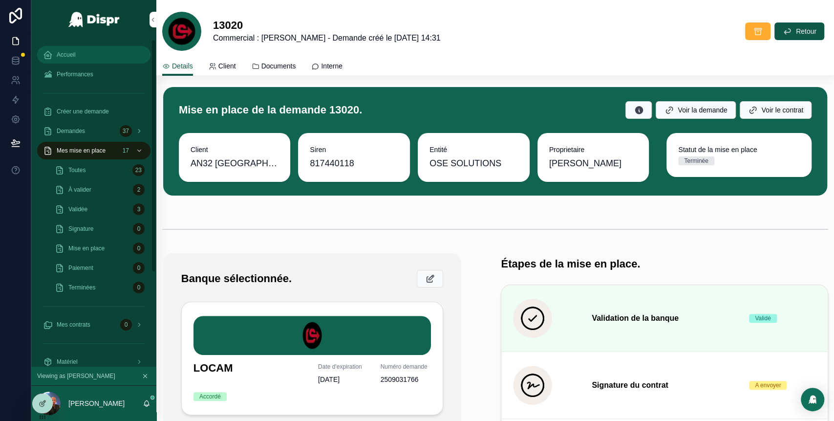
click at [78, 58] on div "Accueil" at bounding box center [94, 55] width 102 height 16
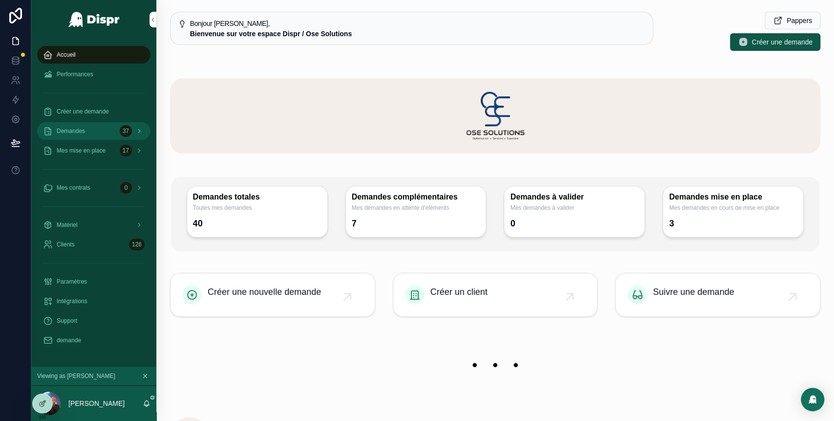
click at [91, 129] on div "Demandes 37" at bounding box center [94, 131] width 102 height 16
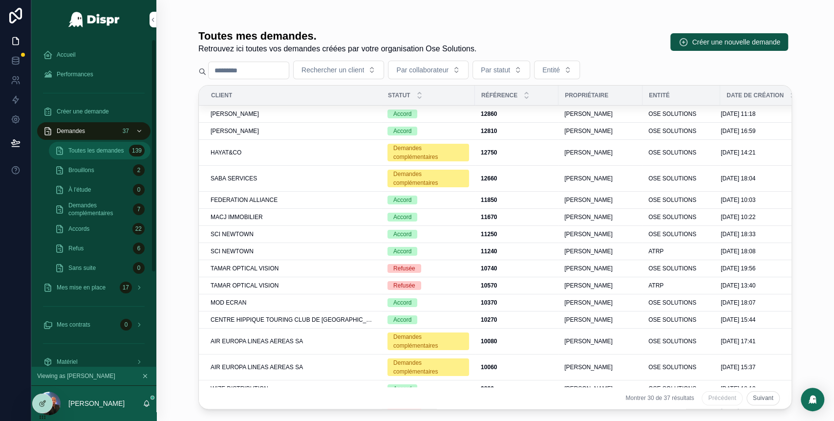
click at [120, 150] on span "Toutes les demandes" at bounding box center [95, 151] width 55 height 8
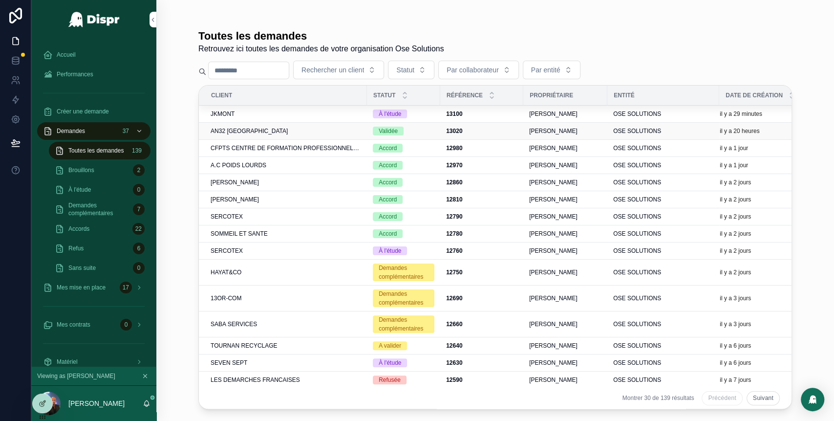
click at [310, 133] on div "AN32 [GEOGRAPHIC_DATA]" at bounding box center [286, 131] width 150 height 8
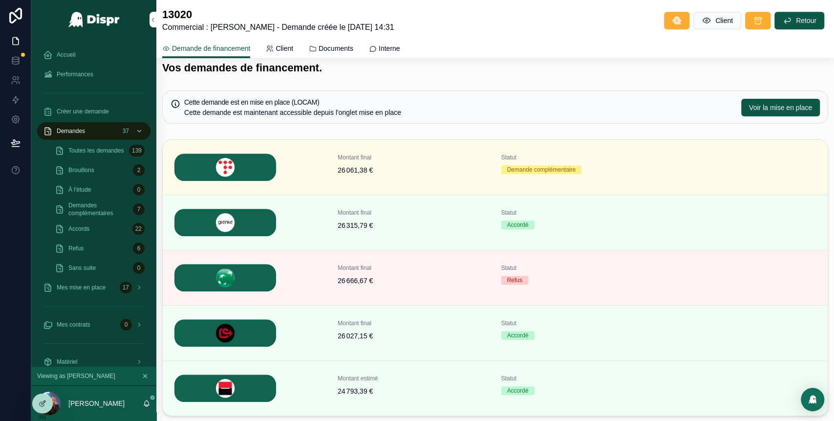
scroll to position [406, 0]
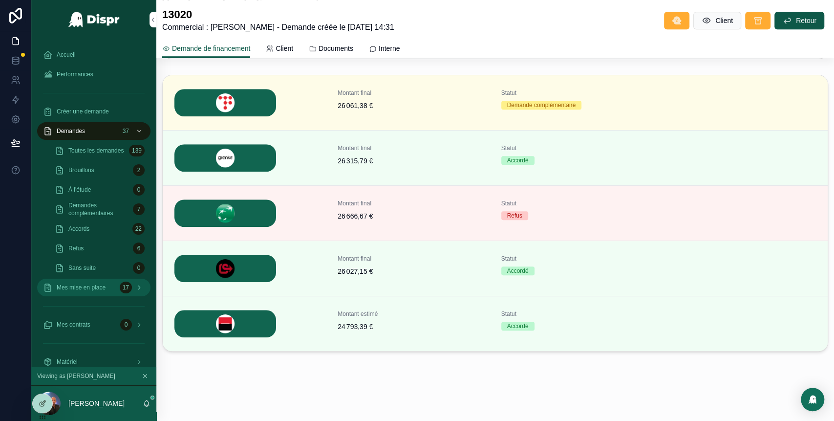
click at [107, 281] on div "Mes mise en place 17" at bounding box center [94, 287] width 102 height 16
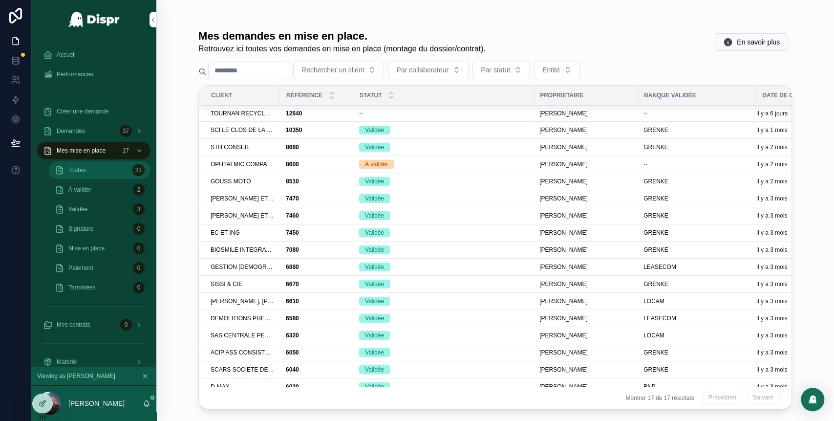
click at [98, 163] on div "Toutes 23" at bounding box center [100, 170] width 90 height 16
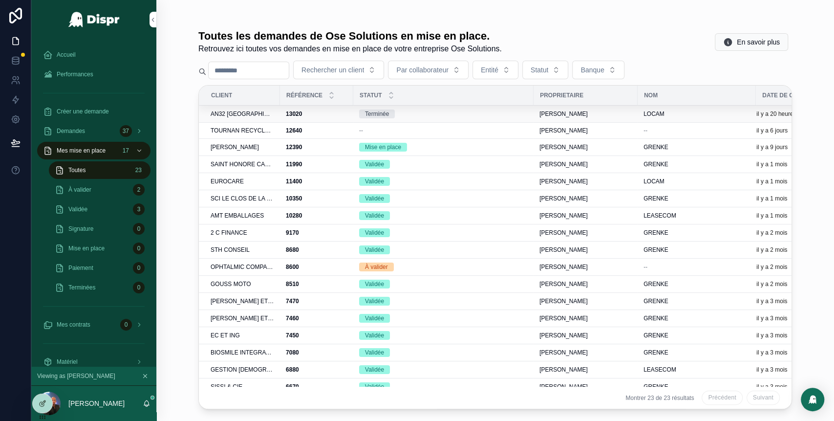
click at [442, 113] on div "Terminée" at bounding box center [443, 113] width 169 height 9
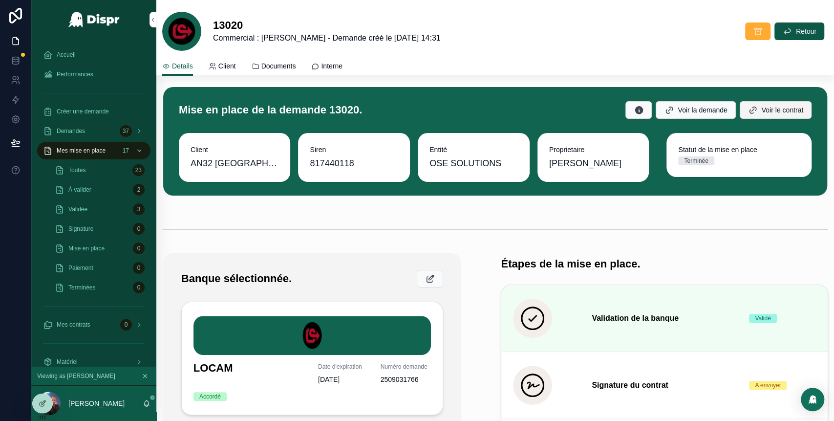
click at [742, 105] on button "Voir le contrat" at bounding box center [775, 110] width 72 height 18
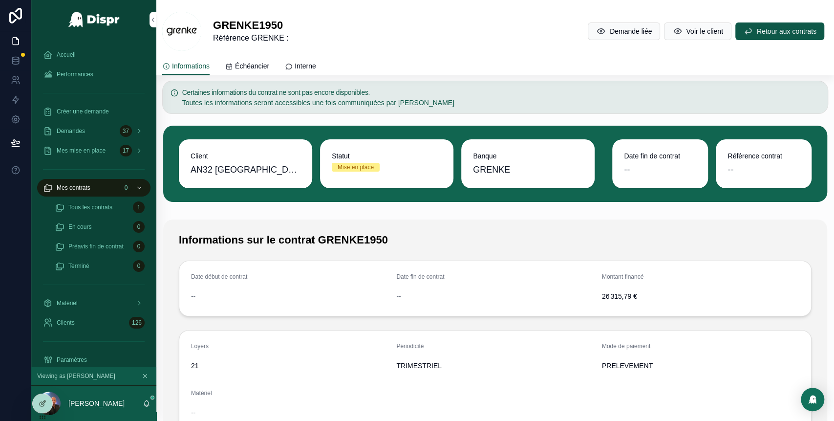
scroll to position [11, 0]
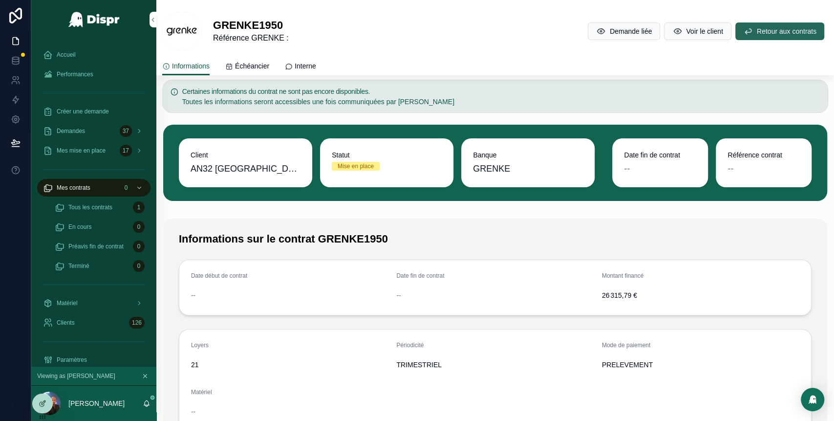
click at [736, 36] on button "Retour aux contrats" at bounding box center [779, 31] width 89 height 18
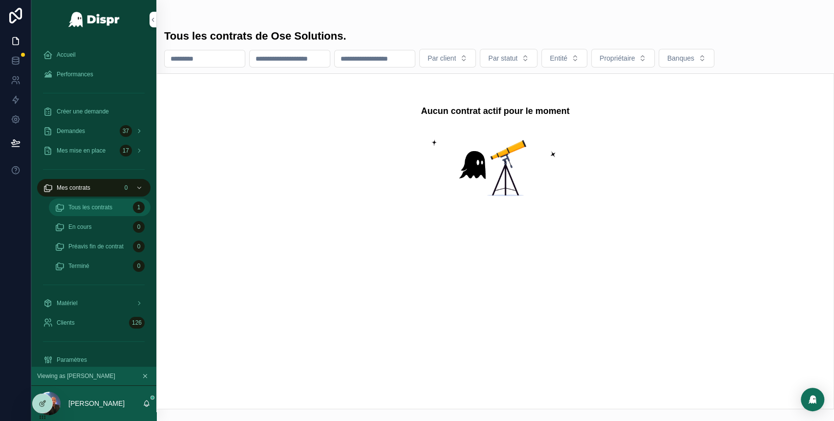
click at [103, 204] on span "Tous les contrats" at bounding box center [90, 207] width 44 height 8
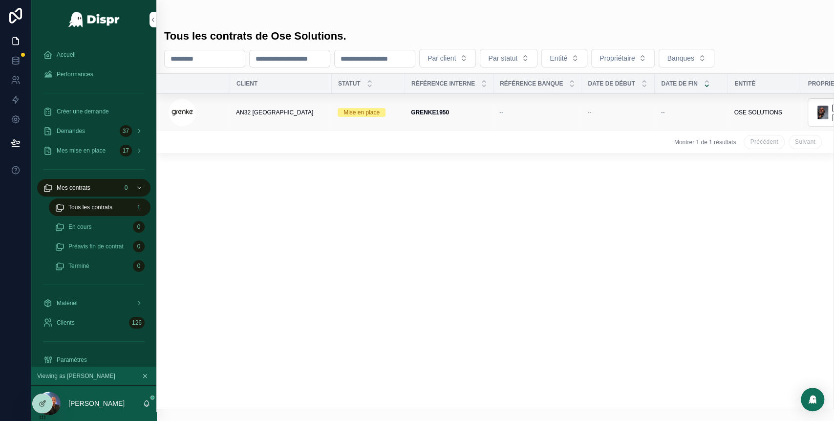
click at [290, 113] on div "AN32 [GEOGRAPHIC_DATA]" at bounding box center [281, 112] width 90 height 8
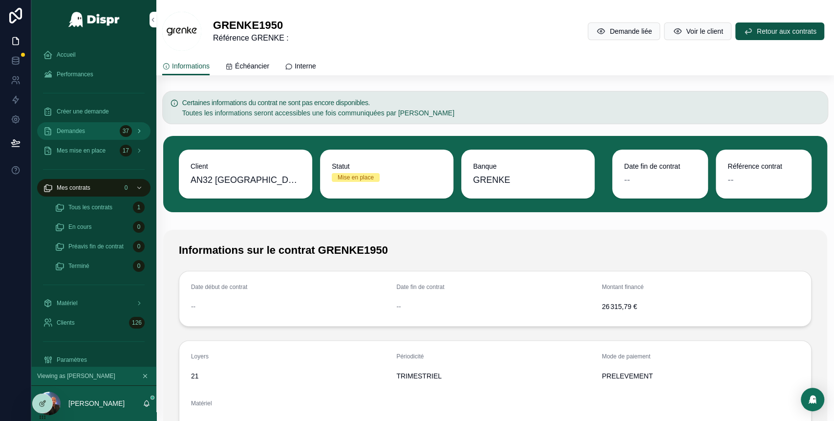
click at [91, 135] on div "Demandes 37" at bounding box center [94, 131] width 102 height 16
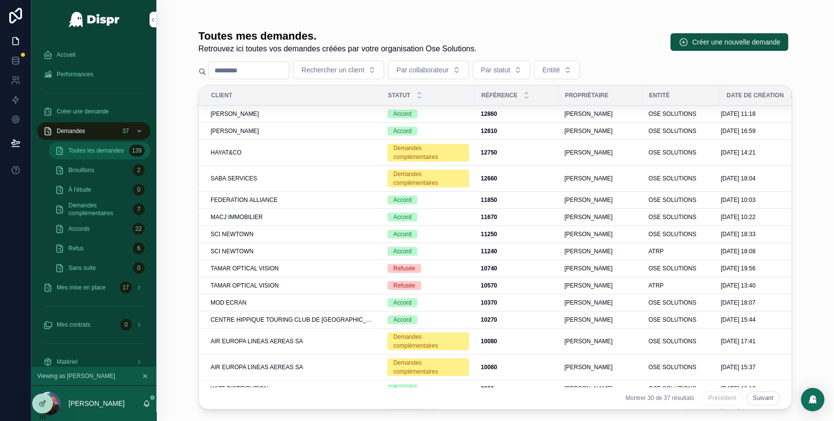
click at [108, 154] on span "Toutes les demandes" at bounding box center [95, 151] width 55 height 8
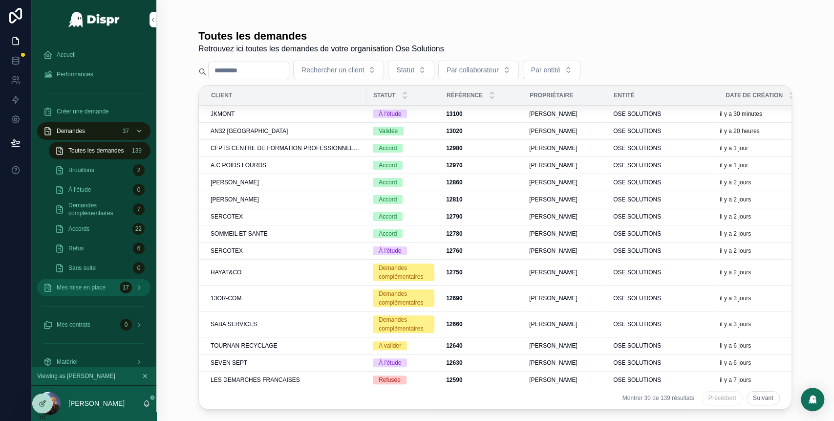
click at [105, 287] on span "Mes mise en place" at bounding box center [81, 287] width 49 height 8
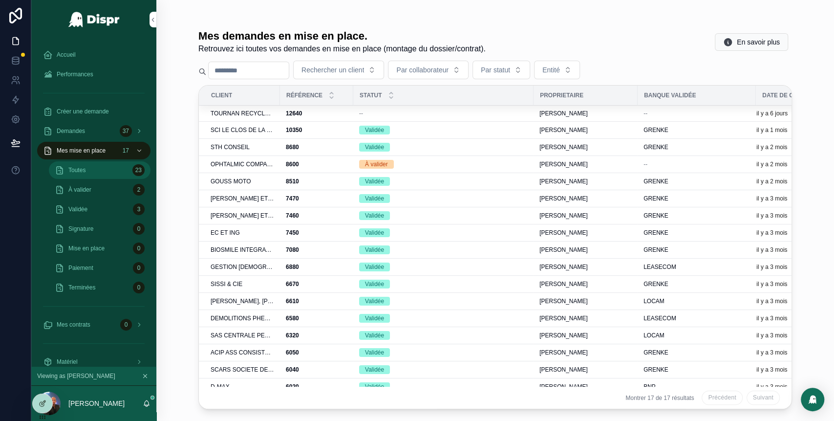
click at [95, 167] on div "Toutes 23" at bounding box center [100, 170] width 90 height 16
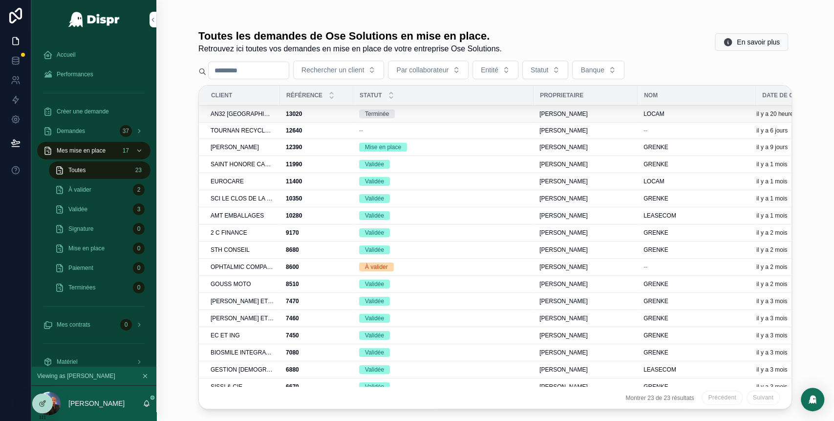
click at [320, 114] on div "13020 13020" at bounding box center [317, 114] width 62 height 8
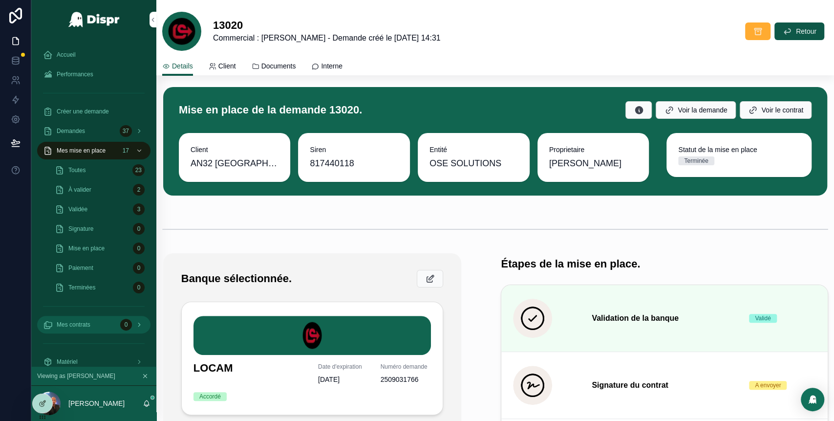
click at [116, 323] on div "Mes contrats 0" at bounding box center [94, 324] width 102 height 16
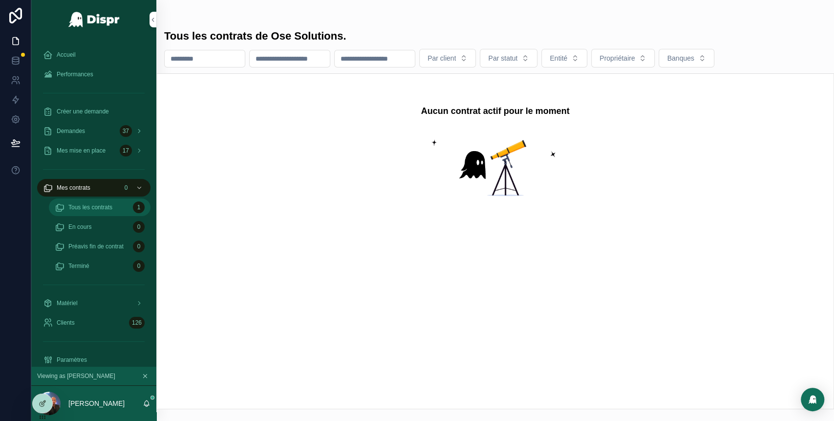
click at [104, 211] on div "Tous les contrats 1" at bounding box center [100, 207] width 90 height 16
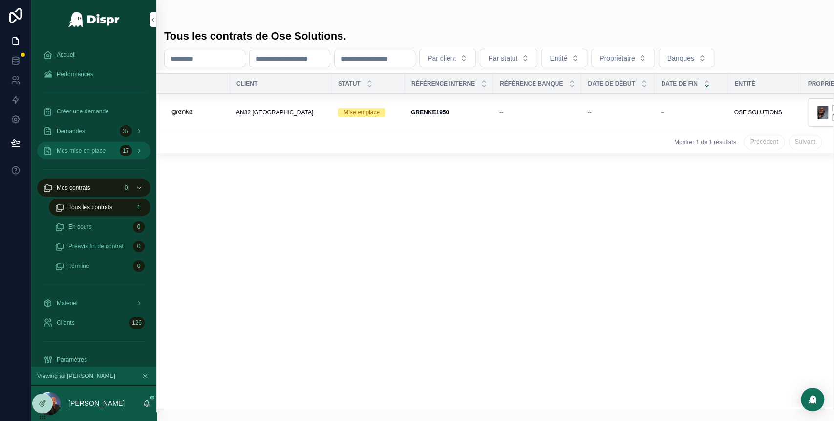
click at [98, 156] on div "Mes mise en place 17" at bounding box center [94, 151] width 102 height 16
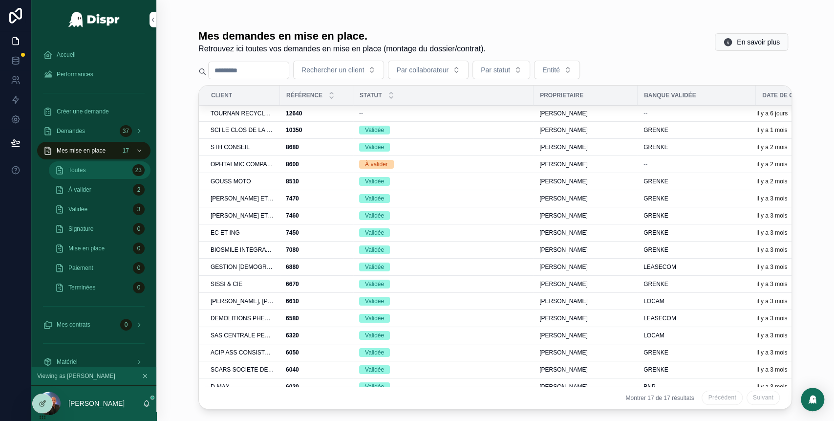
click at [111, 165] on div "Toutes 23" at bounding box center [100, 170] width 90 height 16
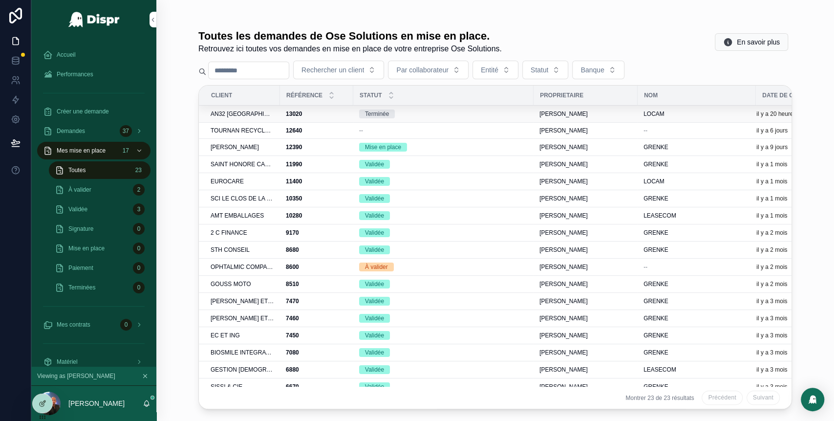
click at [270, 113] on div "AN32 [GEOGRAPHIC_DATA]" at bounding box center [242, 114] width 63 height 8
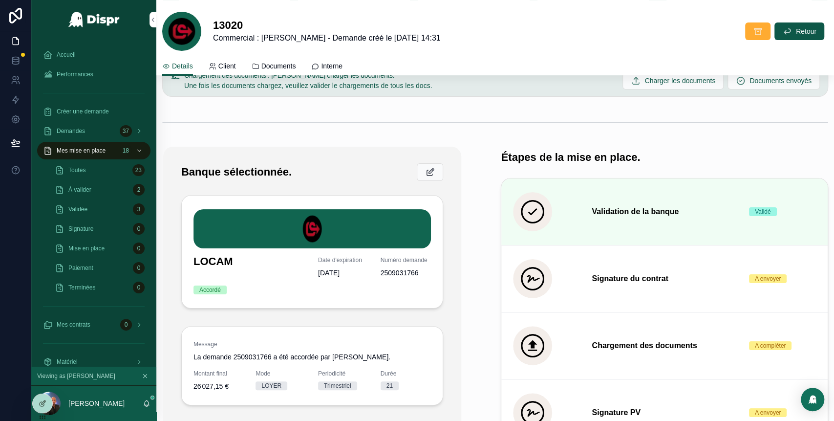
scroll to position [131, 0]
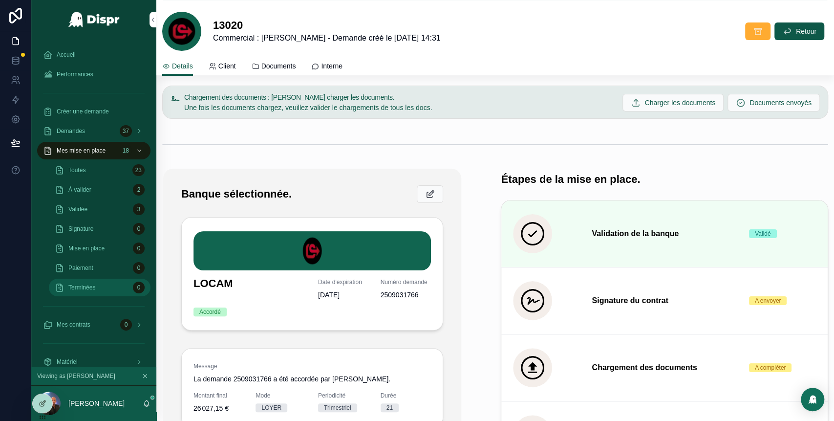
click at [109, 282] on div "Terminées 0" at bounding box center [100, 287] width 90 height 16
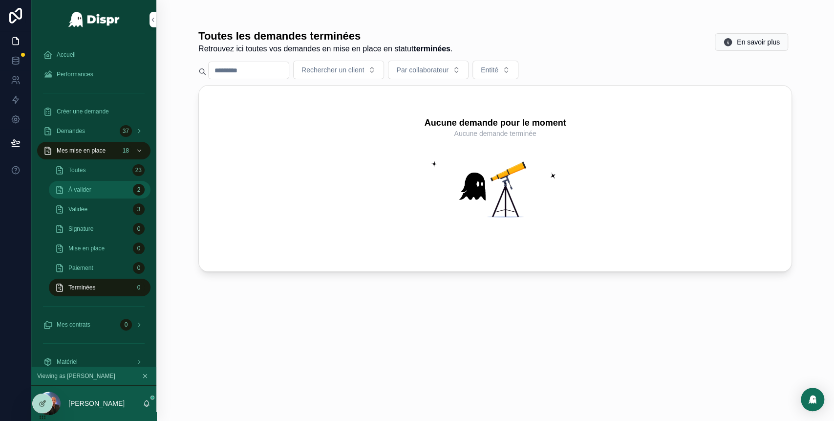
click at [105, 191] on div "À valider 2" at bounding box center [100, 190] width 90 height 16
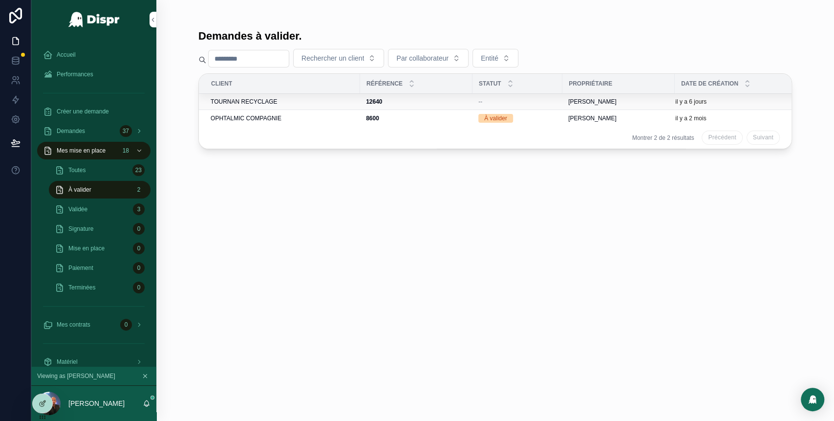
click at [445, 101] on div "12640 12640" at bounding box center [416, 102] width 101 height 8
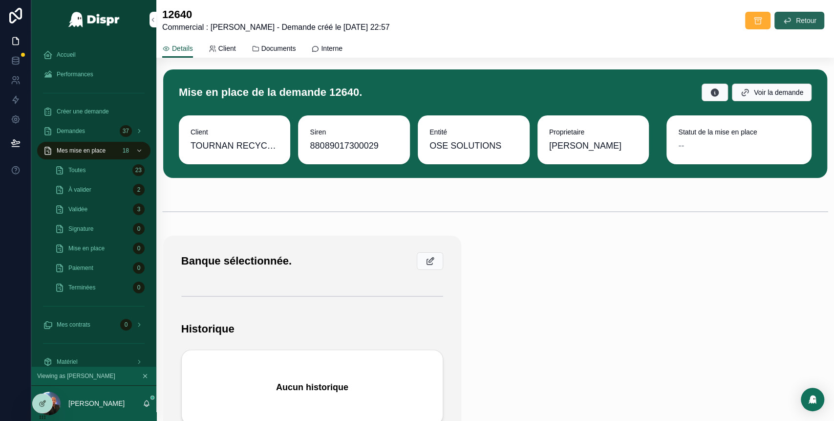
click at [782, 18] on icon "scrollable content" at bounding box center [787, 21] width 10 height 10
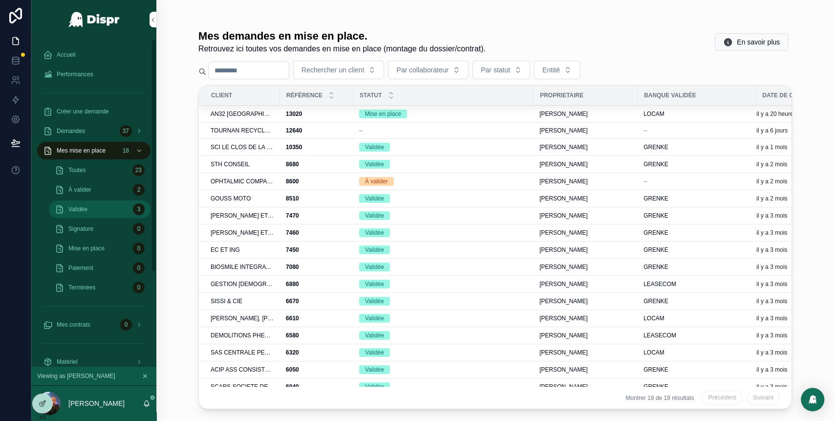
click at [95, 209] on div "Validée 3" at bounding box center [100, 209] width 90 height 16
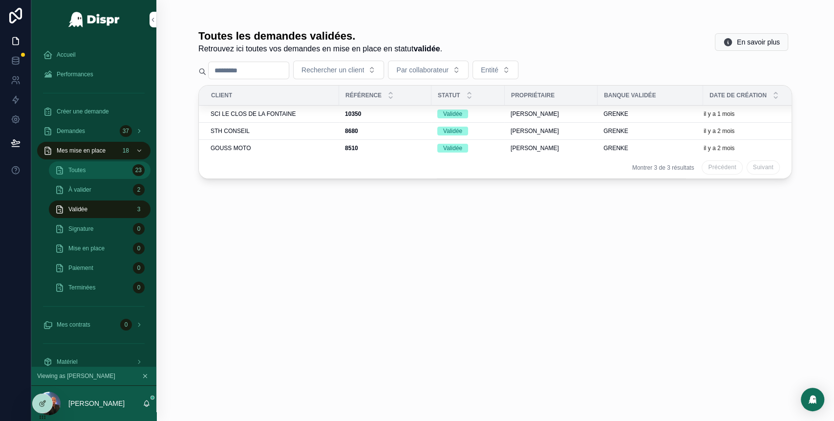
click at [105, 169] on div "Toutes 23" at bounding box center [100, 170] width 90 height 16
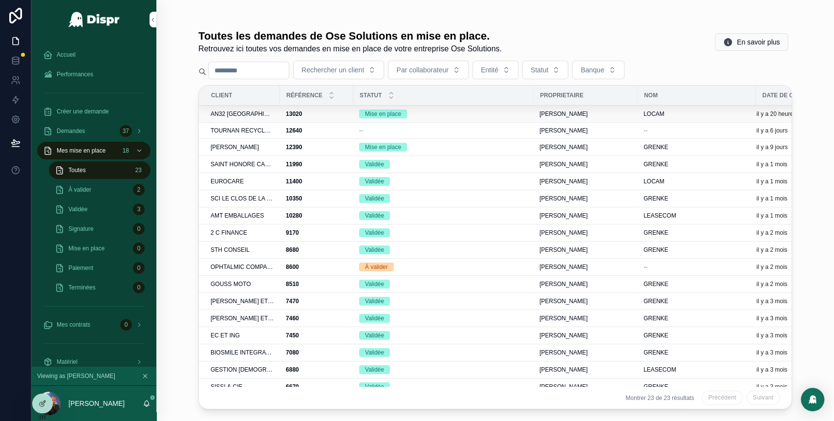
click at [426, 111] on div "Mise en place" at bounding box center [443, 113] width 169 height 9
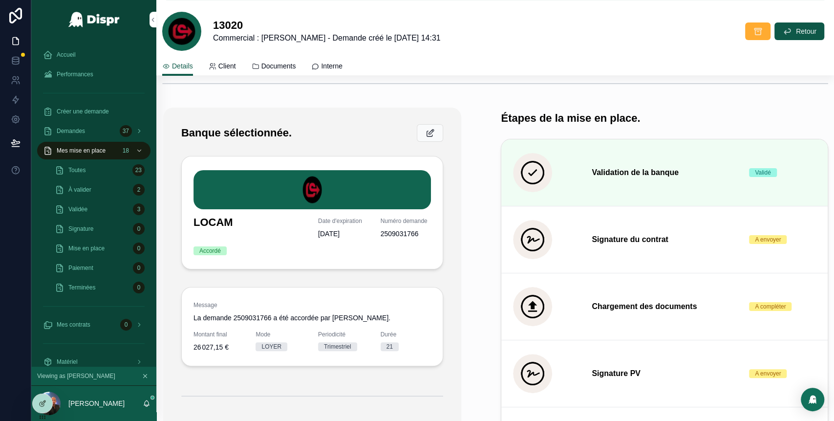
scroll to position [255, 0]
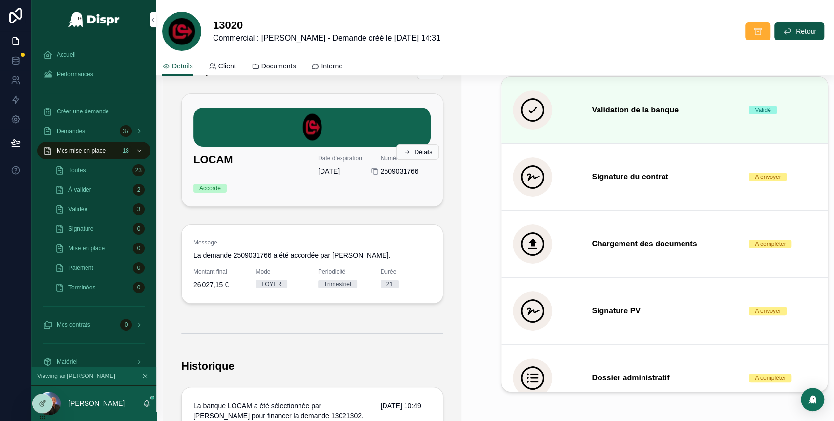
drag, startPoint x: 422, startPoint y: 179, endPoint x: 376, endPoint y: 178, distance: 46.4
click at [380, 176] on div "2509031766" at bounding box center [405, 171] width 51 height 10
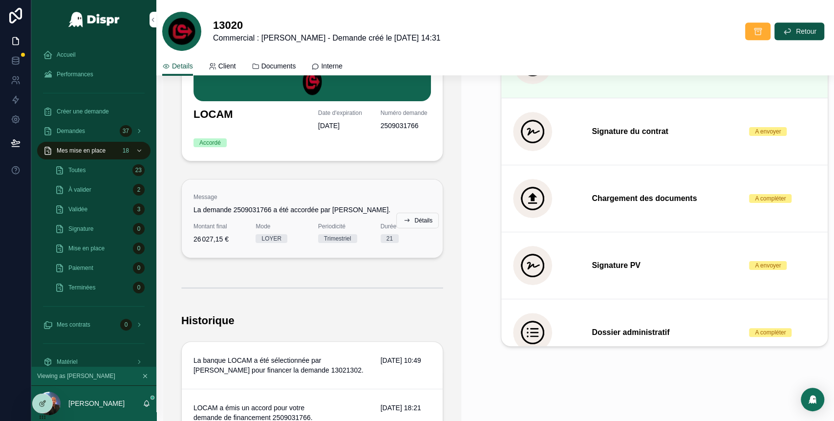
scroll to position [299, 0]
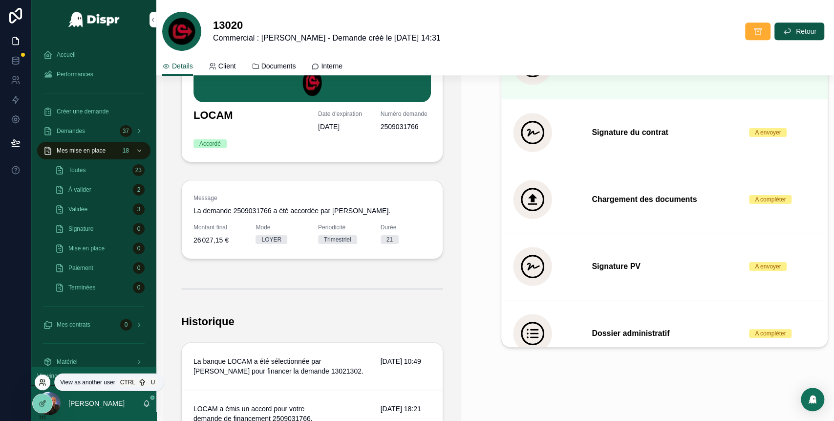
click at [39, 380] on icon at bounding box center [43, 382] width 8 height 8
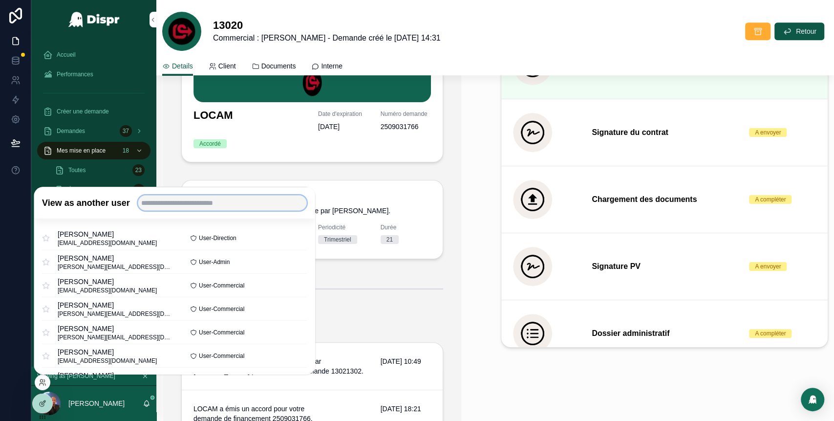
click at [196, 199] on input "text" at bounding box center [222, 203] width 169 height 16
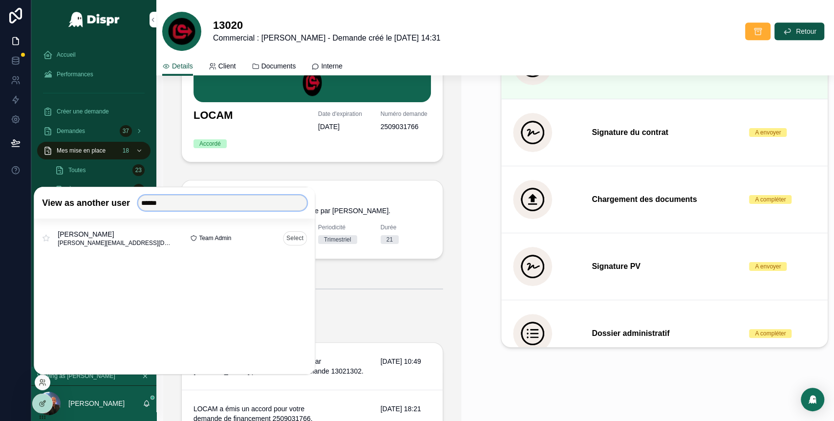
type input "******"
click at [293, 238] on button "Select" at bounding box center [295, 238] width 24 height 14
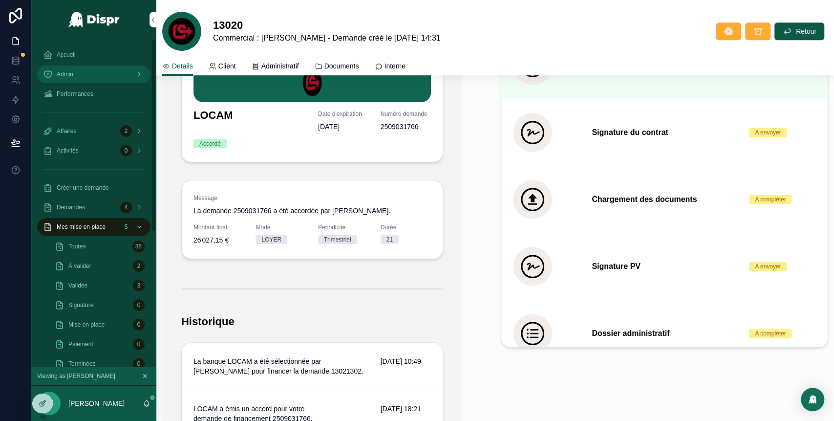
click at [90, 68] on div "Admin" at bounding box center [94, 74] width 102 height 16
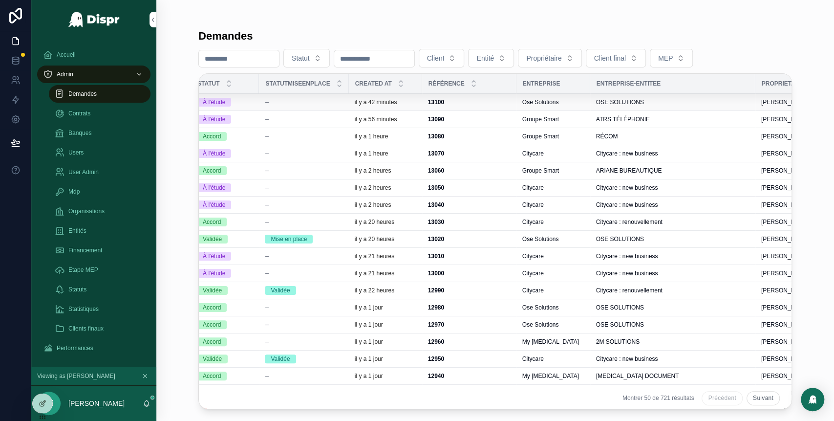
scroll to position [0, 13]
click at [265, 107] on td "--" at bounding box center [304, 102] width 89 height 17
click at [254, 104] on div "À l'étude" at bounding box center [226, 102] width 56 height 9
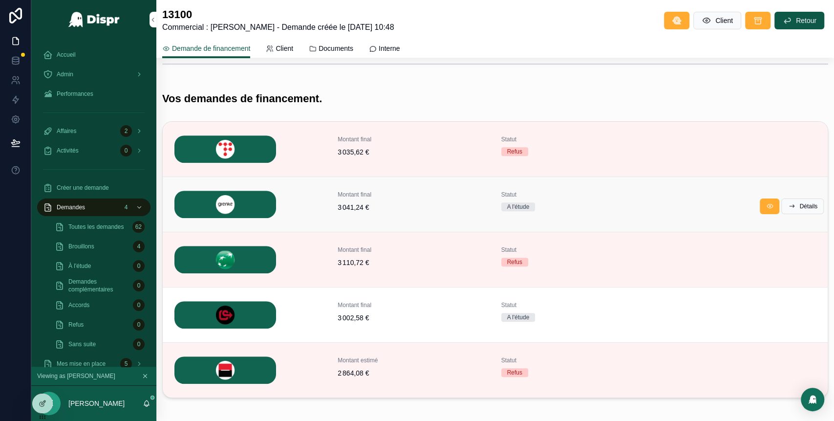
scroll to position [265, 0]
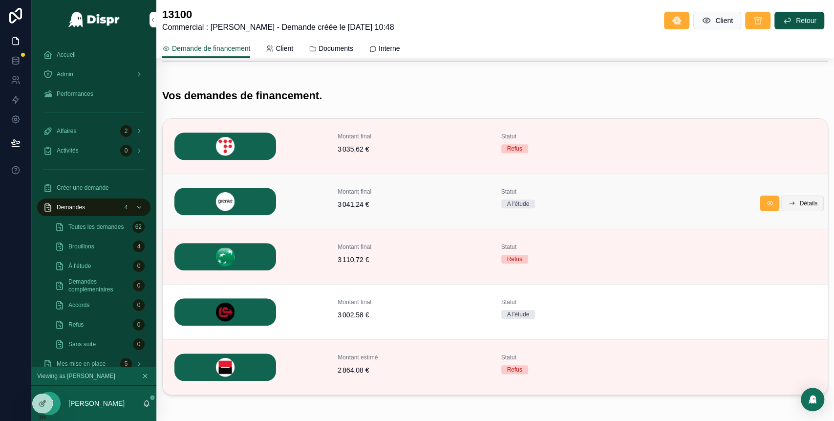
click at [801, 198] on button "Détails" at bounding box center [802, 203] width 42 height 16
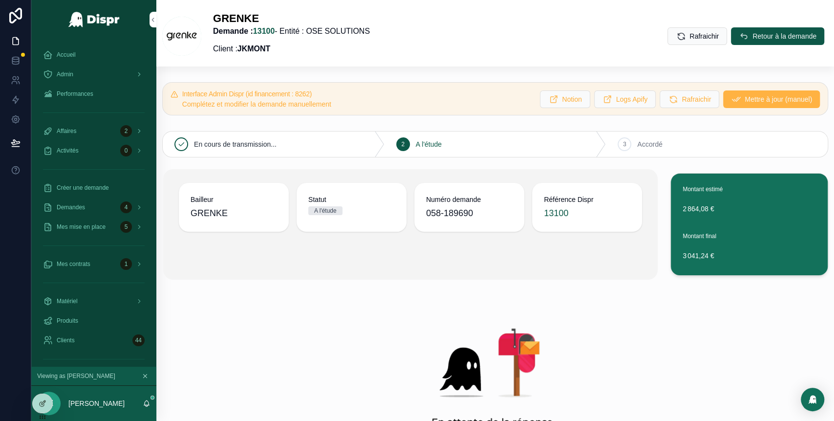
click at [754, 102] on span "Mettre à jour (manuel)" at bounding box center [777, 99] width 67 height 10
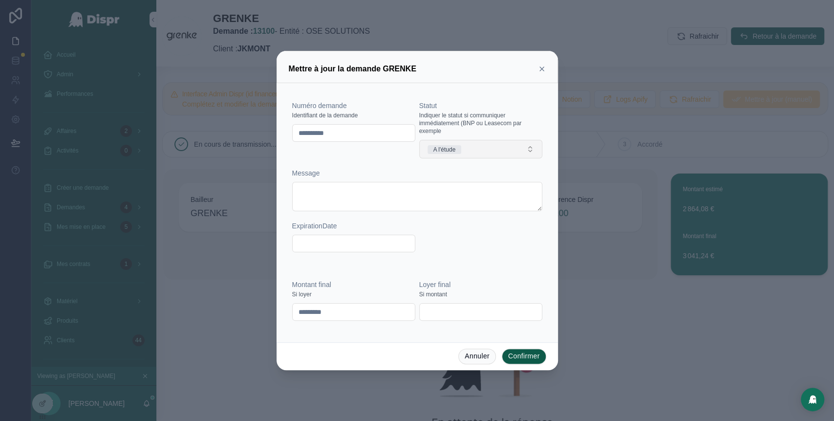
click at [494, 150] on button "A l'étude" at bounding box center [480, 149] width 123 height 19
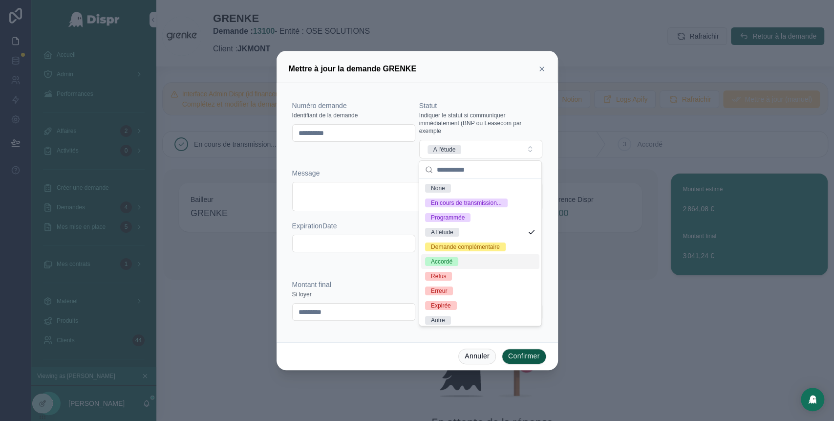
click at [458, 266] on span "Accordé" at bounding box center [441, 261] width 33 height 9
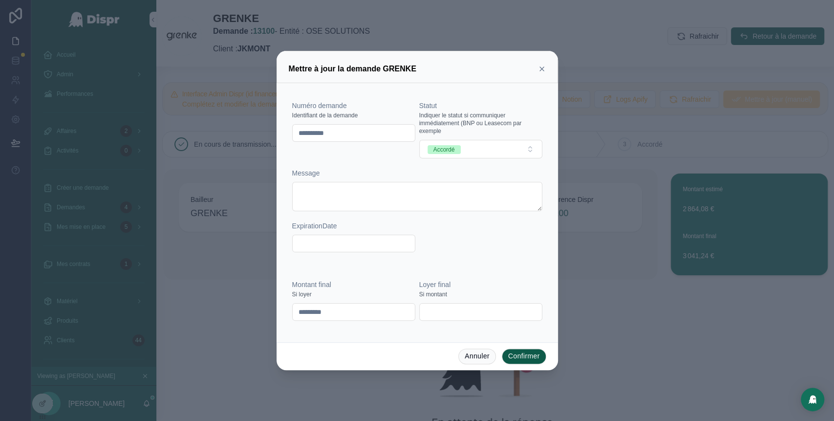
click at [517, 359] on button "Confirmer" at bounding box center [524, 356] width 44 height 16
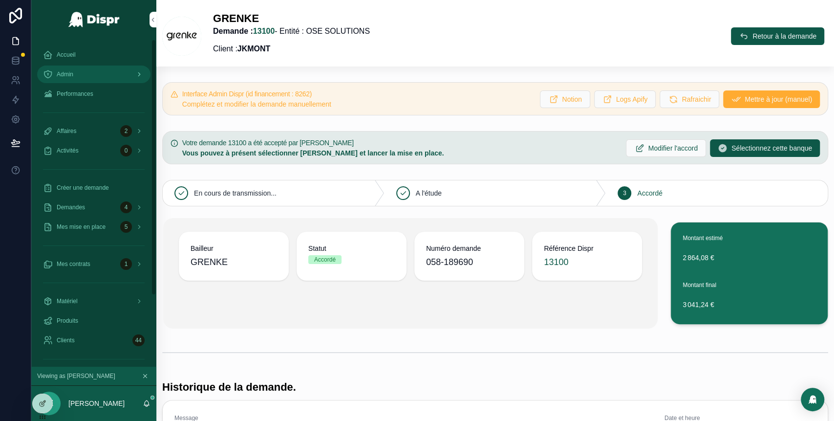
click at [96, 71] on div "Admin" at bounding box center [94, 74] width 102 height 16
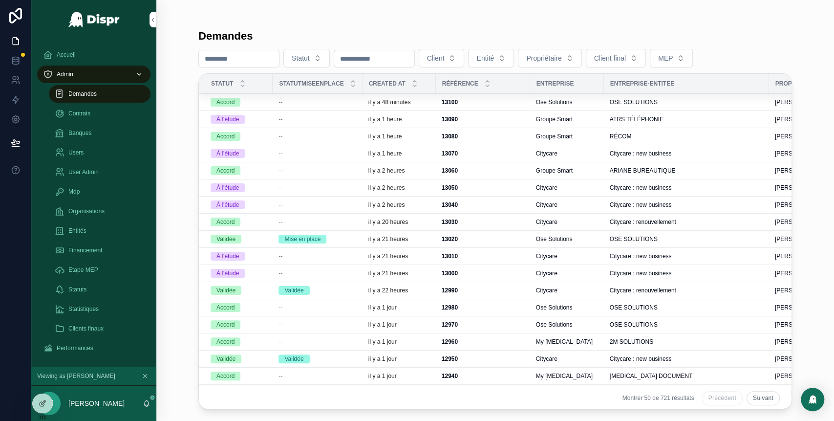
click at [282, 103] on span "--" at bounding box center [280, 102] width 4 height 8
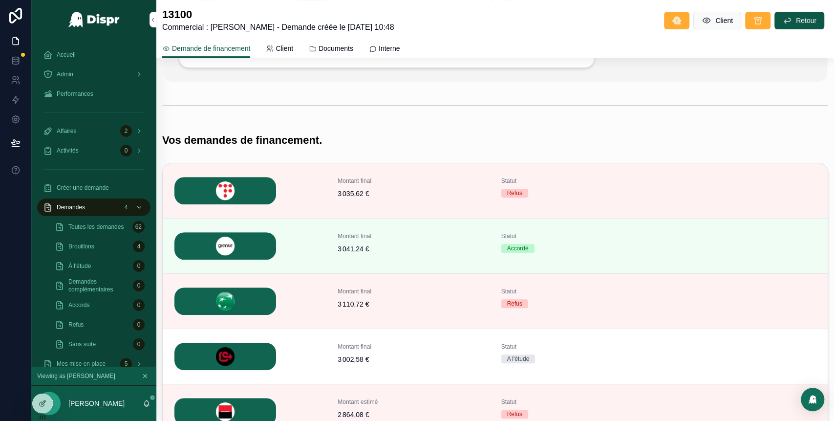
scroll to position [232, 0]
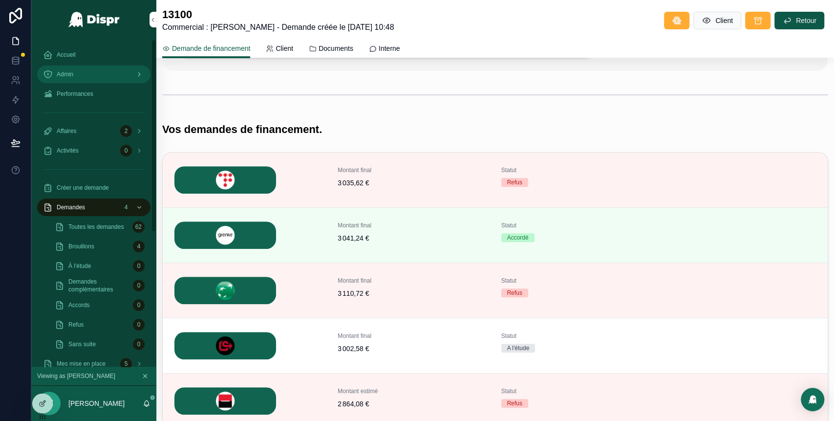
click at [87, 76] on div "Admin" at bounding box center [94, 74] width 102 height 16
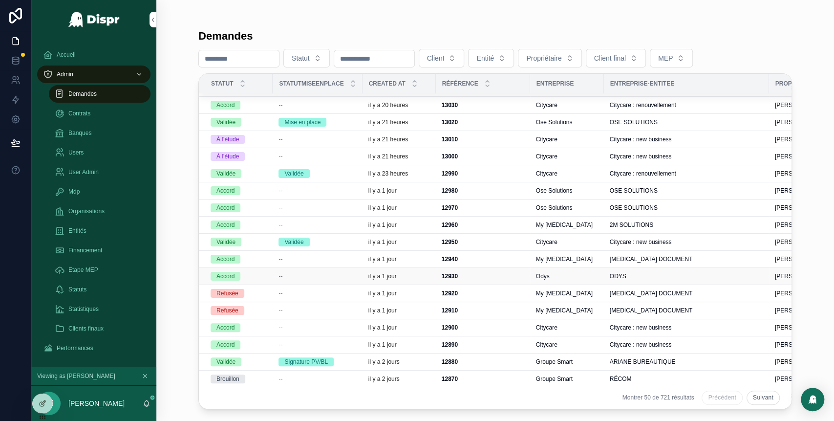
scroll to position [117, 0]
click at [354, 277] on div "--" at bounding box center [317, 276] width 78 height 8
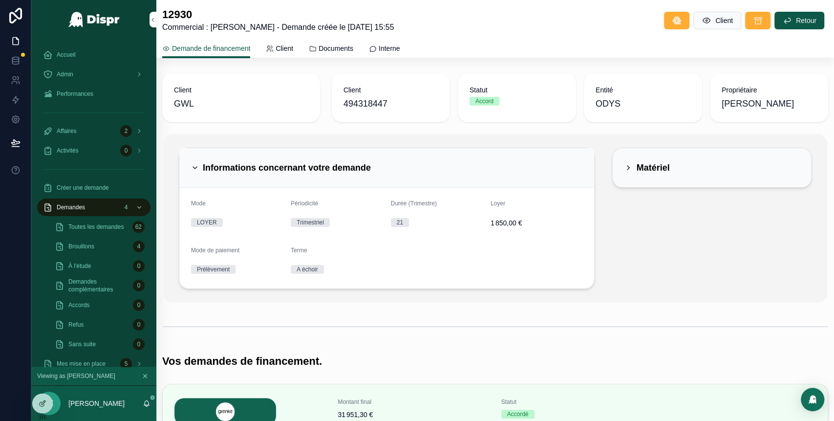
scroll to position [198, 0]
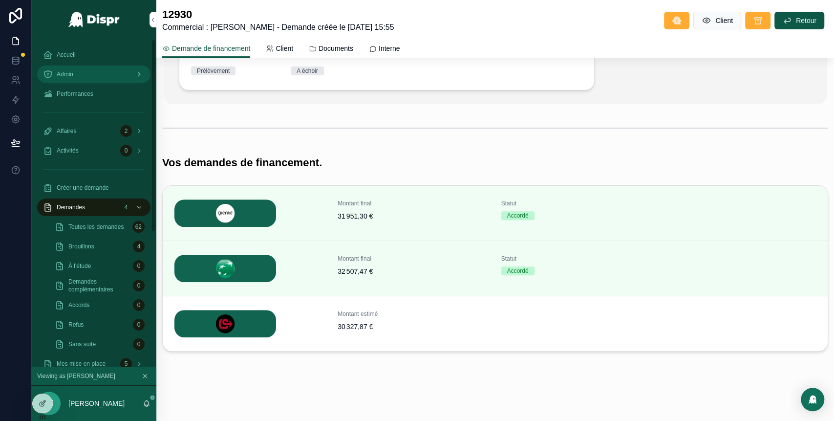
click at [109, 78] on div "Admin" at bounding box center [94, 74] width 102 height 16
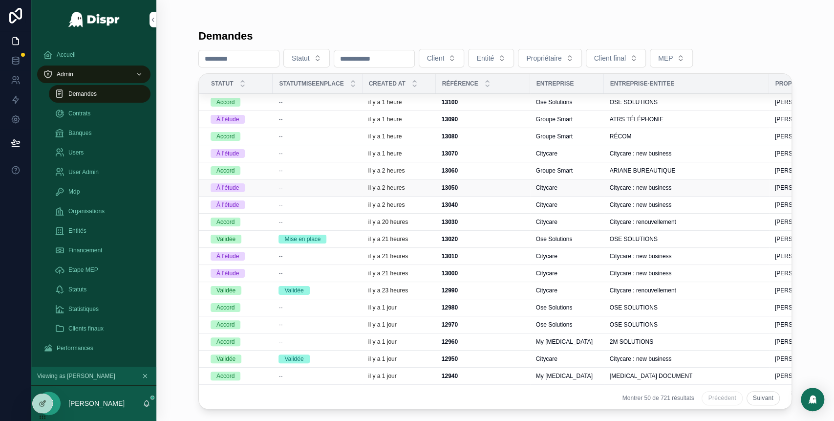
click at [303, 188] on div "--" at bounding box center [317, 188] width 78 height 8
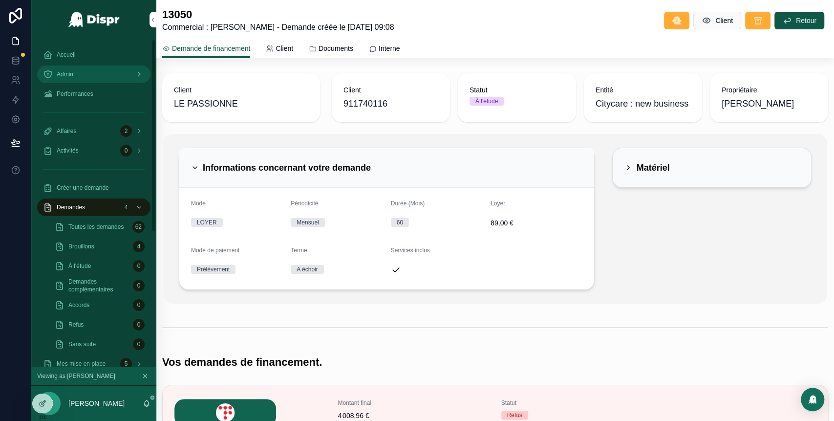
click at [116, 68] on div "Admin" at bounding box center [94, 74] width 102 height 16
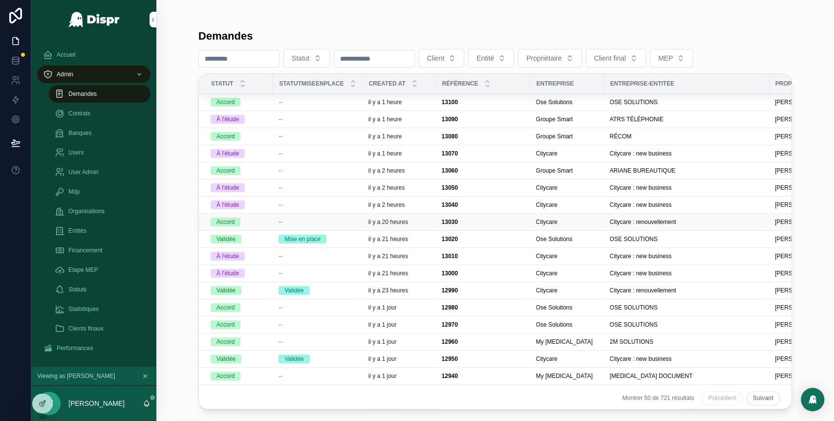
click at [598, 224] on div "Citycare" at bounding box center [567, 222] width 62 height 8
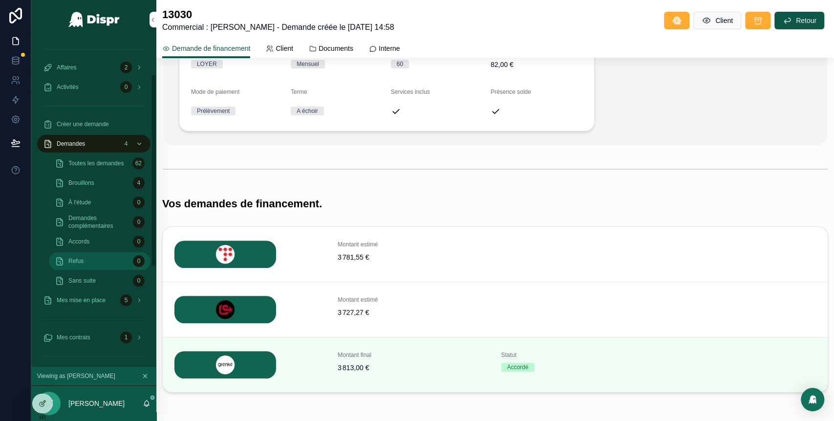
scroll to position [67, 0]
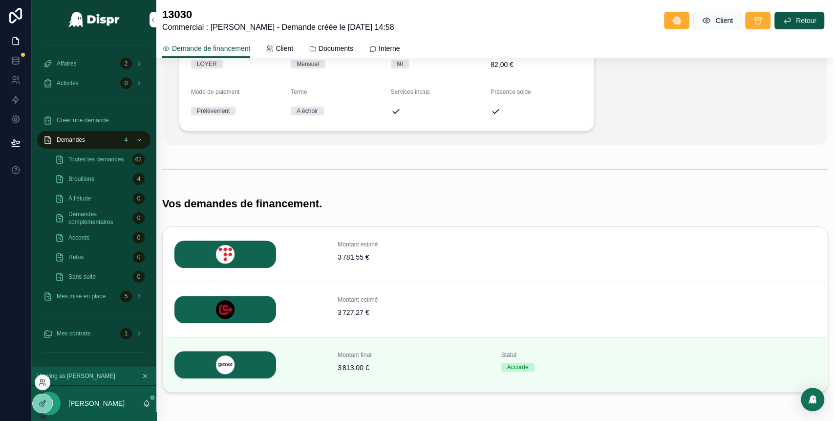
click at [43, 386] on div at bounding box center [43, 382] width 16 height 16
click at [44, 381] on icon at bounding box center [44, 380] width 1 height 2
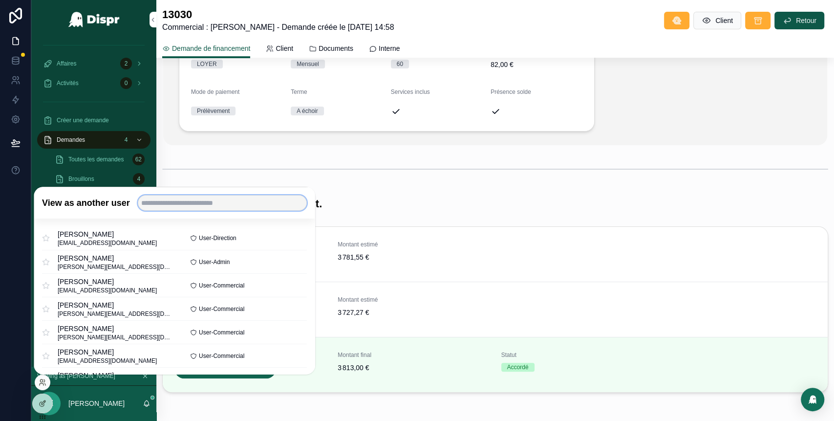
click at [189, 204] on input "text" at bounding box center [222, 203] width 169 height 16
type input "******"
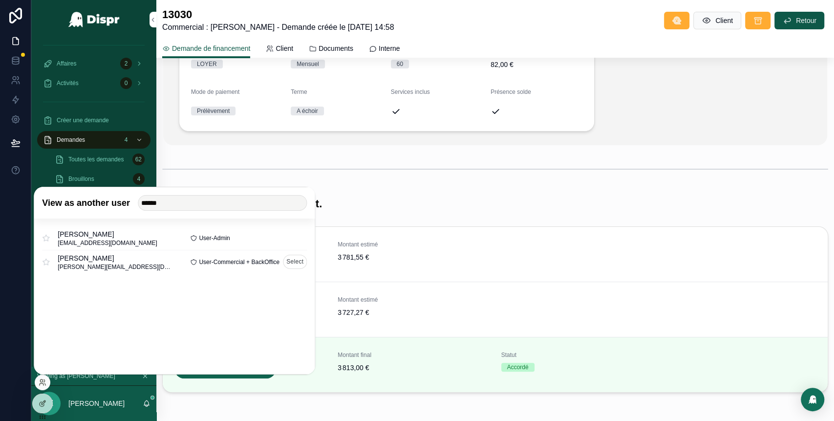
click at [292, 265] on button "Select" at bounding box center [295, 261] width 24 height 14
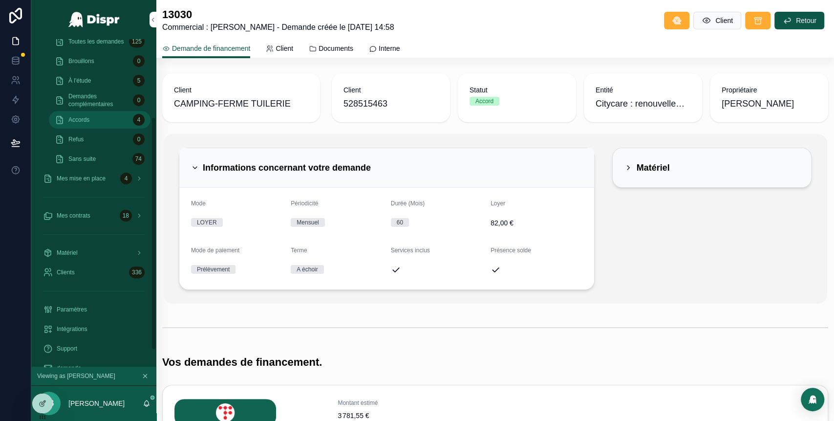
scroll to position [132, 0]
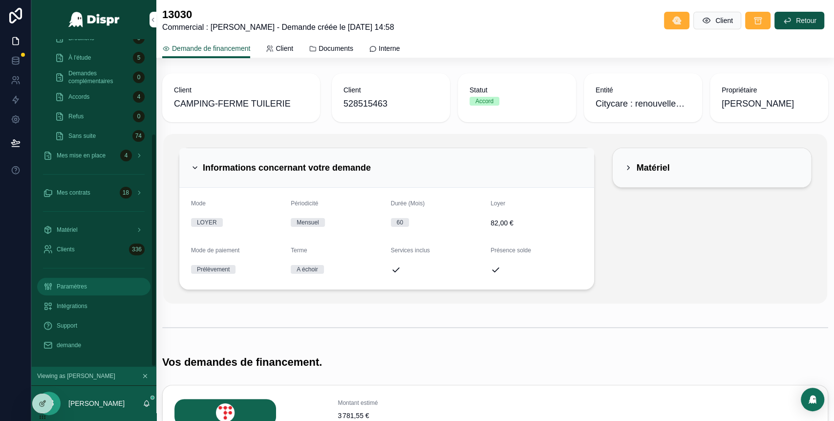
click at [87, 283] on span "Paramètres" at bounding box center [72, 286] width 30 height 8
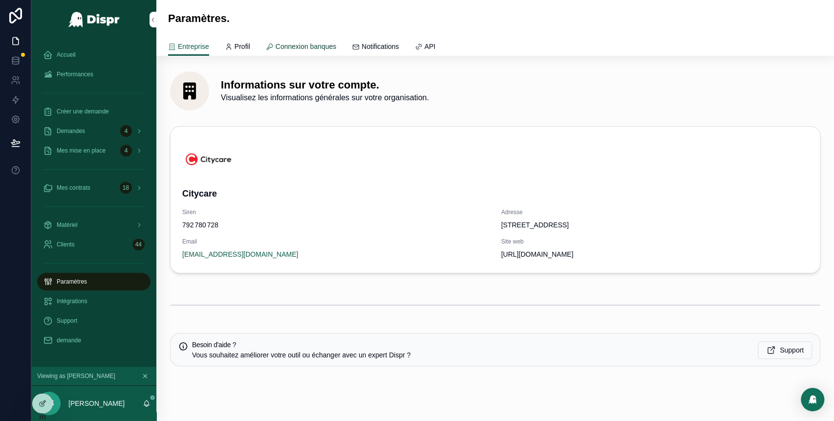
click at [324, 39] on link "Connexion banques" at bounding box center [301, 48] width 71 height 20
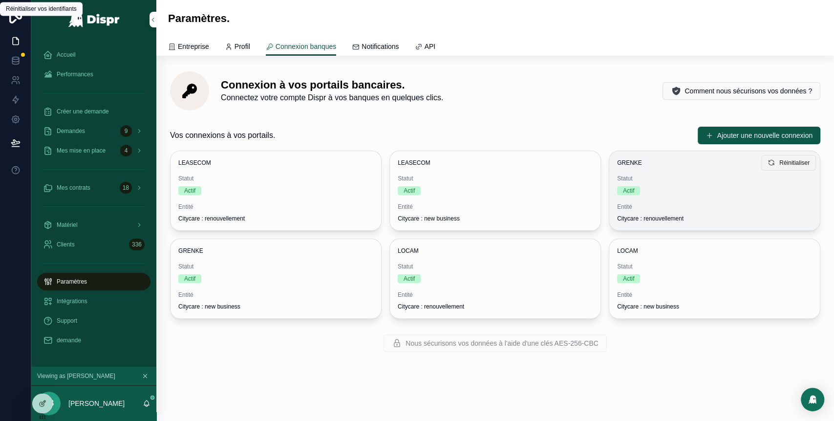
click at [779, 162] on span "Réinitialiser" at bounding box center [794, 163] width 30 height 8
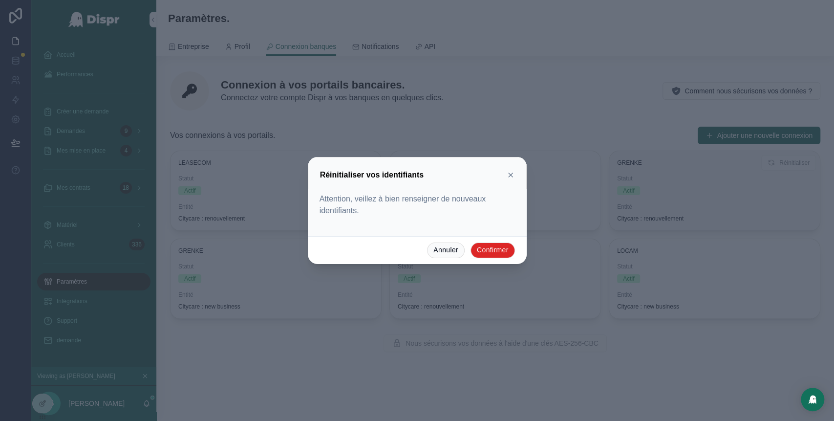
click at [481, 250] on button "Confirmer" at bounding box center [492, 250] width 44 height 16
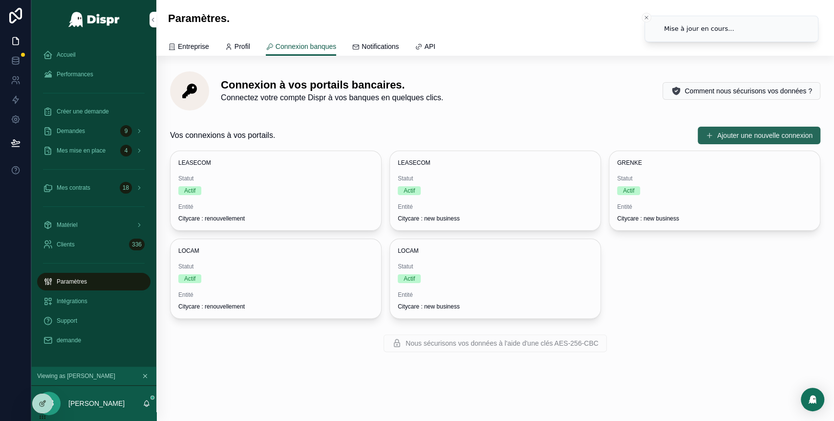
click at [713, 131] on button "Ajouter une nouvelle connexion" at bounding box center [758, 135] width 123 height 18
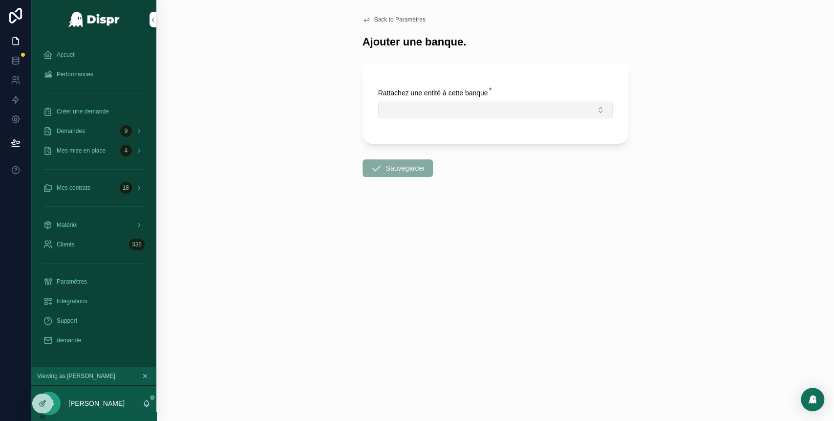
click at [453, 106] on button "Select Button" at bounding box center [495, 110] width 234 height 17
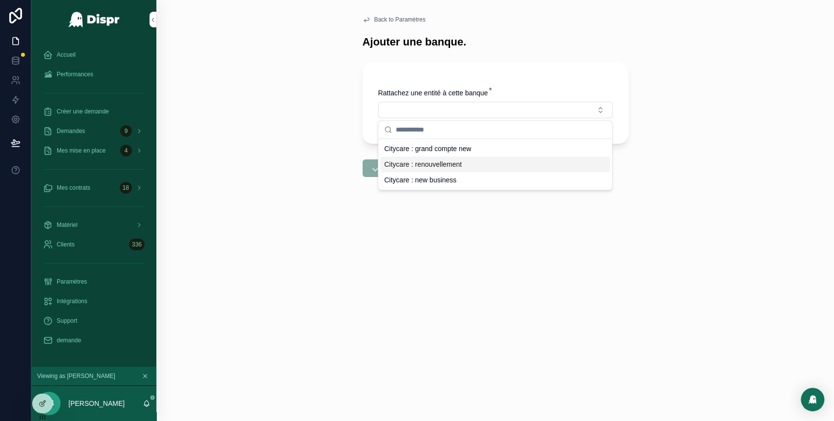
click at [429, 164] on span "Citycare : renouvellement" at bounding box center [423, 164] width 78 height 10
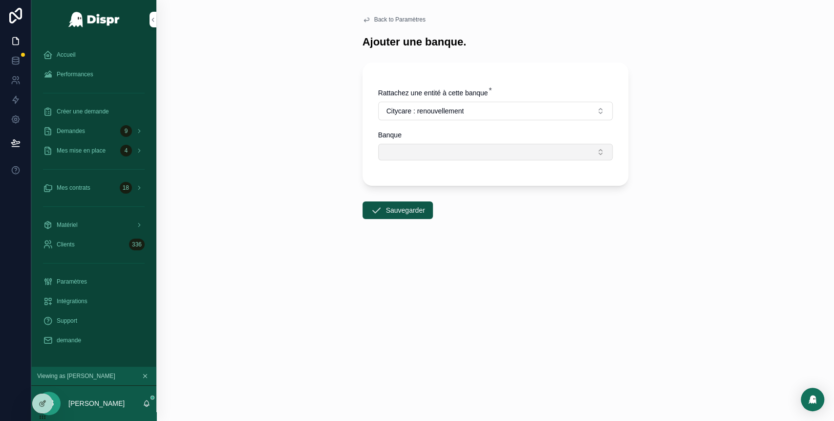
click at [448, 156] on button "Select Button" at bounding box center [495, 152] width 234 height 17
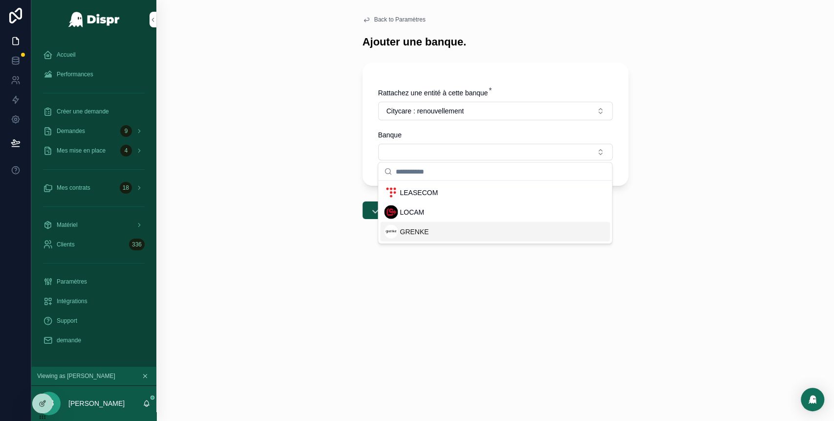
click at [425, 229] on span "GRENKE" at bounding box center [414, 232] width 29 height 10
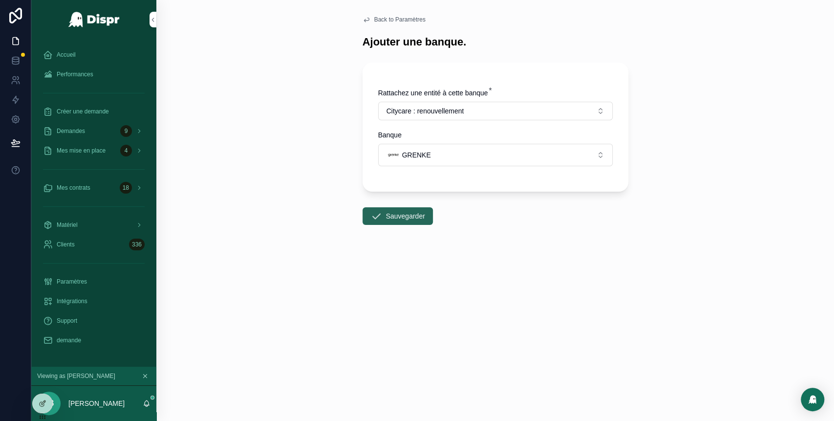
click at [395, 216] on button "Sauvegarder" at bounding box center [397, 216] width 70 height 18
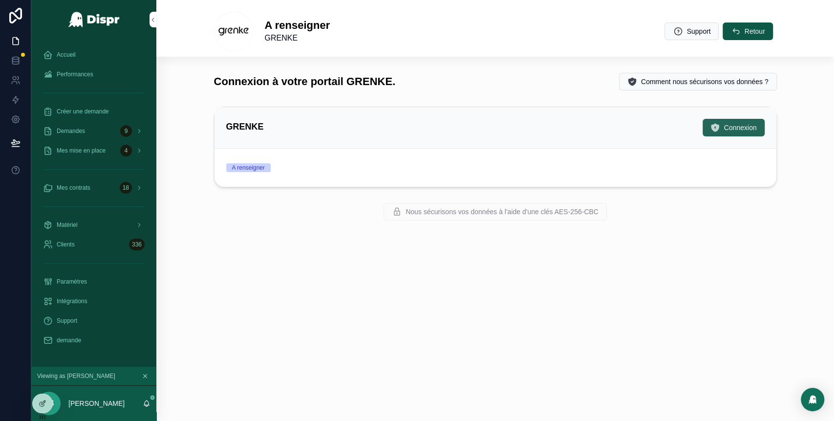
click at [715, 131] on icon "scrollable content" at bounding box center [715, 128] width 10 height 10
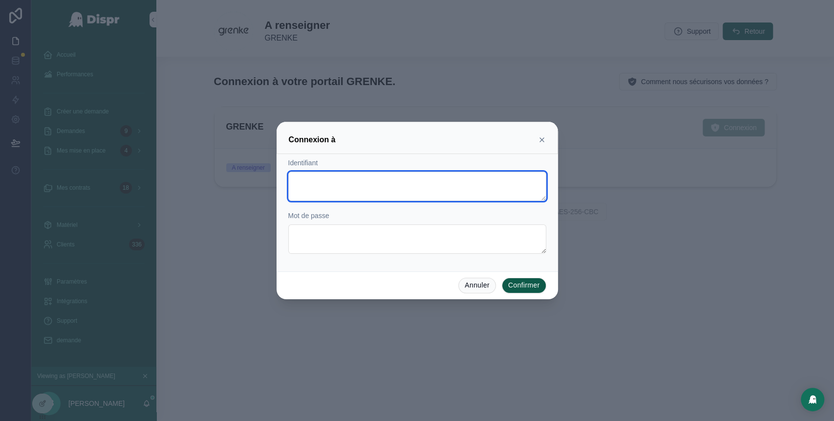
click at [380, 184] on textarea at bounding box center [417, 185] width 258 height 29
paste textarea "**********"
type textarea "**********"
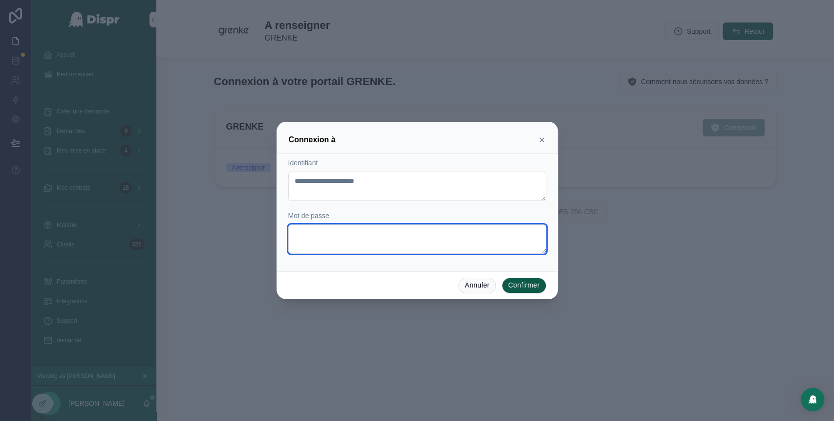
click at [331, 233] on textarea at bounding box center [417, 238] width 258 height 29
paste textarea "**********"
type textarea "**********"
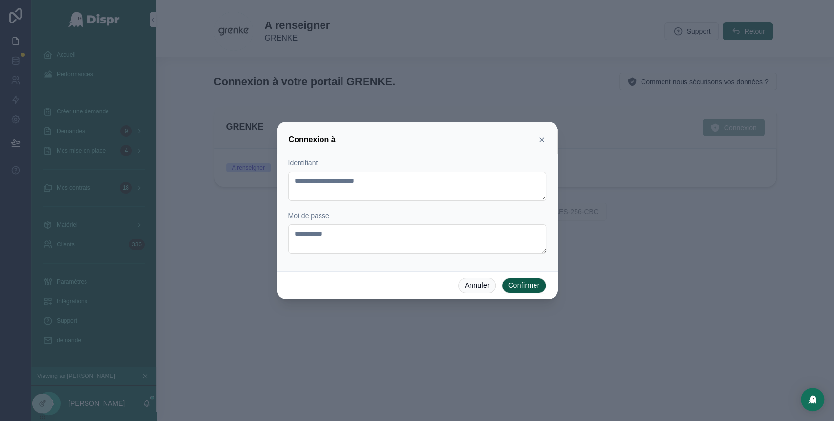
click at [518, 284] on button "Confirmer" at bounding box center [524, 285] width 44 height 16
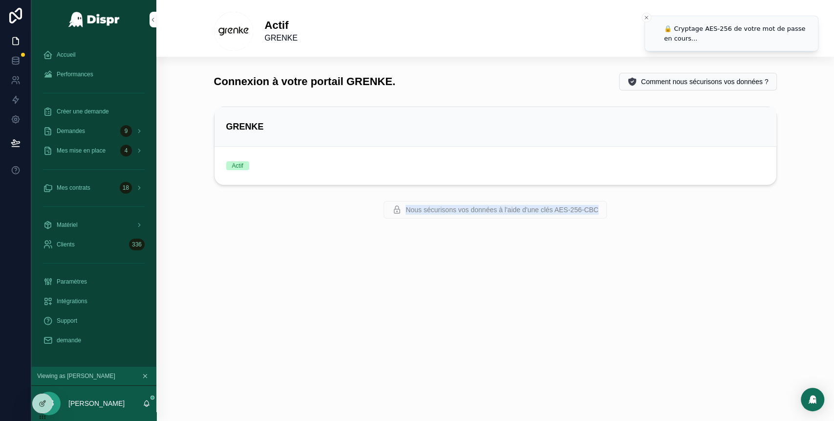
drag, startPoint x: 518, startPoint y: 284, endPoint x: 594, endPoint y: 183, distance: 127.0
click at [594, 183] on div "Actif GRENKE Support Retour Connexion à votre portail GRENKE. Comment nous sécu…" at bounding box center [494, 142] width 677 height 285
click at [517, 315] on div "Actif GRENKE Support Retour Connexion à votre portail GRENKE. Comment nous sécu…" at bounding box center [494, 210] width 677 height 421
click at [646, 14] on button "Close toast" at bounding box center [646, 18] width 10 height 10
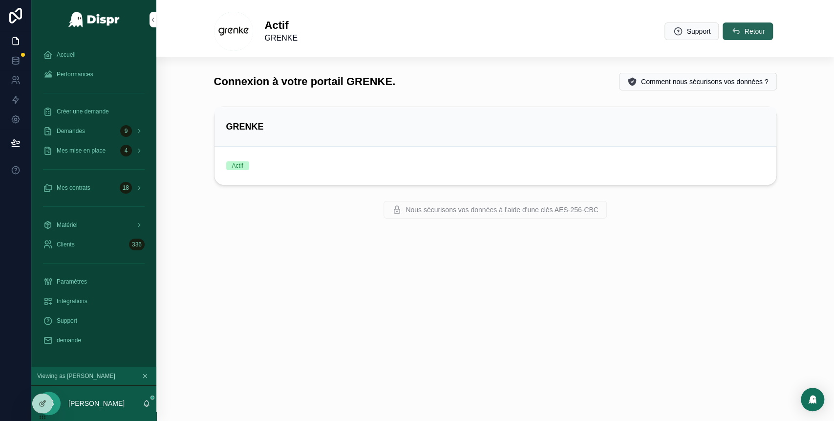
click at [731, 30] on icon "scrollable content" at bounding box center [735, 31] width 10 height 10
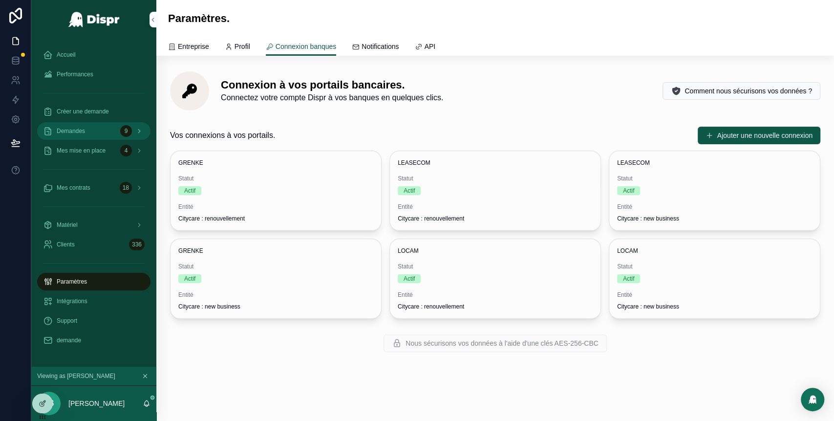
click at [86, 135] on div "Demandes 9" at bounding box center [94, 131] width 102 height 16
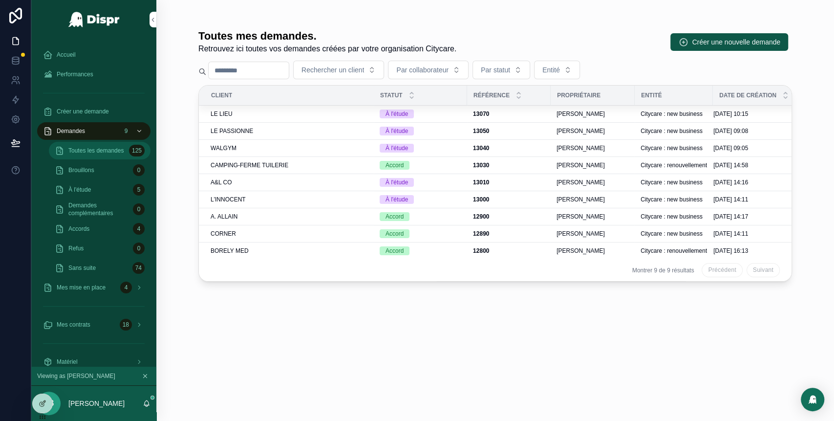
click at [95, 149] on span "Toutes les demandes" at bounding box center [95, 151] width 55 height 8
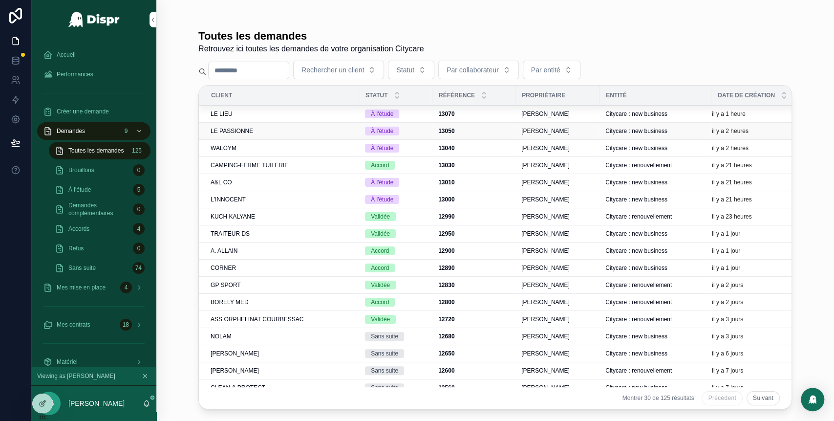
click at [663, 135] on td "Citycare : new business" at bounding box center [655, 131] width 112 height 17
click at [656, 130] on span "Citycare : new business" at bounding box center [636, 131] width 62 height 8
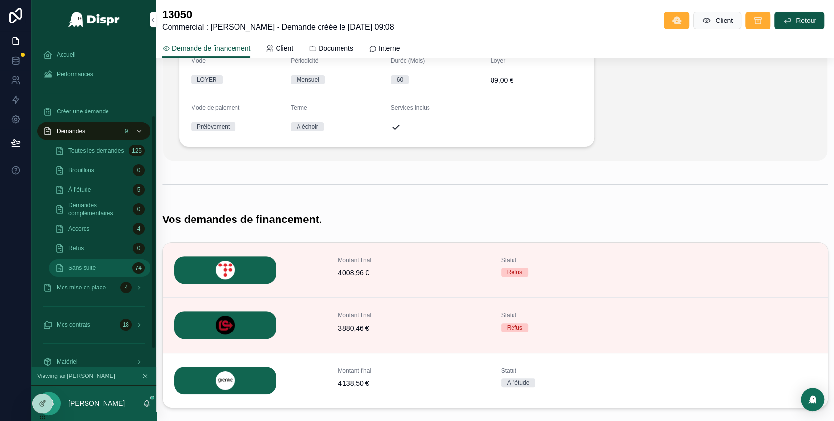
scroll to position [132, 0]
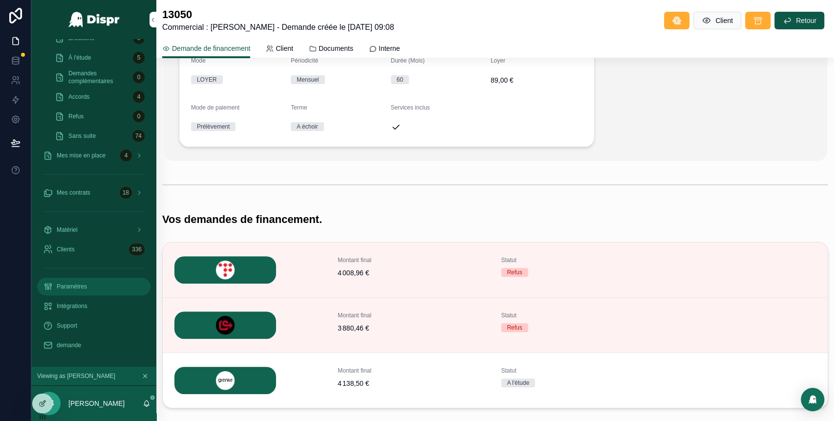
click at [87, 289] on span "Paramètres" at bounding box center [72, 286] width 30 height 8
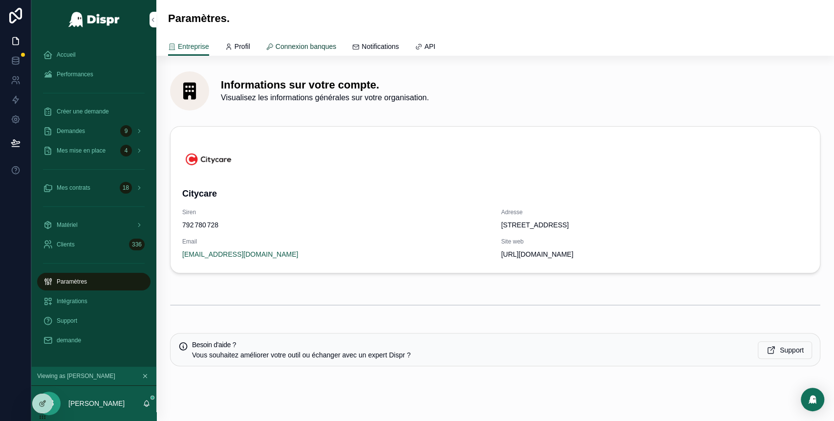
click at [324, 46] on span "Connexion banques" at bounding box center [305, 47] width 61 height 10
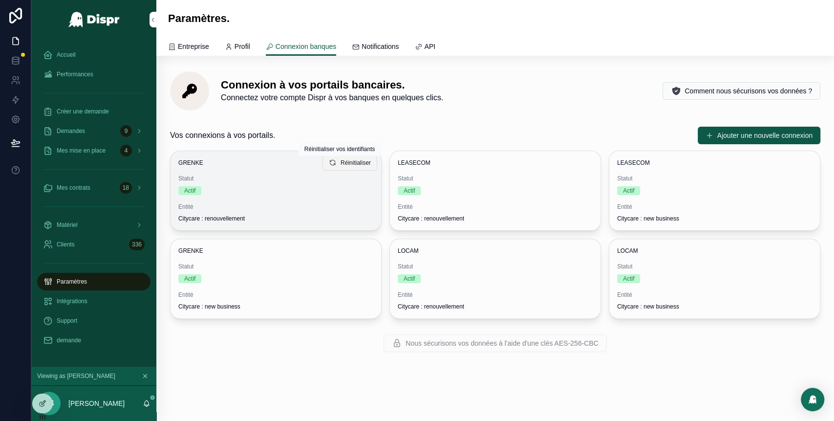
click at [350, 162] on span "Réinitialiser" at bounding box center [355, 163] width 30 height 8
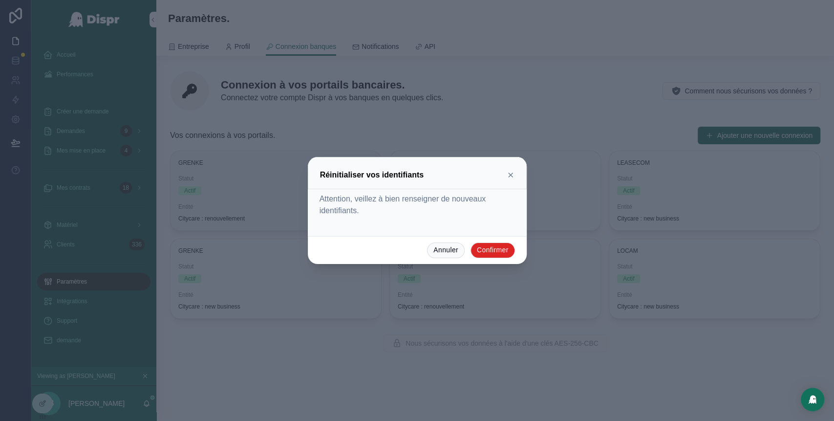
click at [494, 252] on button "Confirmer" at bounding box center [492, 250] width 44 height 16
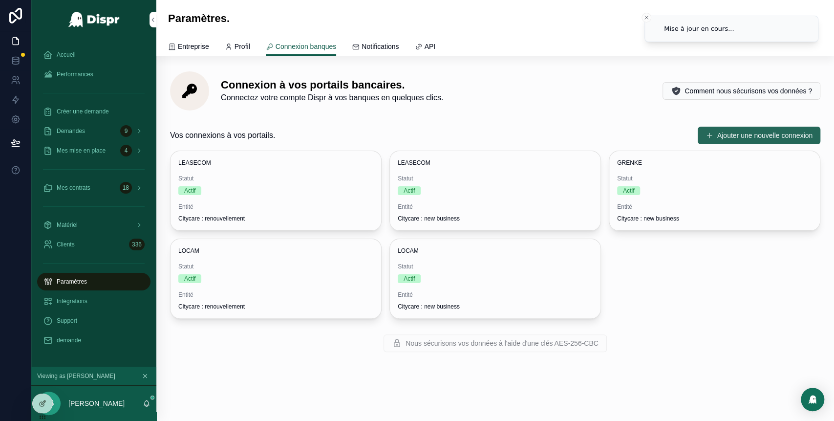
click at [763, 130] on button "Ajouter une nouvelle connexion" at bounding box center [758, 135] width 123 height 18
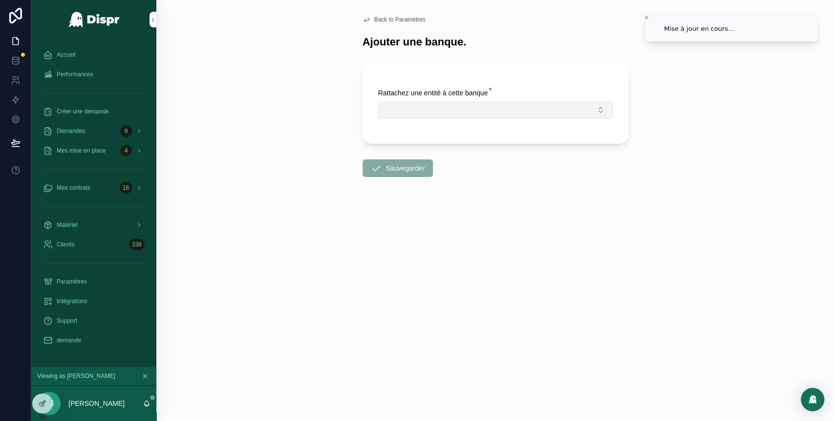
click at [533, 112] on button "Select Button" at bounding box center [495, 110] width 234 height 17
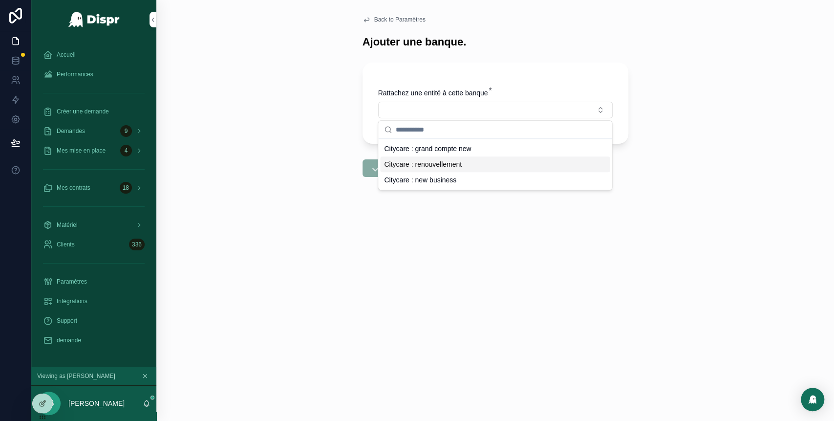
click at [449, 165] on span "Citycare : renouvellement" at bounding box center [423, 164] width 78 height 10
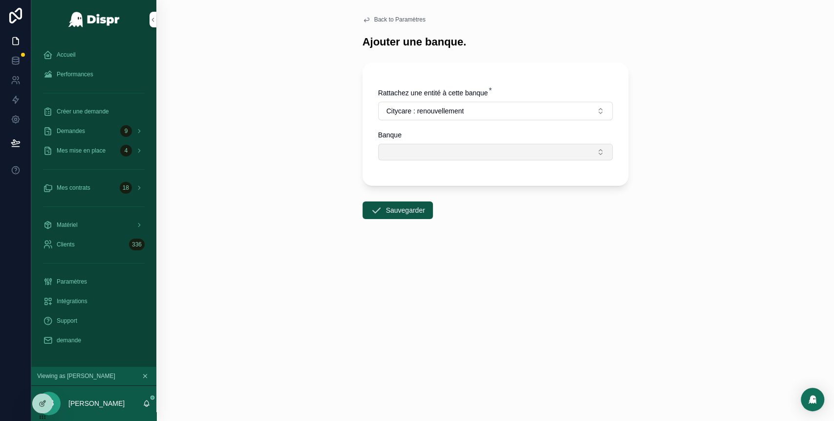
click at [436, 153] on button "Select Button" at bounding box center [495, 152] width 234 height 17
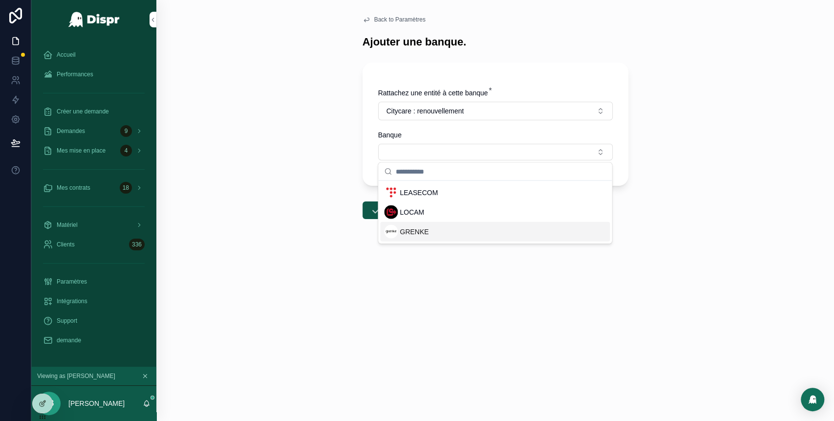
click at [422, 231] on span "GRENKE" at bounding box center [414, 232] width 29 height 10
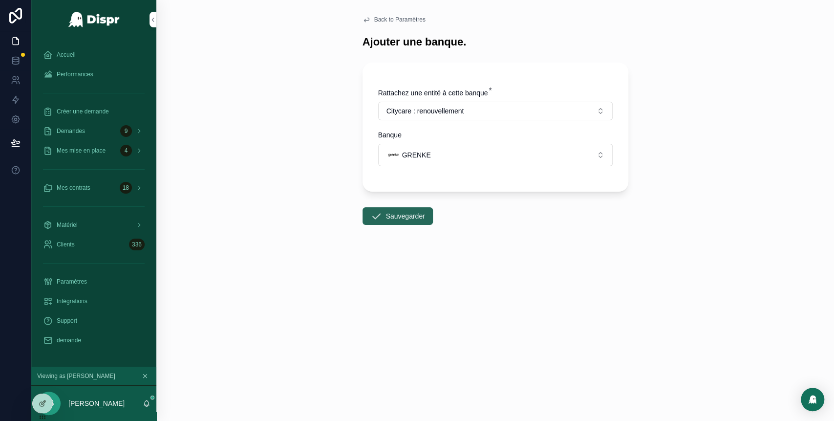
click at [407, 217] on button "Sauvegarder" at bounding box center [397, 216] width 70 height 18
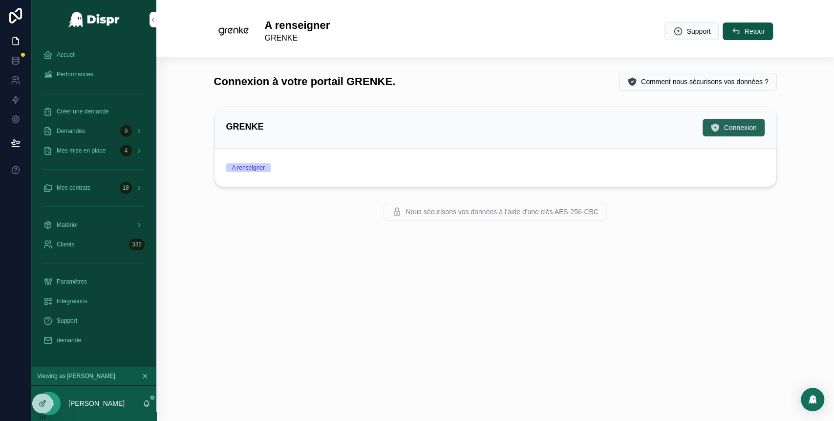
click at [713, 129] on icon "scrollable content" at bounding box center [715, 128] width 10 height 10
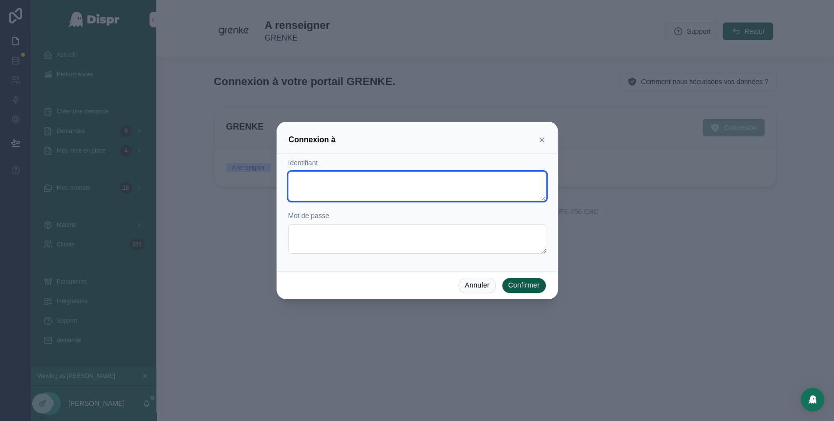
click at [354, 185] on textarea at bounding box center [417, 185] width 258 height 29
paste textarea "**********"
type textarea "**********"
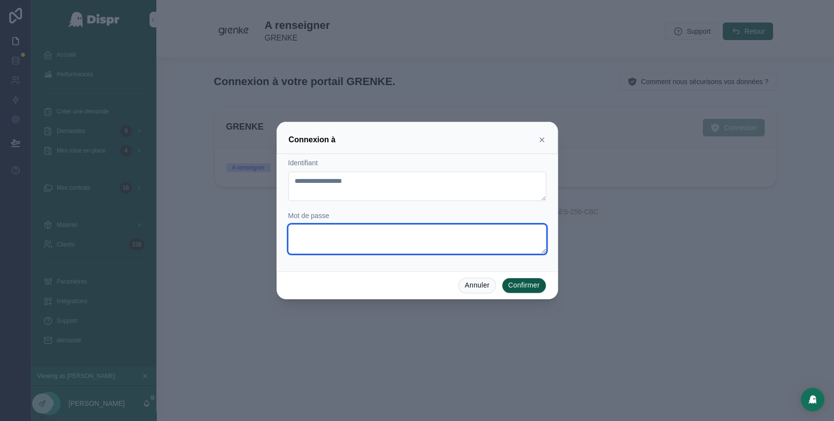
click at [335, 241] on textarea at bounding box center [417, 238] width 258 height 29
paste textarea "**********"
type textarea "**********"
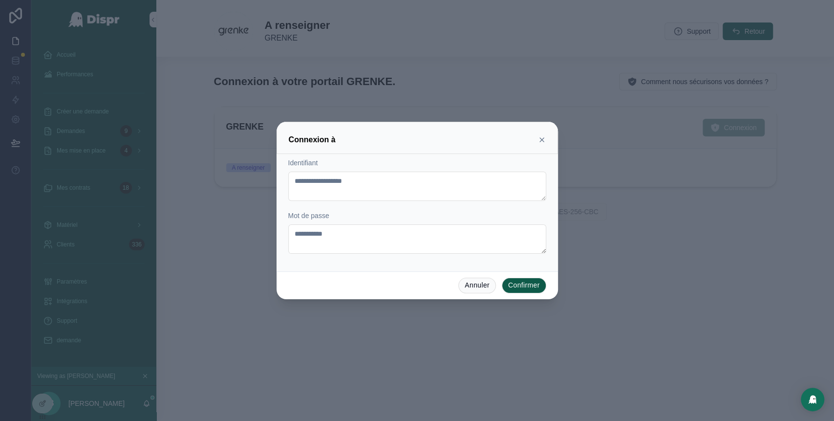
click at [523, 282] on button "Confirmer" at bounding box center [524, 285] width 44 height 16
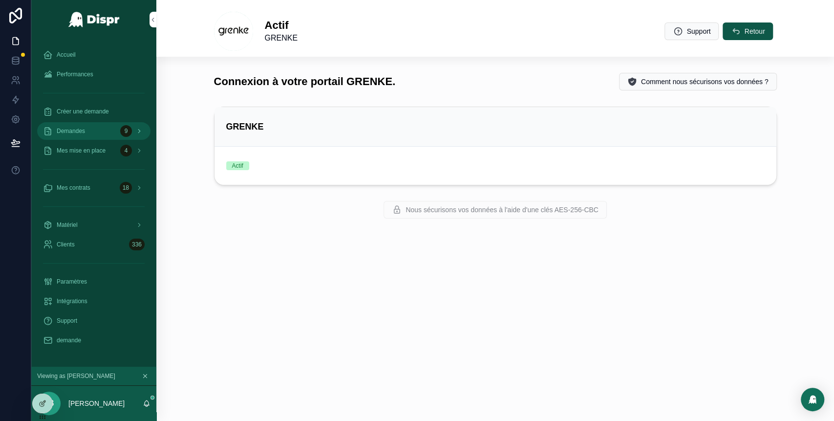
click at [88, 132] on div "Demandes 9" at bounding box center [94, 131] width 102 height 16
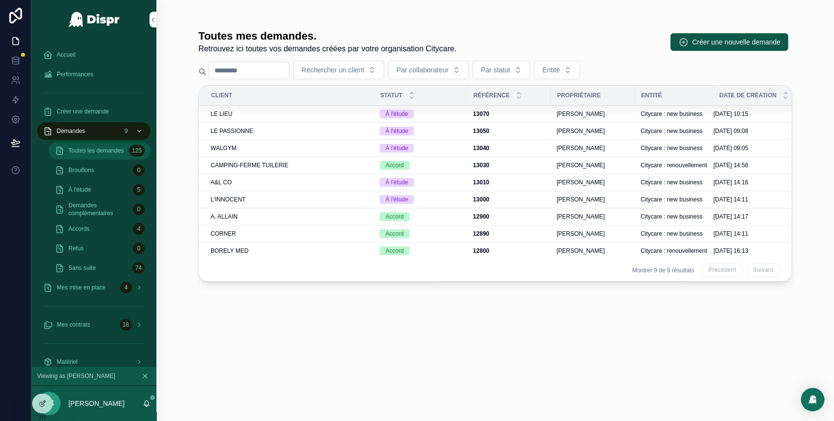
click at [90, 154] on span "Toutes les demandes" at bounding box center [95, 151] width 55 height 8
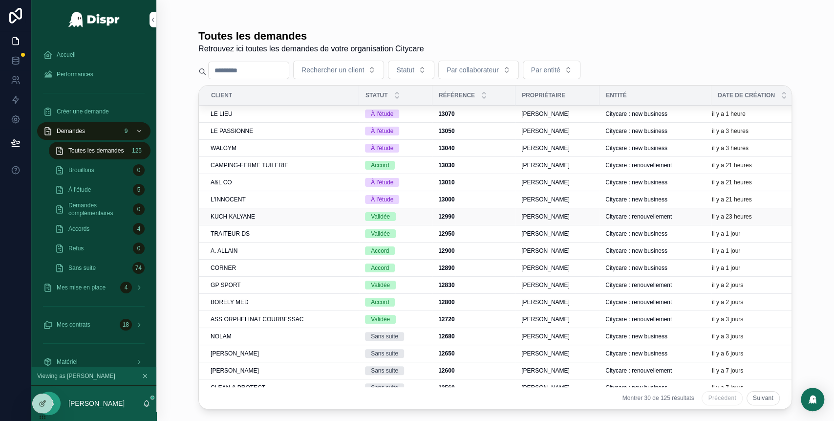
click at [326, 215] on div "KUCH KALYANE" at bounding box center [282, 216] width 143 height 8
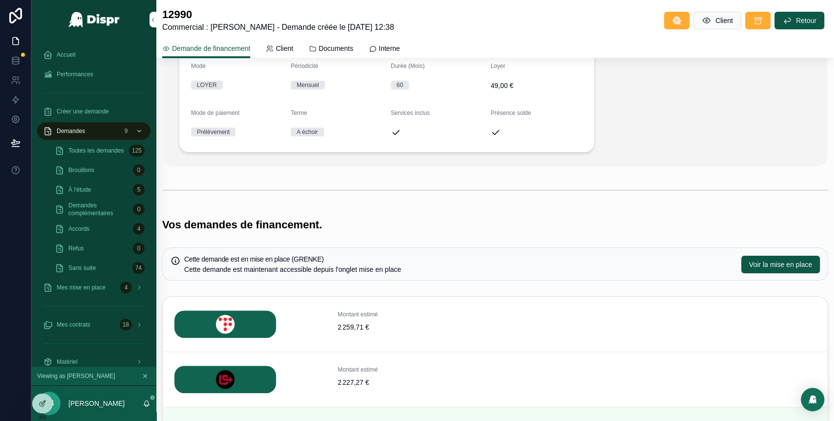
scroll to position [173, 0]
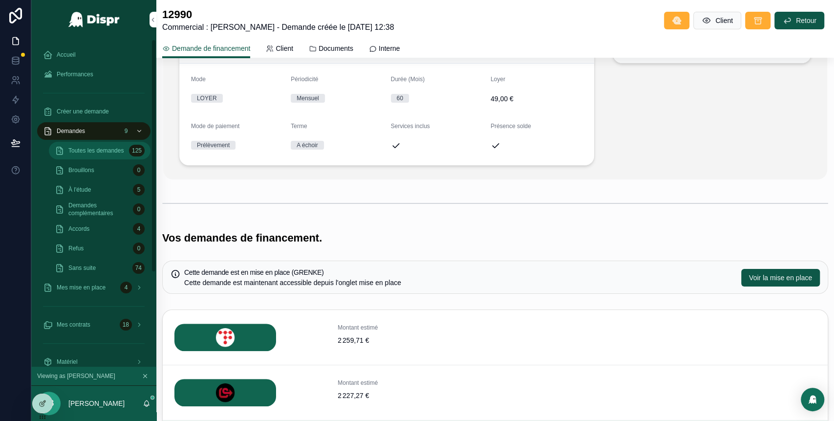
click at [94, 154] on span "Toutes les demandes" at bounding box center [95, 151] width 55 height 8
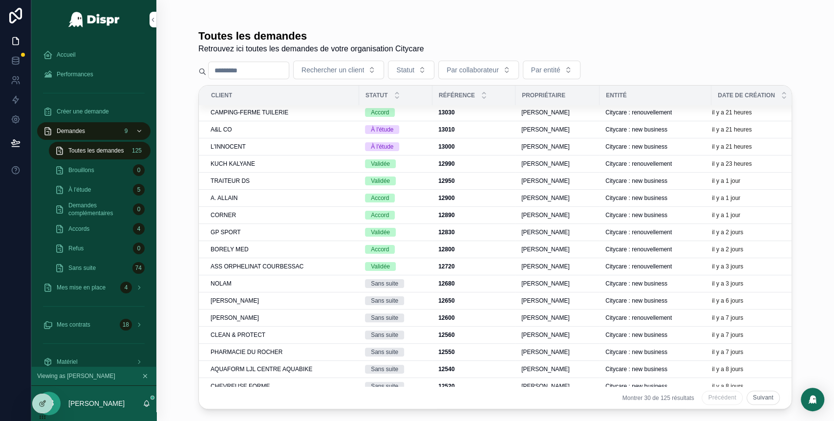
scroll to position [52, 0]
click at [248, 250] on span "BORELY MED" at bounding box center [230, 250] width 38 height 8
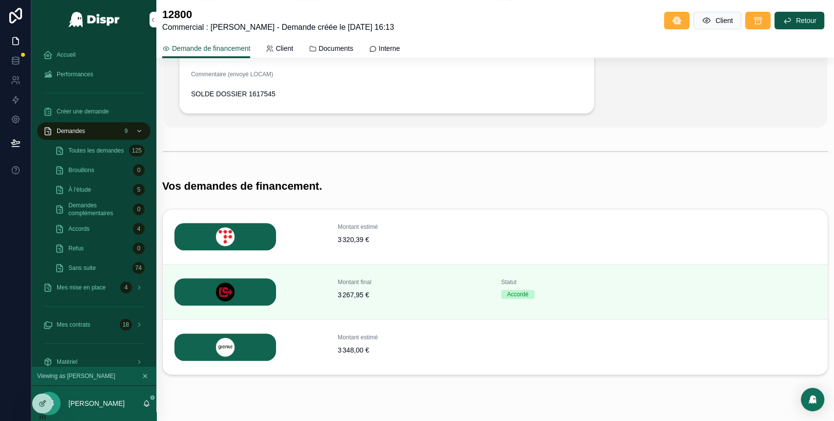
scroll to position [221, 0]
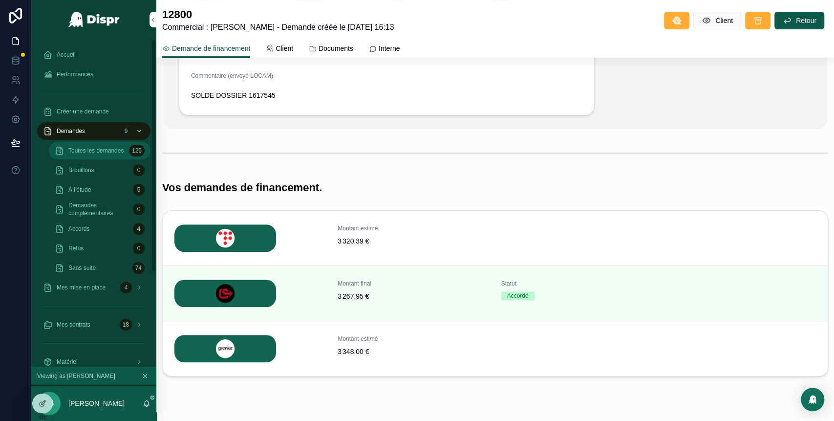
click at [116, 153] on span "Toutes les demandes" at bounding box center [95, 151] width 55 height 8
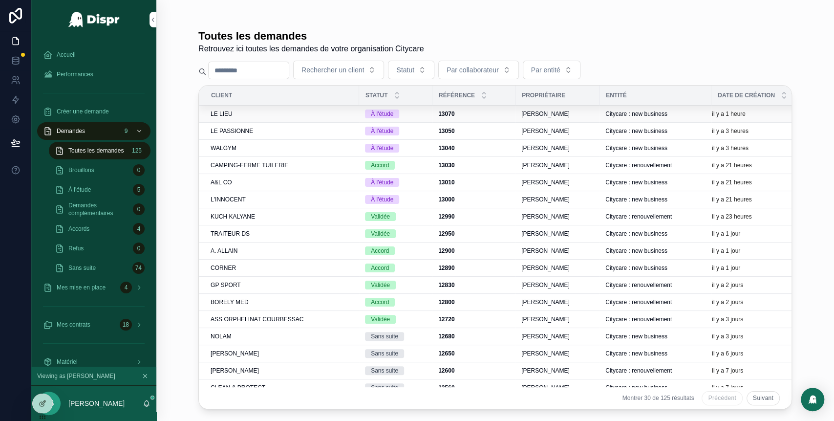
click at [303, 117] on div "LE LIEU" at bounding box center [282, 114] width 143 height 8
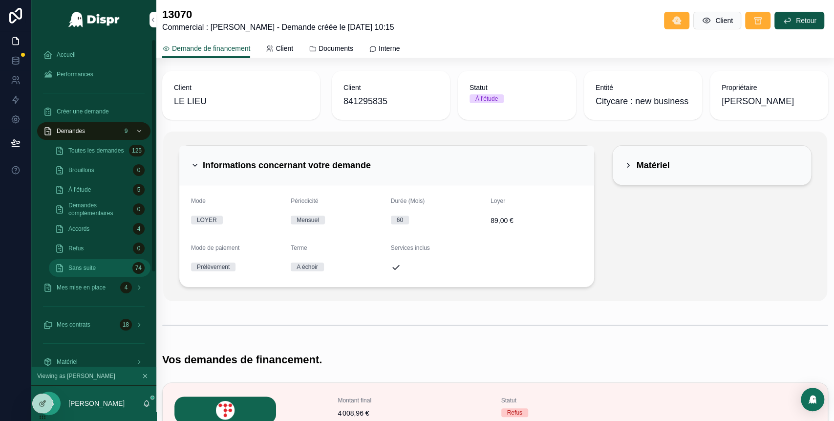
scroll to position [132, 0]
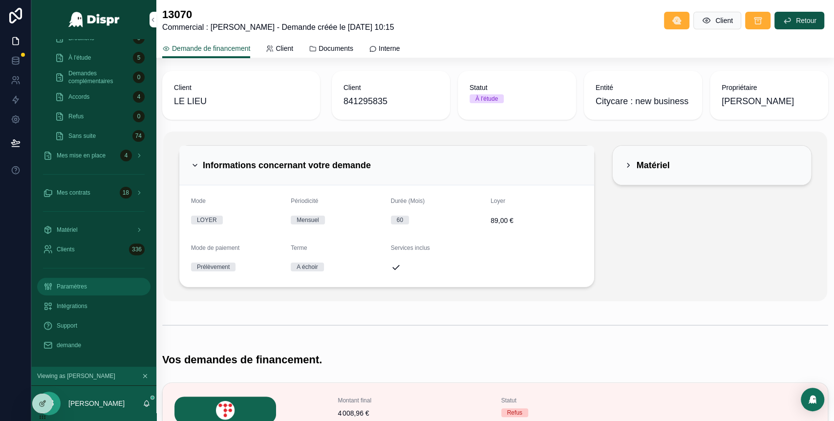
click at [86, 289] on span "Paramètres" at bounding box center [72, 286] width 30 height 8
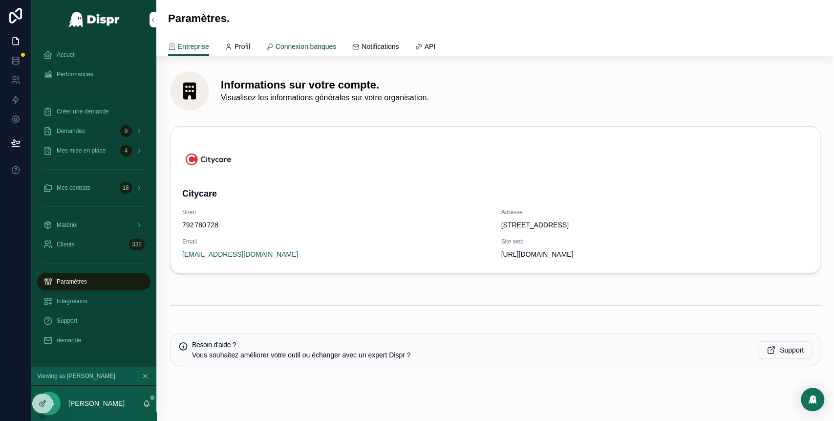
click at [332, 43] on span "Connexion banques" at bounding box center [305, 47] width 61 height 10
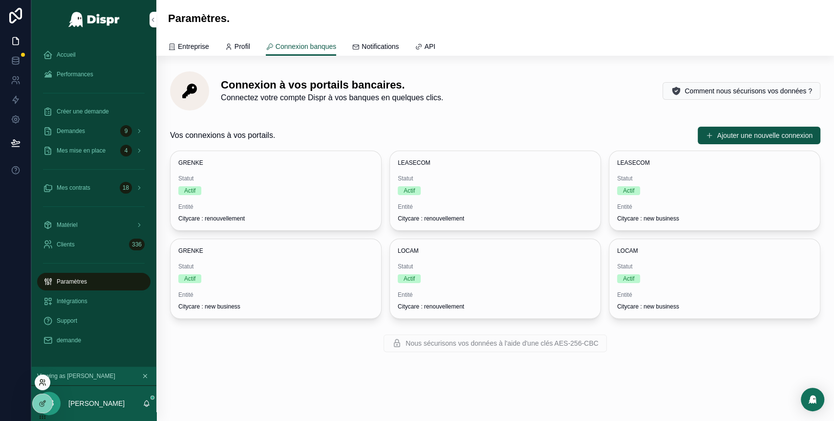
click at [43, 383] on icon at bounding box center [42, 384] width 4 height 2
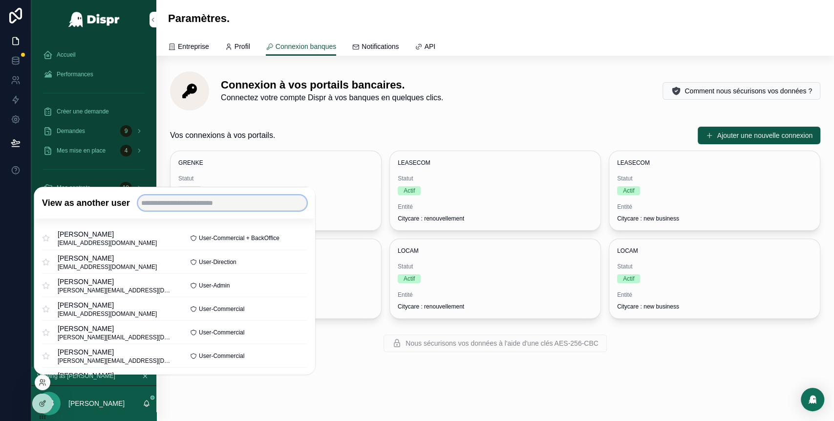
click at [187, 207] on input "text" at bounding box center [222, 203] width 169 height 16
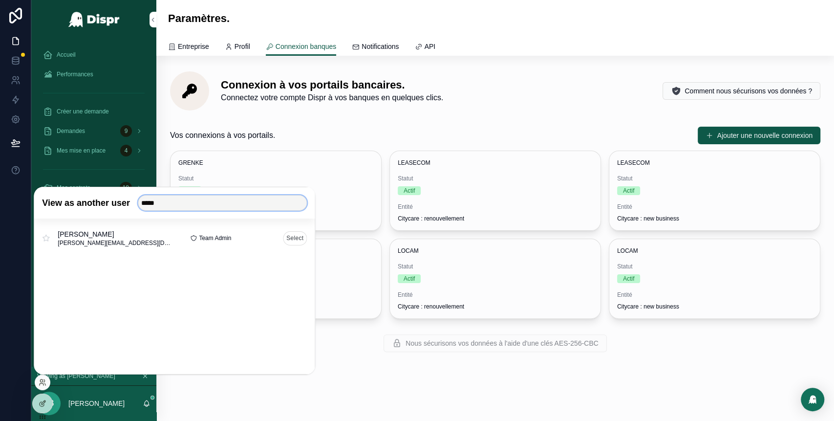
type input "*****"
click at [291, 237] on button "Select" at bounding box center [295, 238] width 24 height 14
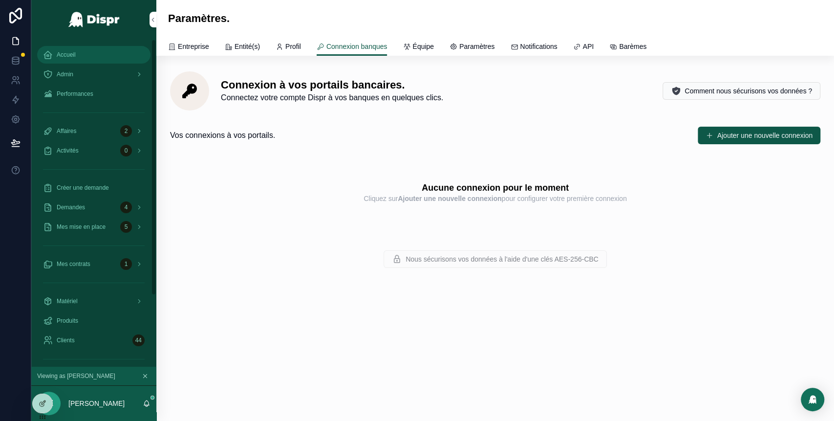
click at [72, 54] on span "Accueil" at bounding box center [66, 55] width 19 height 8
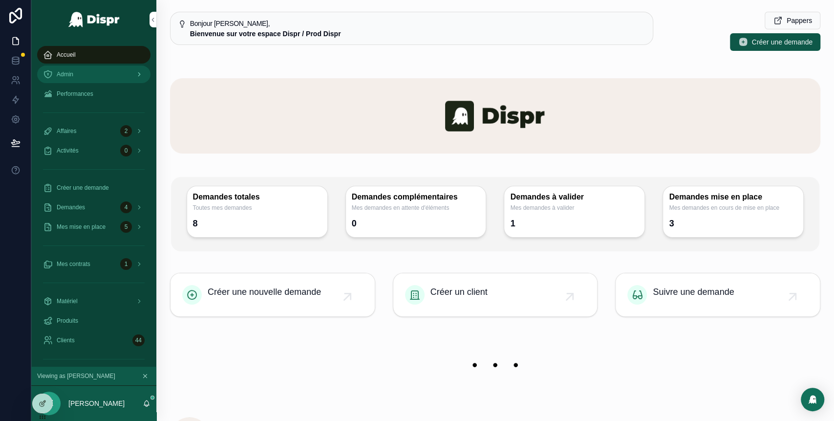
click at [99, 72] on div "Admin" at bounding box center [94, 74] width 102 height 16
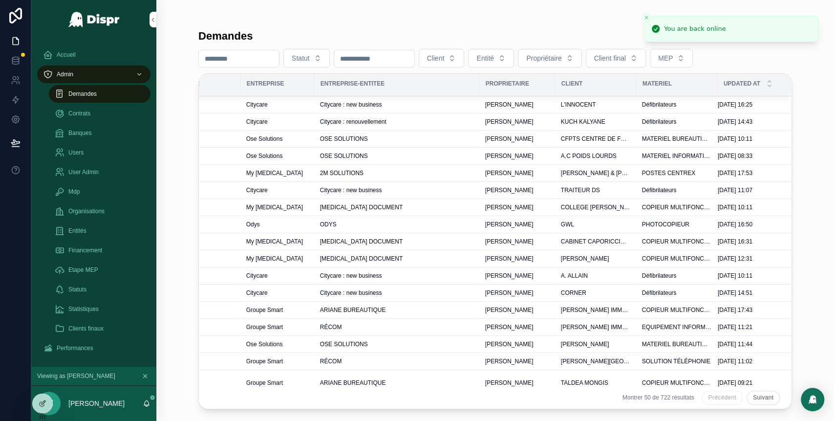
scroll to position [0, 313]
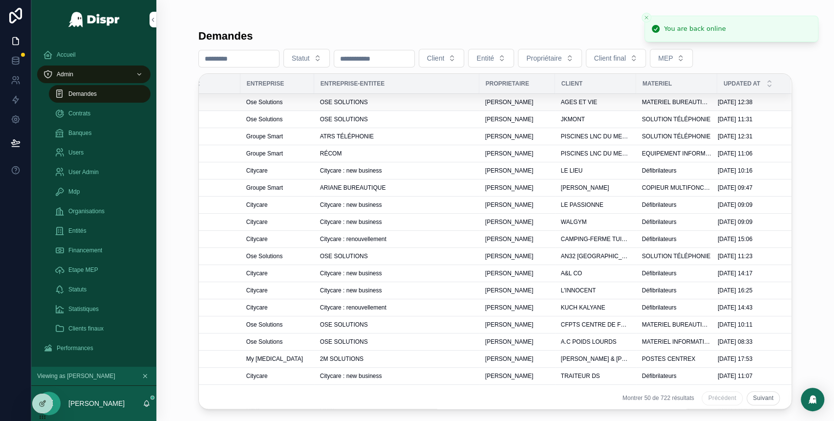
click at [375, 103] on div "OSE SOLUTIONS" at bounding box center [396, 102] width 153 height 8
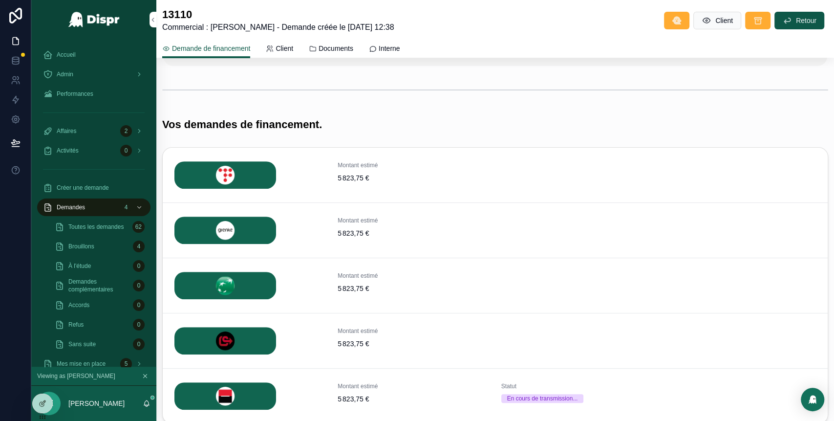
scroll to position [309, 0]
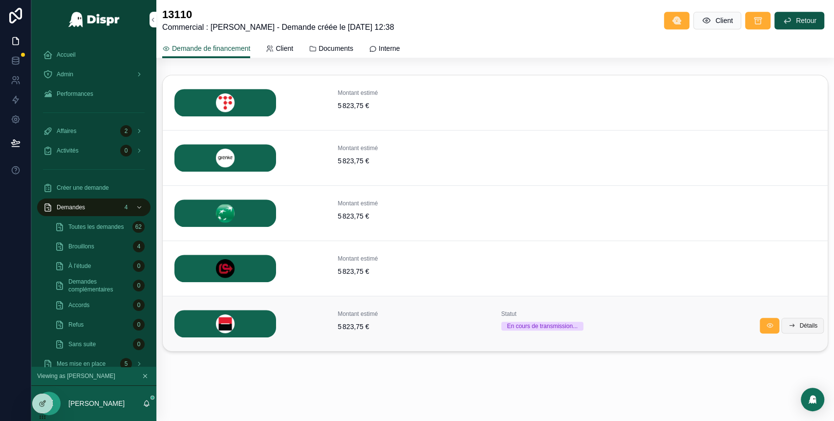
click at [799, 324] on span "Détails" at bounding box center [808, 325] width 18 height 8
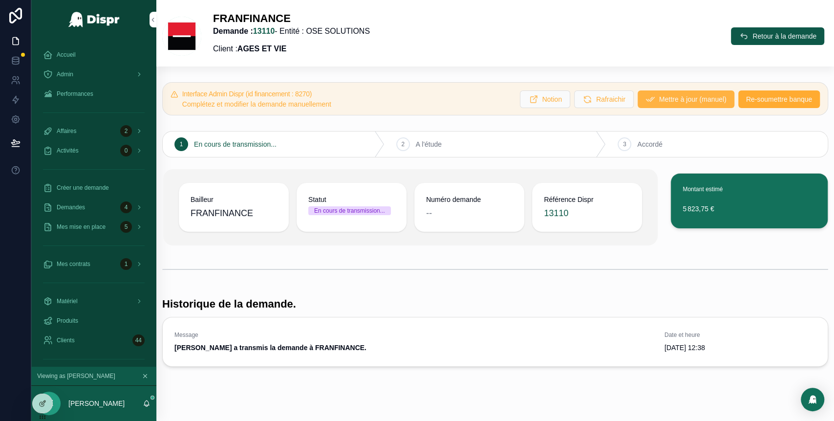
click at [670, 100] on span "Mettre à jour (manuel)" at bounding box center [692, 99] width 67 height 10
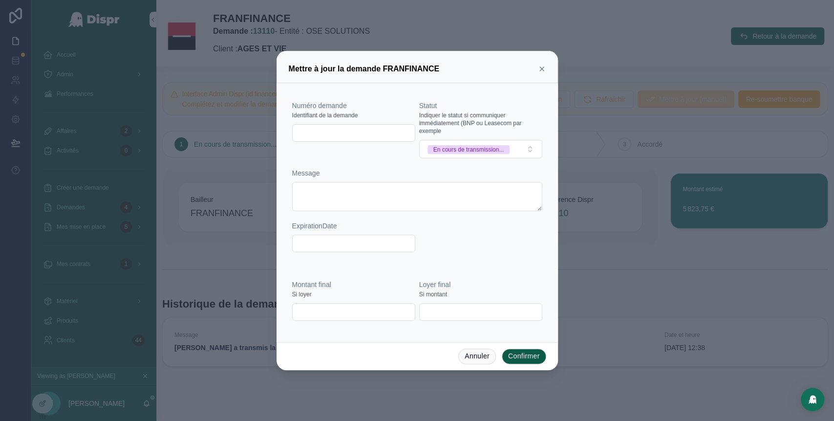
click at [342, 130] on input "text" at bounding box center [354, 133] width 122 height 14
paste input "*******"
type input "*******"
click at [510, 149] on span "En cours de transmission..." at bounding box center [468, 149] width 83 height 9
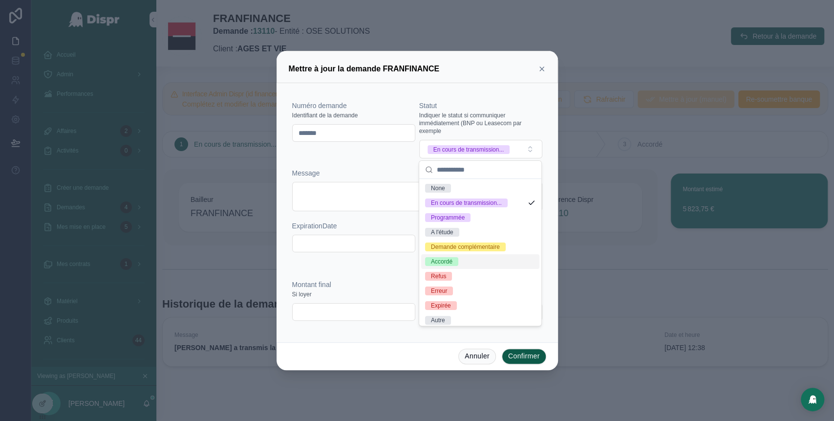
click at [452, 269] on div "Accordé" at bounding box center [480, 261] width 118 height 15
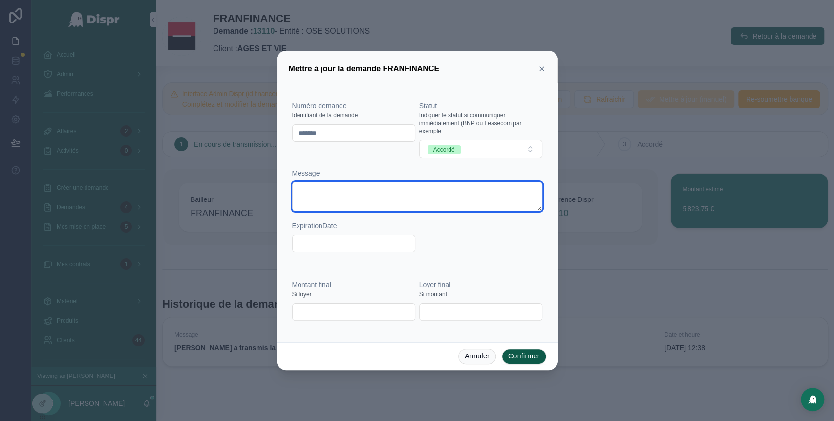
click at [321, 188] on textarea at bounding box center [417, 196] width 250 height 29
paste textarea "**********"
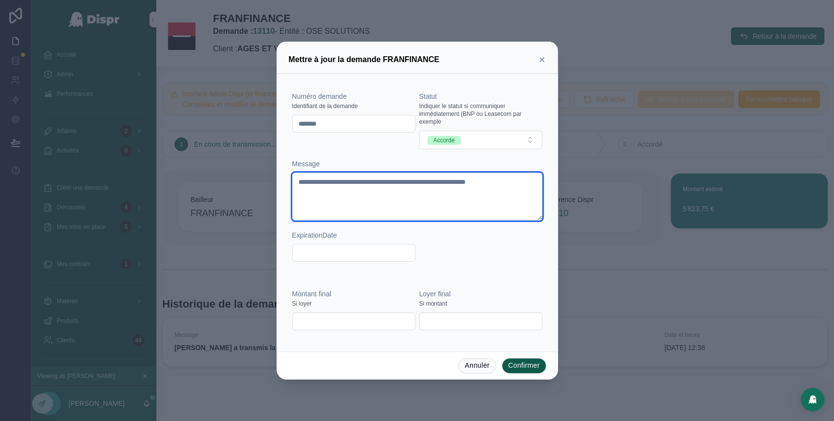
type textarea "**********"
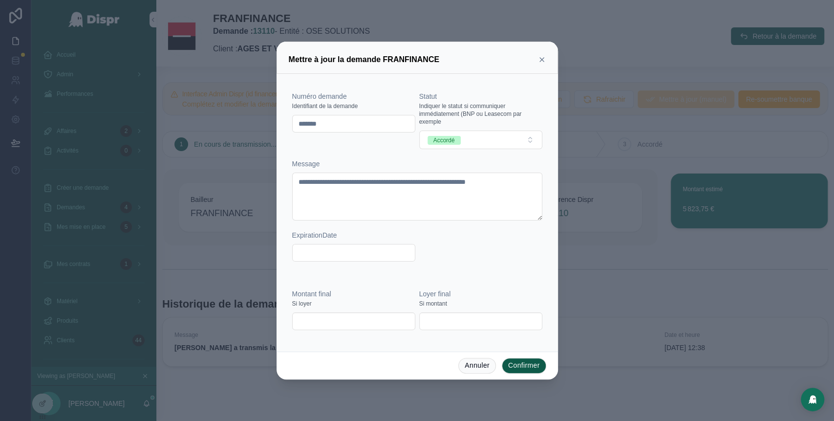
click at [497, 252] on div "**********" at bounding box center [417, 181] width 250 height 180
click at [524, 362] on button "Confirmer" at bounding box center [524, 366] width 44 height 16
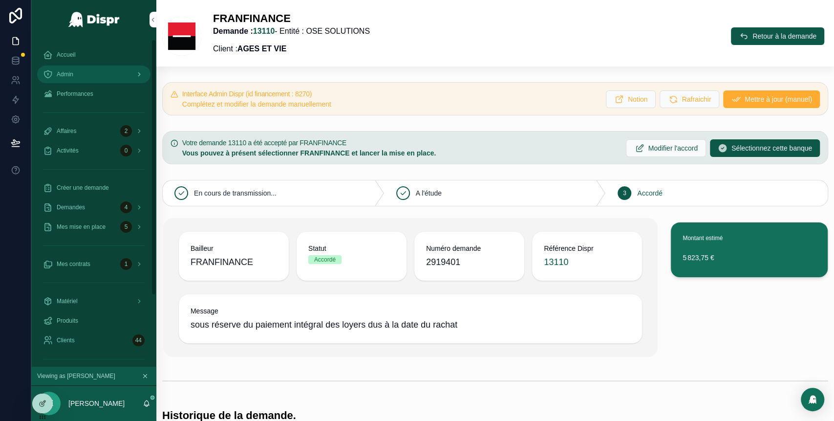
click at [90, 74] on div "Admin" at bounding box center [94, 74] width 102 height 16
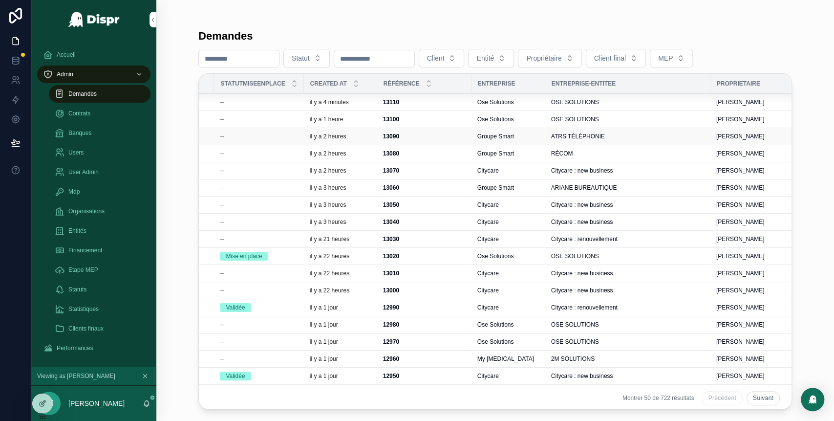
scroll to position [0, 31]
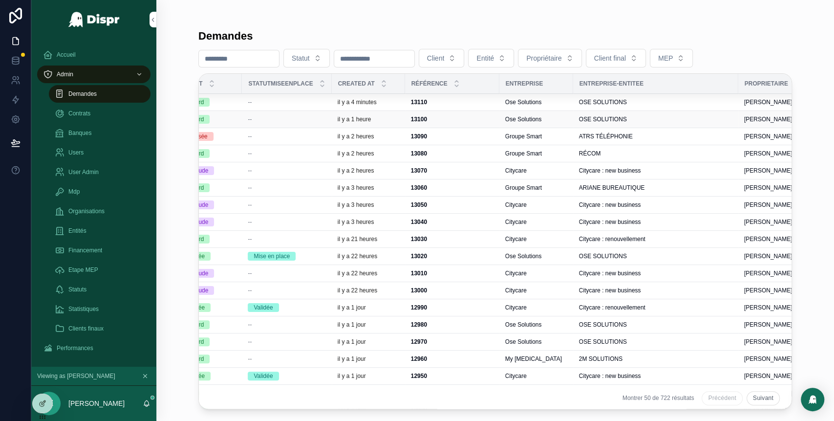
click at [288, 121] on div "--" at bounding box center [287, 119] width 78 height 8
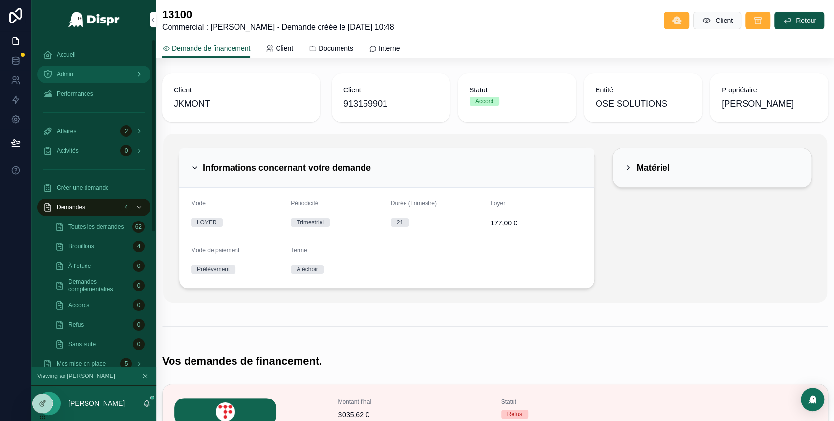
click at [101, 68] on div "Admin" at bounding box center [94, 74] width 102 height 16
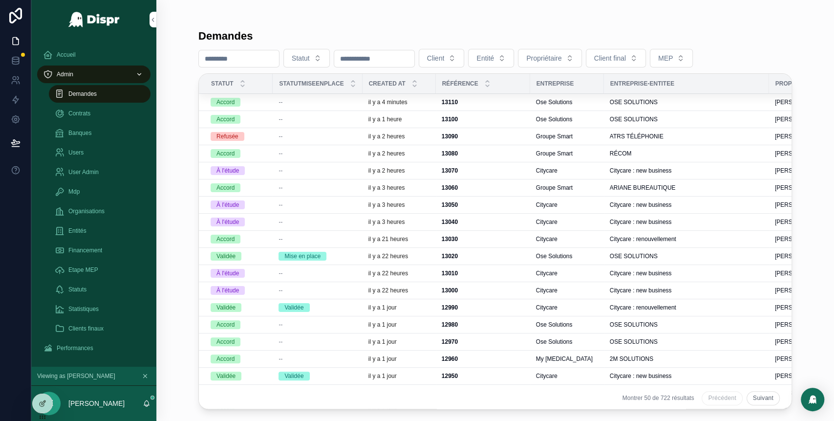
click at [282, 104] on span "--" at bounding box center [280, 102] width 4 height 8
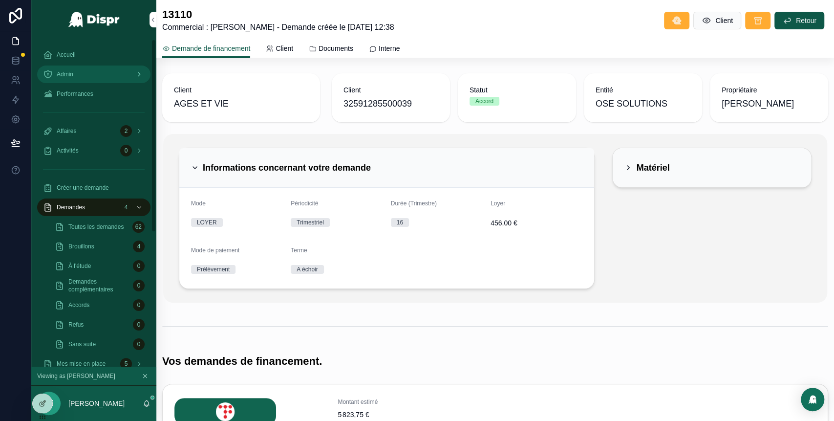
click at [105, 76] on div "Admin" at bounding box center [94, 74] width 102 height 16
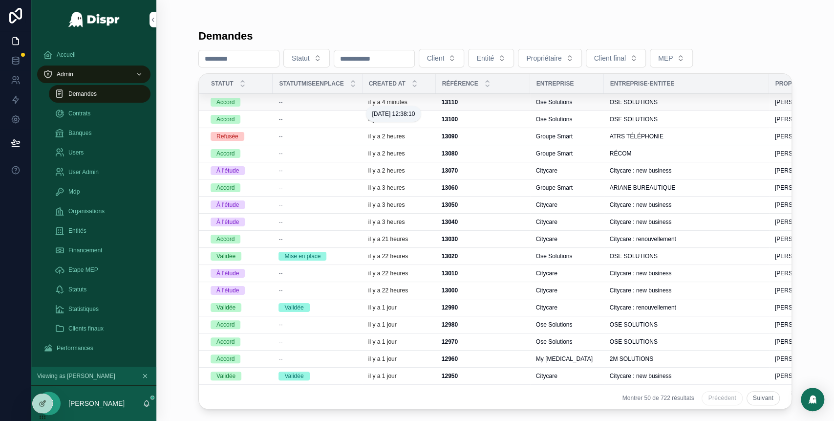
click at [406, 101] on p "il y a 4 minutes" at bounding box center [387, 102] width 39 height 8
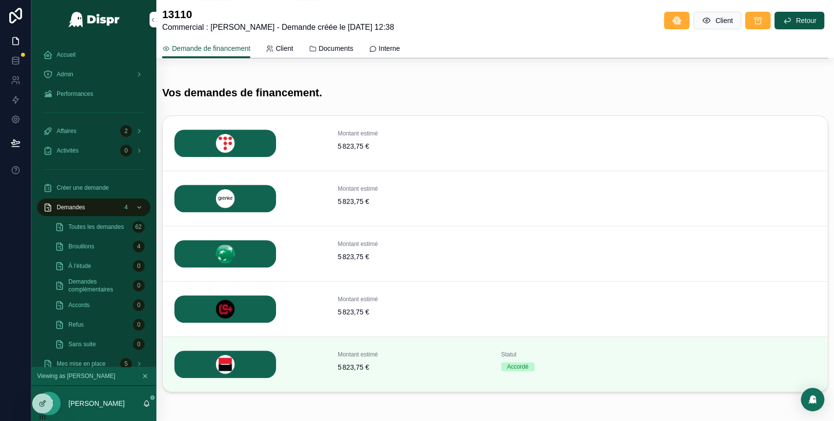
scroll to position [271, 0]
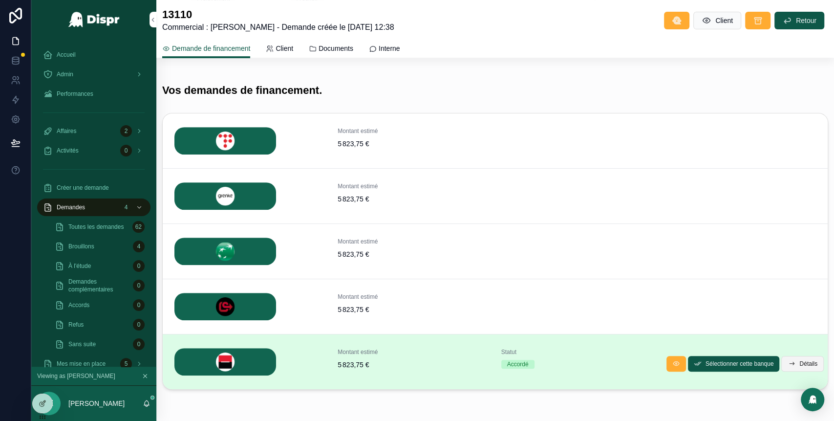
click at [785, 365] on button "Détails" at bounding box center [802, 364] width 42 height 16
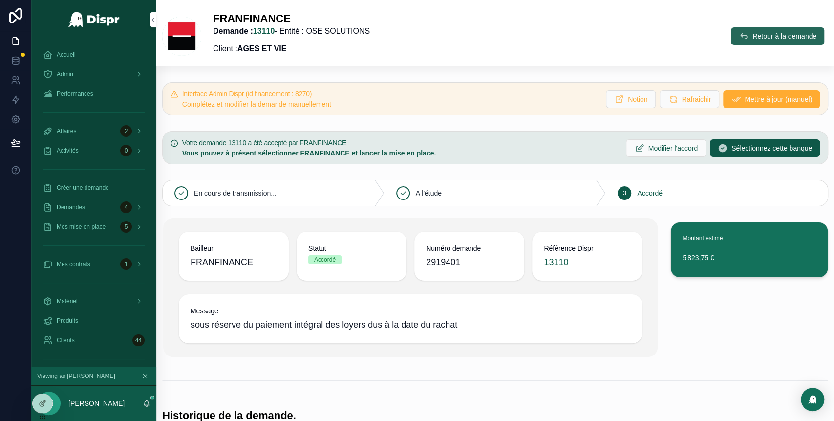
click at [752, 37] on span "Retour à la demande" at bounding box center [784, 36] width 64 height 10
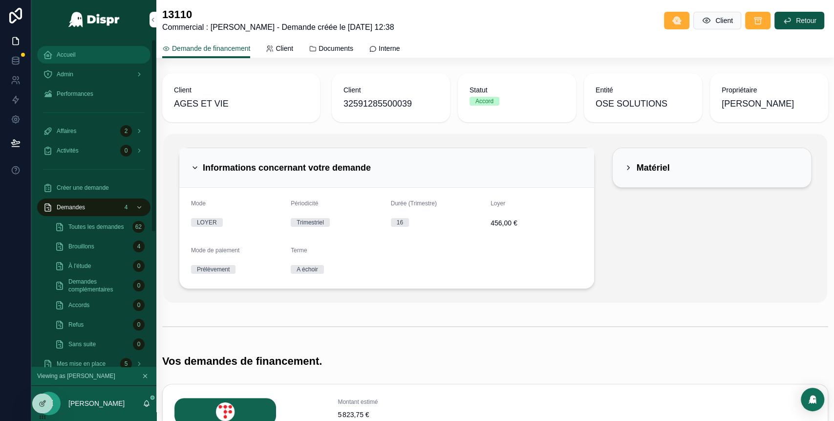
click at [72, 47] on div "Accueil" at bounding box center [94, 55] width 102 height 16
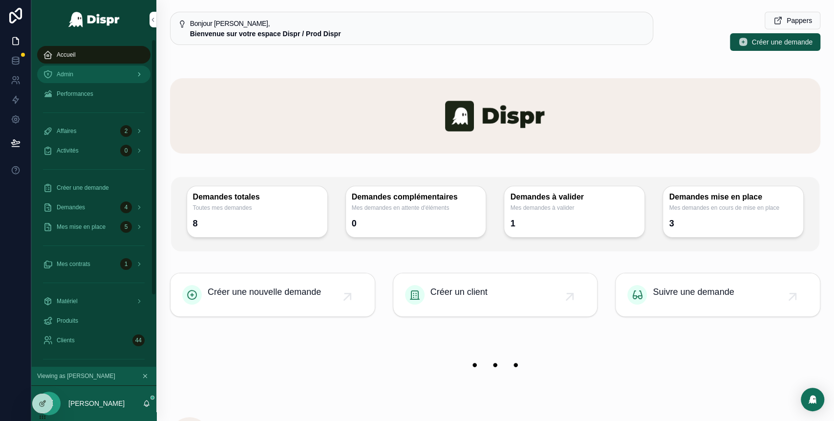
click at [105, 76] on div "Admin" at bounding box center [94, 74] width 102 height 16
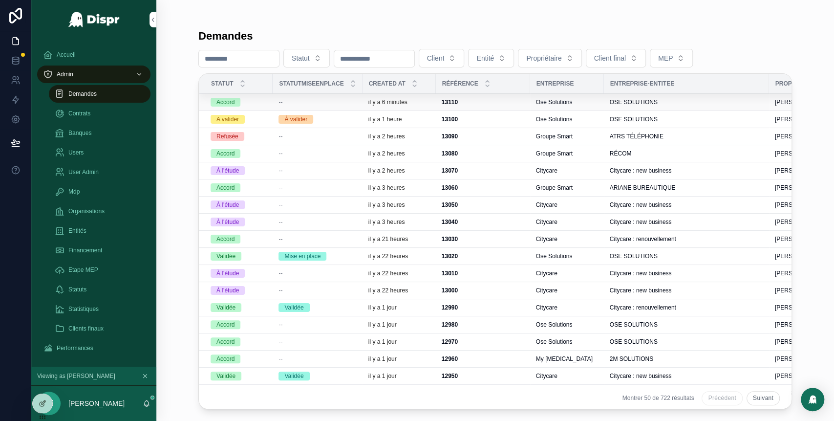
click at [319, 103] on div "--" at bounding box center [317, 102] width 78 height 8
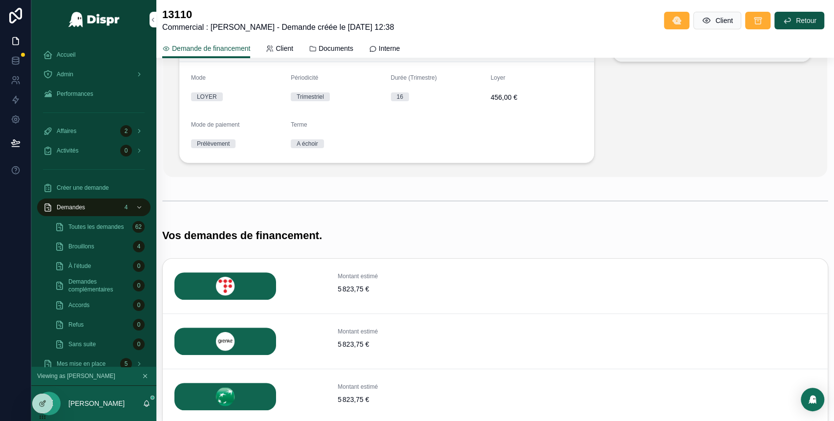
scroll to position [126, 0]
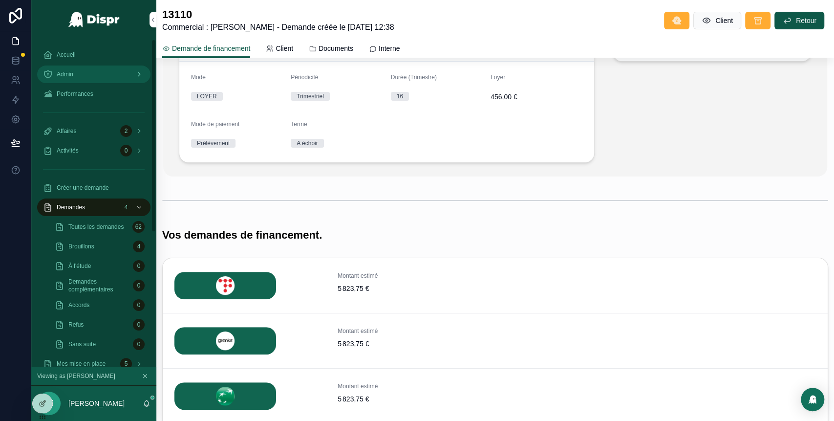
click at [107, 80] on div "Admin" at bounding box center [94, 74] width 102 height 16
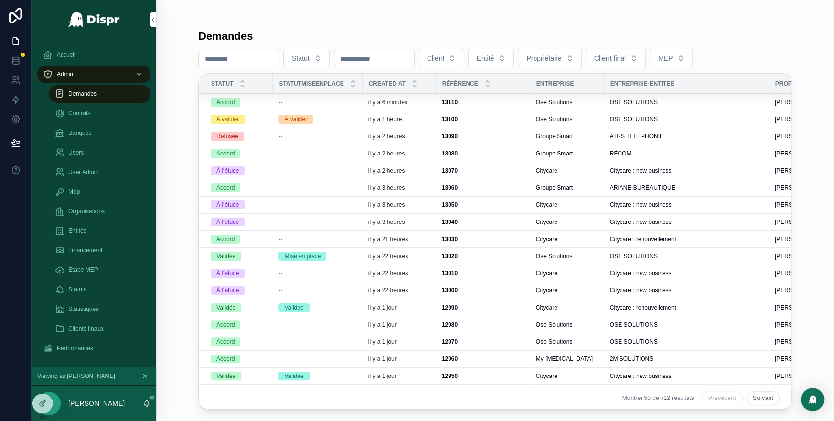
click at [356, 120] on div "À valider" at bounding box center [317, 119] width 78 height 9
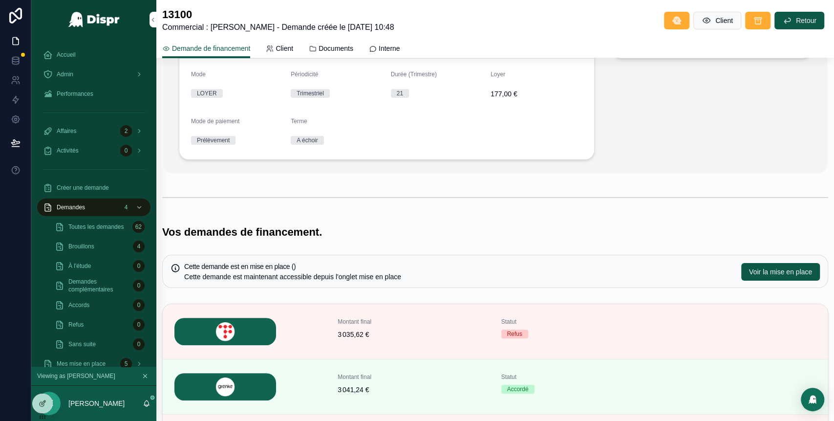
scroll to position [176, 0]
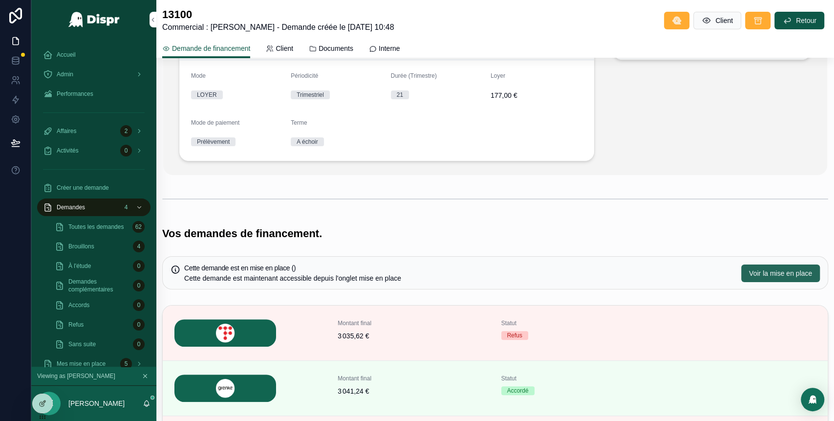
click at [756, 279] on button "Voir la mise en place" at bounding box center [780, 273] width 79 height 18
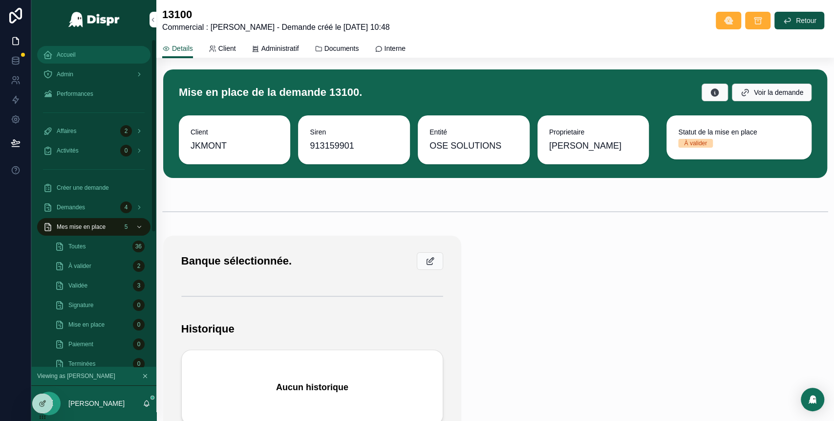
click at [63, 58] on span "Accueil" at bounding box center [66, 55] width 19 height 8
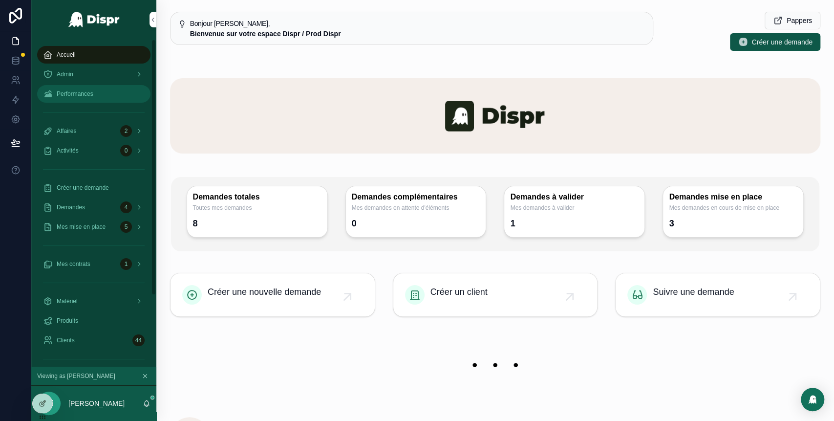
click at [106, 86] on div "Performances" at bounding box center [94, 94] width 102 height 16
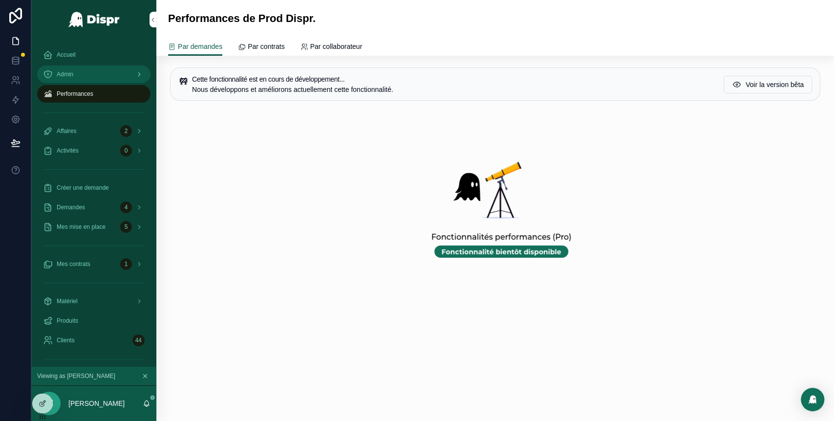
click at [102, 75] on div "Admin" at bounding box center [94, 74] width 102 height 16
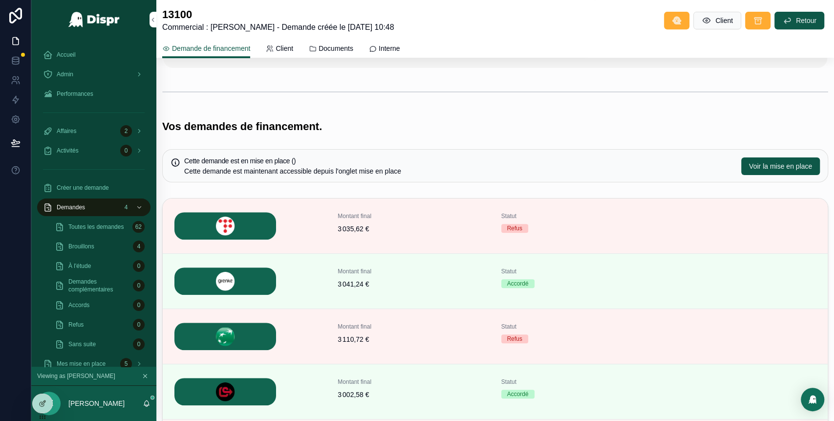
scroll to position [280, 0]
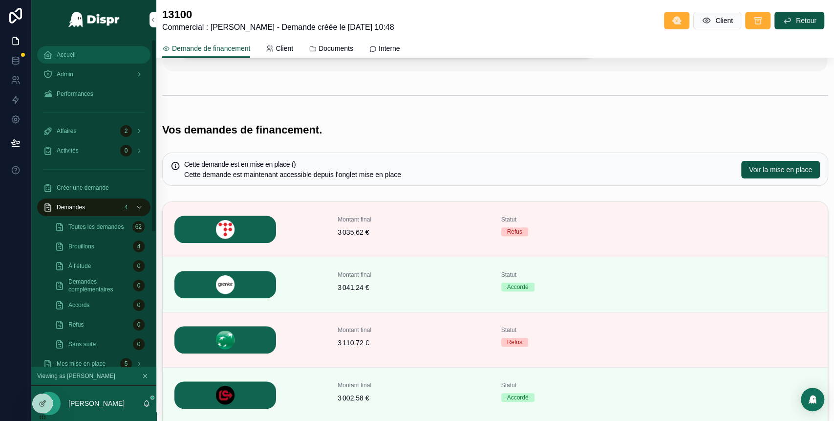
click at [82, 56] on div "Accueil" at bounding box center [94, 55] width 102 height 16
